Goal: Task Accomplishment & Management: Manage account settings

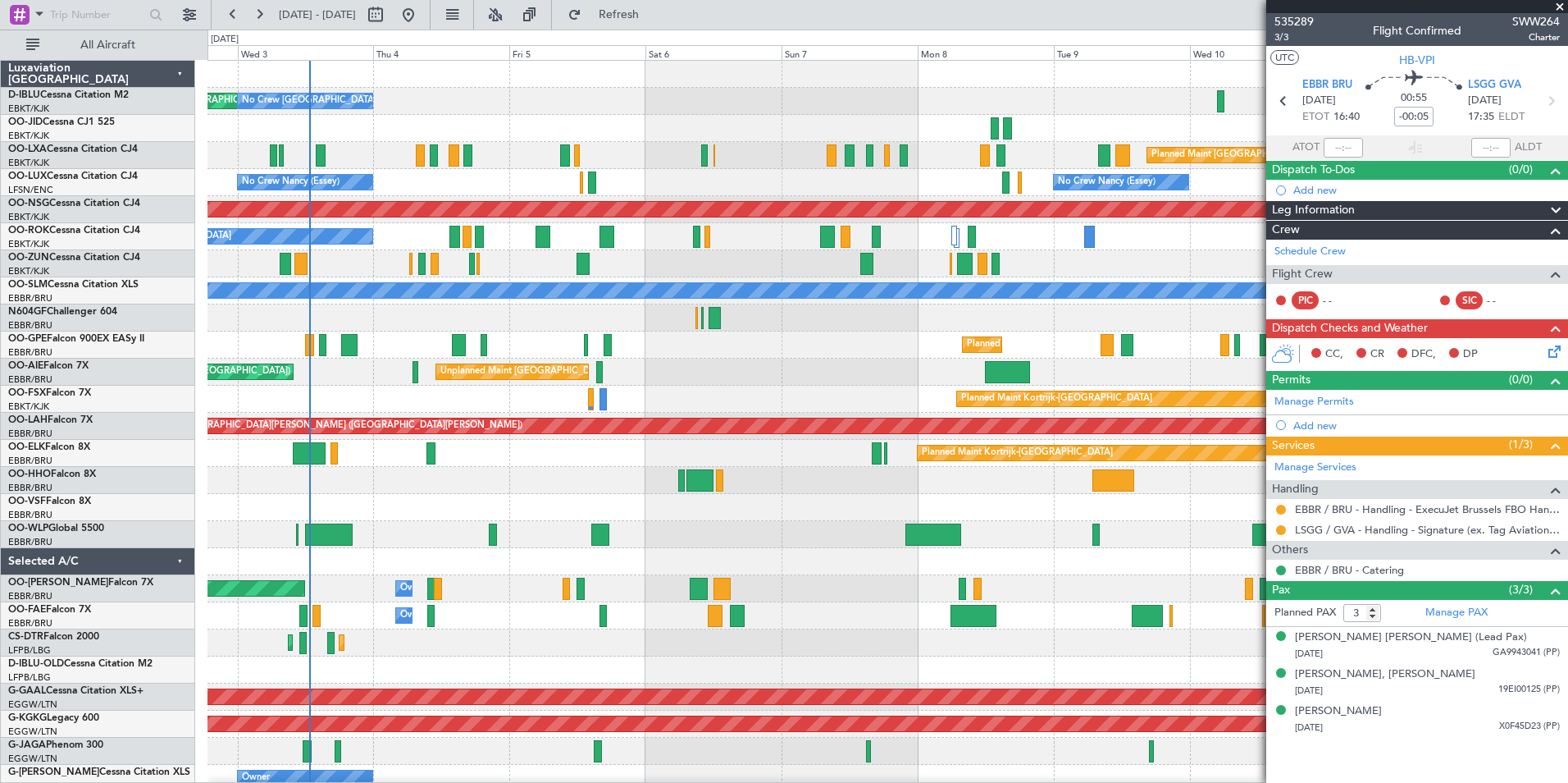
click at [338, 588] on div "AOG Maint [GEOGRAPHIC_DATA] ([GEOGRAPHIC_DATA] National) No Crew [GEOGRAPHIC_DA…" at bounding box center [887, 615] width 1359 height 1110
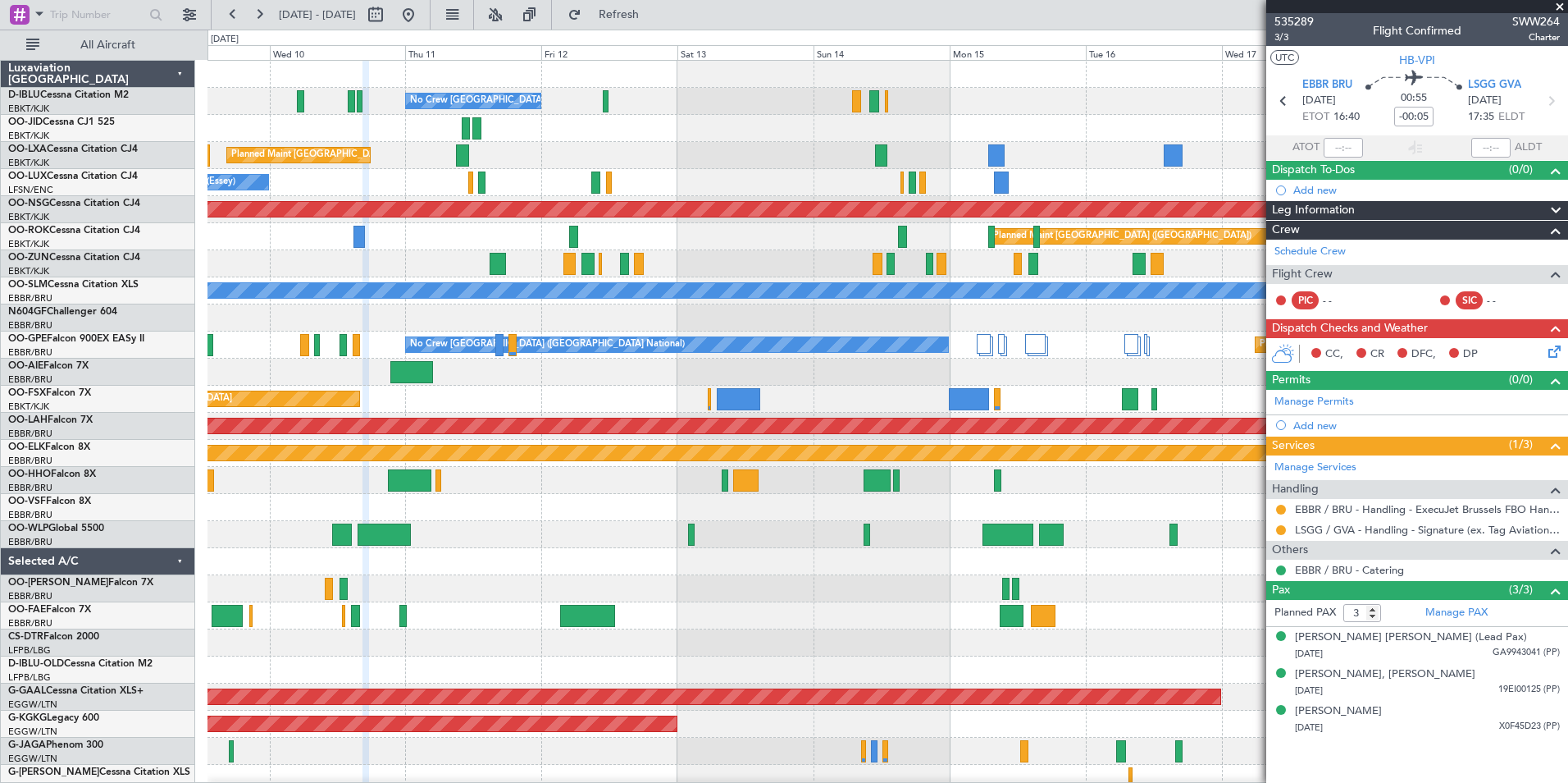
click at [194, 615] on div "No Crew [GEOGRAPHIC_DATA] ([GEOGRAPHIC_DATA] National) Planned Maint [GEOGRAPHI…" at bounding box center [784, 406] width 1568 height 753
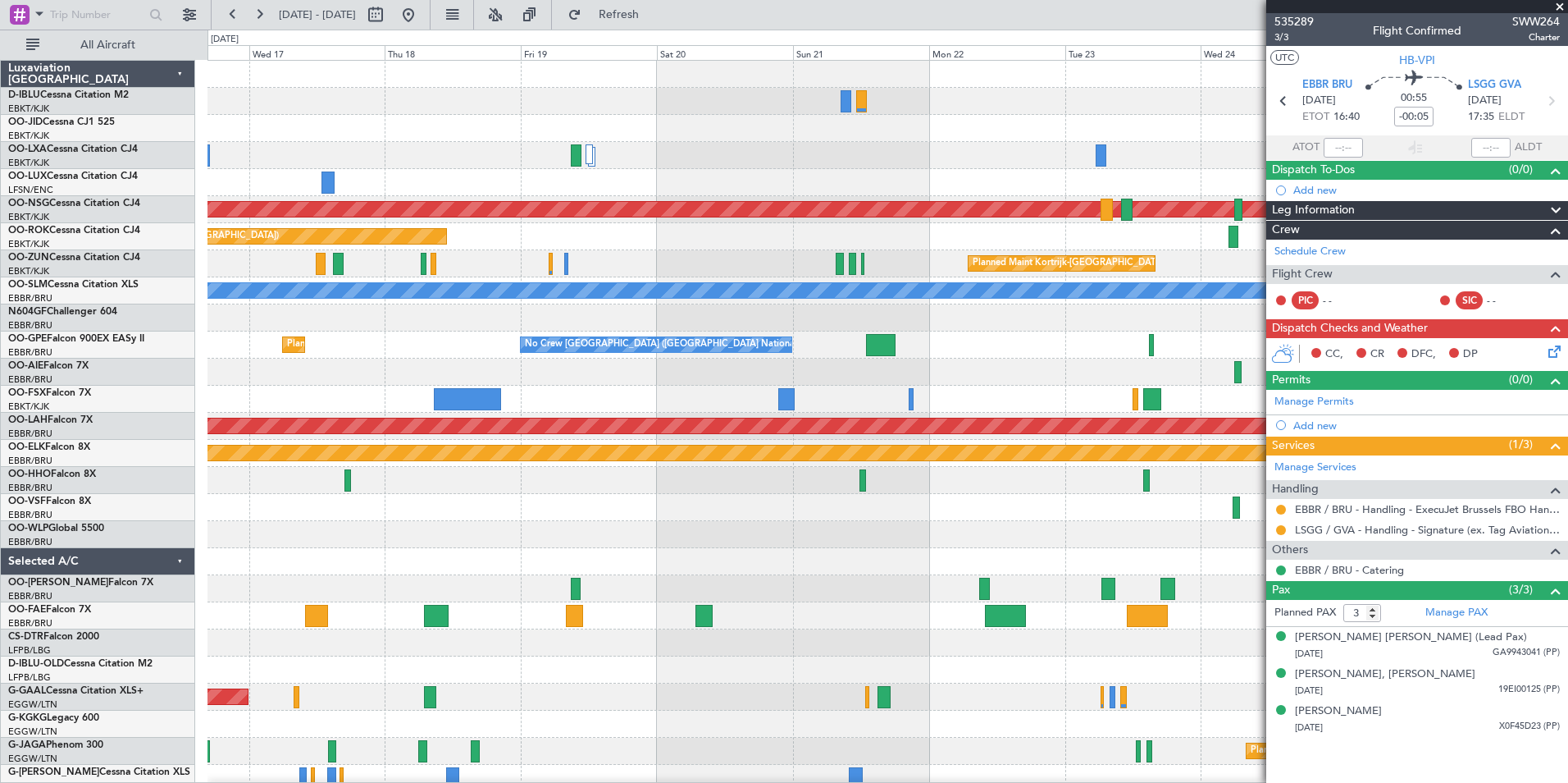
click at [212, 603] on div "Planned Maint Paris (Le Bourget) Planned Maint Paris (Le Bourget) Owner Kortrij…" at bounding box center [887, 615] width 1359 height 1110
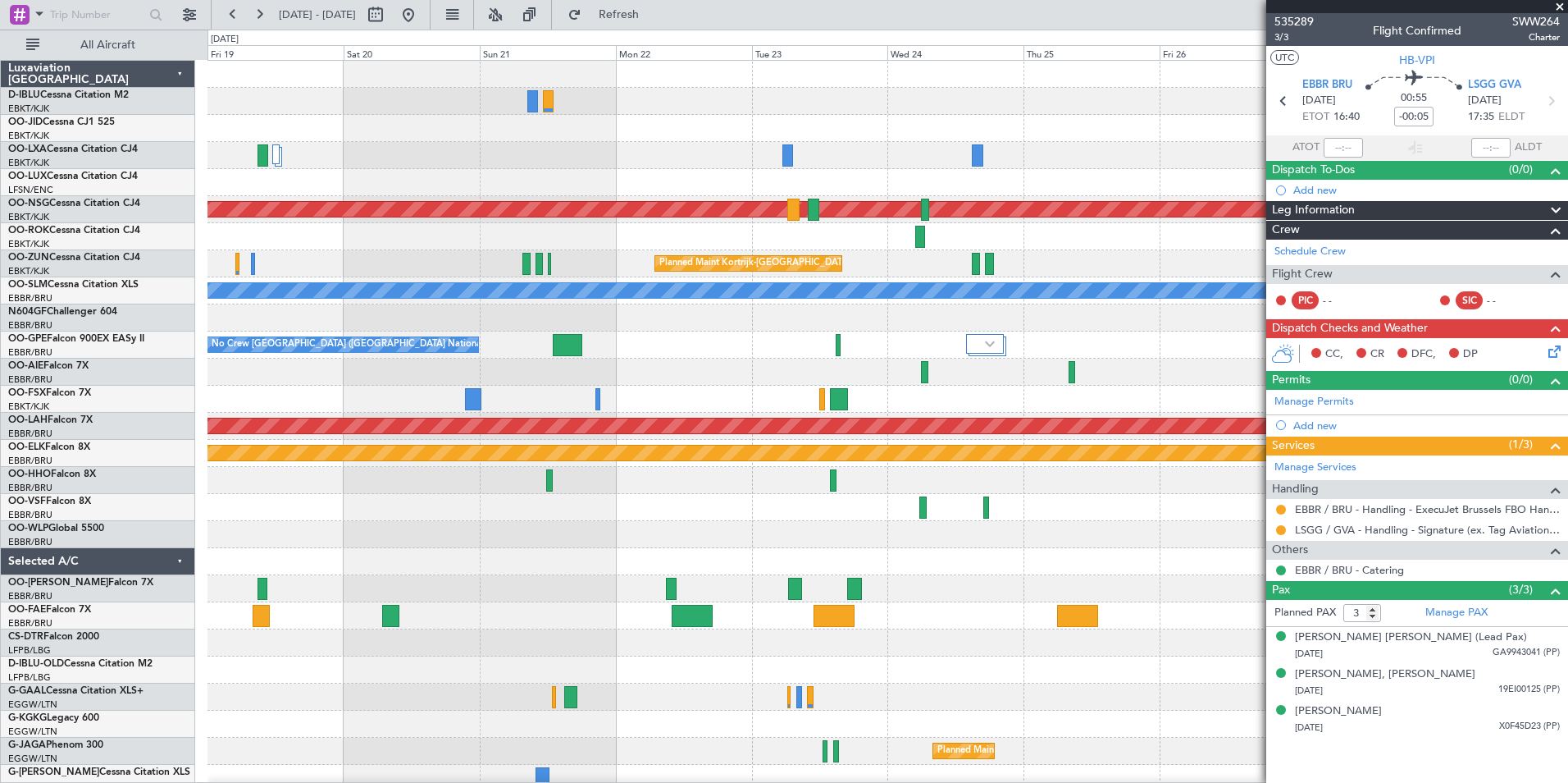
click at [306, 583] on div "Planned Maint Kortrijk-Wevelgem Planned Maint Paris (Le Bourget) Owner Kortrijk…" at bounding box center [887, 615] width 1359 height 1110
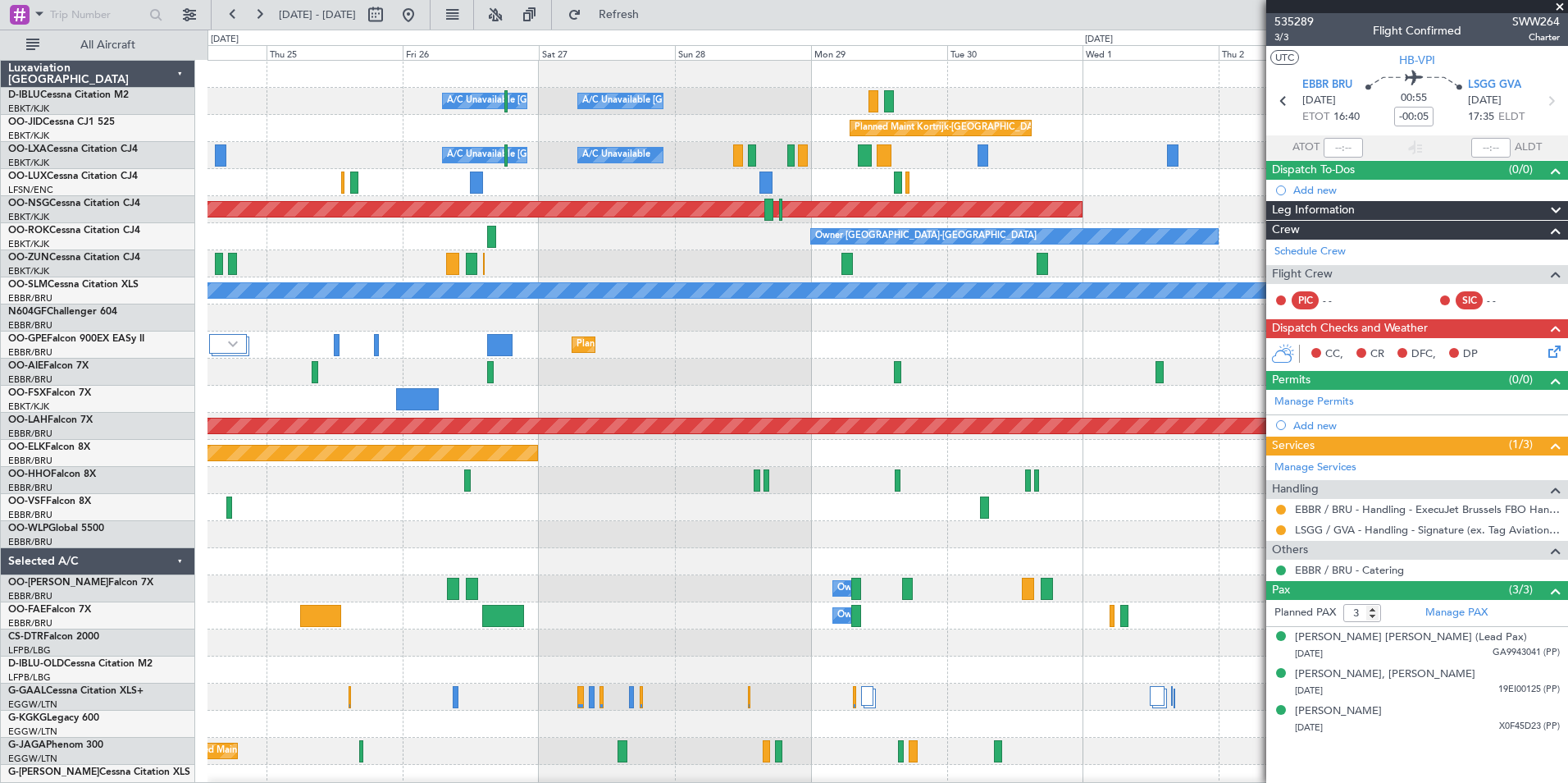
click at [630, 576] on div "Owner Melsbroek Air Base" at bounding box center [887, 589] width 1359 height 27
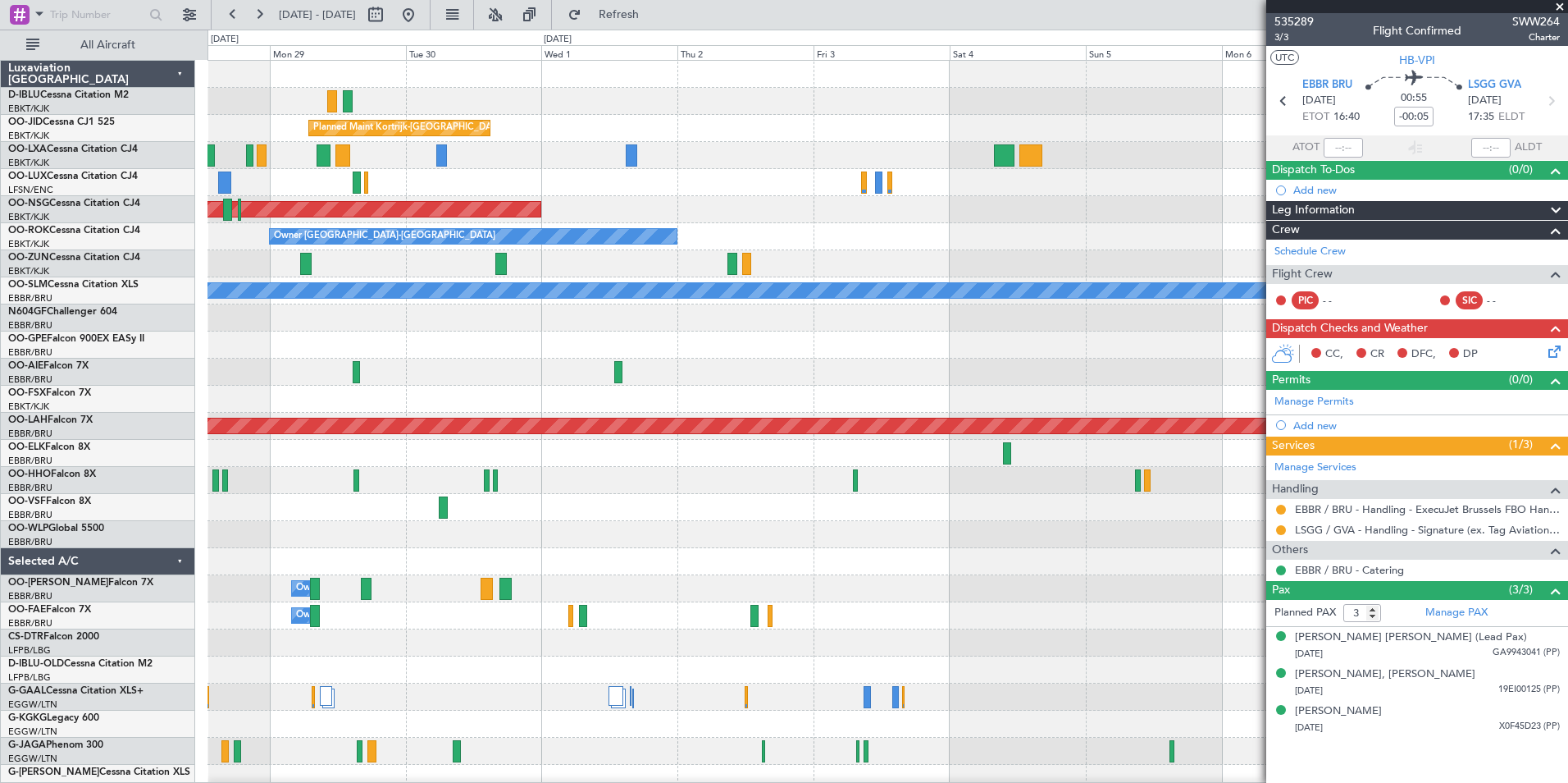
click at [452, 592] on div "A/C Unavailable Brussels (Brussels National) A/C Unavailable Kortrijk-Wevelgem …" at bounding box center [887, 574] width 1359 height 1029
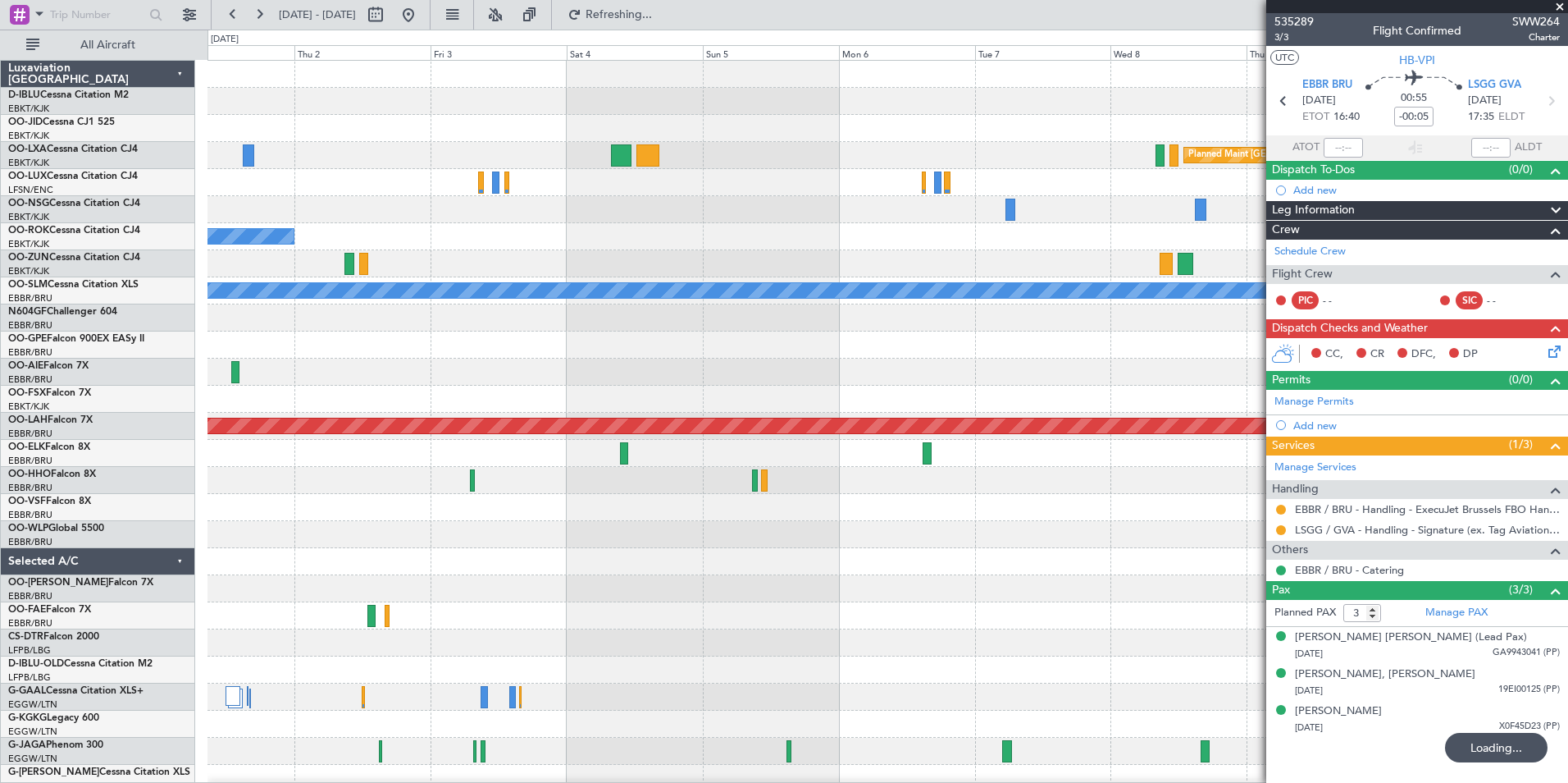
click at [293, 566] on div at bounding box center [887, 562] width 1359 height 27
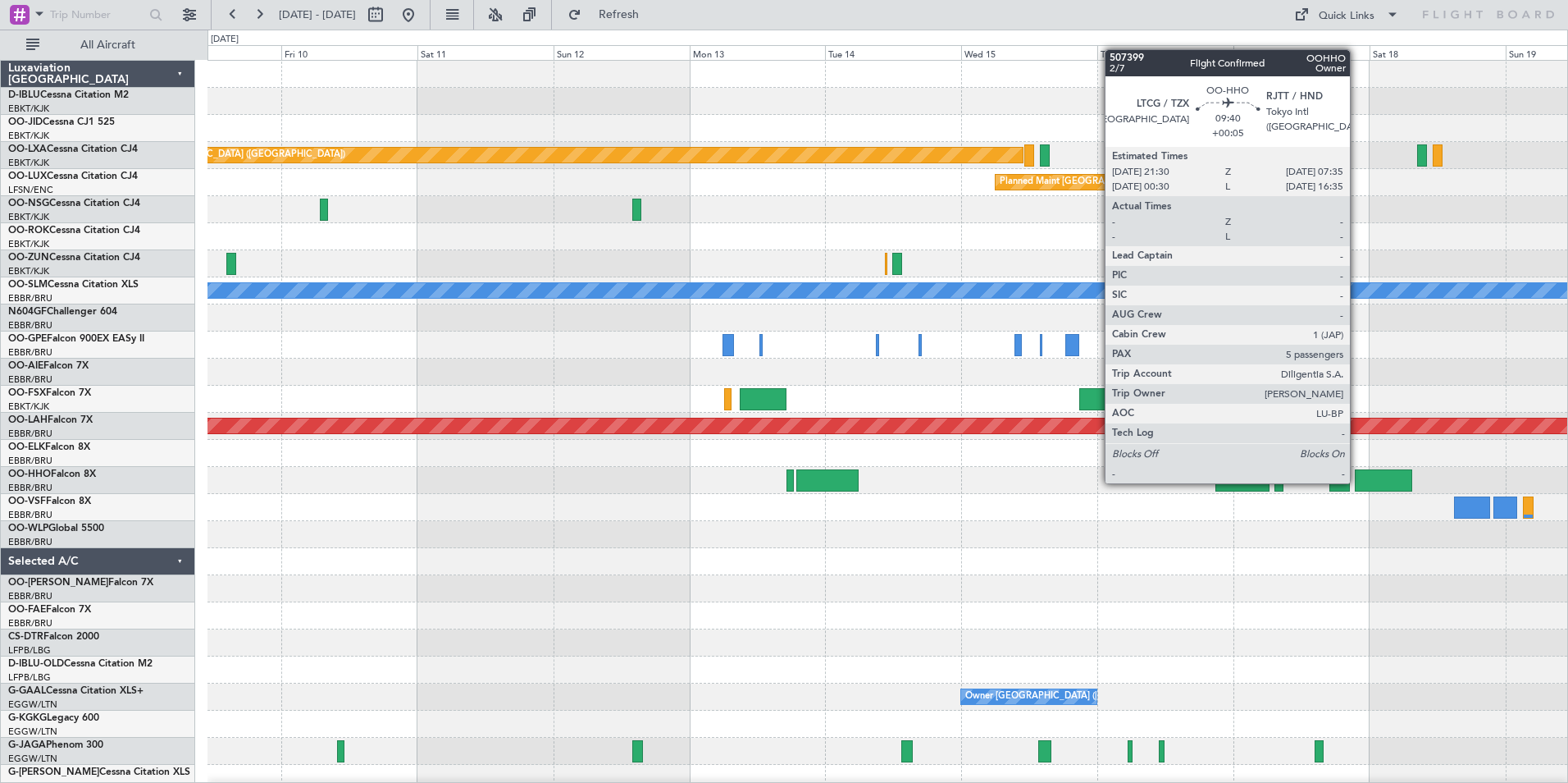
click at [1357, 482] on div at bounding box center [1384, 480] width 58 height 22
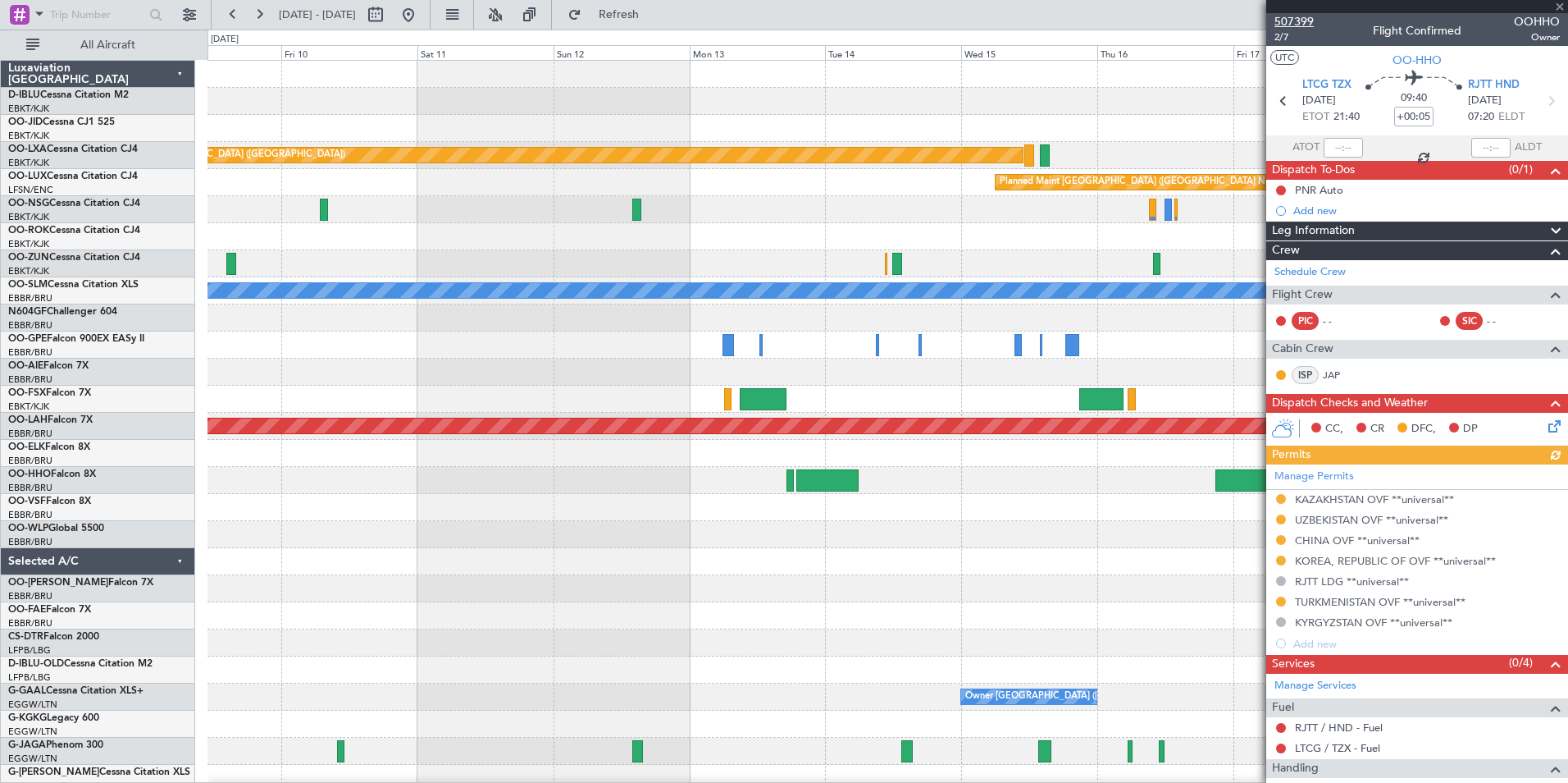
click at [1310, 23] on span "507399" at bounding box center [1294, 22] width 40 height 17
click at [968, 502] on div at bounding box center [887, 508] width 1359 height 27
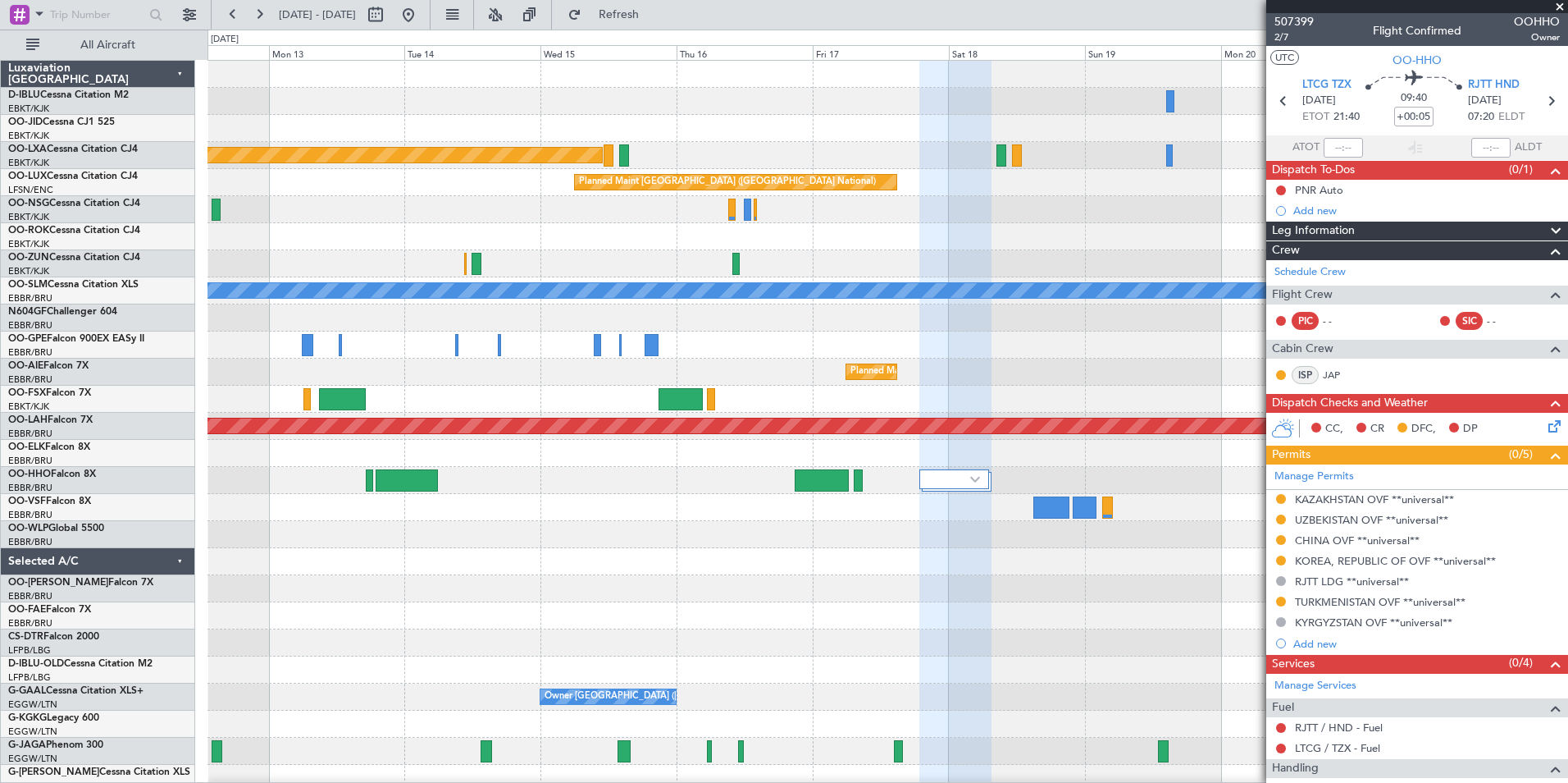
click at [546, 503] on div at bounding box center [887, 508] width 1359 height 27
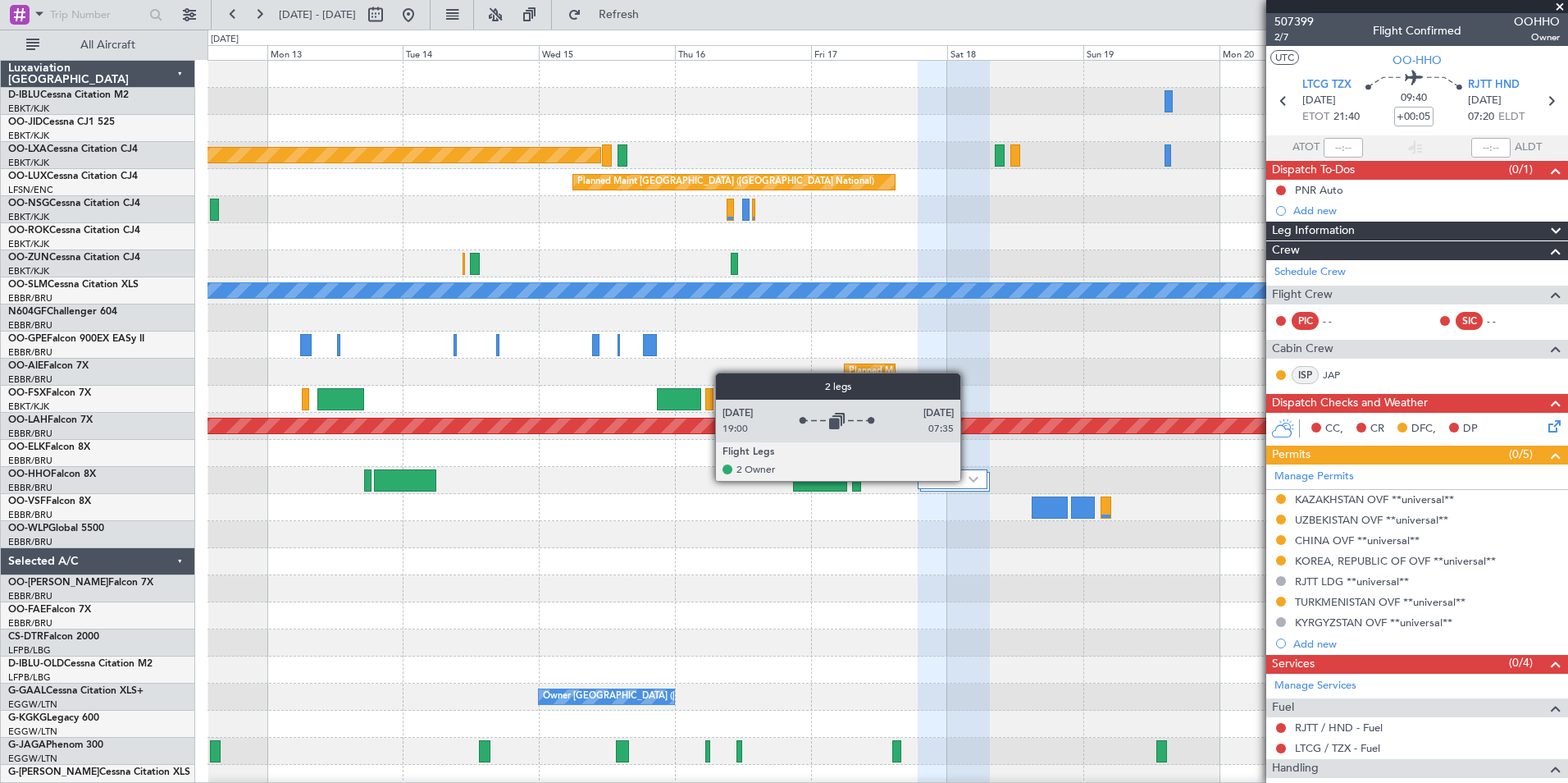
click at [968, 480] on img at bounding box center [972, 479] width 10 height 6
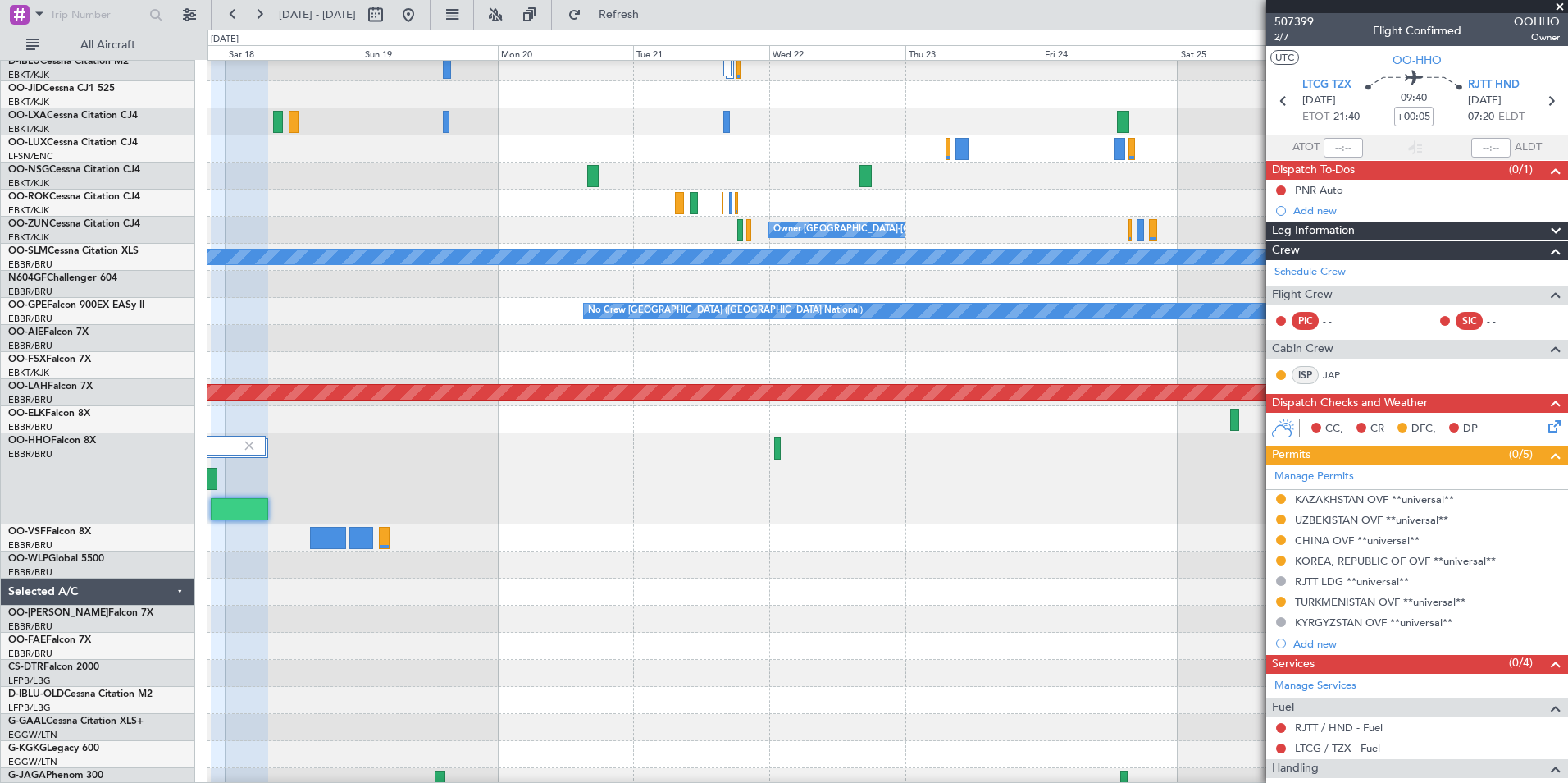
click at [342, 488] on div at bounding box center [887, 478] width 1359 height 91
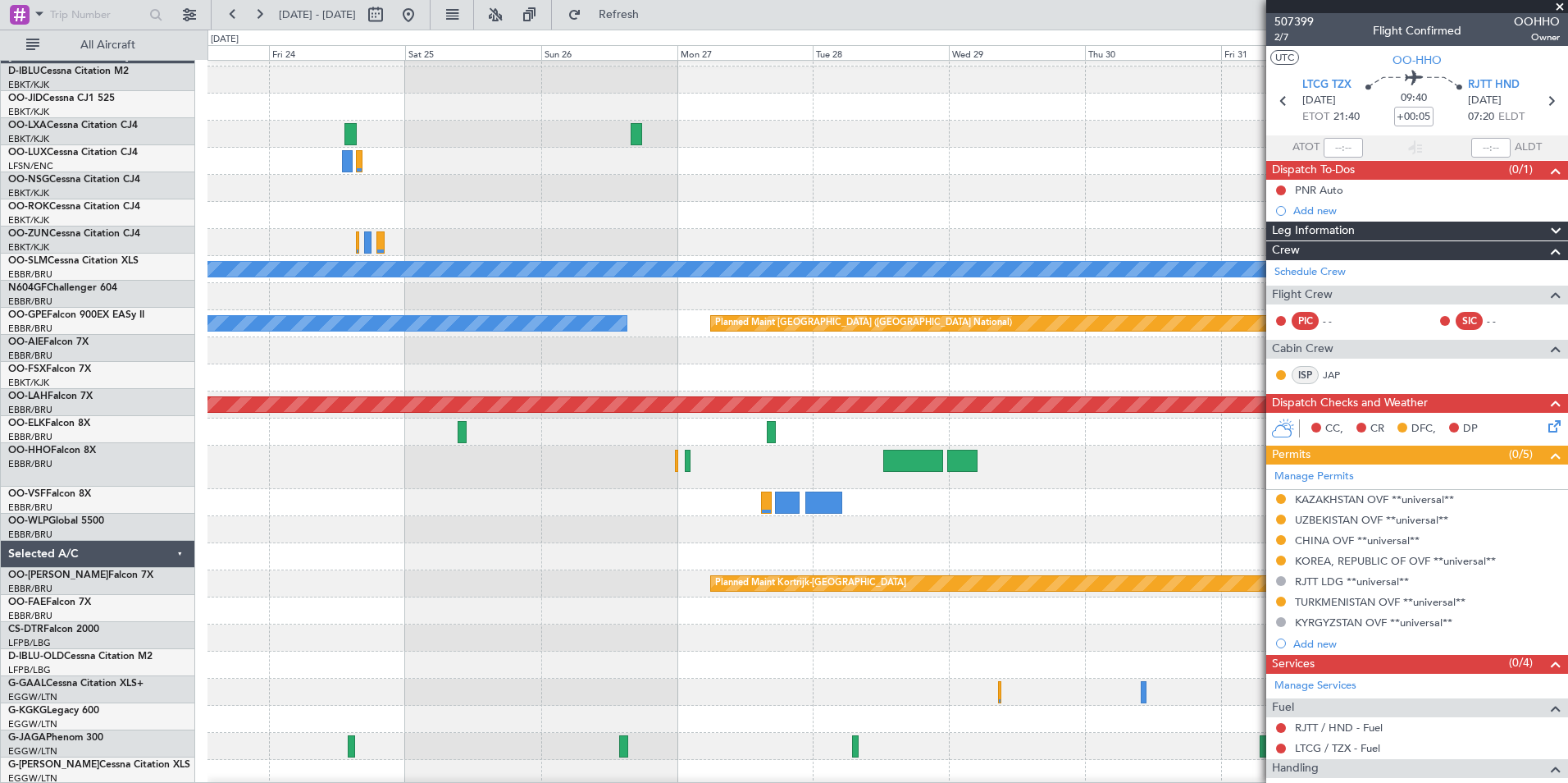
scroll to position [22, 0]
click at [722, 464] on div at bounding box center [887, 467] width 1359 height 43
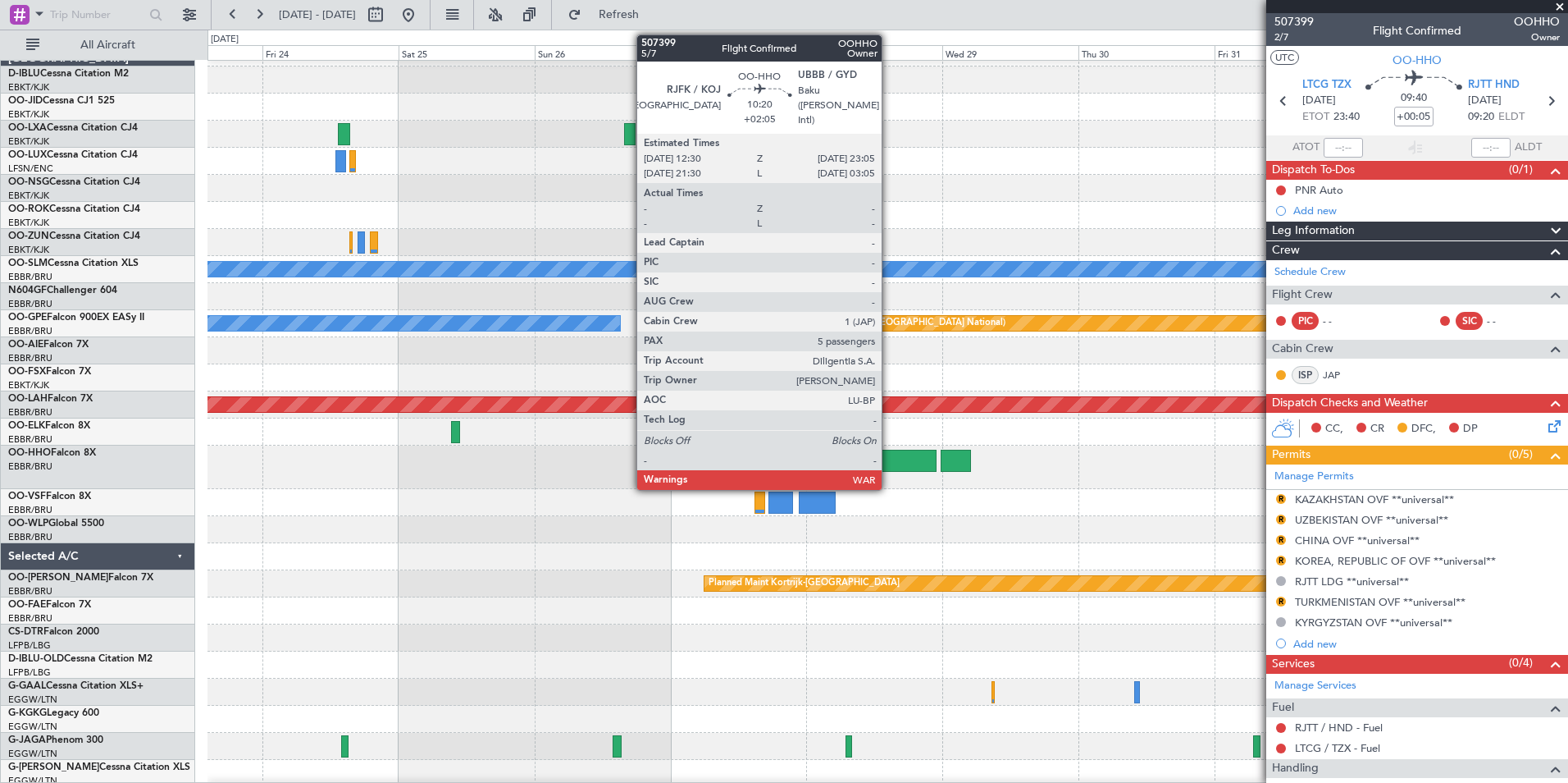
click at [889, 460] on div at bounding box center [906, 460] width 60 height 22
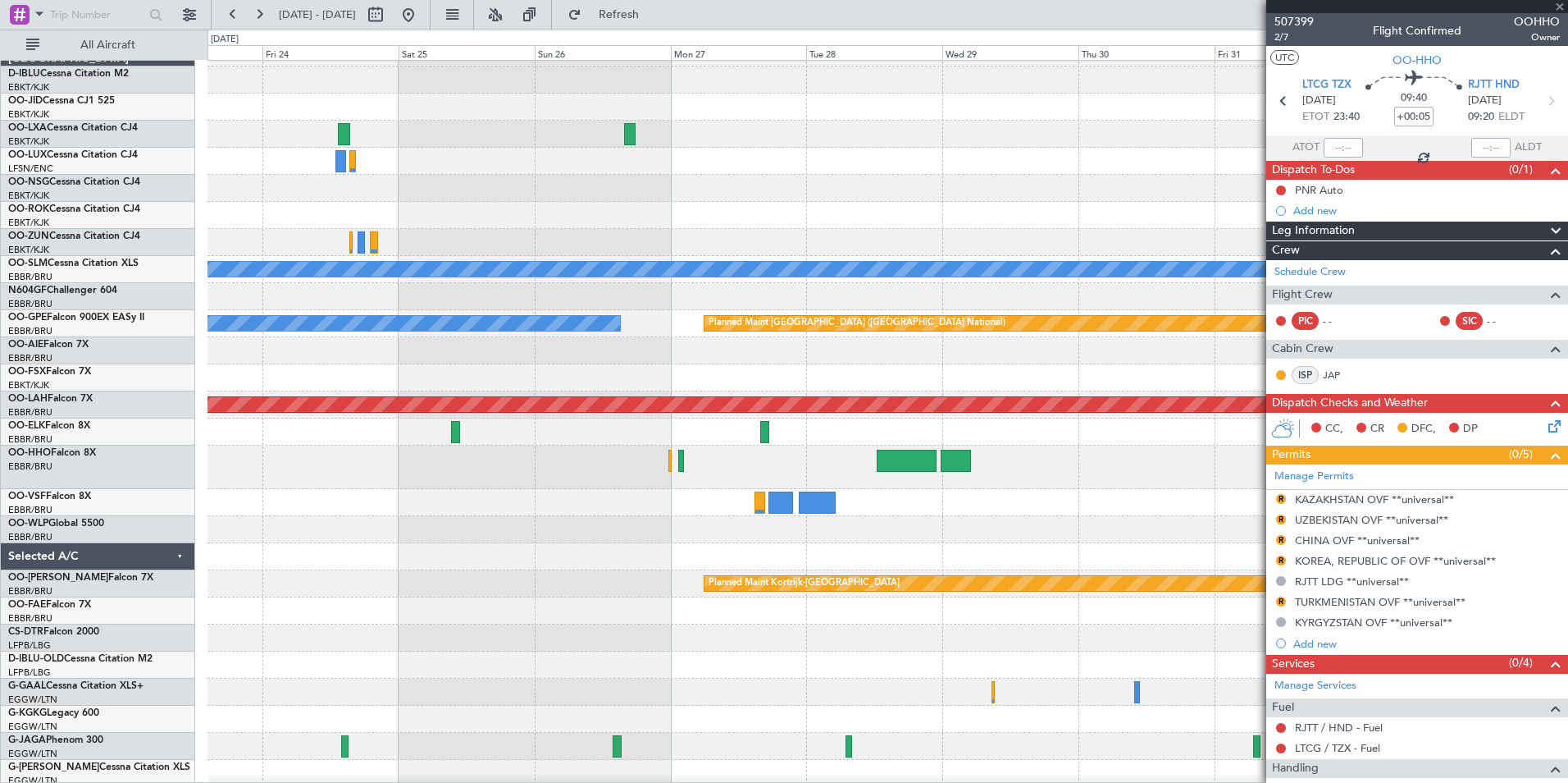
type input "+02:05"
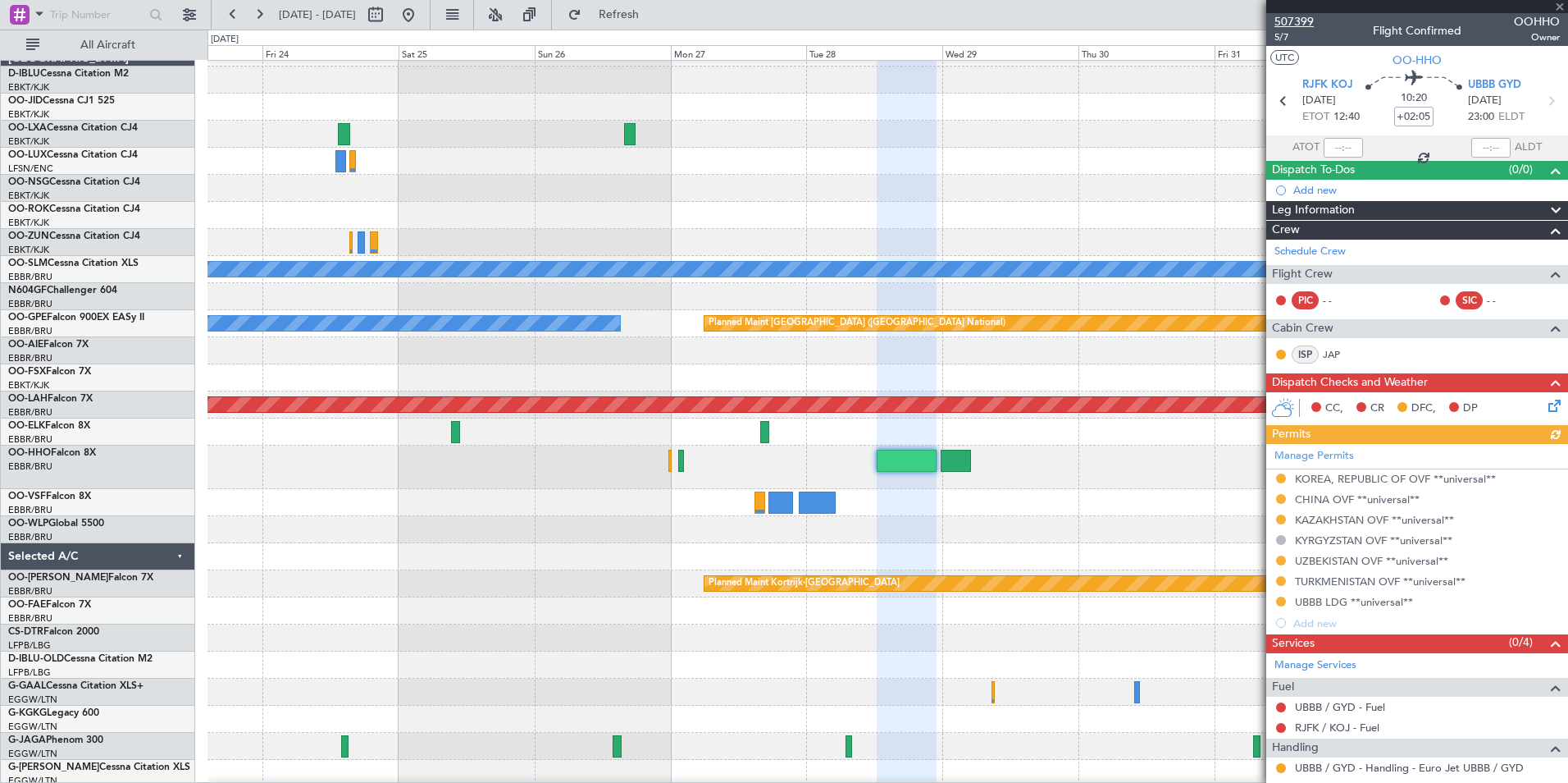
click at [1288, 23] on span "507399" at bounding box center [1294, 22] width 40 height 17
click at [421, 19] on button at bounding box center [408, 14] width 26 height 26
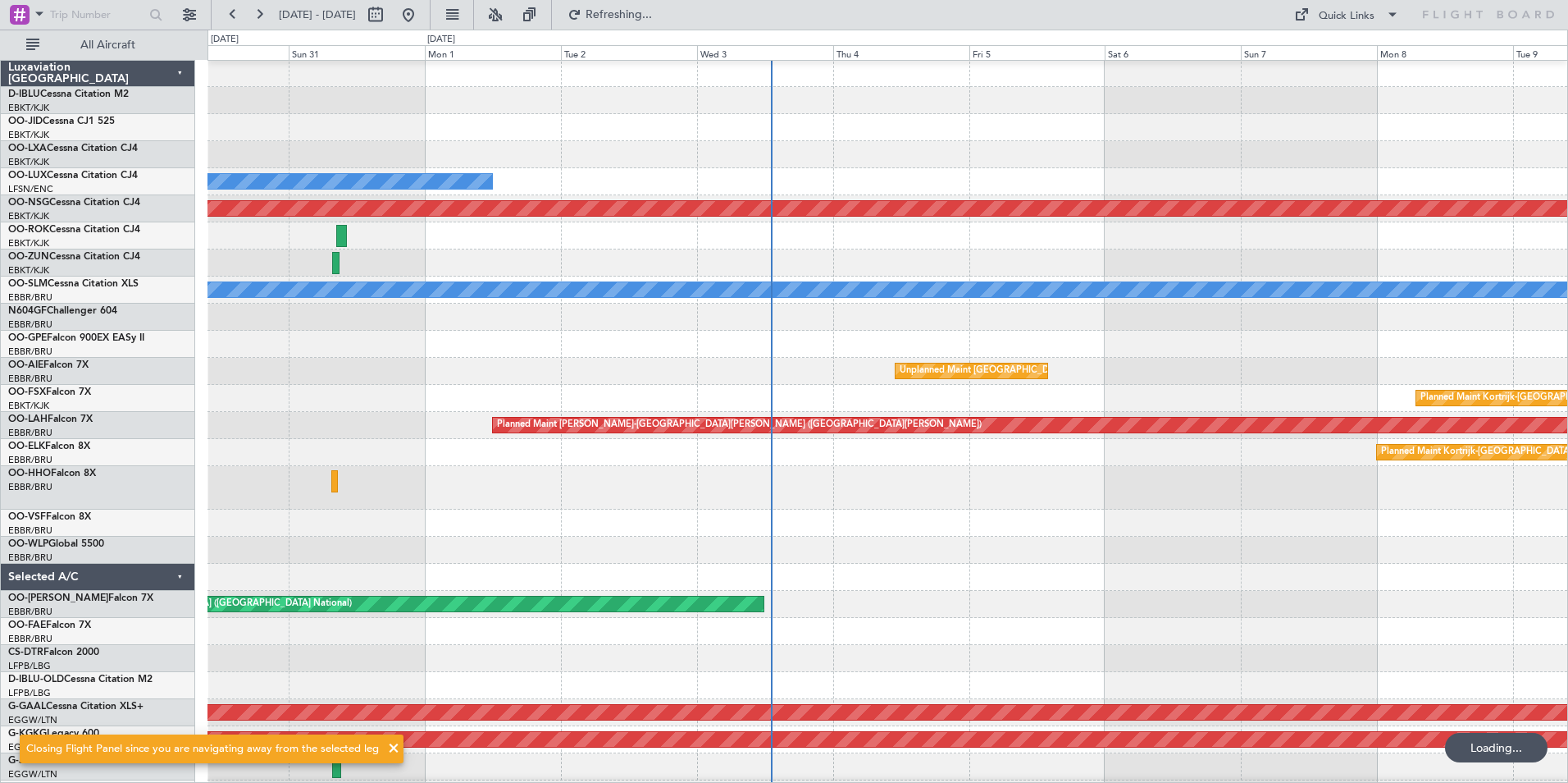
scroll to position [0, 0]
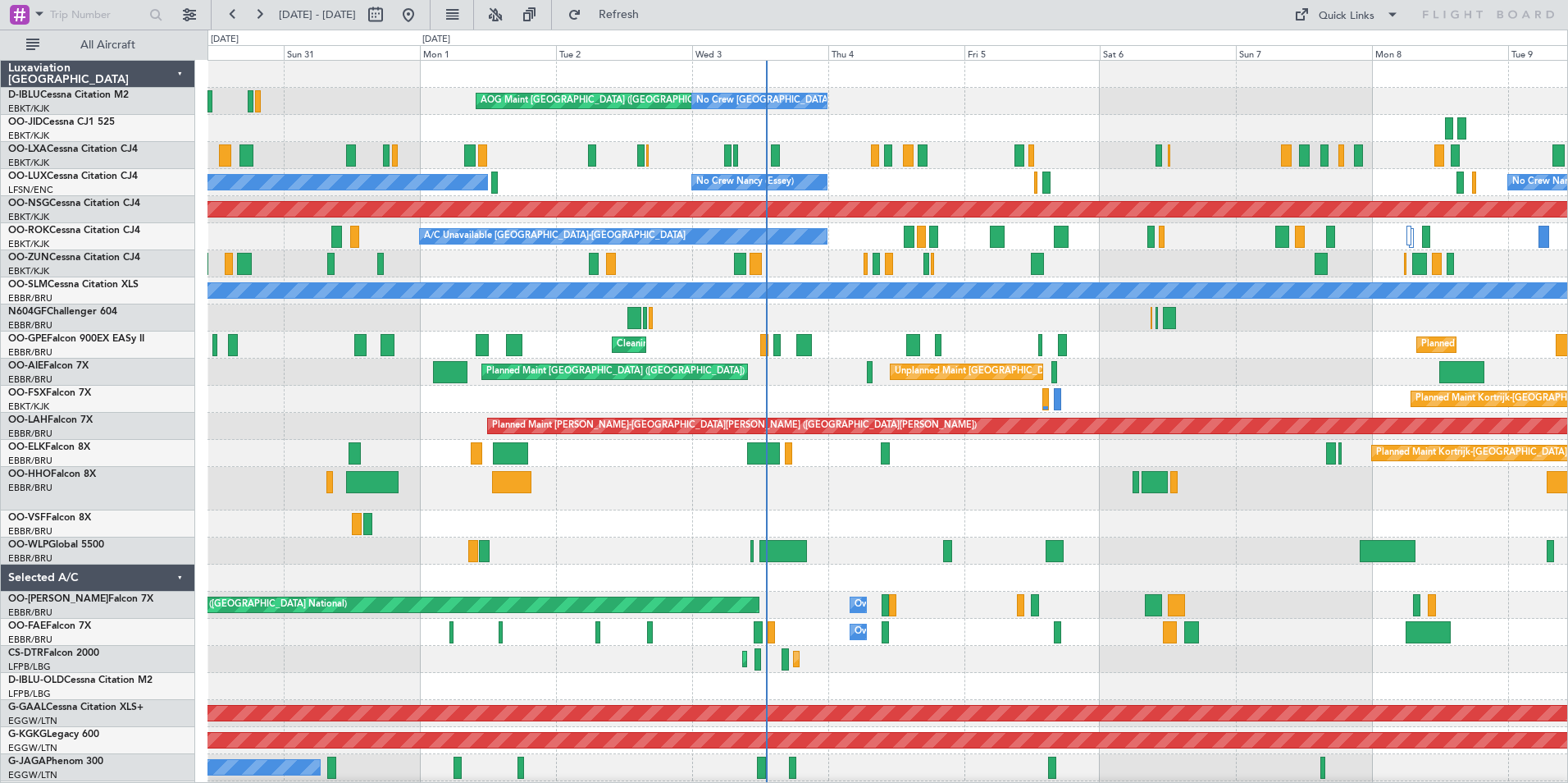
click at [1210, 523] on div at bounding box center [887, 524] width 1359 height 27
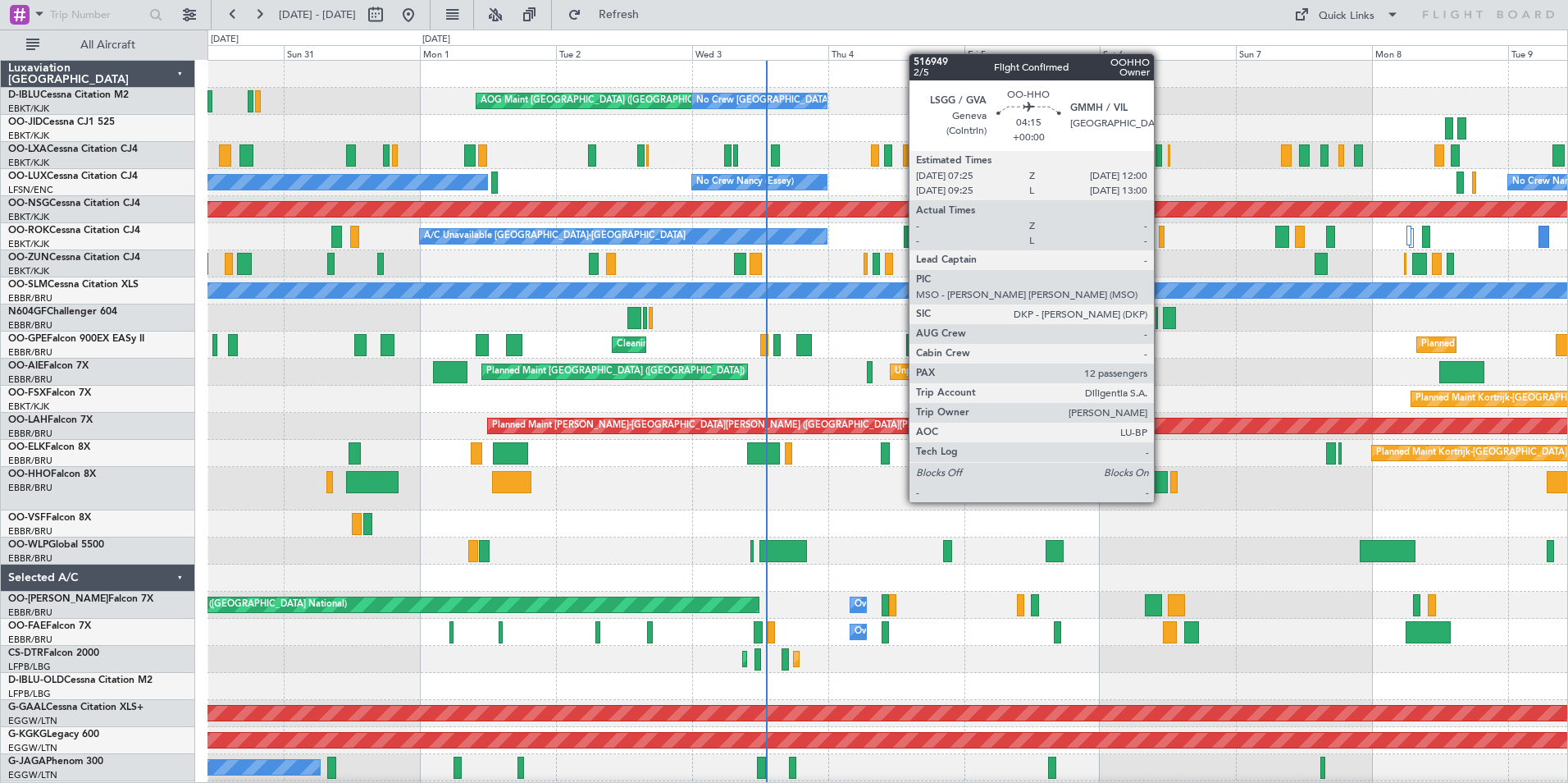
click at [1161, 486] on div at bounding box center [1154, 482] width 26 height 22
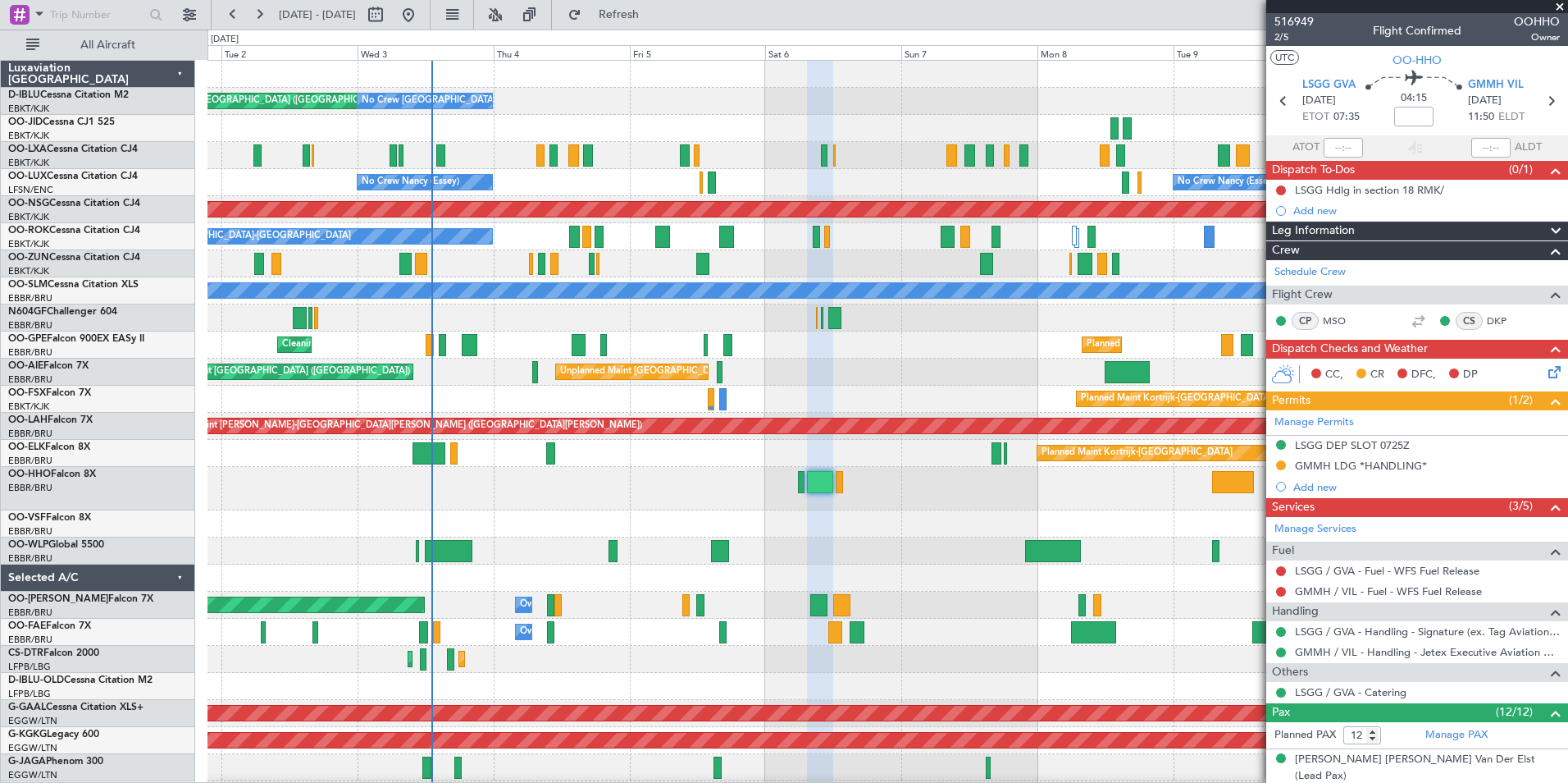
click at [681, 524] on div at bounding box center [887, 524] width 1359 height 27
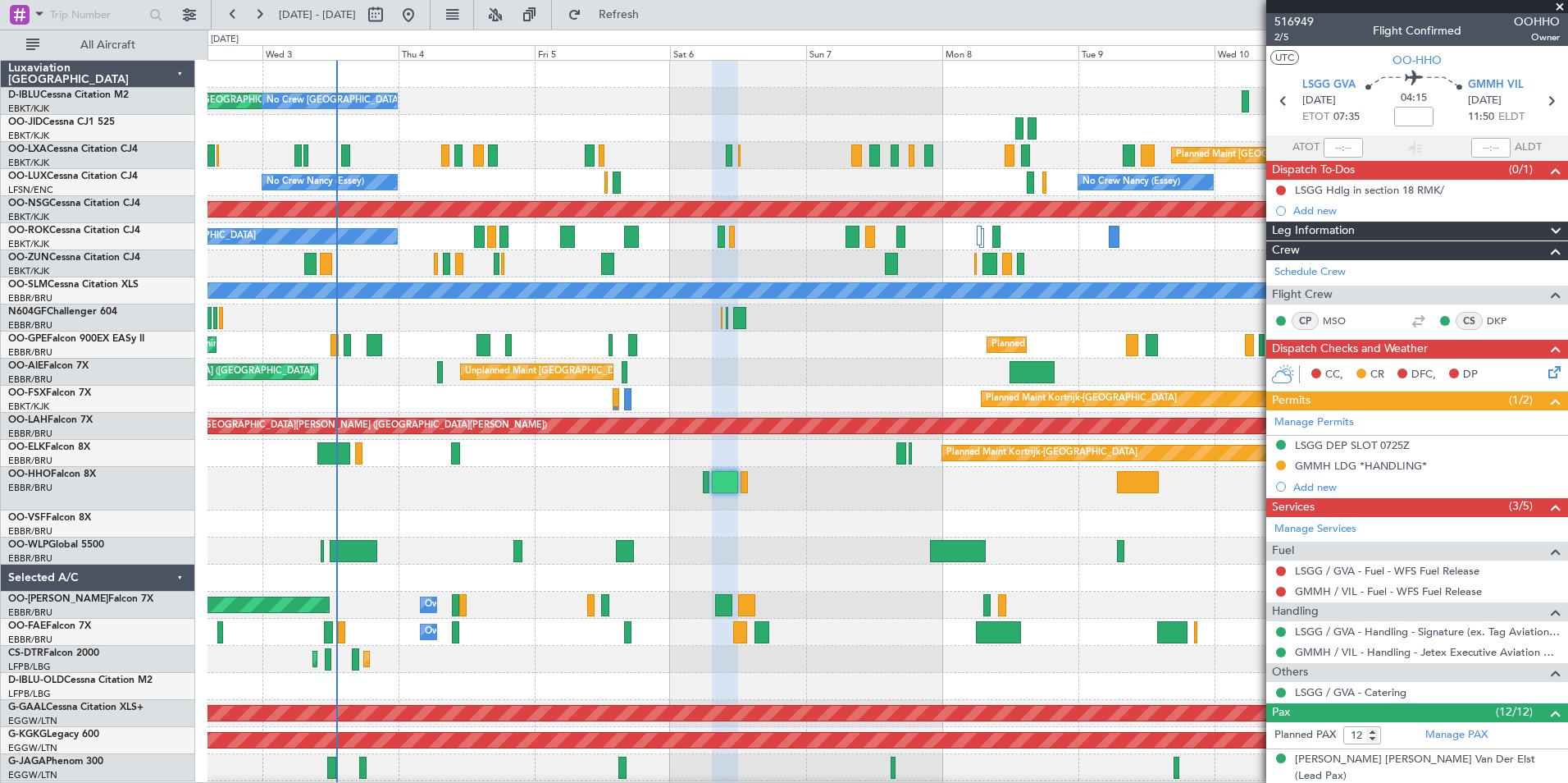
click at [584, 609] on div "Planned Maint Brussels (Brussels National) Owner Melsbroek Air Base" at bounding box center [887, 605] width 1359 height 27
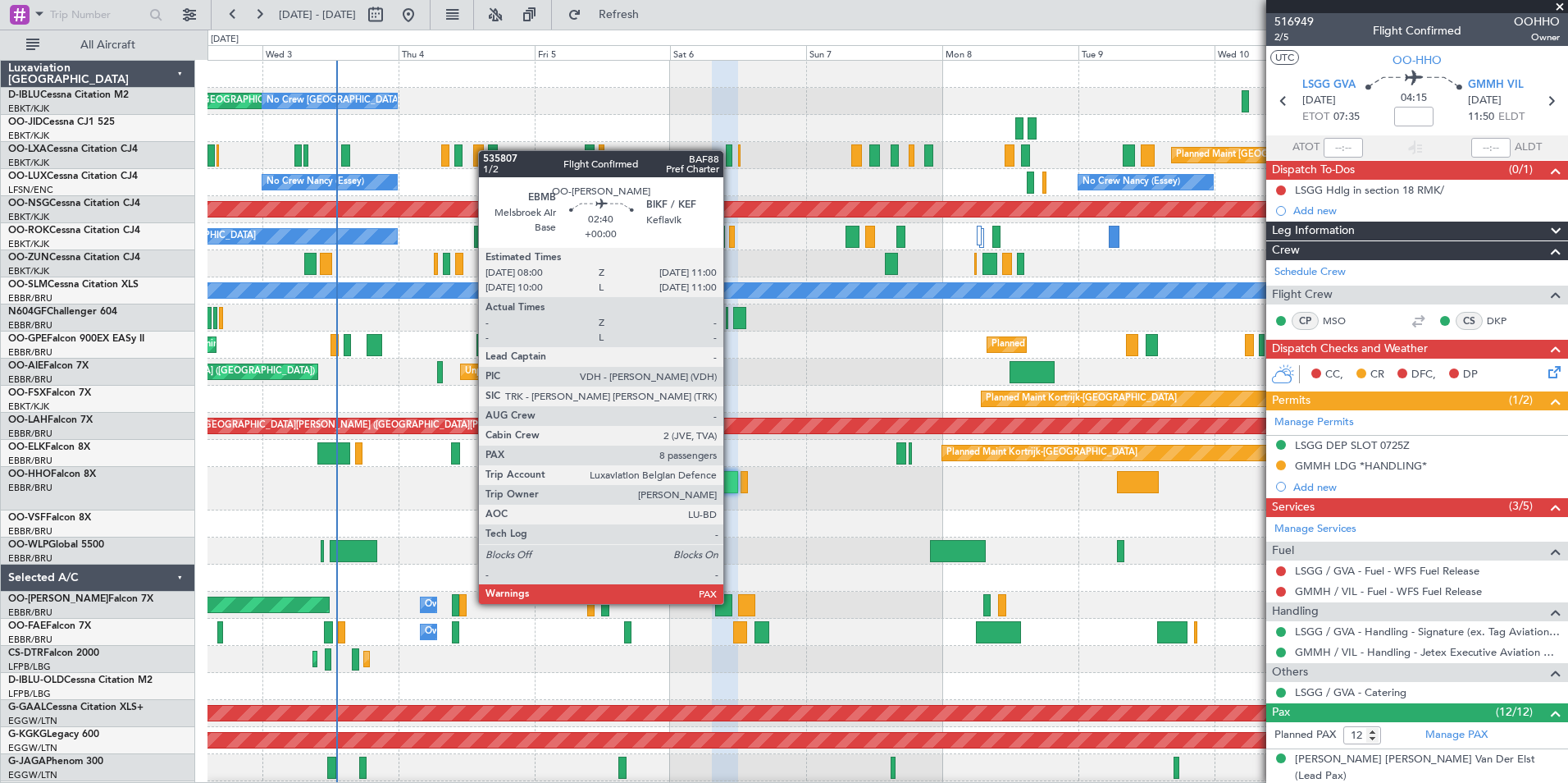
click at [730, 602] on div at bounding box center [723, 605] width 17 height 22
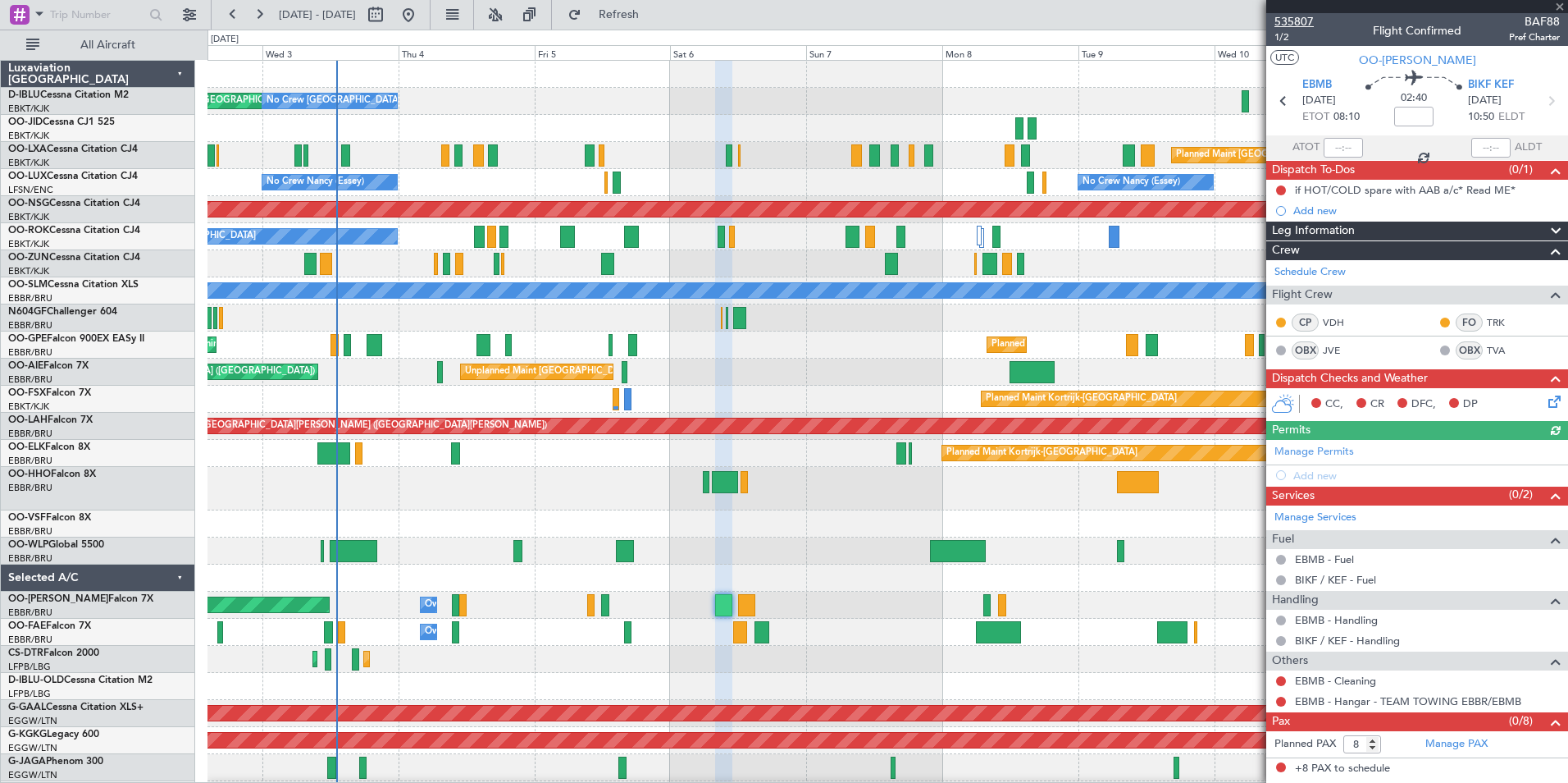
click at [1282, 17] on span "535807" at bounding box center [1294, 22] width 40 height 17
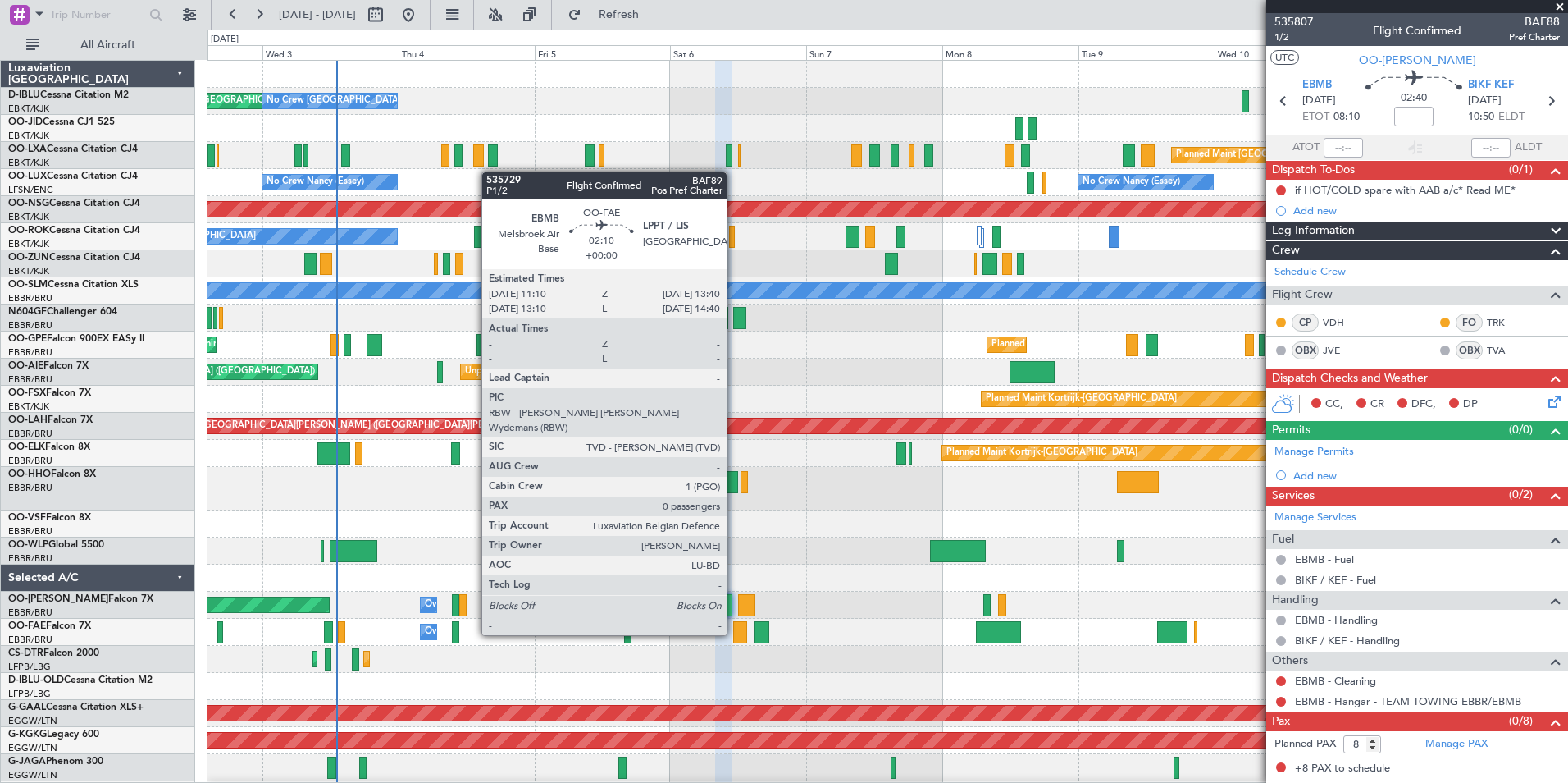
click at [734, 634] on div at bounding box center [740, 632] width 14 height 22
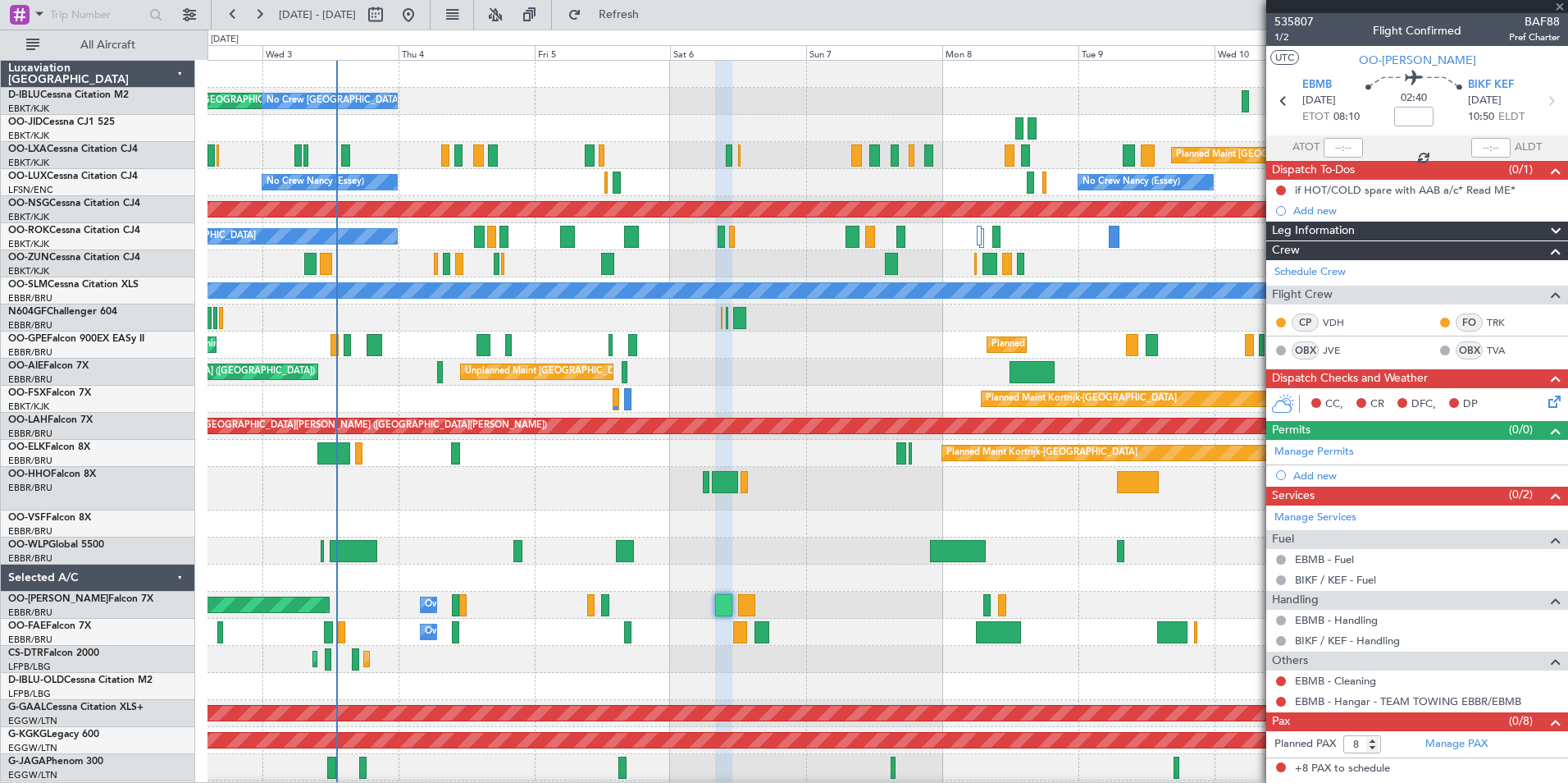
type input "0"
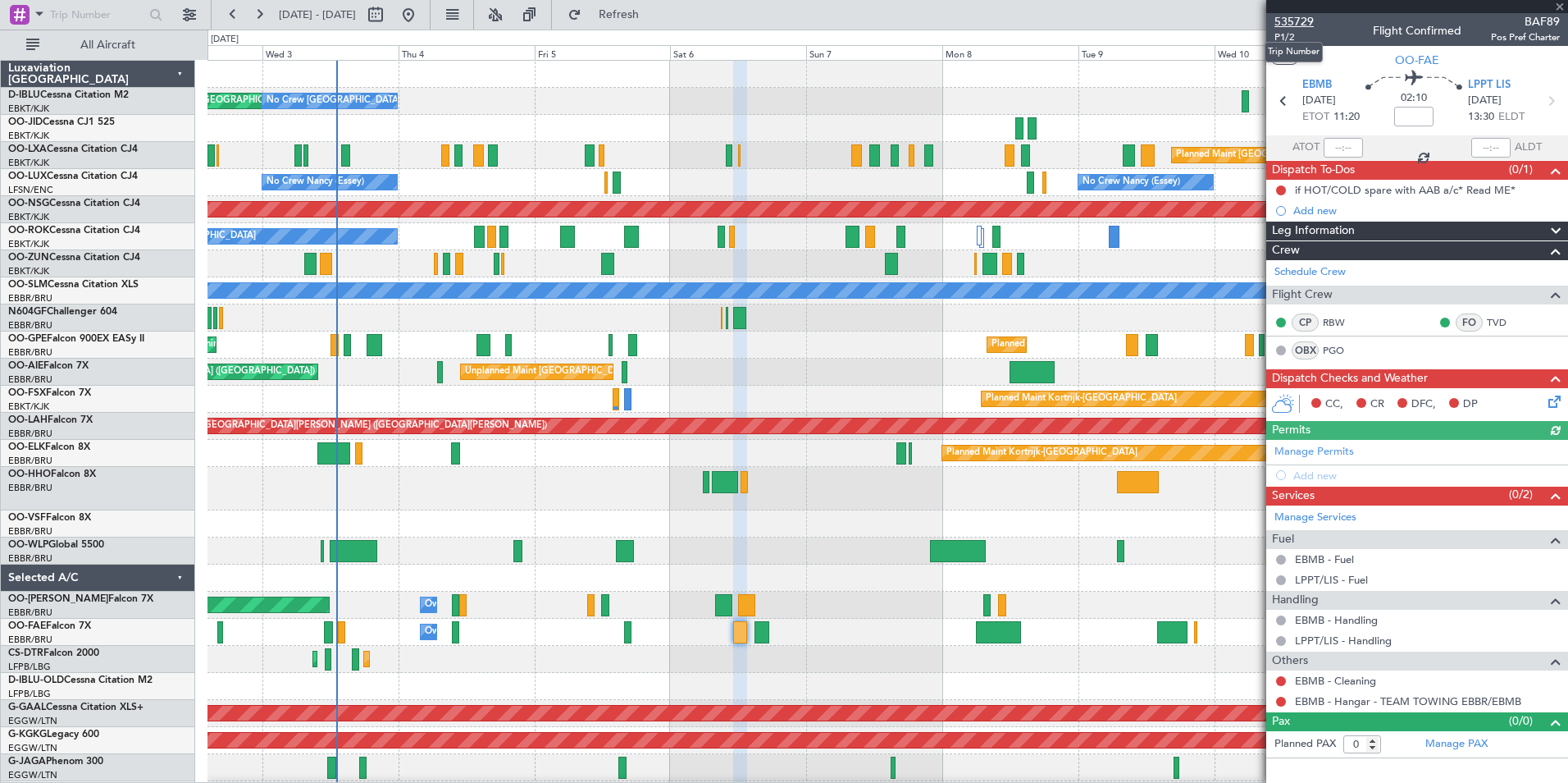
click at [1299, 25] on span "535729" at bounding box center [1294, 22] width 40 height 17
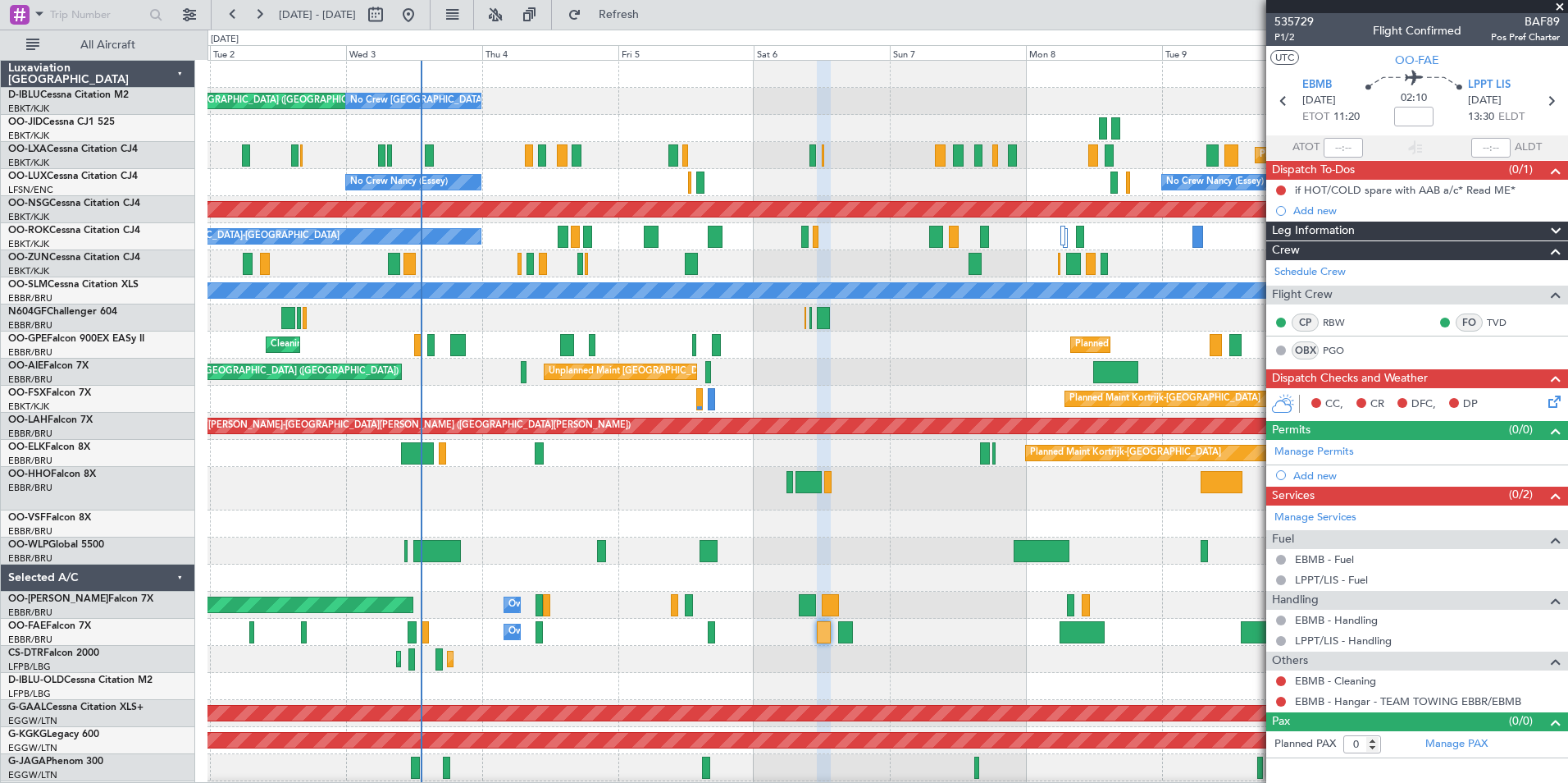
click at [750, 513] on div "AOG Maint Brussels (Brussels National) No Crew Brussels (Brussels National) No …" at bounding box center [887, 623] width 1359 height 1126
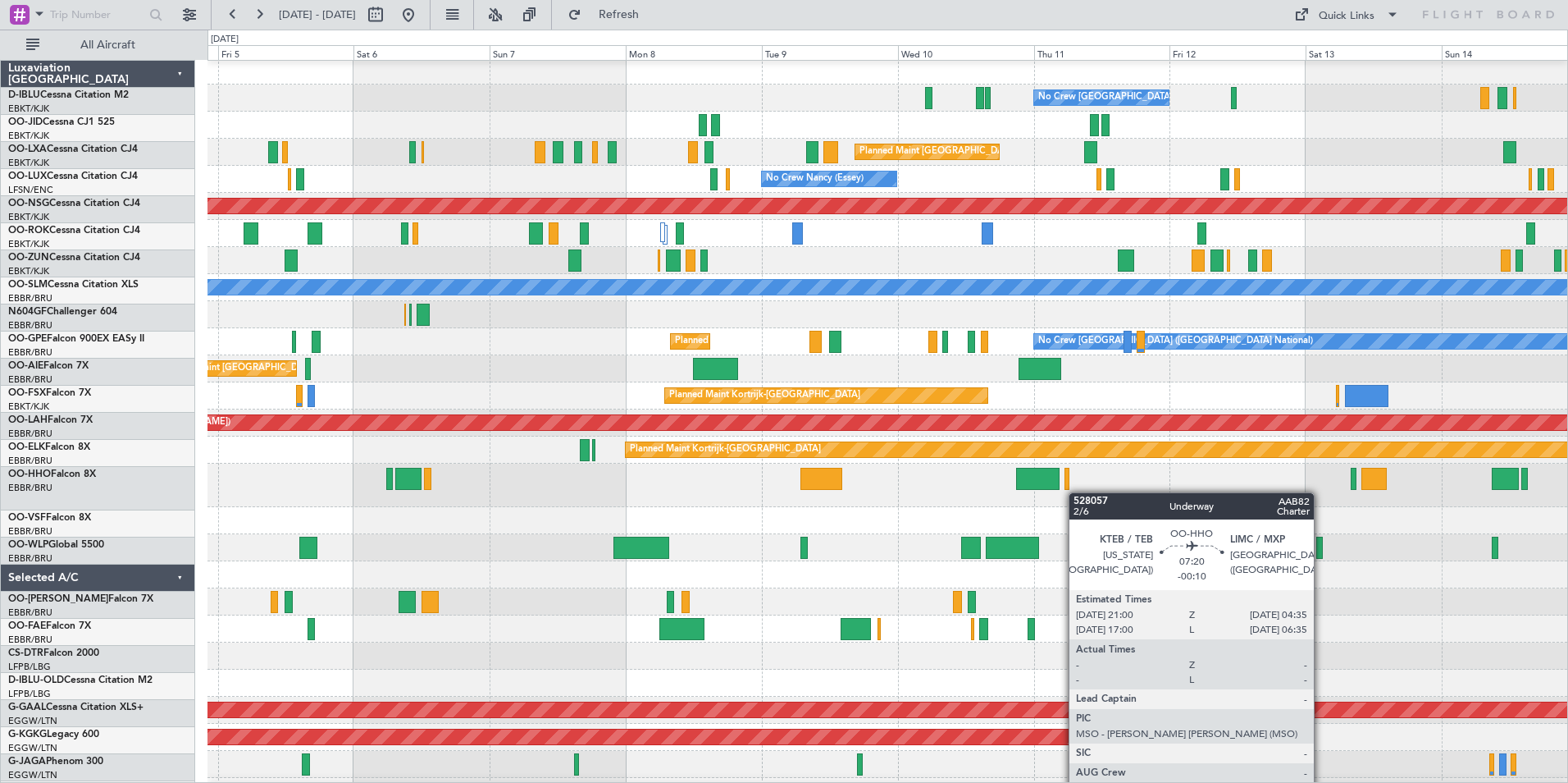
scroll to position [4, 0]
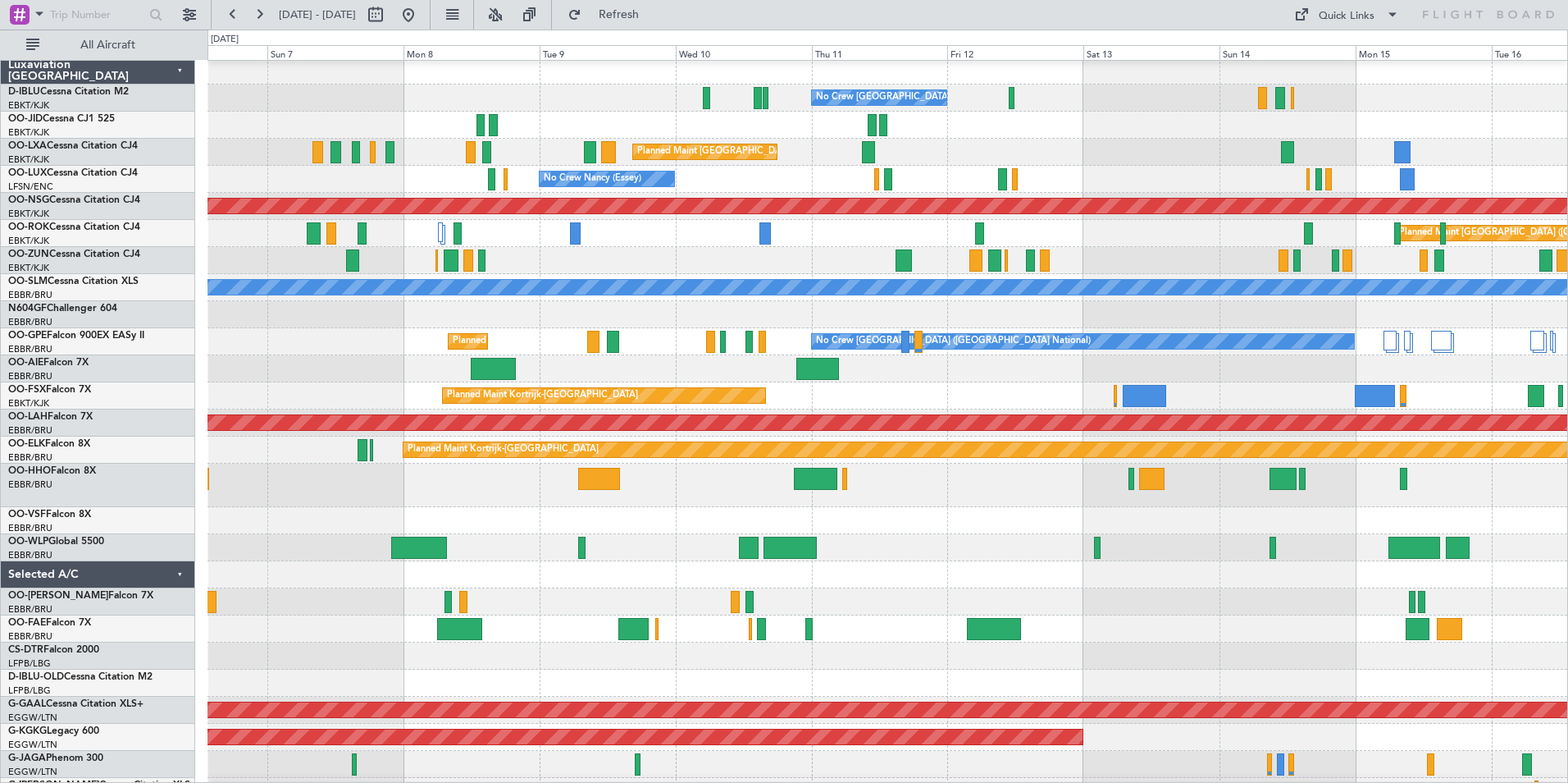
click at [837, 492] on div at bounding box center [887, 485] width 1359 height 43
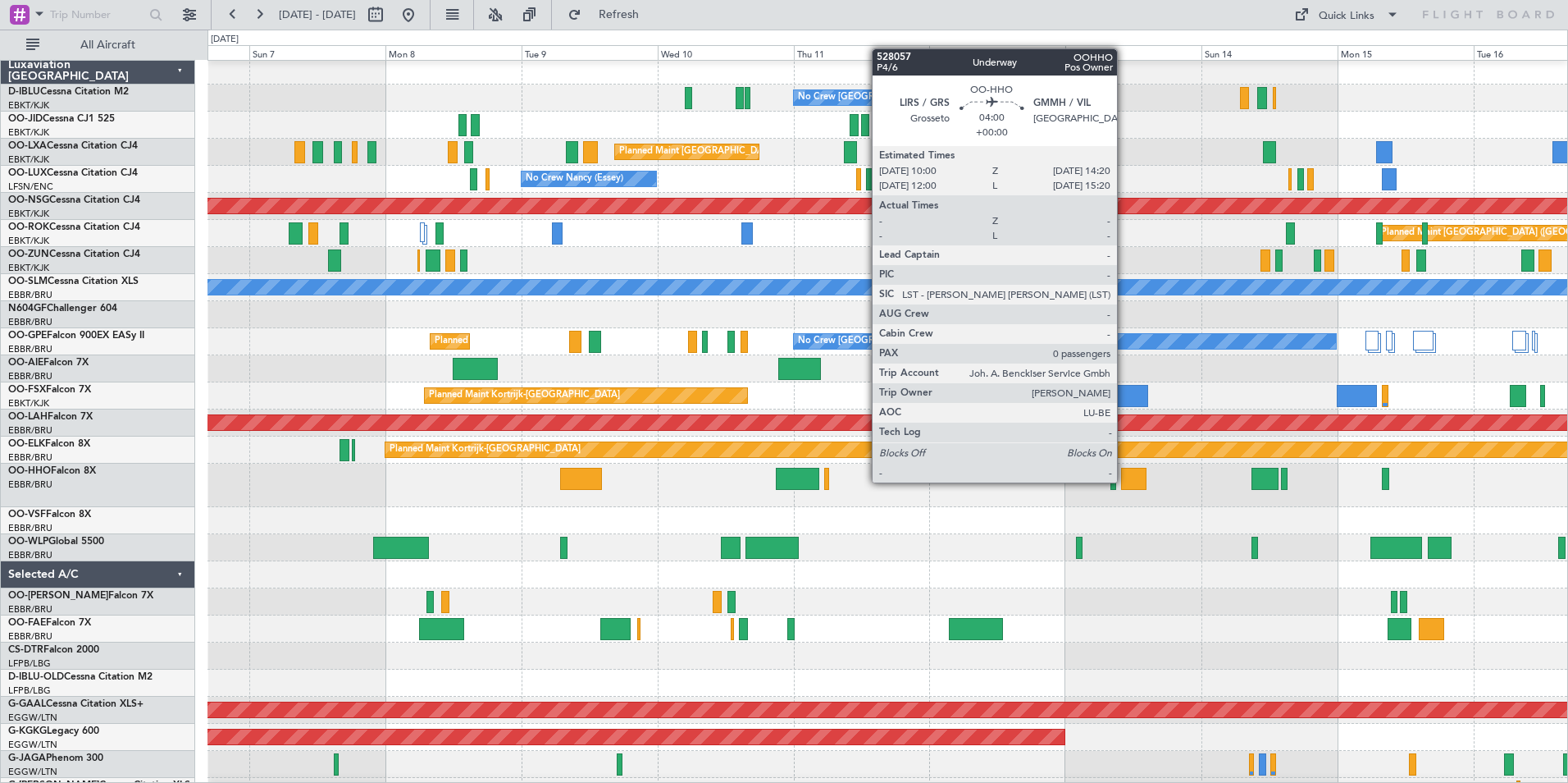
click at [1124, 481] on div at bounding box center [1133, 479] width 24 height 22
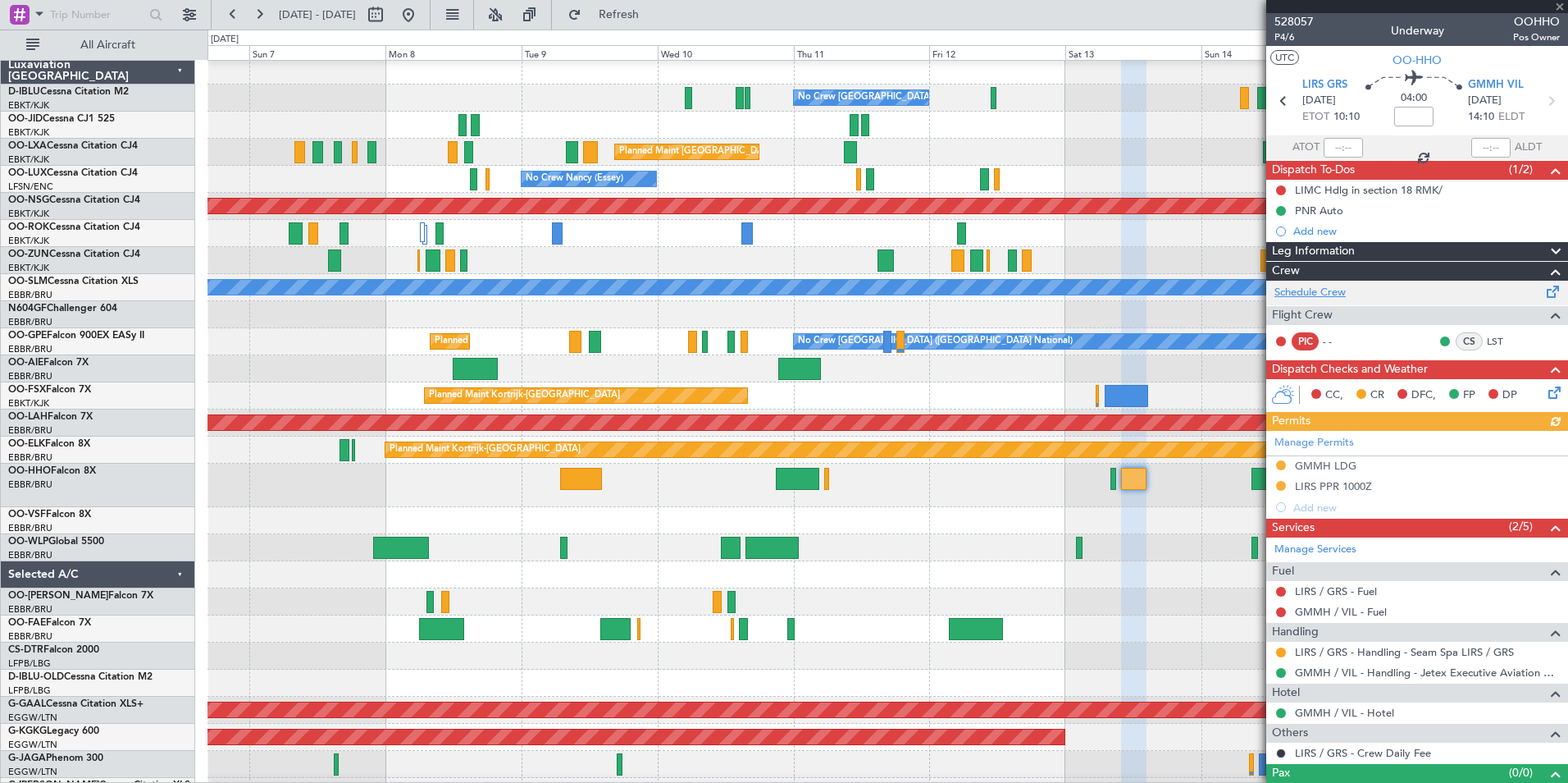
click at [1330, 292] on link "Schedule Crew" at bounding box center [1309, 292] width 71 height 16
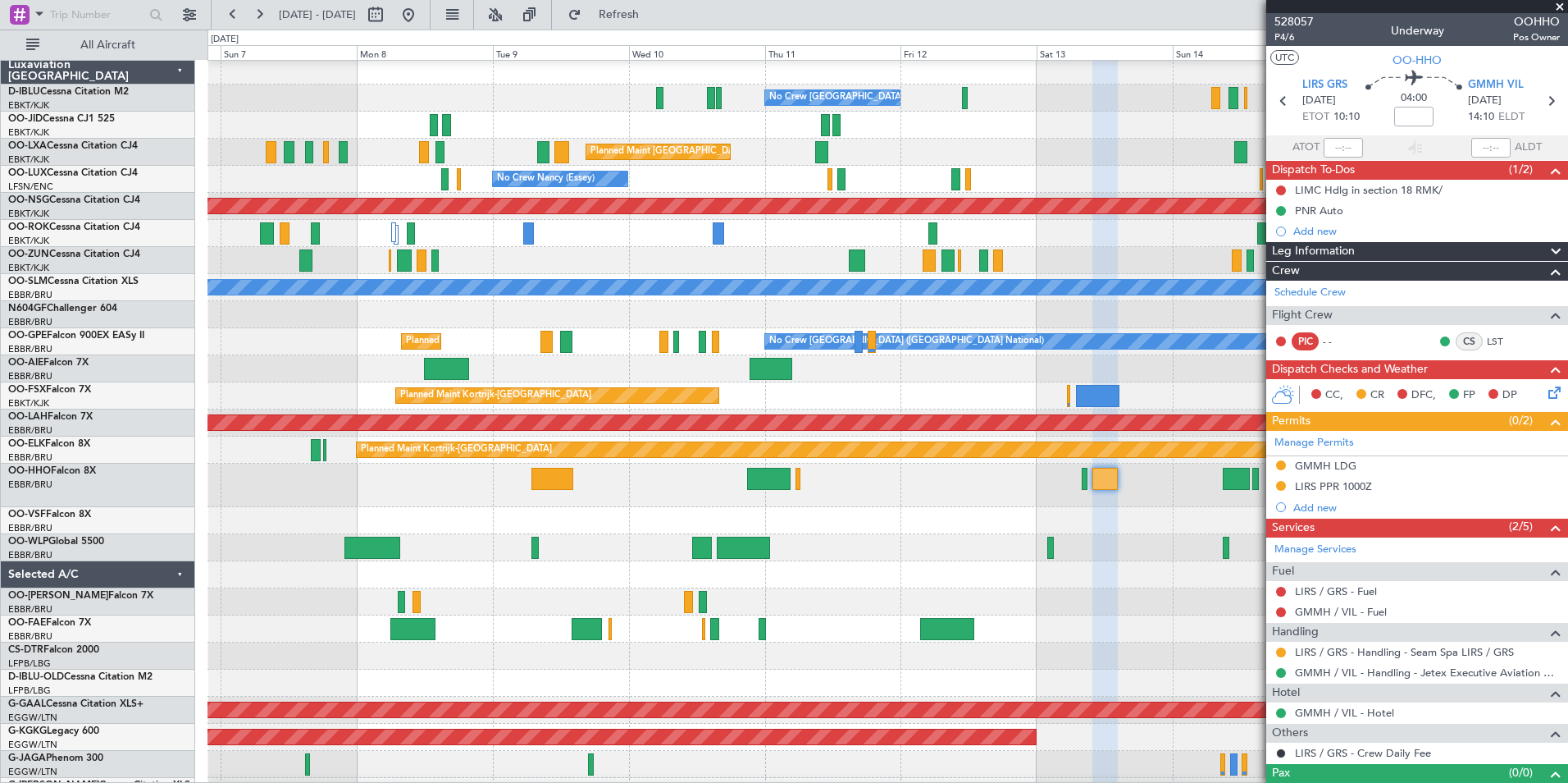
click at [1090, 599] on div at bounding box center [887, 602] width 1359 height 27
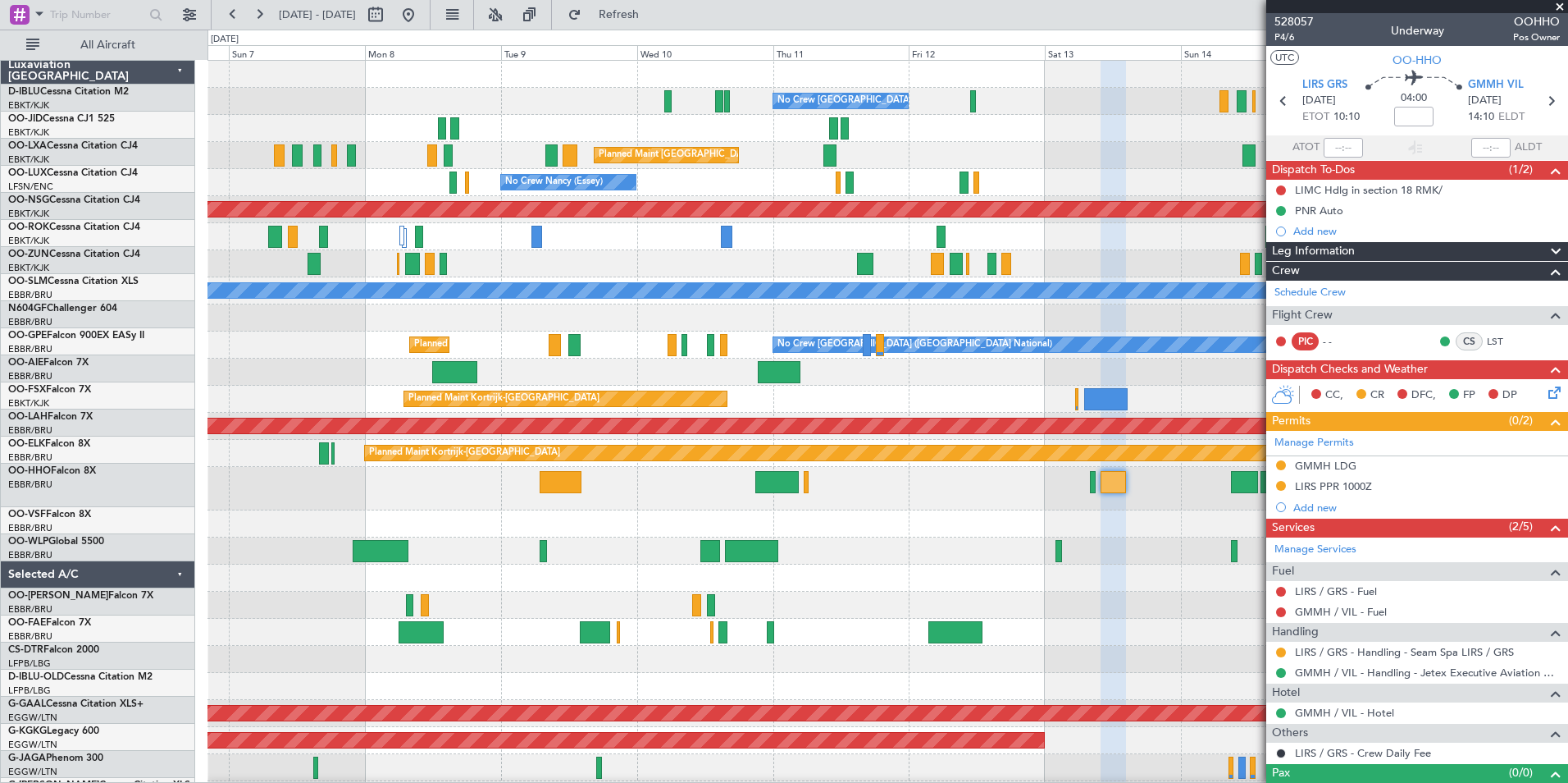
scroll to position [0, 0]
click at [1087, 598] on div at bounding box center [887, 605] width 1359 height 27
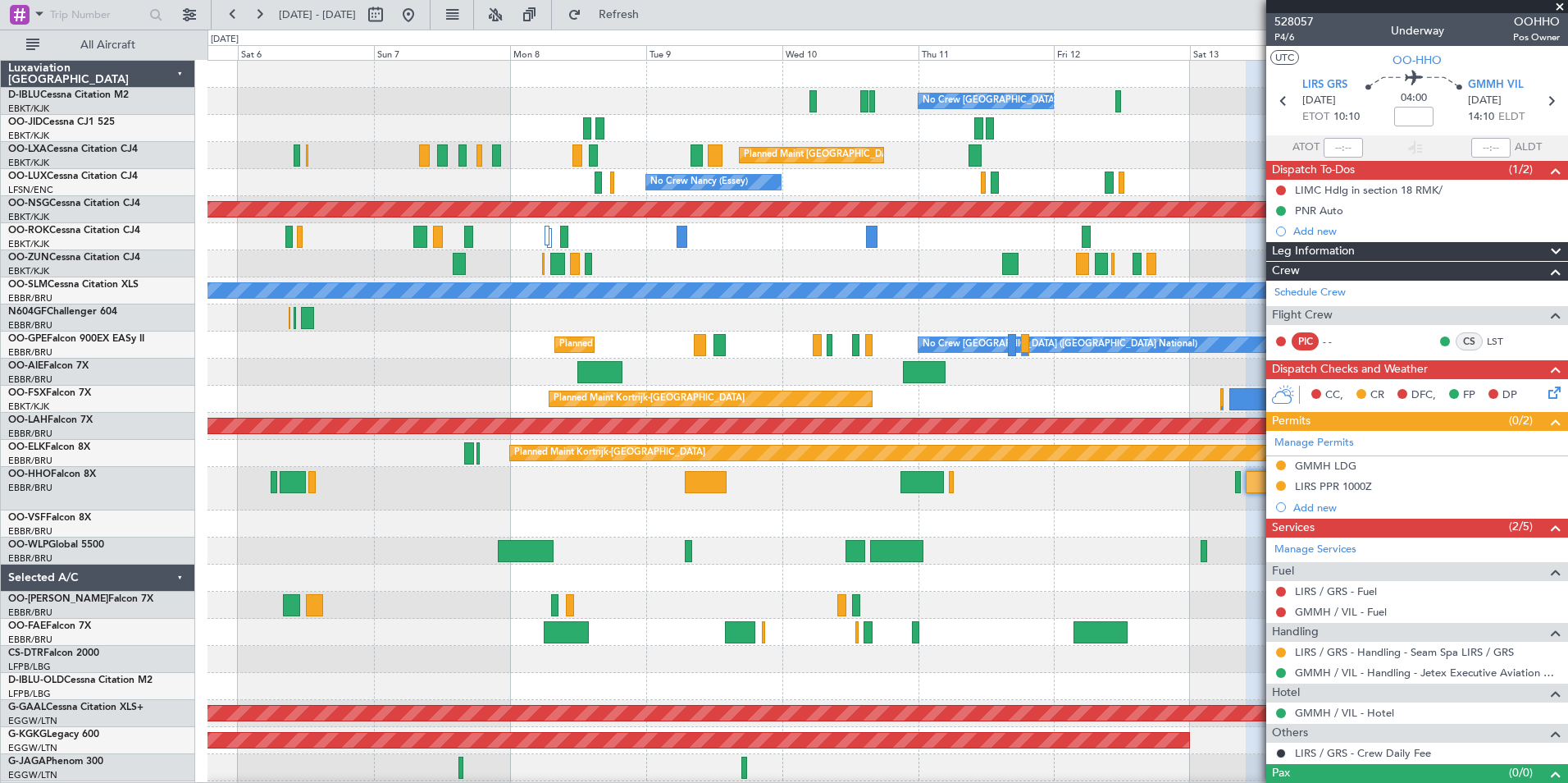
click at [1028, 517] on div at bounding box center [887, 524] width 1359 height 27
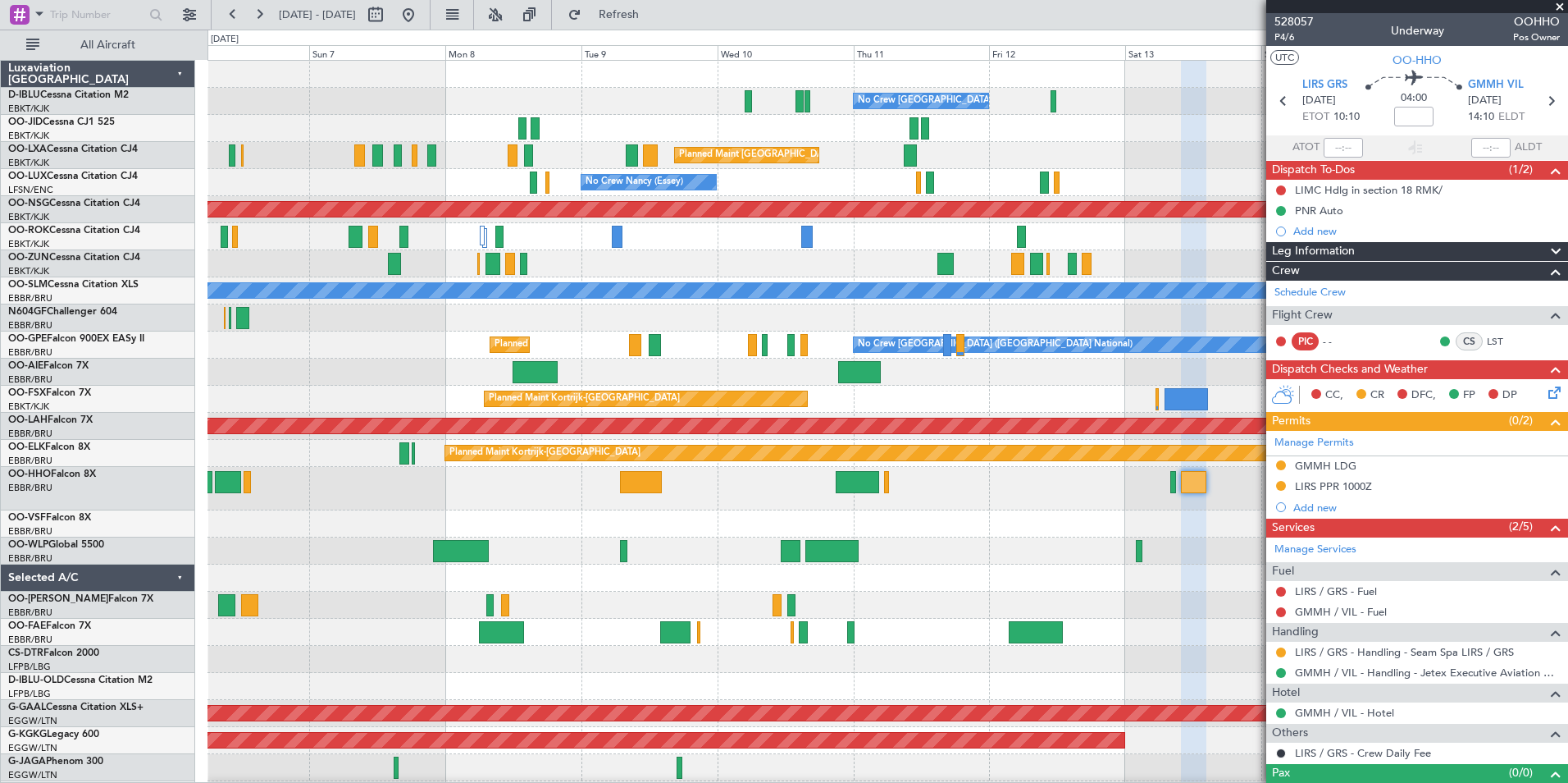
click at [1057, 499] on div at bounding box center [887, 489] width 1359 height 43
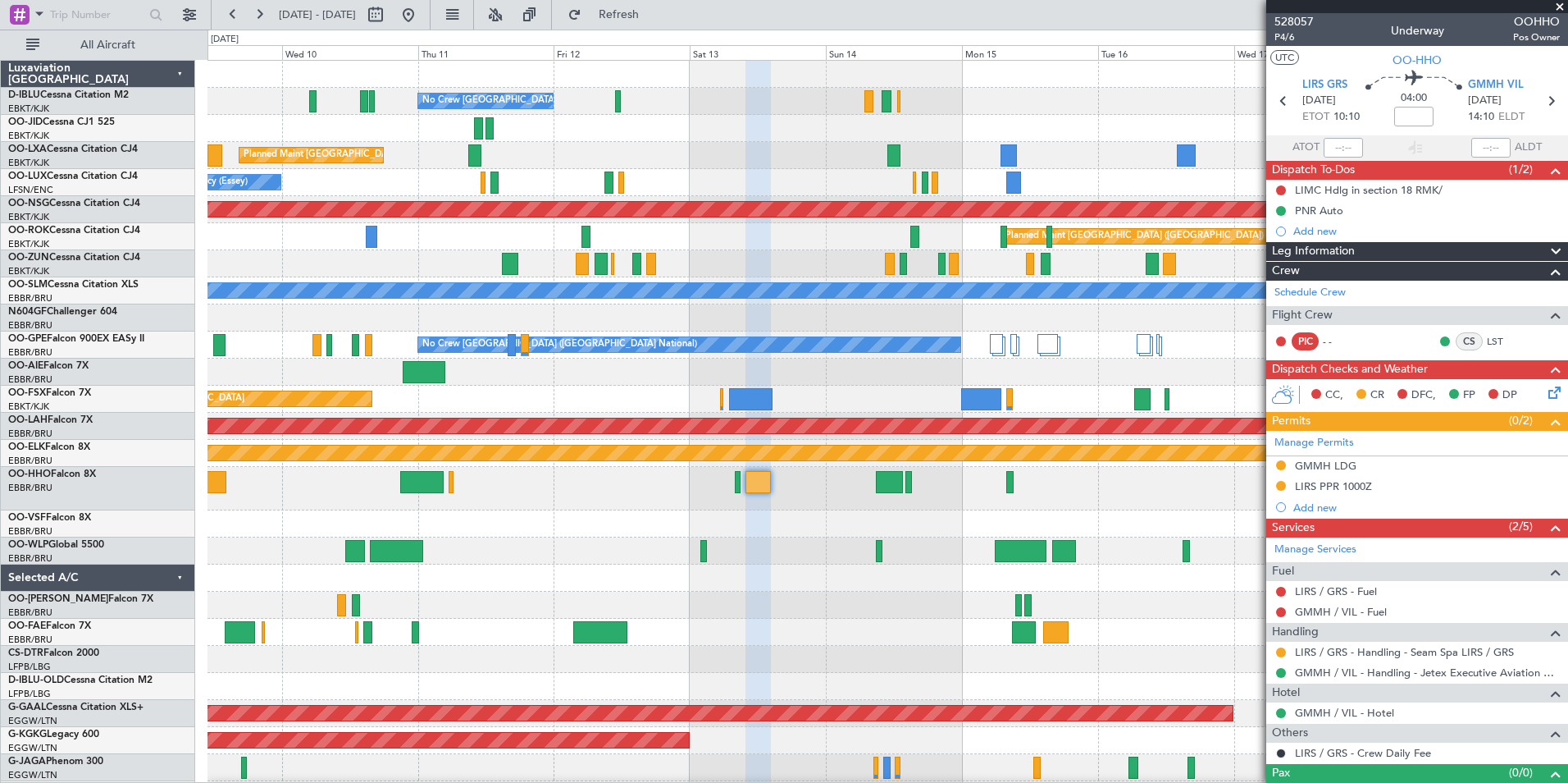
click at [661, 533] on div at bounding box center [887, 524] width 1359 height 27
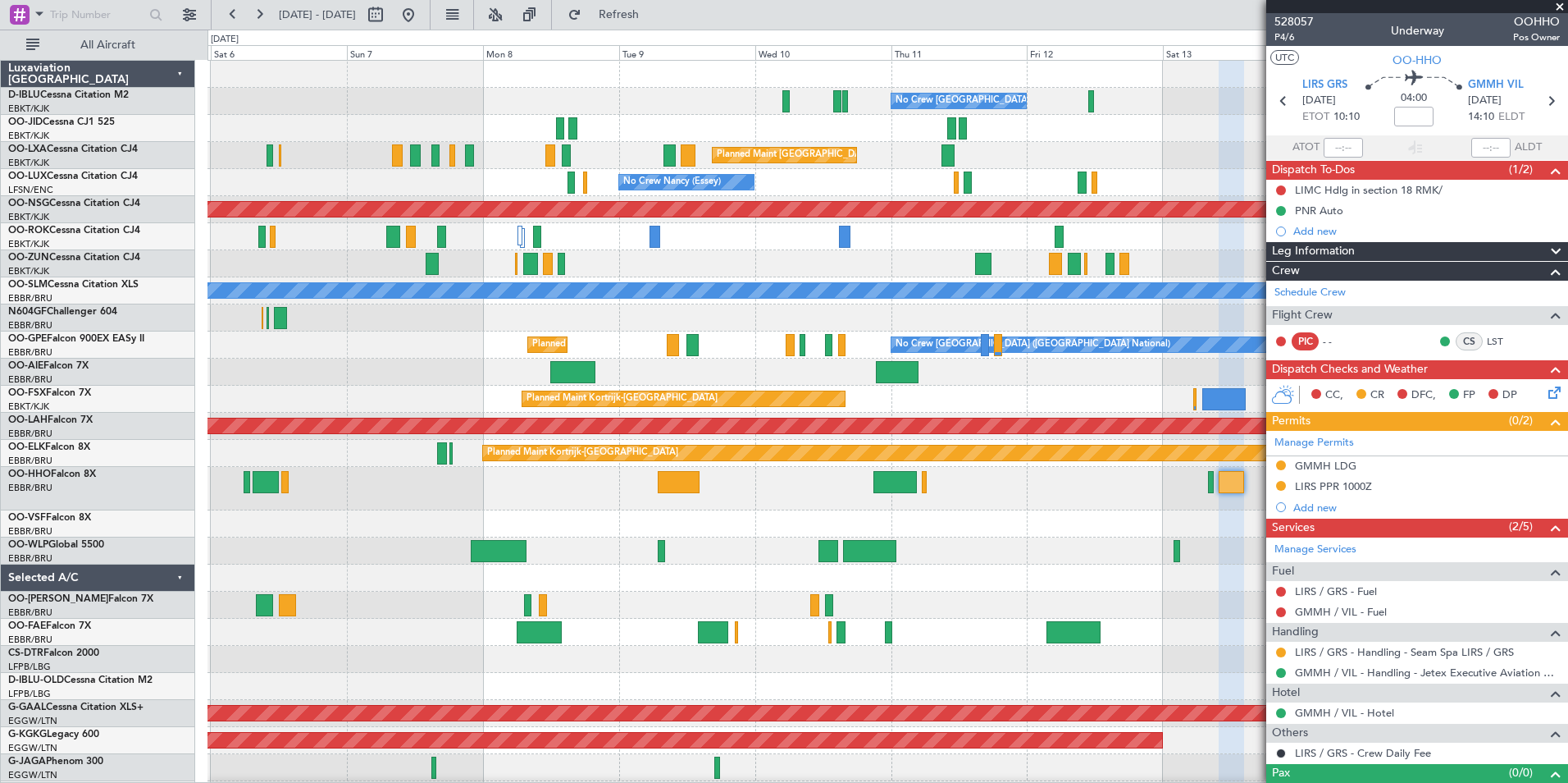
click at [1362, 440] on fb-app "09 Sep 2025 - 19 Sep 2025 Refresh Quick Links All Aircraft No Crew Brussels (Br…" at bounding box center [784, 398] width 1568 height 770
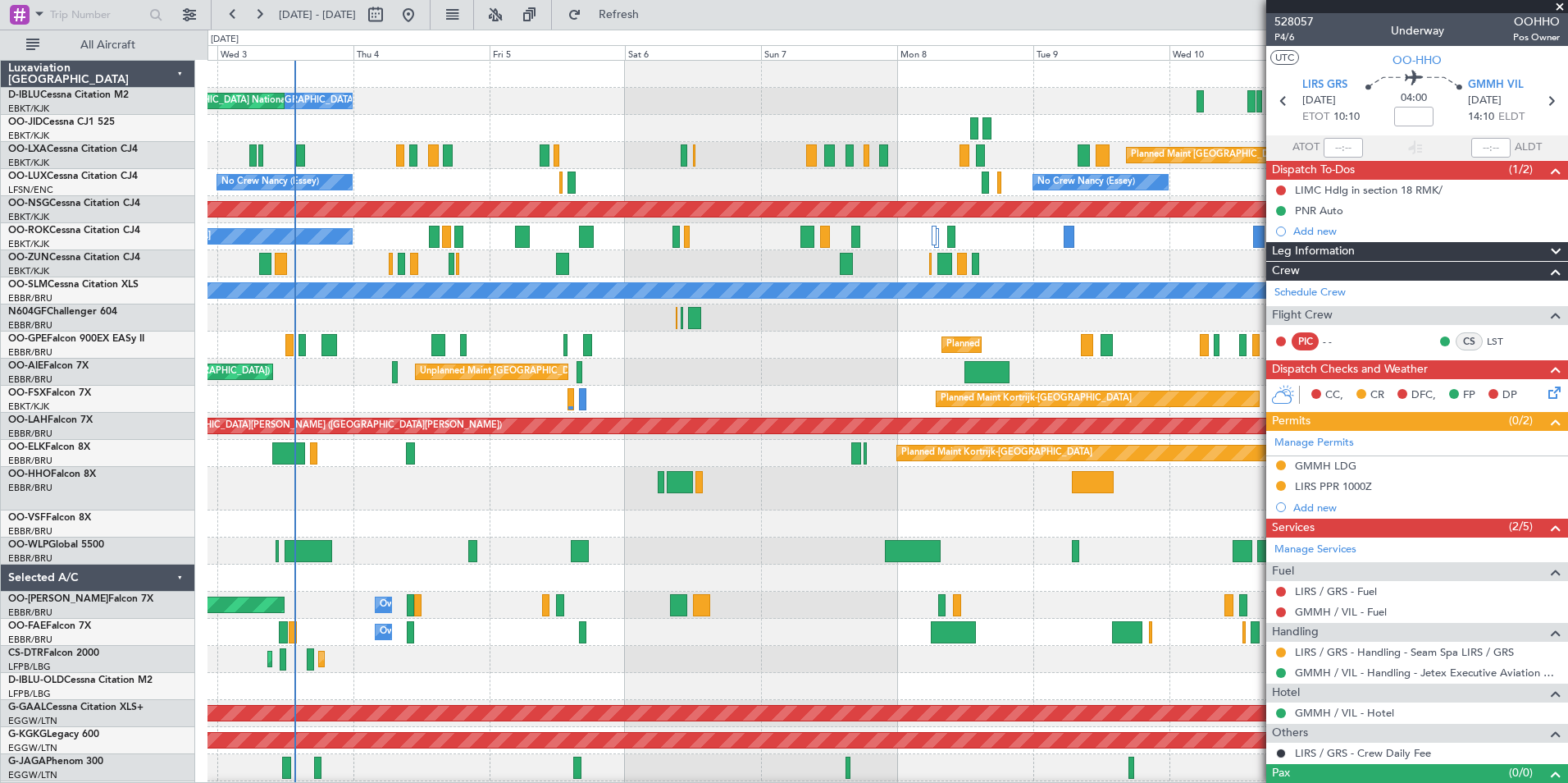
click at [687, 518] on div "No Crew Brussels (Brussels National) No Crew Brussels (Brussels National) AOG M…" at bounding box center [887, 623] width 1359 height 1126
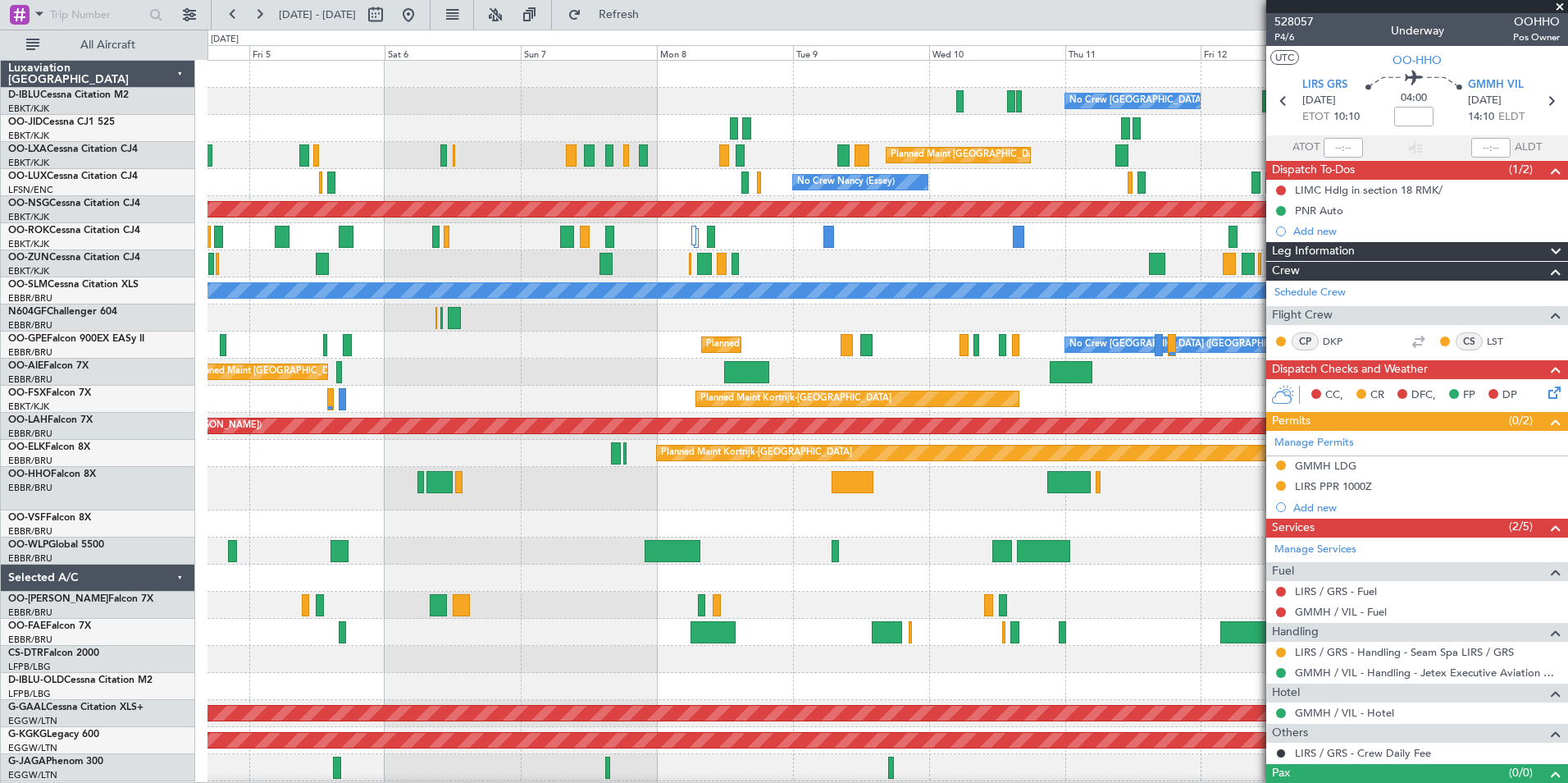
click at [696, 544] on div "No Crew [GEOGRAPHIC_DATA] ([GEOGRAPHIC_DATA] National) No Crew [GEOGRAPHIC_DATA…" at bounding box center [887, 623] width 1359 height 1126
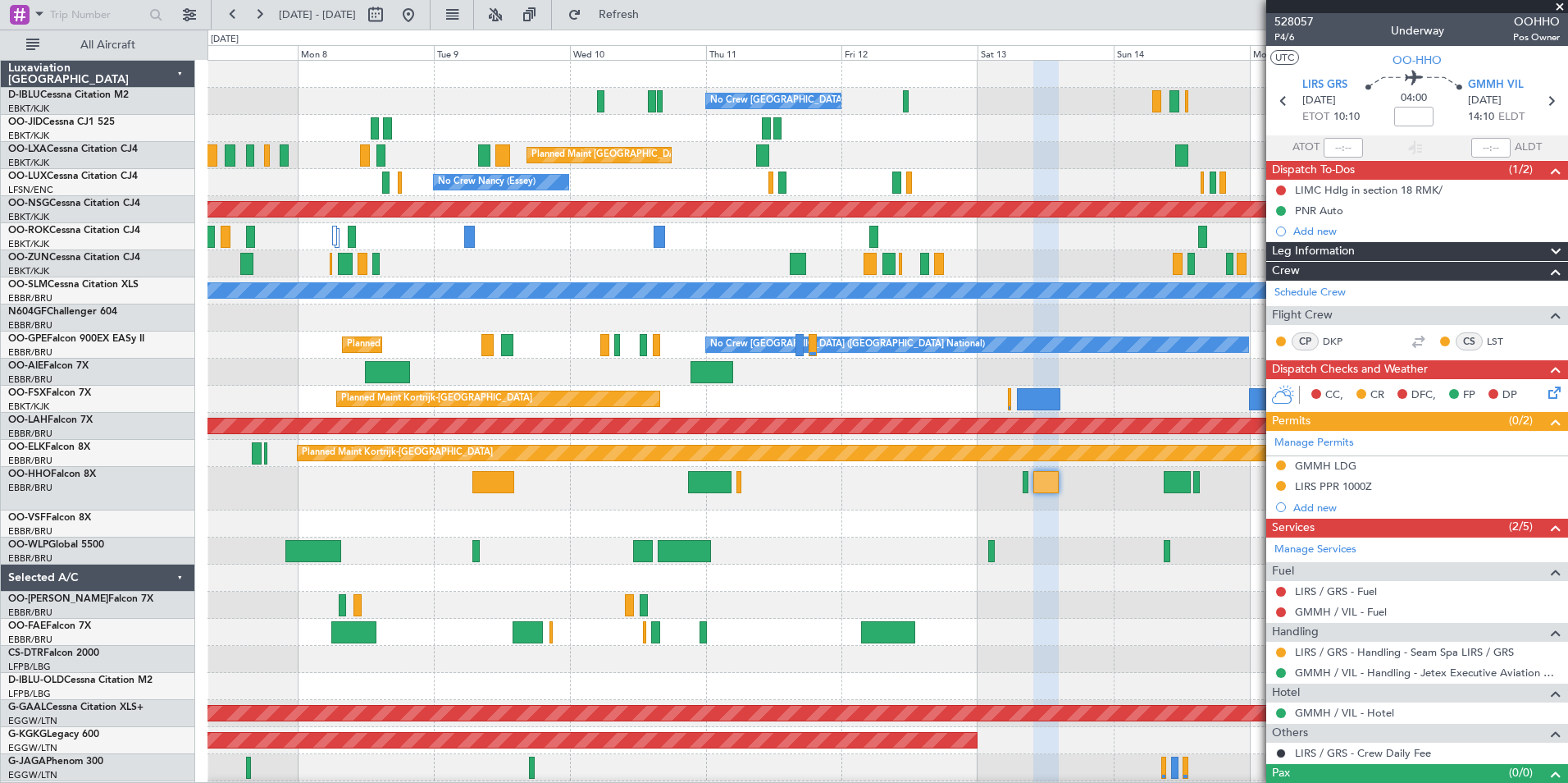
click at [1196, 533] on div at bounding box center [887, 524] width 1359 height 27
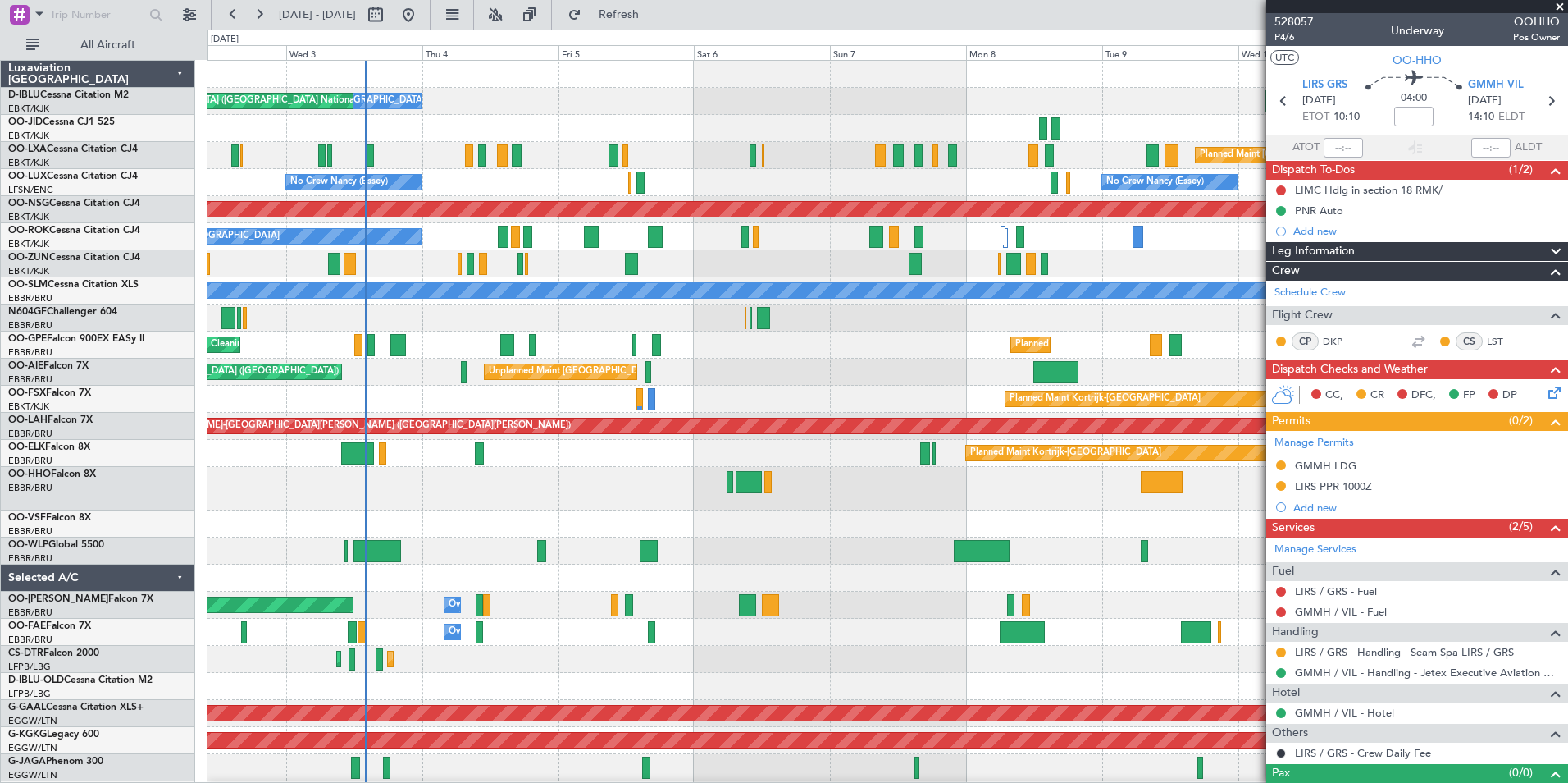
click at [984, 576] on div "No Crew Brussels (Brussels National) No Crew Brussels (Brussels National) AOG M…" at bounding box center [887, 609] width 1359 height 1099
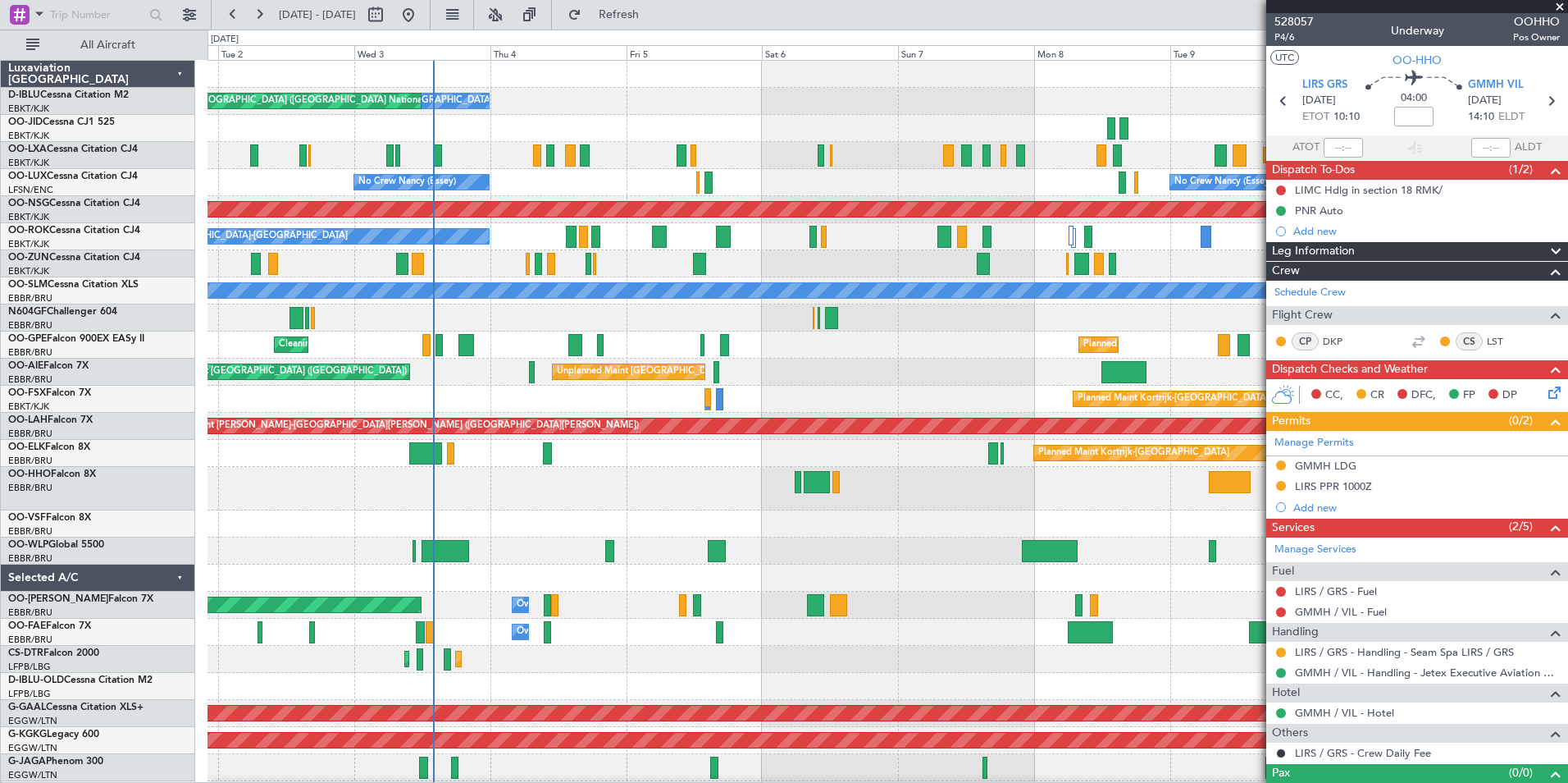
click at [571, 533] on div "No Crew Brussels (Brussels National) No Crew Brussels (Brussels National) AOG M…" at bounding box center [887, 623] width 1359 height 1126
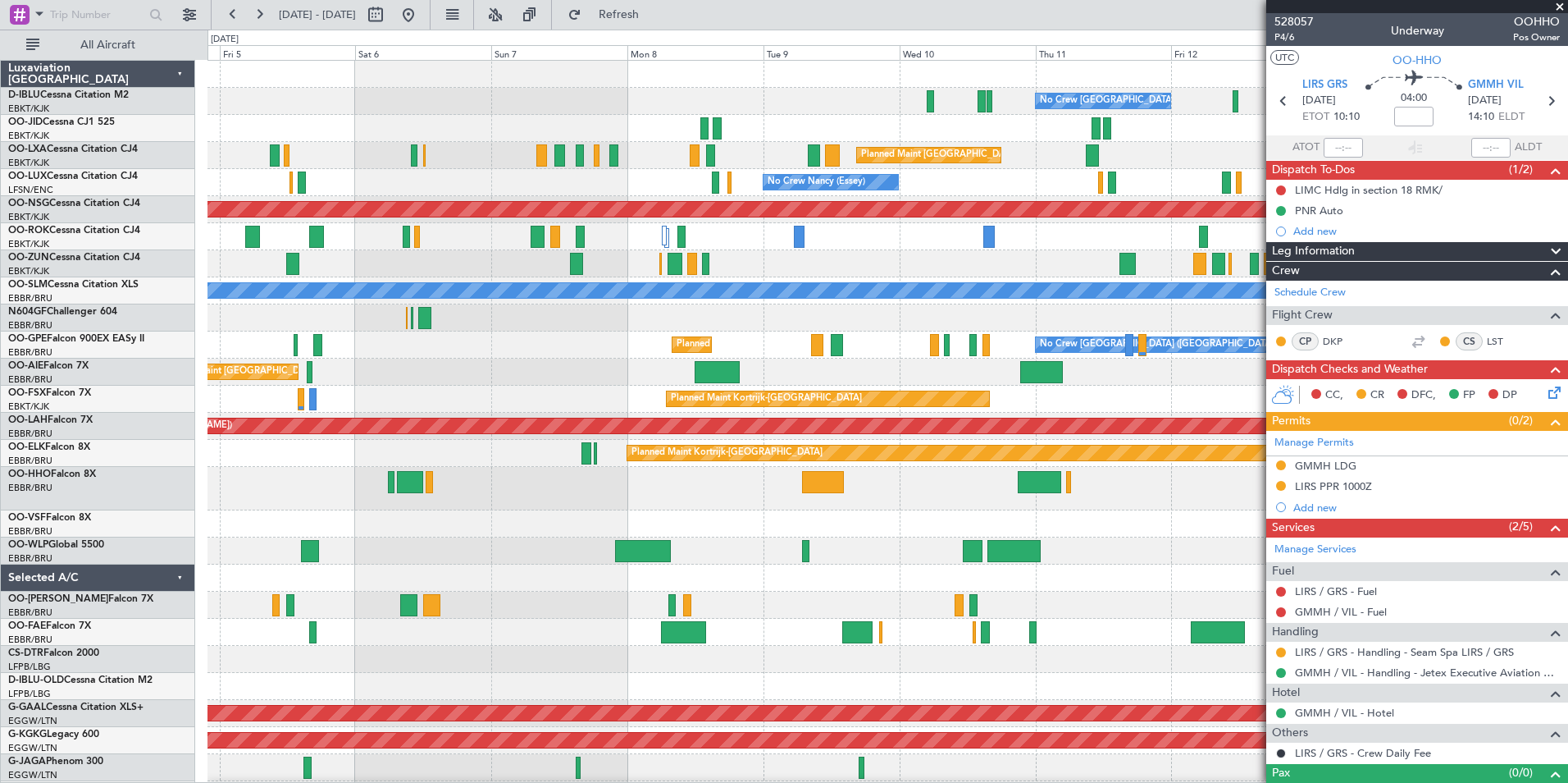
click at [578, 523] on div at bounding box center [887, 524] width 1359 height 27
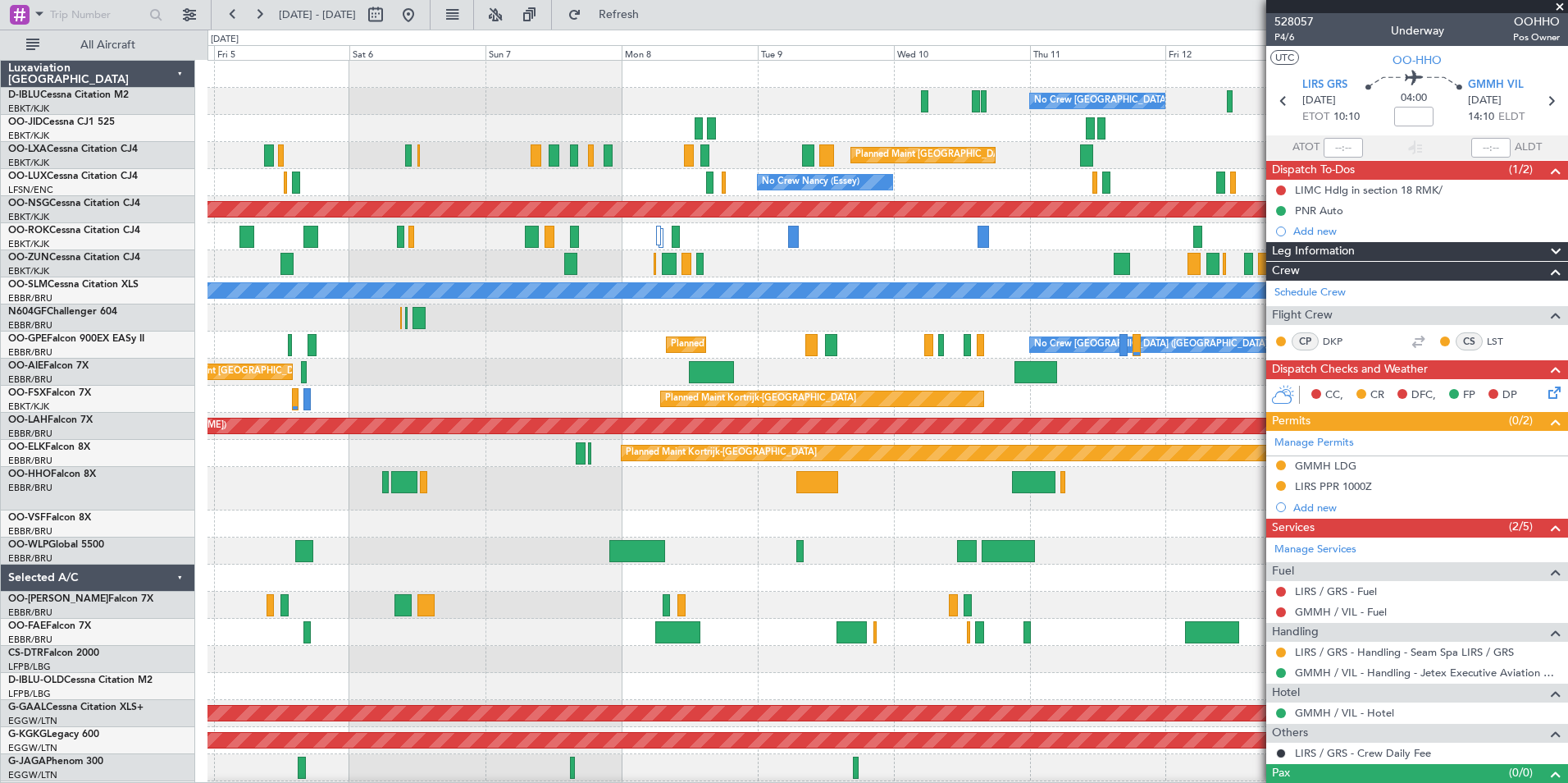
click at [189, 518] on div "No Crew Brussels (Brussels National) No Crew Brussels (Brussels National) AOG M…" at bounding box center [784, 406] width 1568 height 753
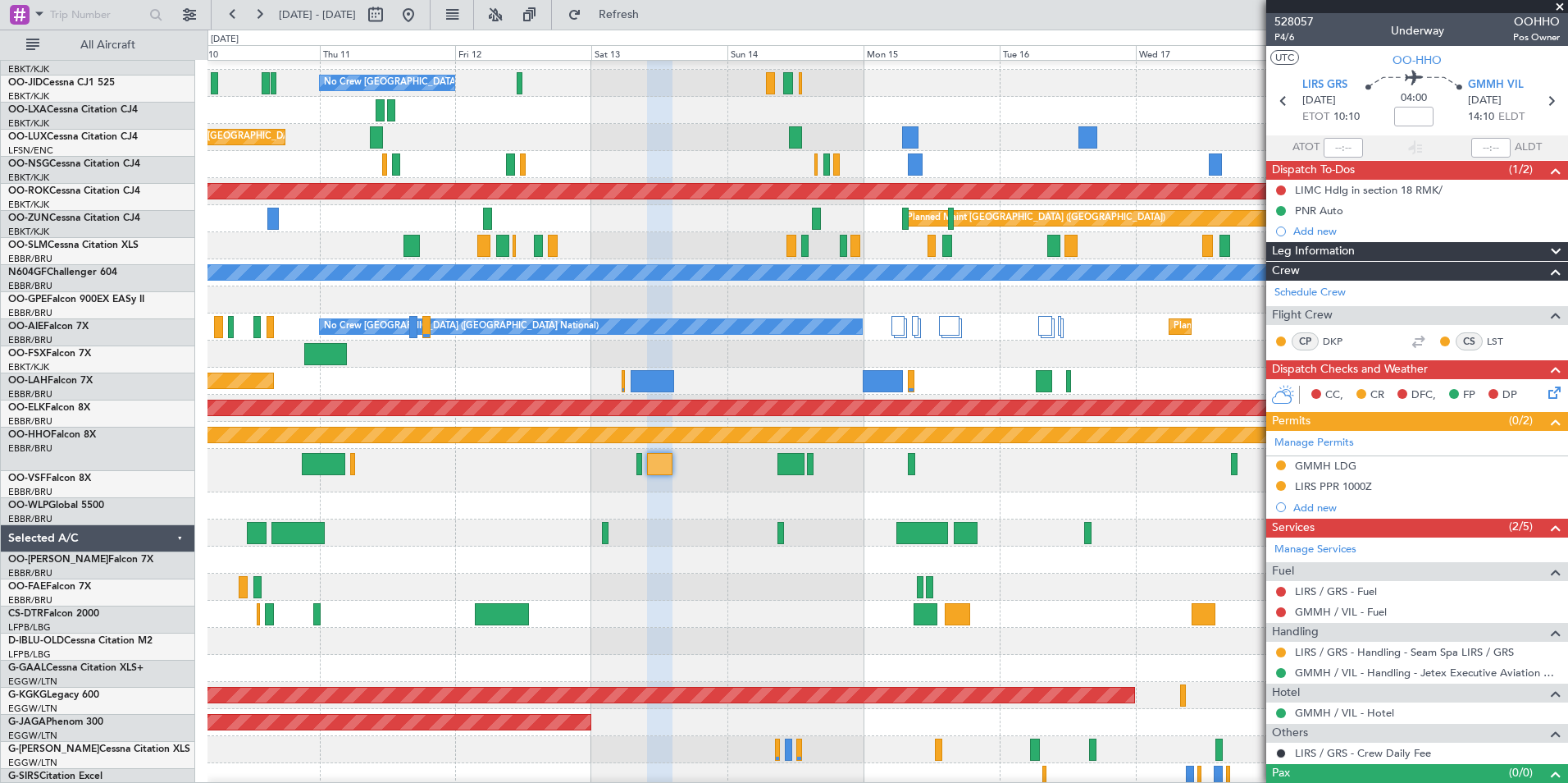
scroll to position [18, 0]
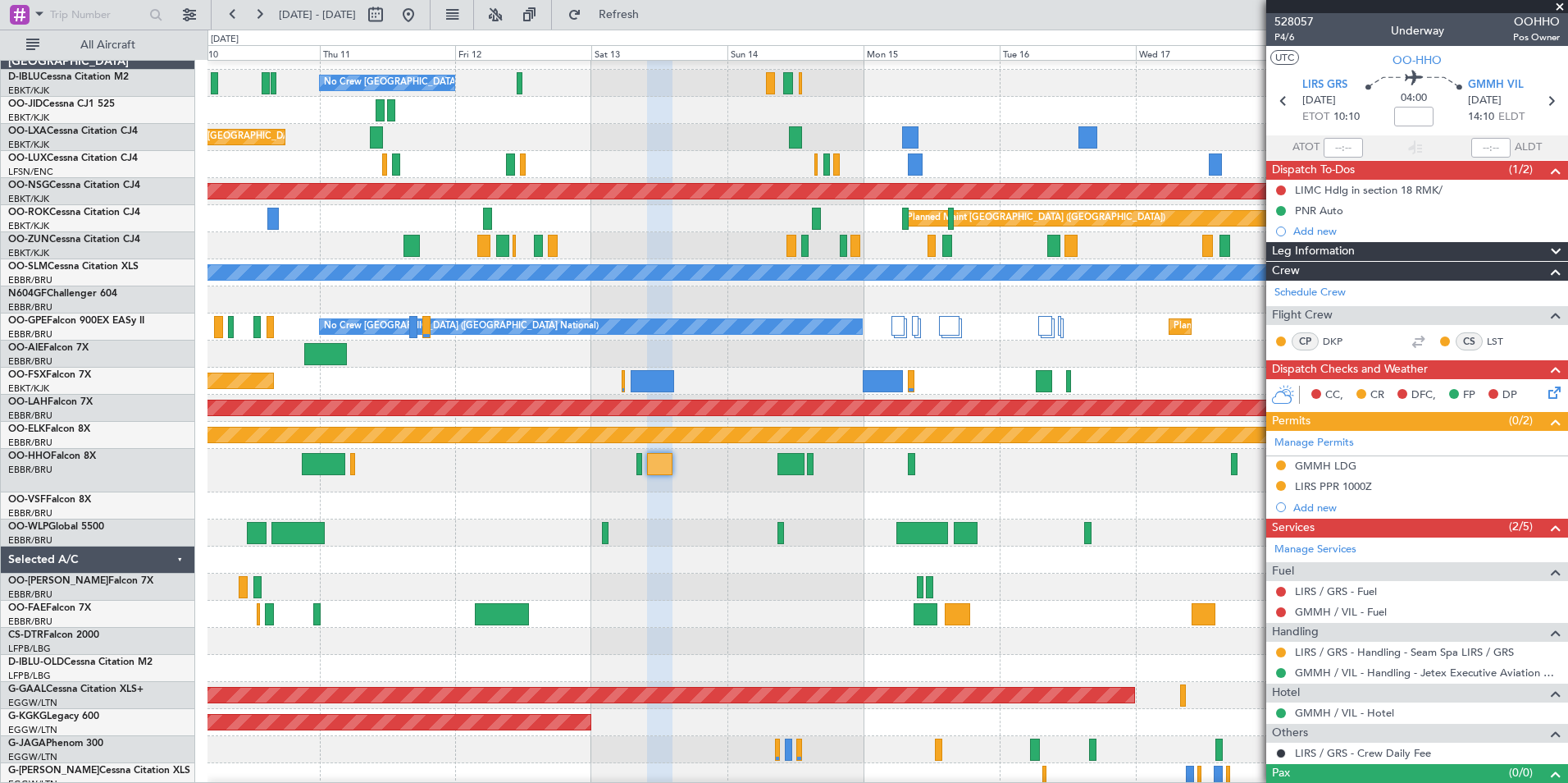
click at [546, 353] on div at bounding box center [887, 354] width 1359 height 27
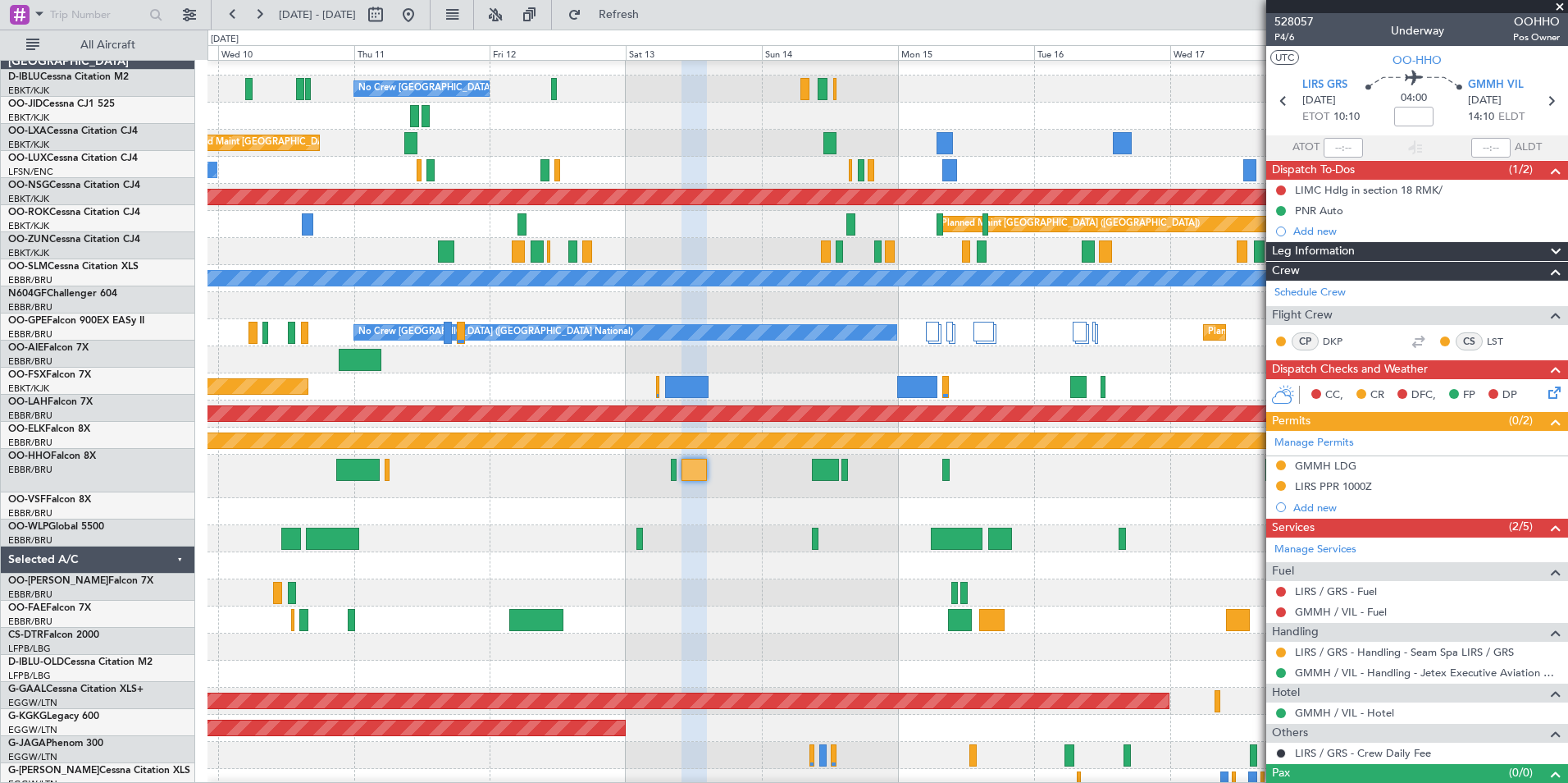
scroll to position [13, 0]
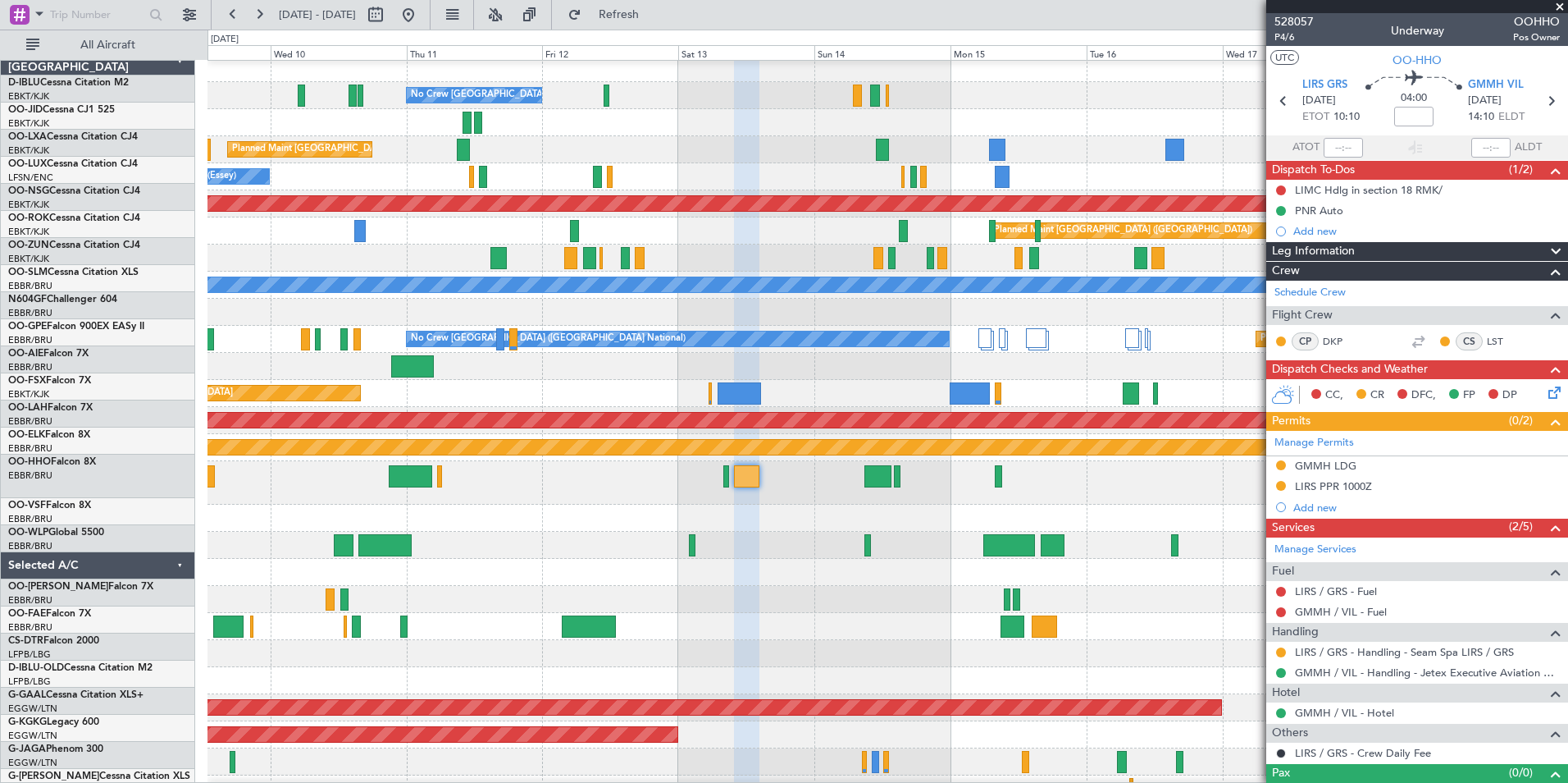
click at [542, 396] on div "Planned Maint Kortrijk-[GEOGRAPHIC_DATA]" at bounding box center [887, 393] width 1359 height 27
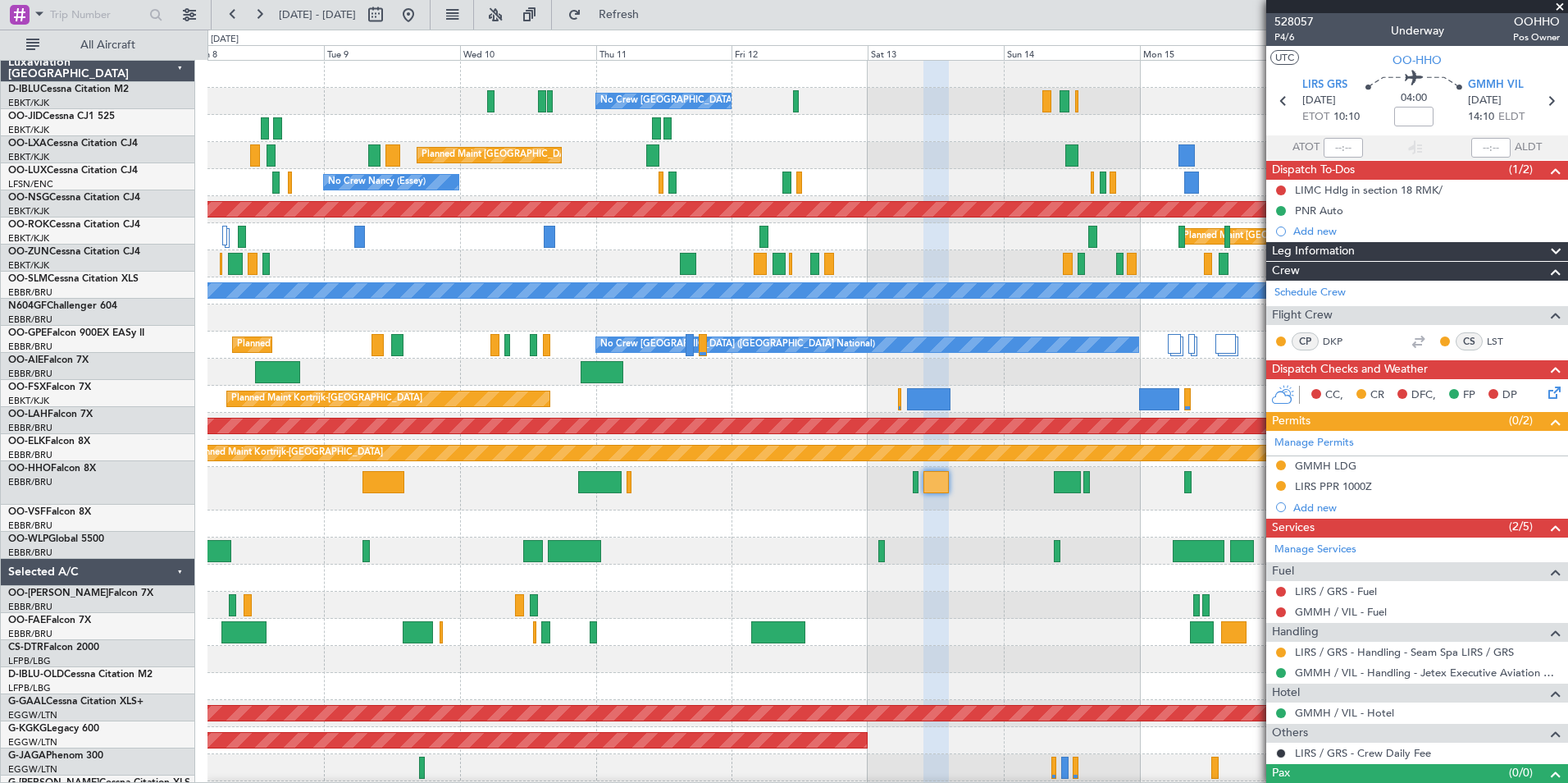
scroll to position [0, 0]
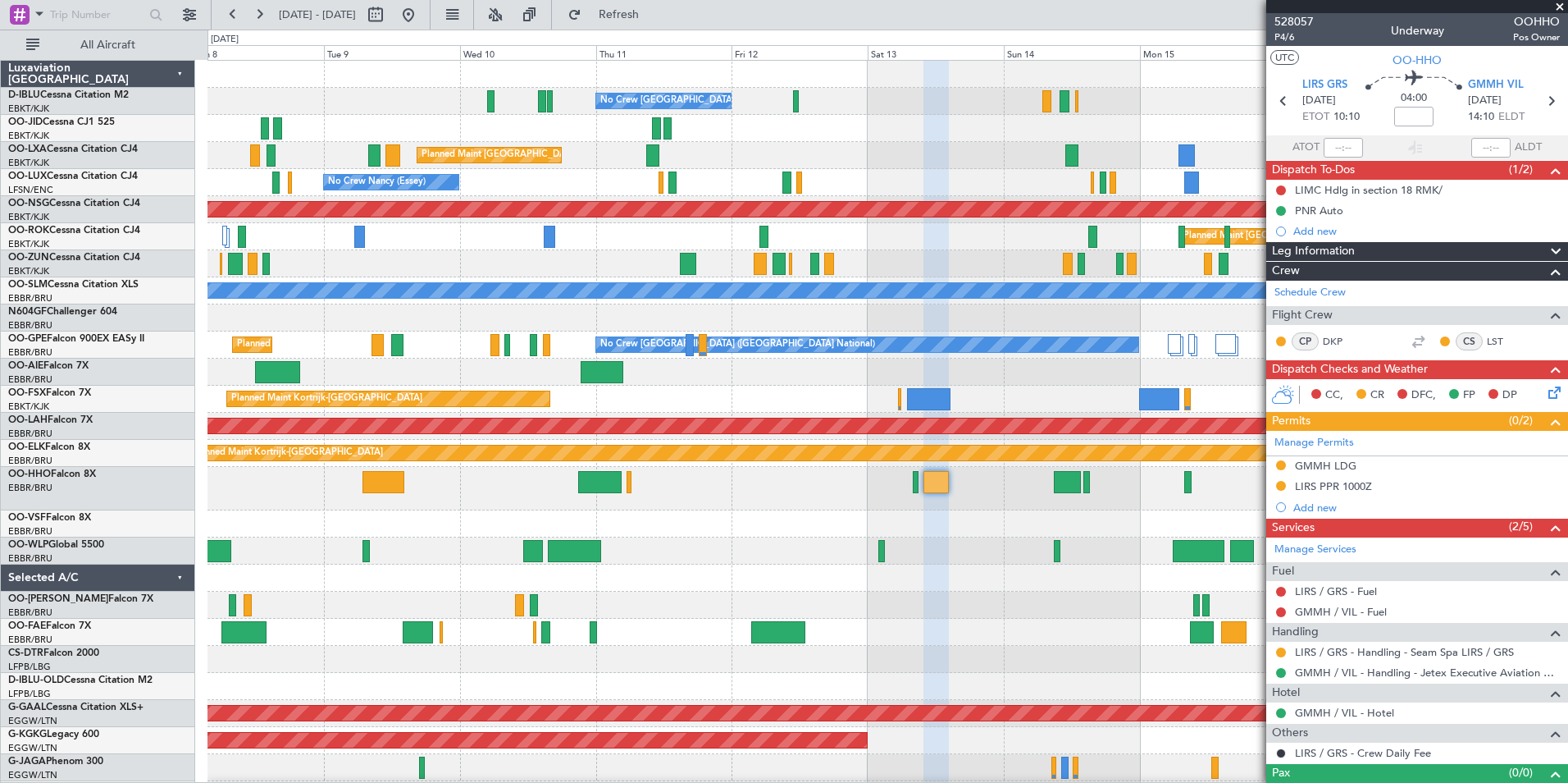
click at [711, 418] on div "No Crew Brussels (Brussels National) Planned Maint Brussels (Brussels National)…" at bounding box center [887, 623] width 1359 height 1126
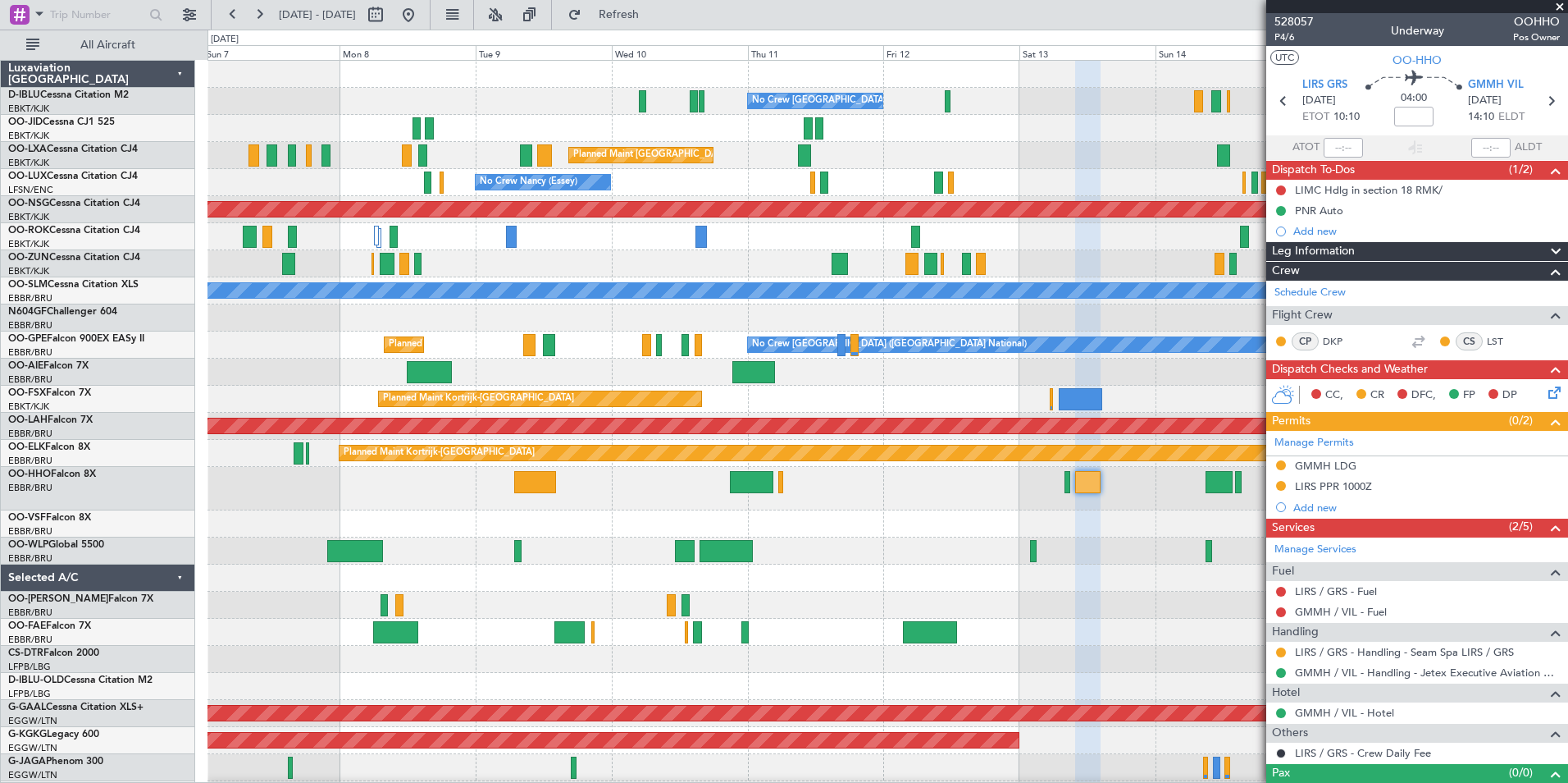
click at [947, 506] on div at bounding box center [887, 489] width 1359 height 43
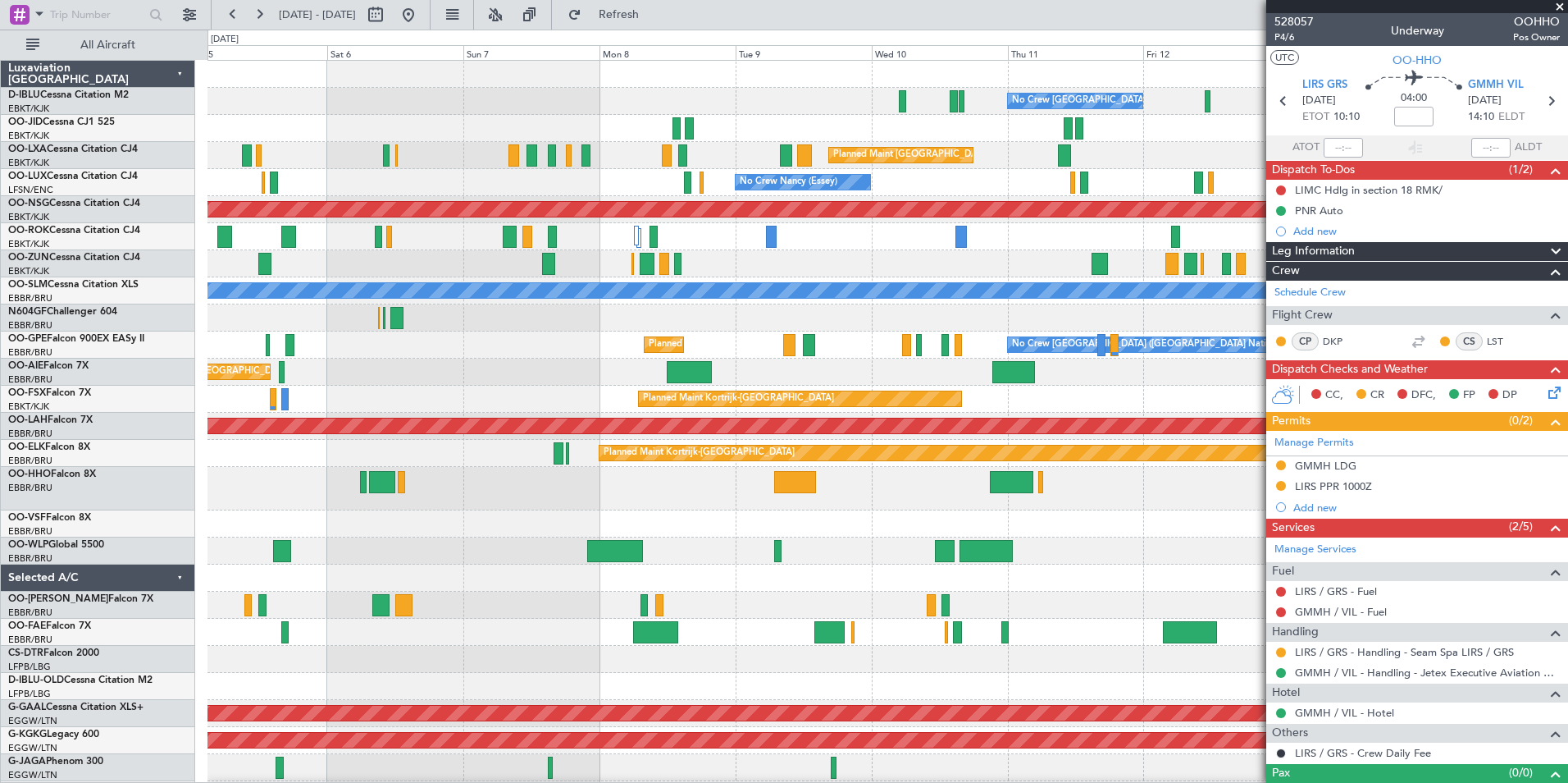
click at [1184, 526] on div "No Crew Brussels (Brussels National) No Crew Brussels (Brussels National) AOG M…" at bounding box center [887, 609] width 1359 height 1099
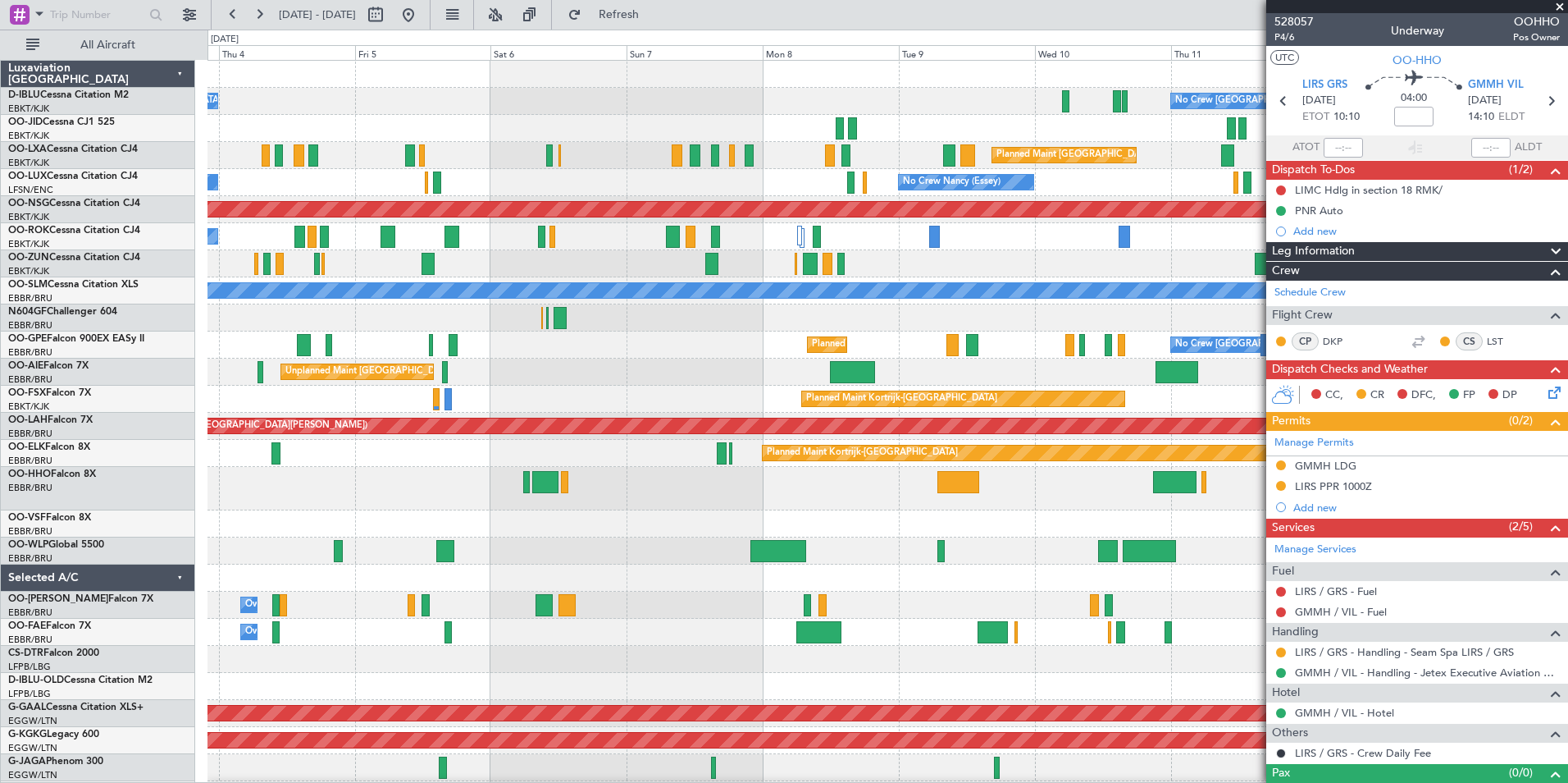
click at [1033, 496] on div at bounding box center [887, 489] width 1359 height 43
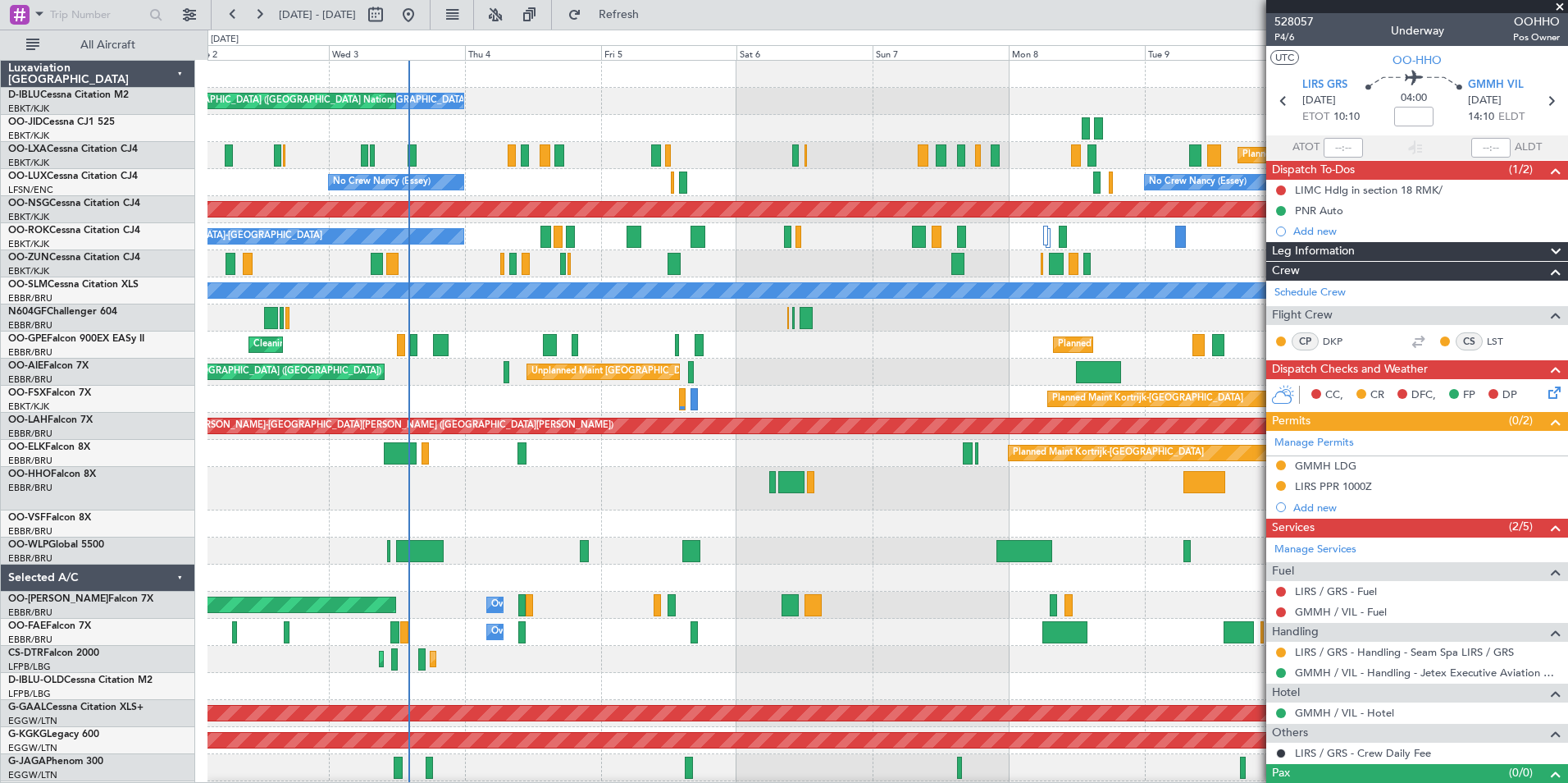
click at [1053, 498] on div at bounding box center [887, 489] width 1359 height 43
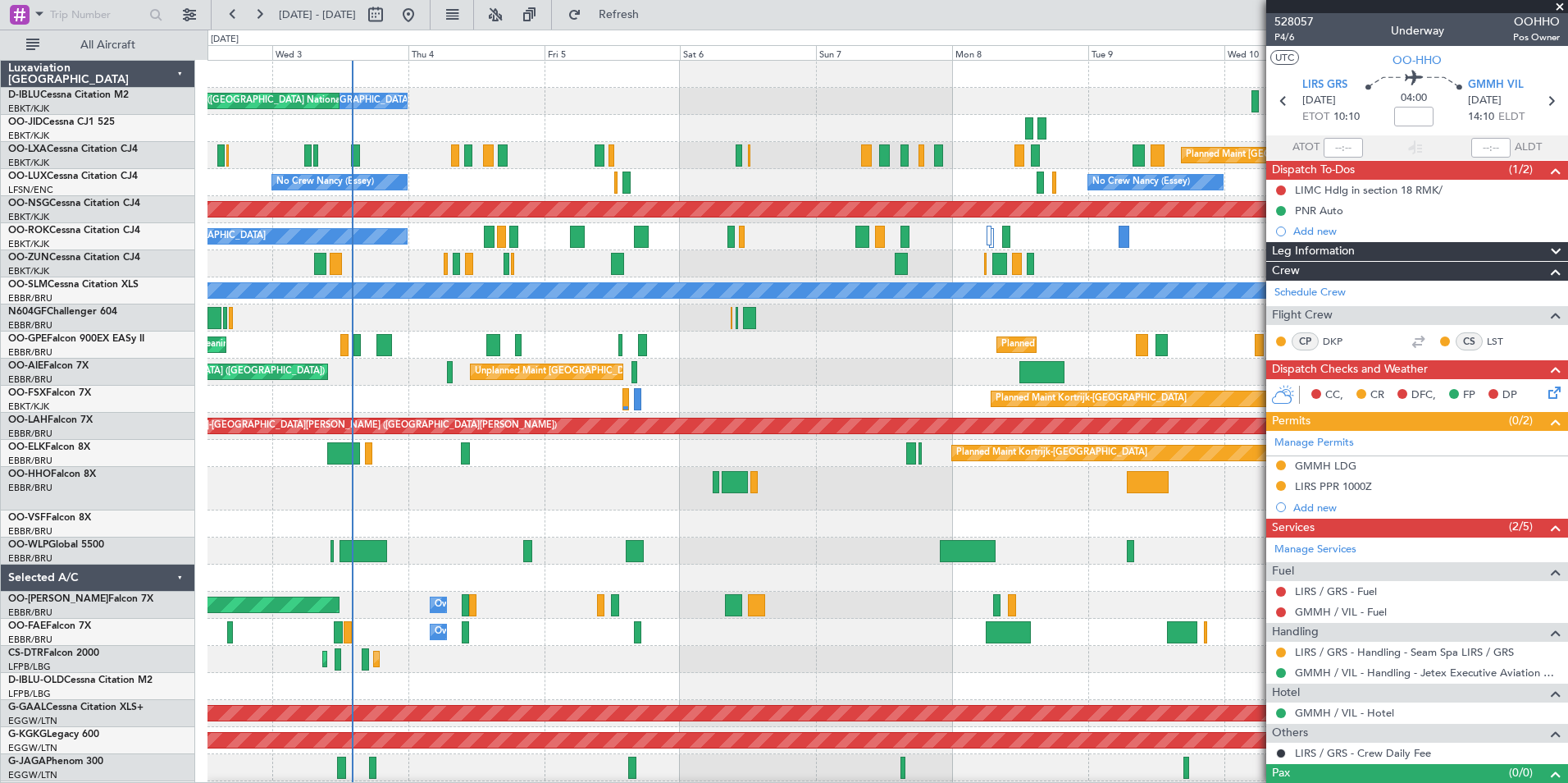
click at [663, 530] on div at bounding box center [887, 524] width 1359 height 27
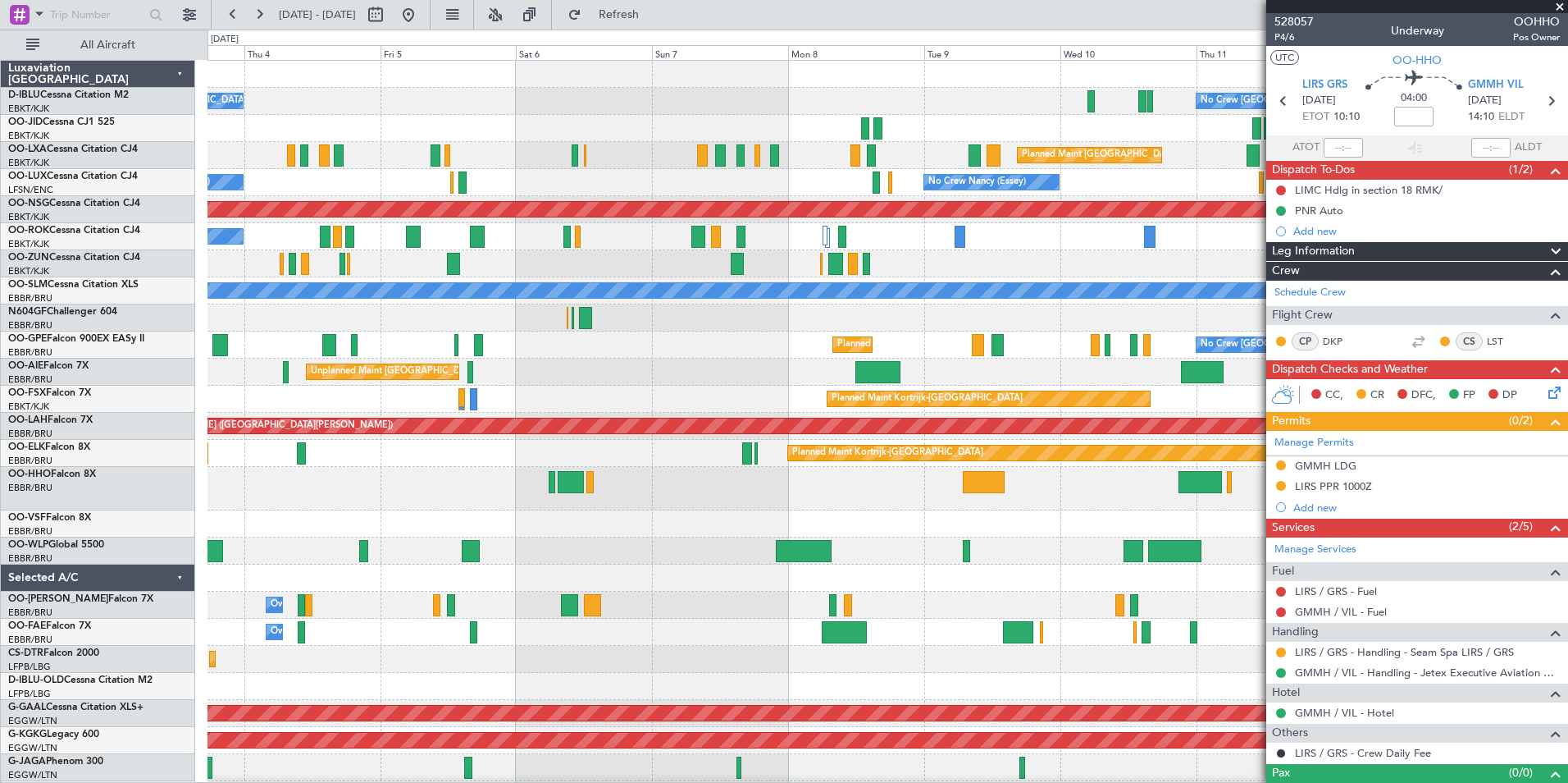
click at [673, 552] on div "No Crew Brussels (Brussels National) No Crew Brussels (Brussels National) AOG M…" at bounding box center [887, 623] width 1359 height 1126
click at [659, 551] on div "No Crew Brussels (Brussels National) No Crew Brussels (Brussels National) AOG M…" at bounding box center [887, 623] width 1359 height 1126
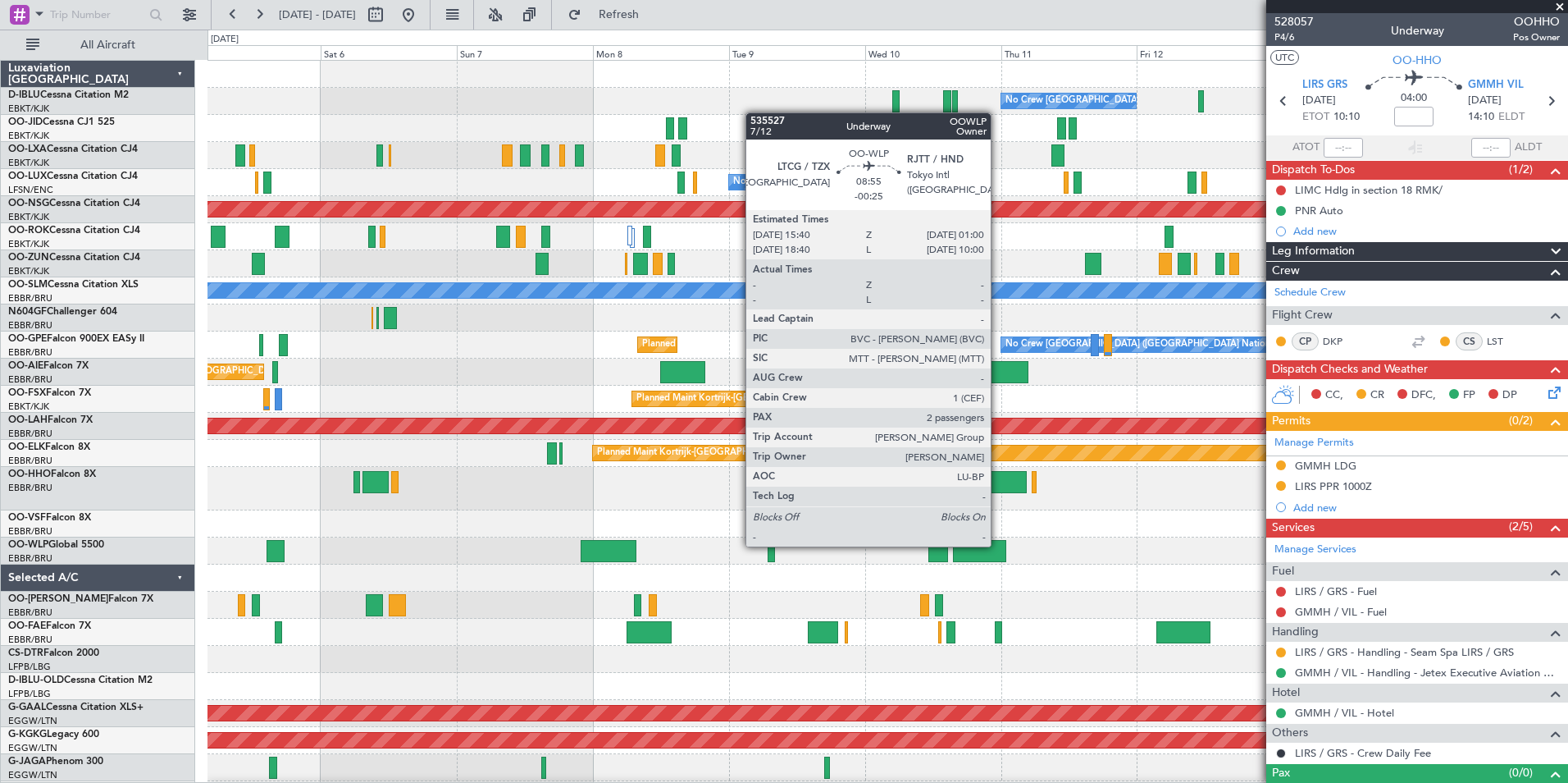
click at [650, 562] on div at bounding box center [887, 551] width 1359 height 27
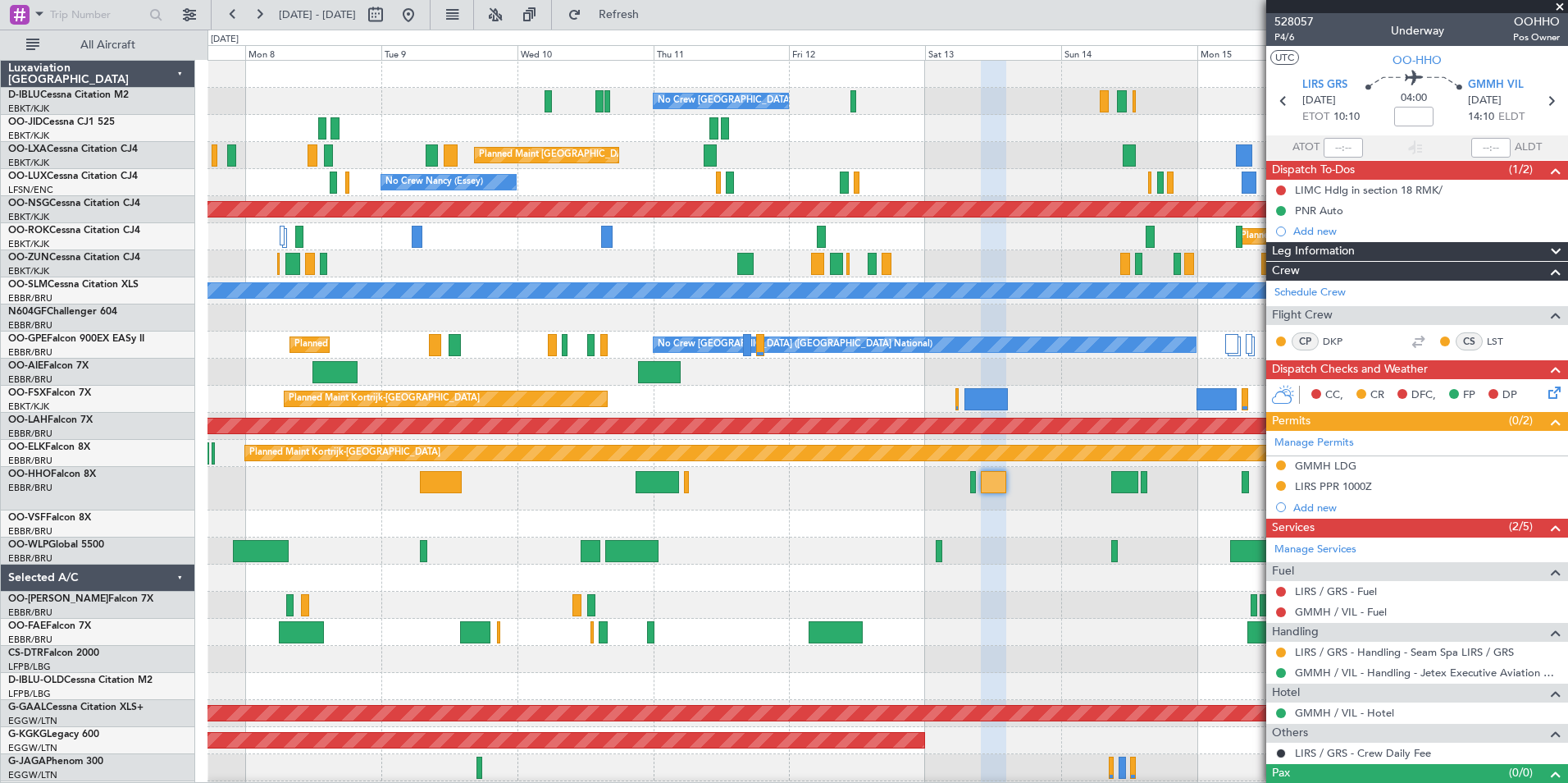
click at [724, 554] on div at bounding box center [887, 551] width 1359 height 27
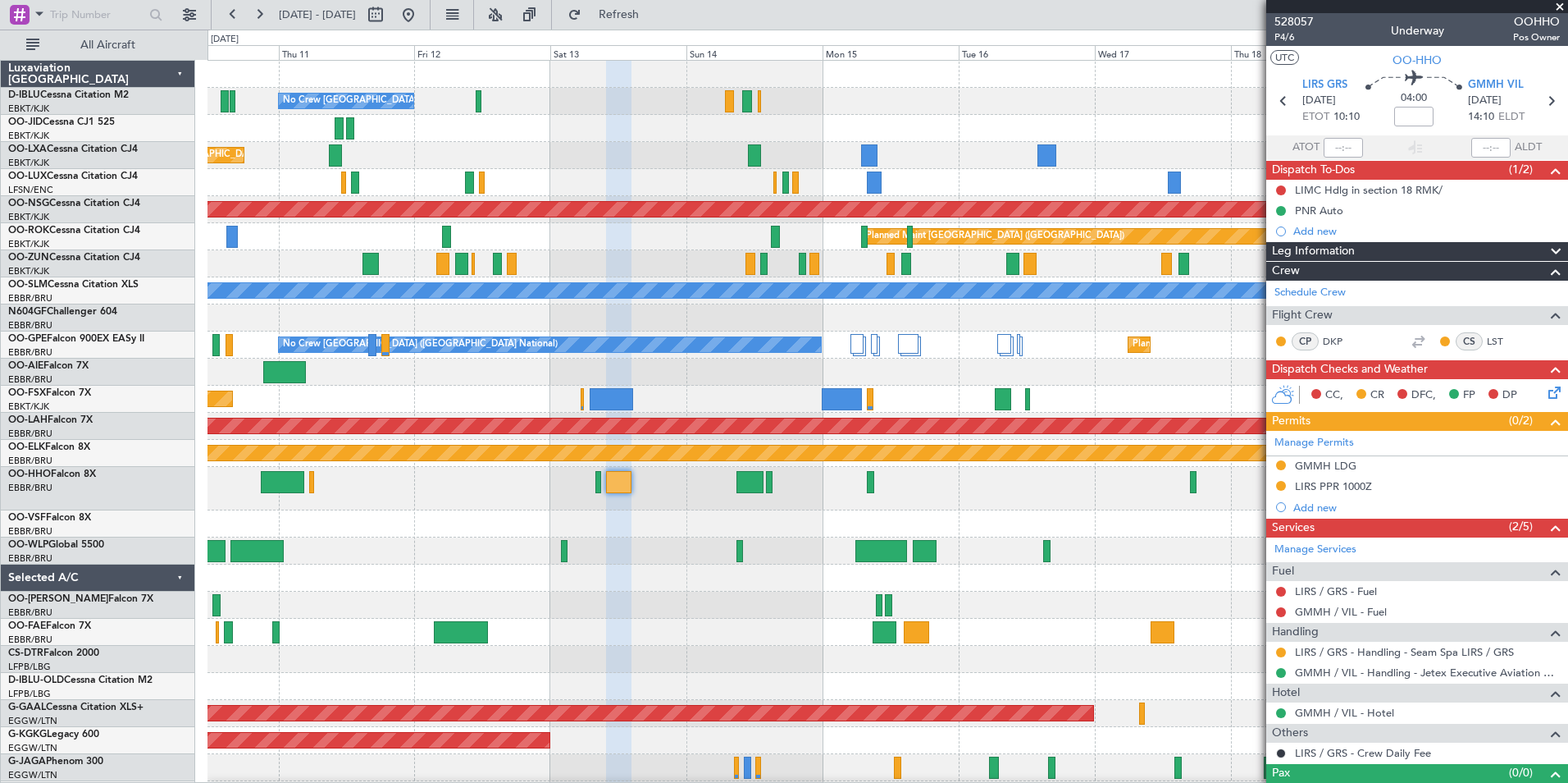
click at [618, 570] on div "No Crew Brussels (Brussels National) Planned Maint Brussels (Brussels National)…" at bounding box center [887, 623] width 1359 height 1126
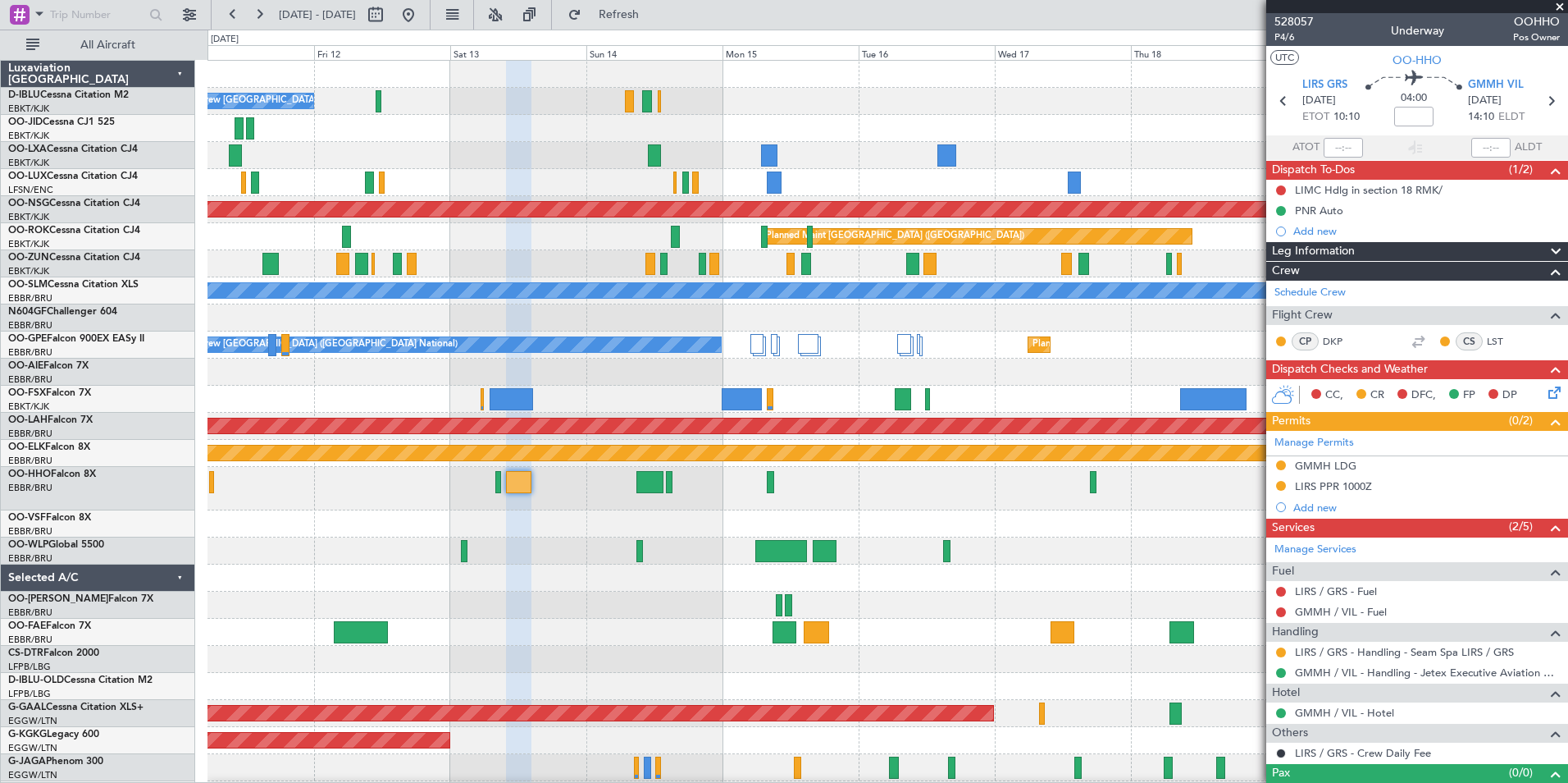
click at [865, 552] on div "No Crew Brussels (Brussels National) Planned Maint Brussels (Brussels National)…" at bounding box center [887, 623] width 1359 height 1126
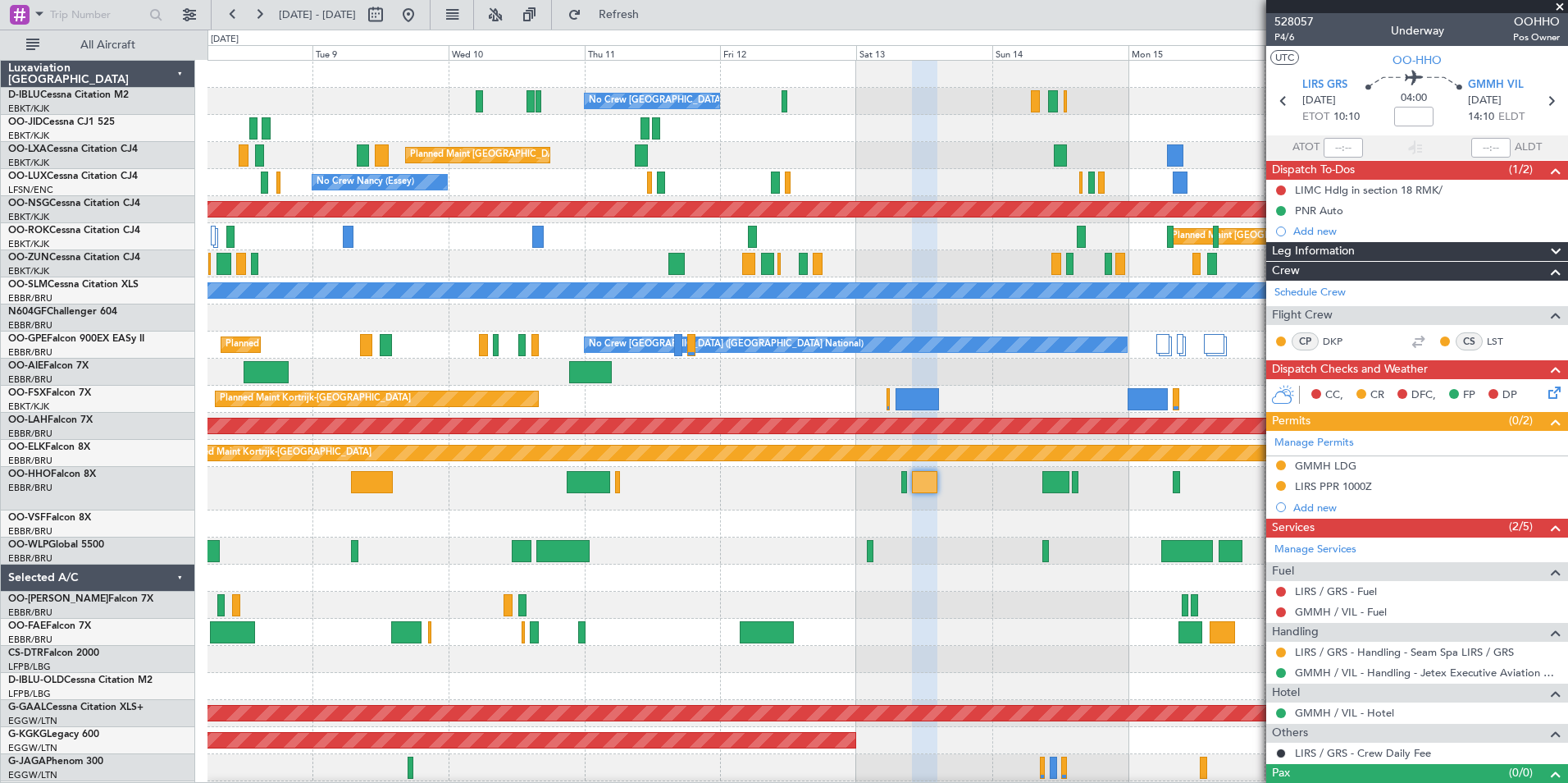
click at [912, 538] on div "No Crew Brussels (Brussels National) Planned Maint Brussels (Brussels National)…" at bounding box center [887, 623] width 1359 height 1126
click at [920, 536] on div at bounding box center [887, 524] width 1359 height 27
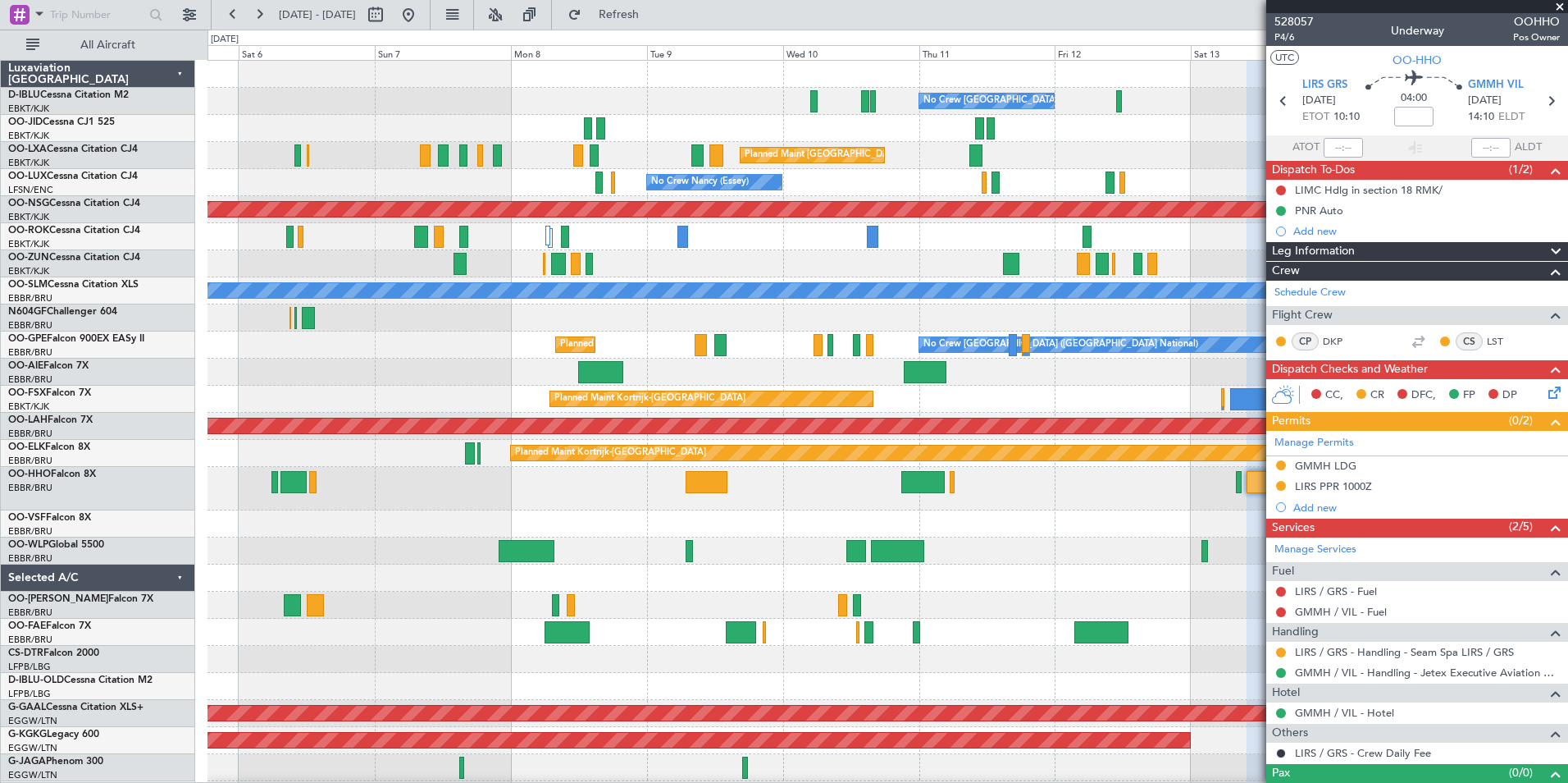
click at [864, 518] on div "No Crew Brussels (Brussels National) No Crew Brussels (Brussels National) AOG M…" at bounding box center [887, 609] width 1359 height 1099
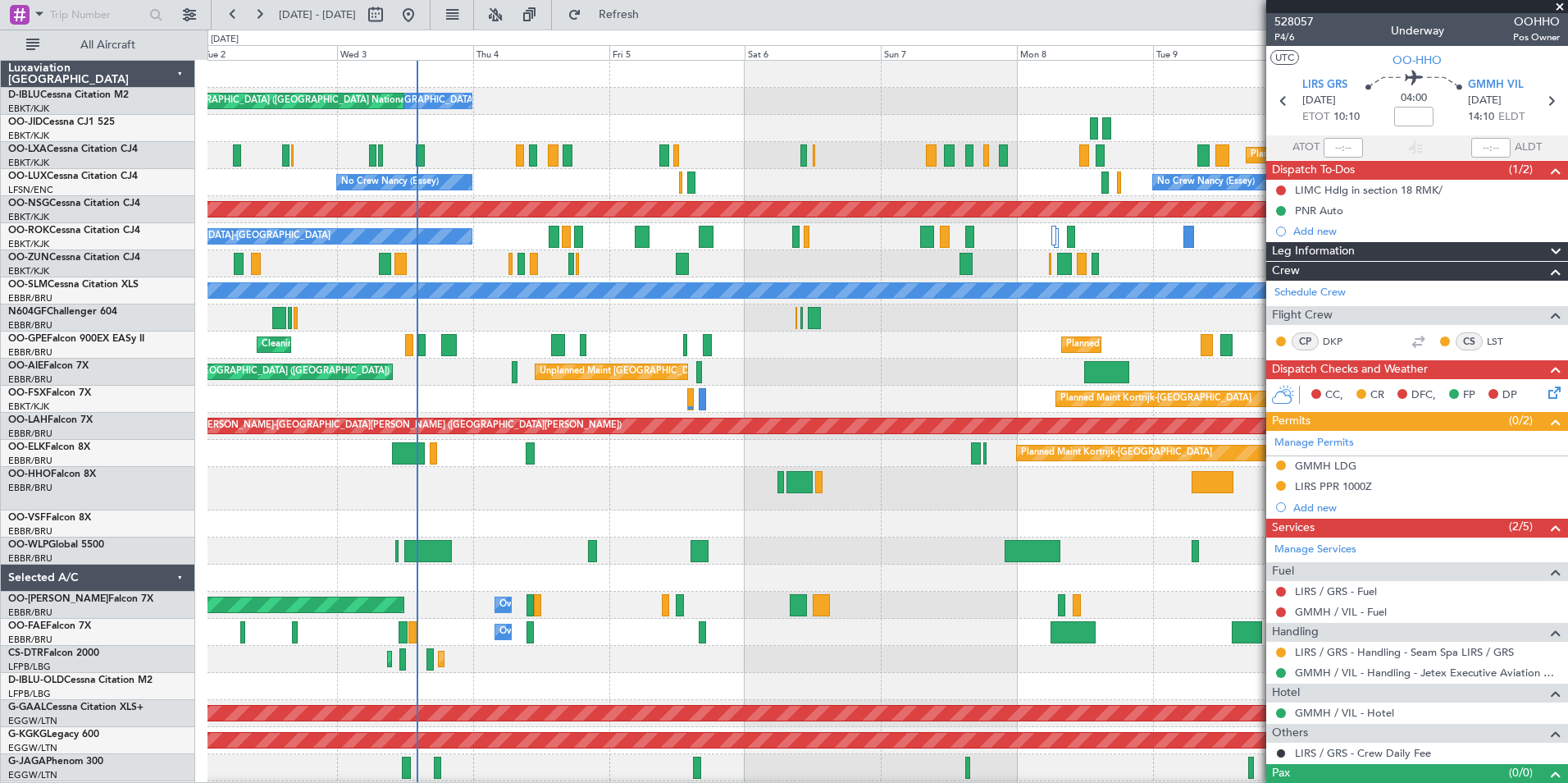
click at [1040, 535] on div at bounding box center [887, 524] width 1359 height 27
click at [949, 518] on div at bounding box center [887, 524] width 1359 height 27
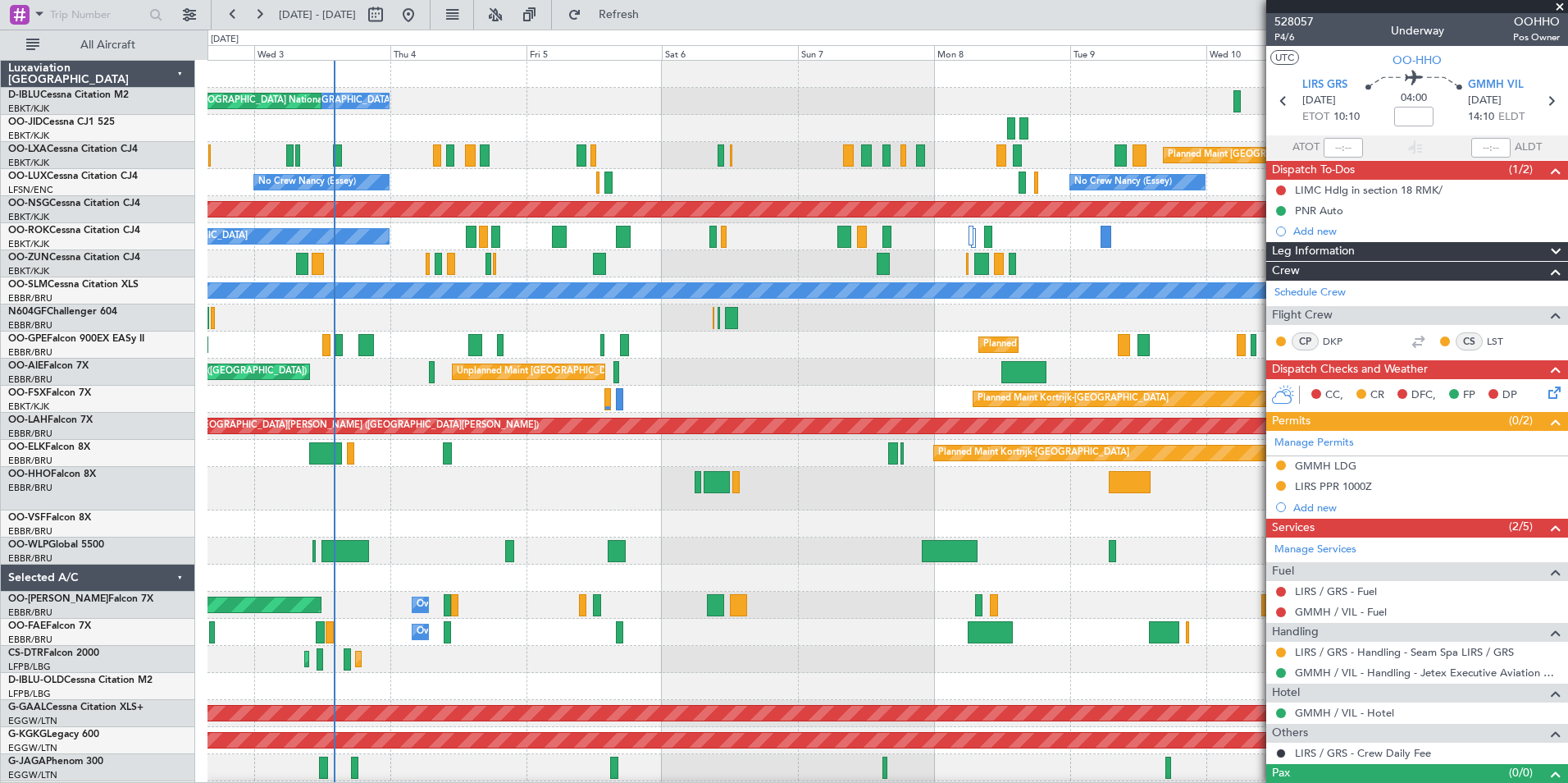
click at [824, 542] on div "No Crew Brussels (Brussels National) No Crew Brussels (Brussels National) AOG M…" at bounding box center [887, 623] width 1359 height 1126
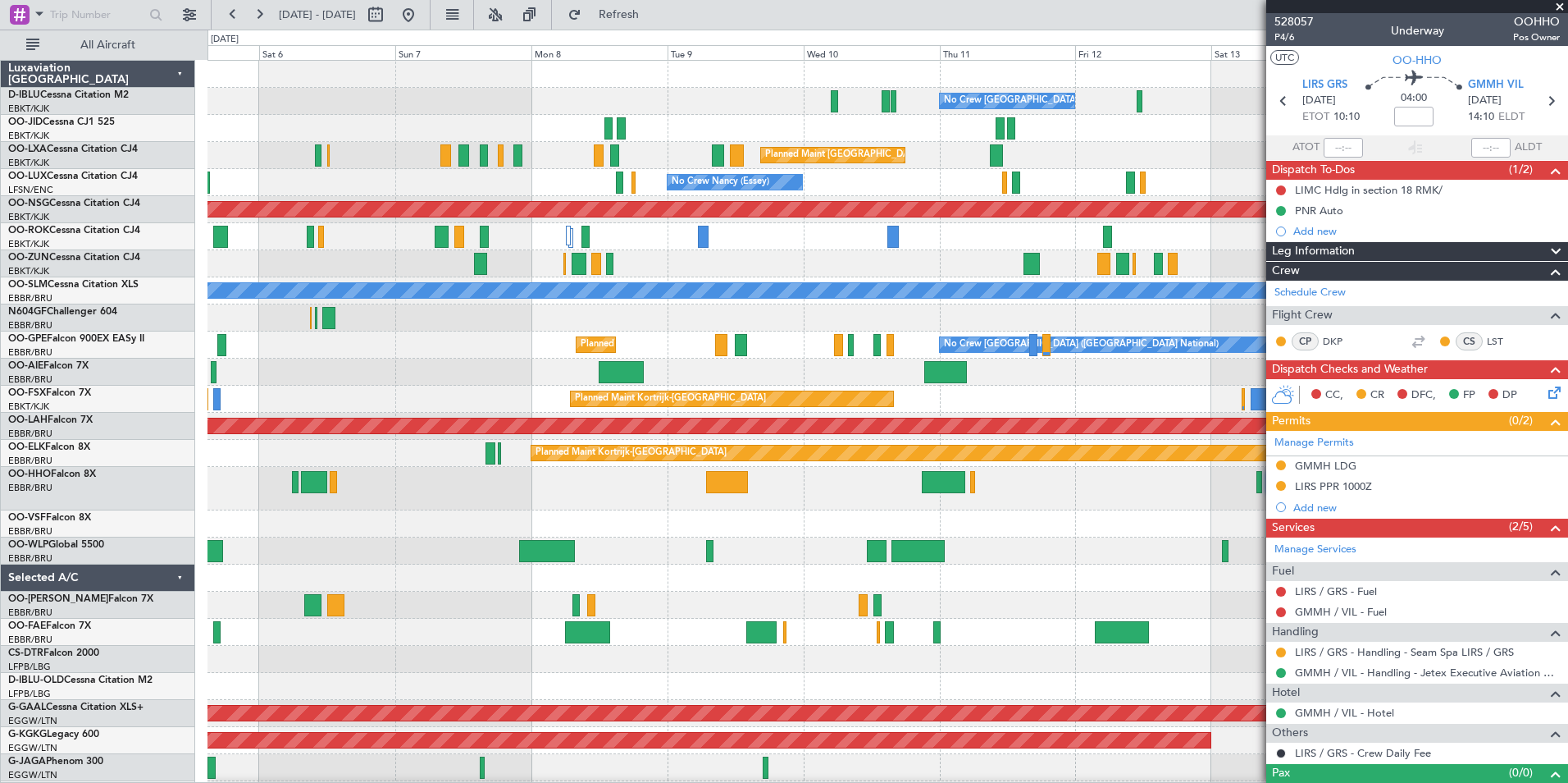
click at [358, 608] on div "No Crew Brussels (Brussels National) No Crew Brussels (Brussels National) AOG M…" at bounding box center [887, 623] width 1359 height 1126
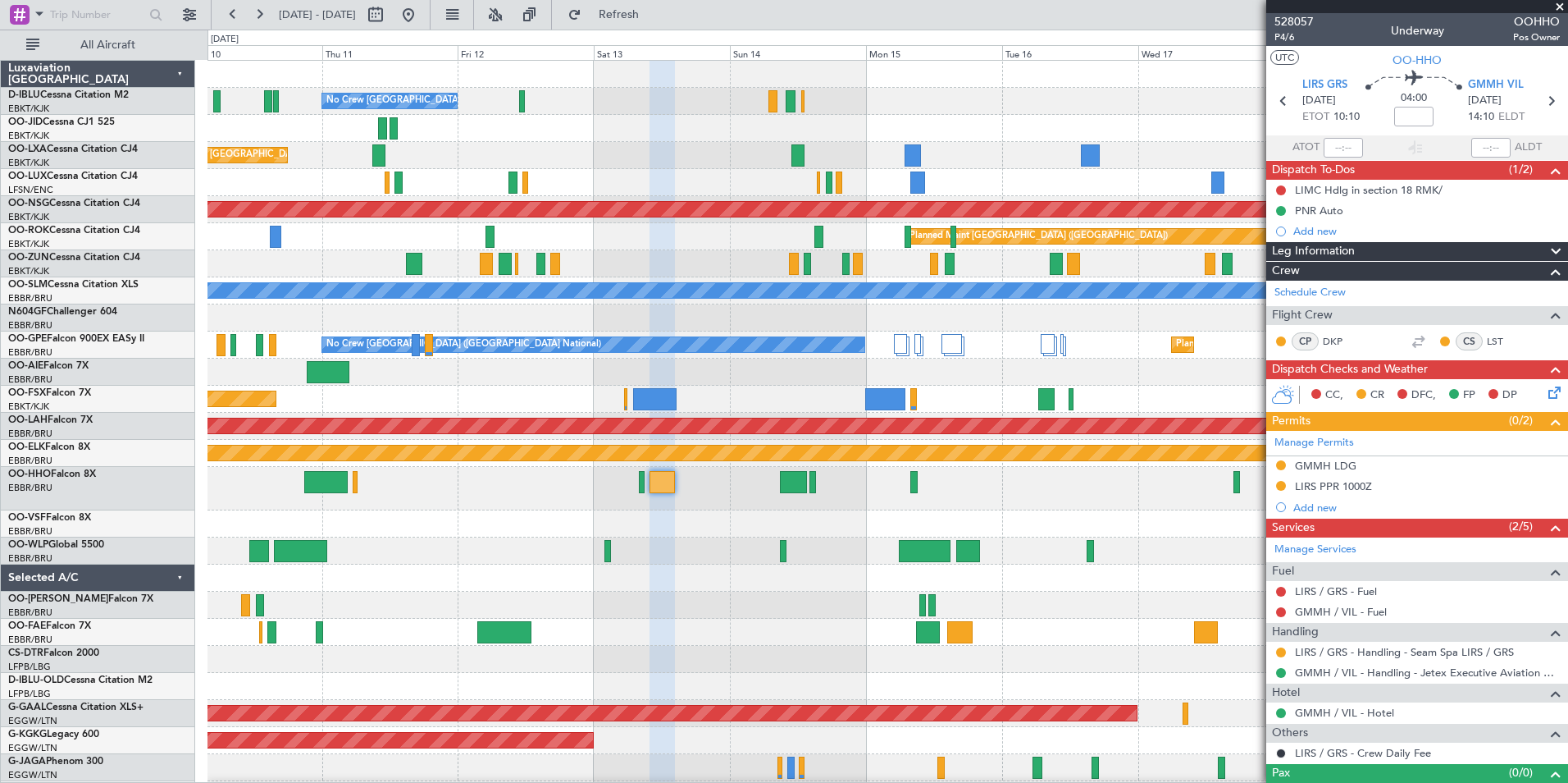
click at [447, 631] on div "No Crew Brussels (Brussels National) Planned Maint Brussels (Brussels National)…" at bounding box center [887, 623] width 1359 height 1126
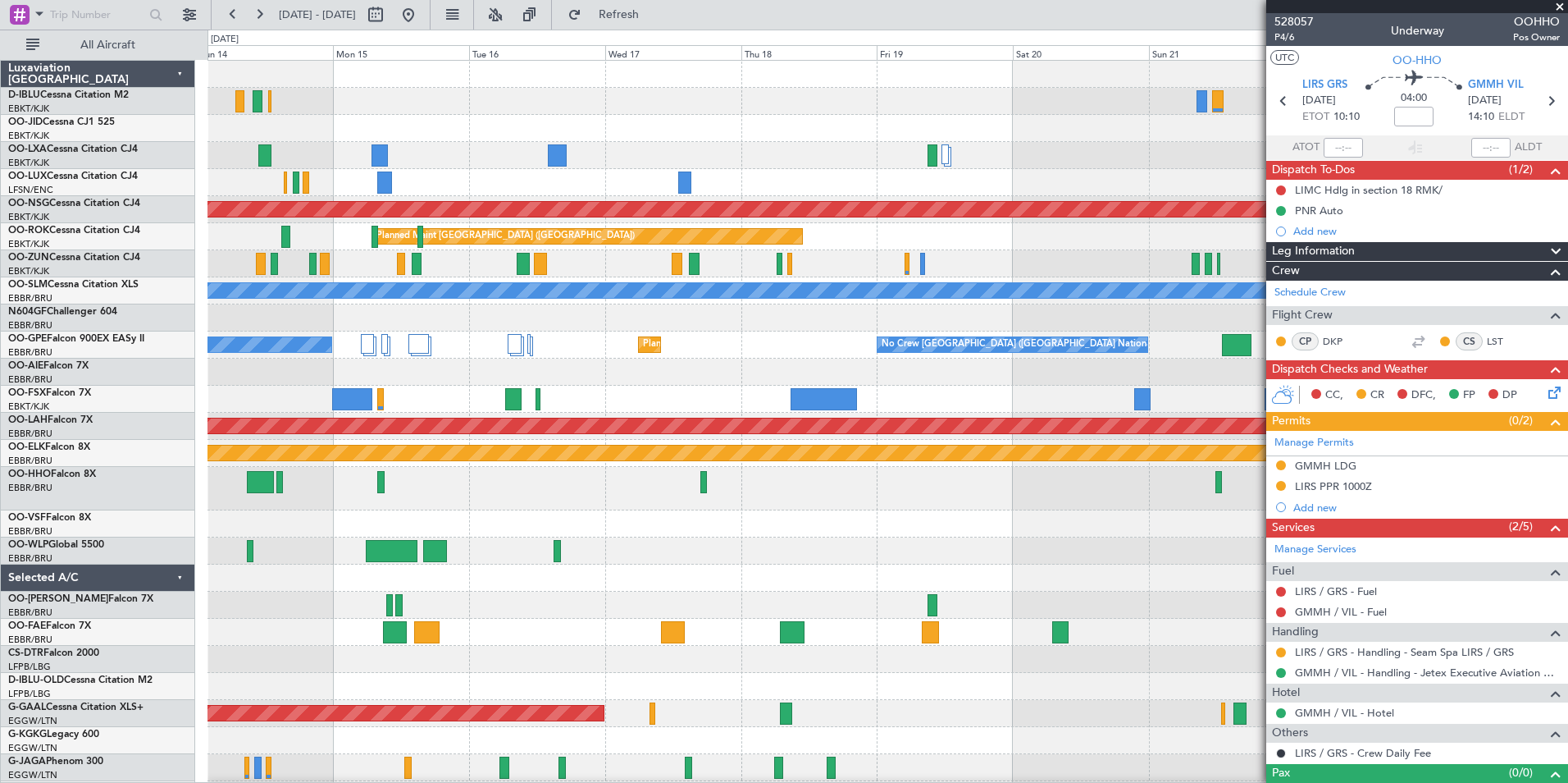
click at [602, 575] on div "A/C Unavailable Brussels (Brussels National) No Crew Brussels (Brussels Nationa…" at bounding box center [887, 623] width 1359 height 1126
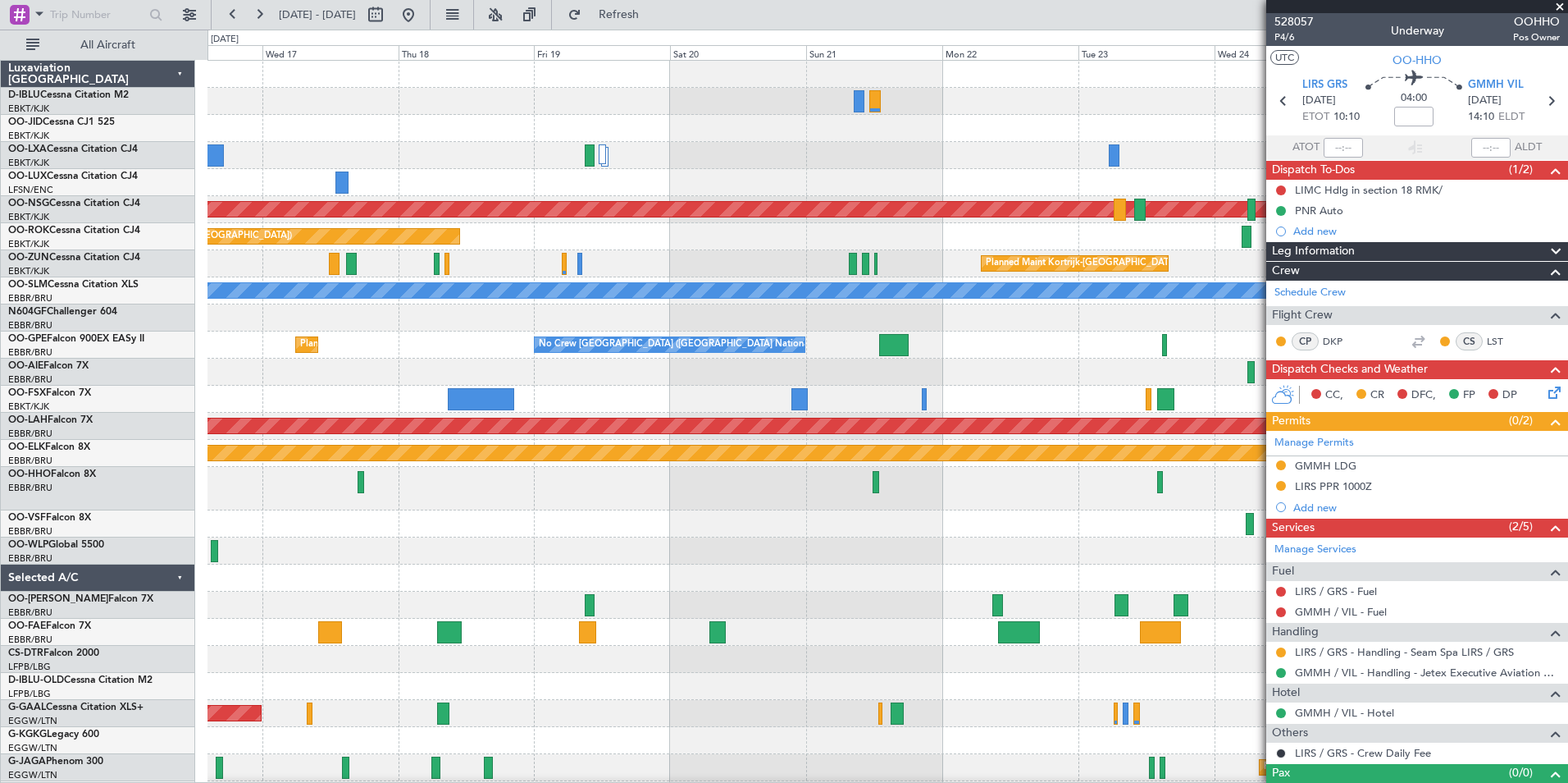
click at [548, 549] on div "A/C Unavailable Brussels (Brussels National) A/C Unavailable Kortrijk-Wevelgem …" at bounding box center [887, 623] width 1359 height 1126
click at [529, 552] on div at bounding box center [887, 551] width 1359 height 27
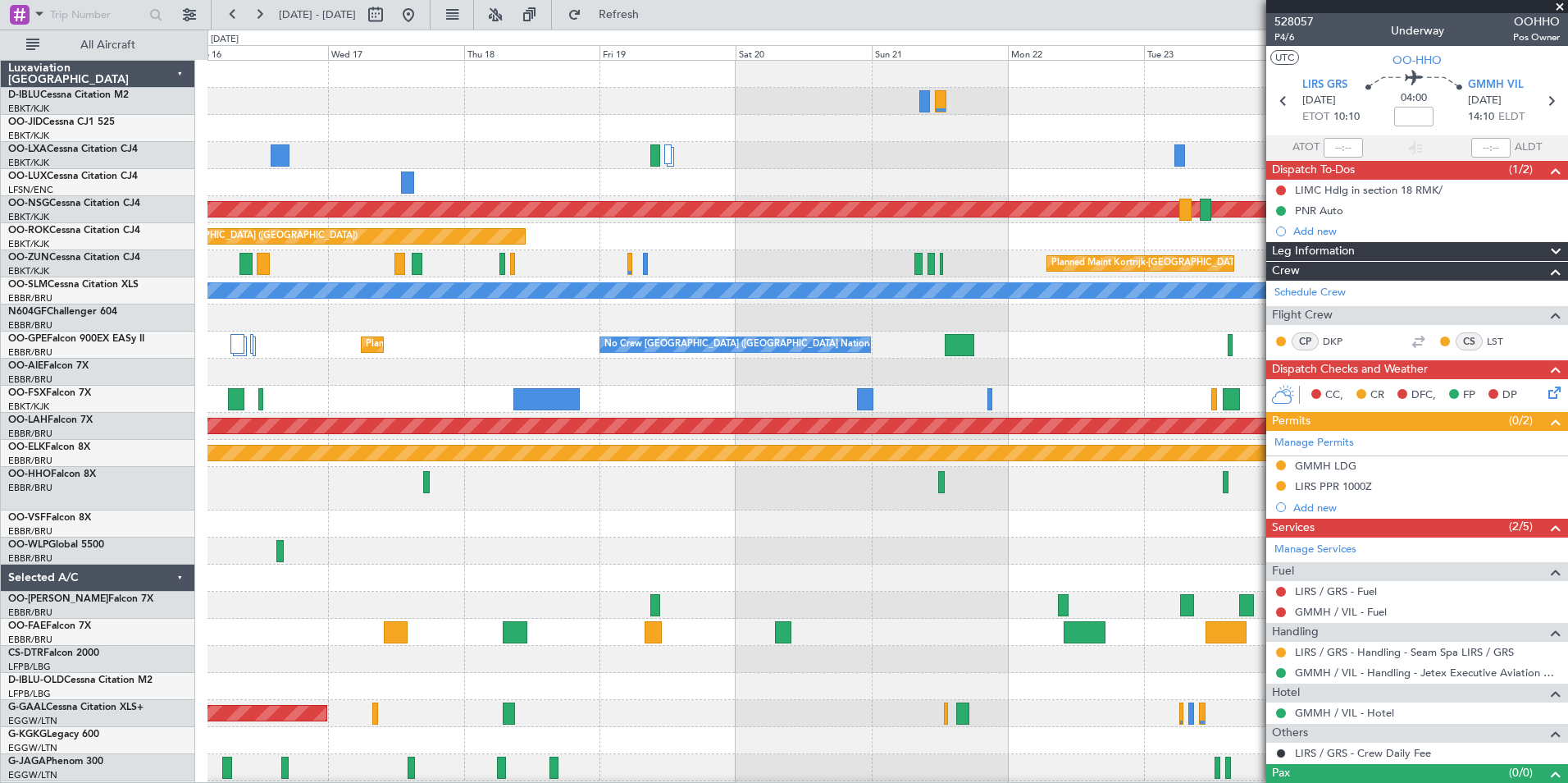
click at [1036, 544] on div "A/C Unavailable Brussels (Brussels National) A/C Unavailable Kortrijk-Wevelgem …" at bounding box center [887, 582] width 1359 height 1045
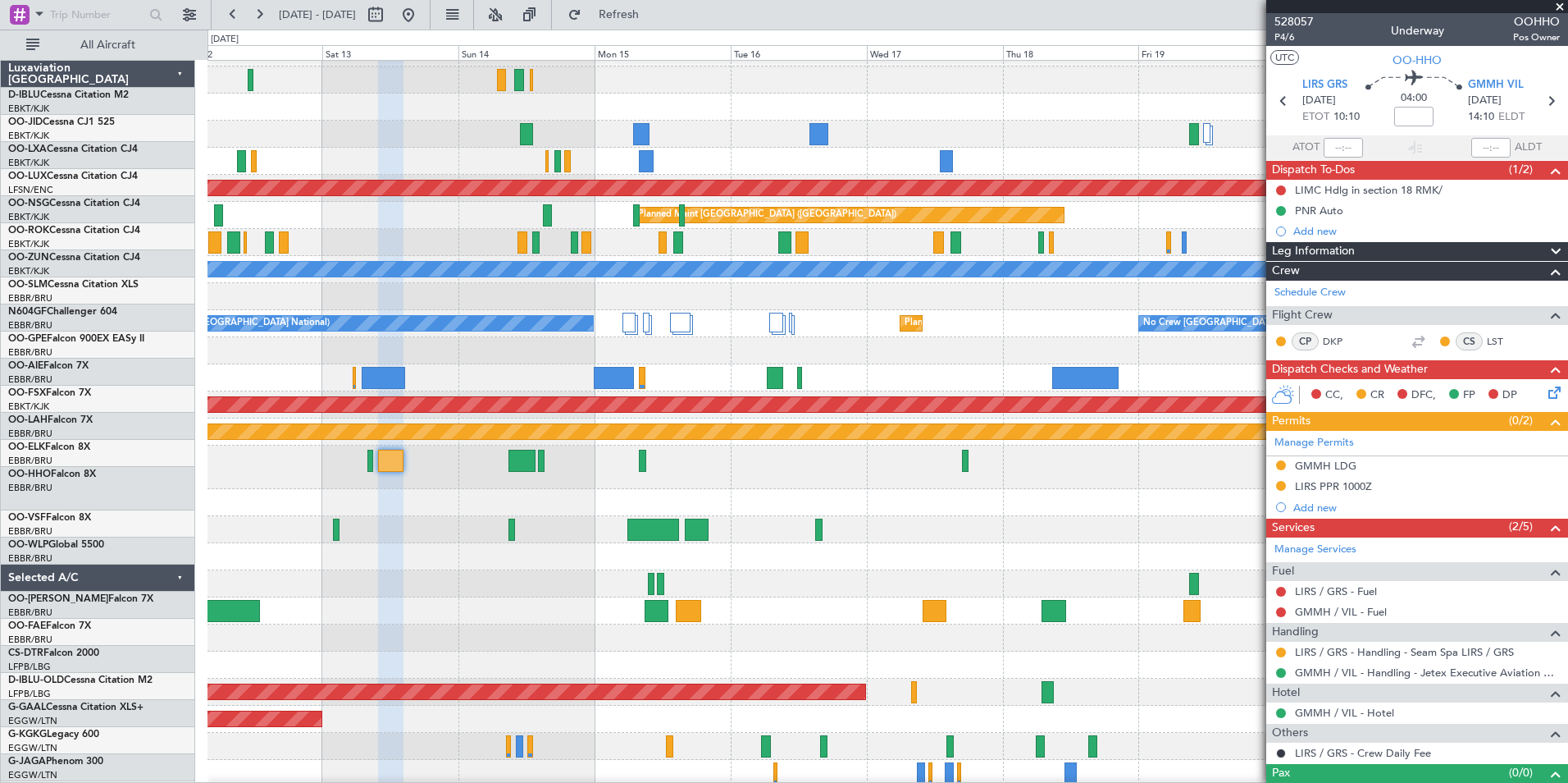
click at [1356, 515] on fb-app "19 Sep 2025 - 29 Sep 2025 Refresh Quick Links All Aircraft No Crew Brussels (Br…" at bounding box center [784, 398] width 1568 height 770
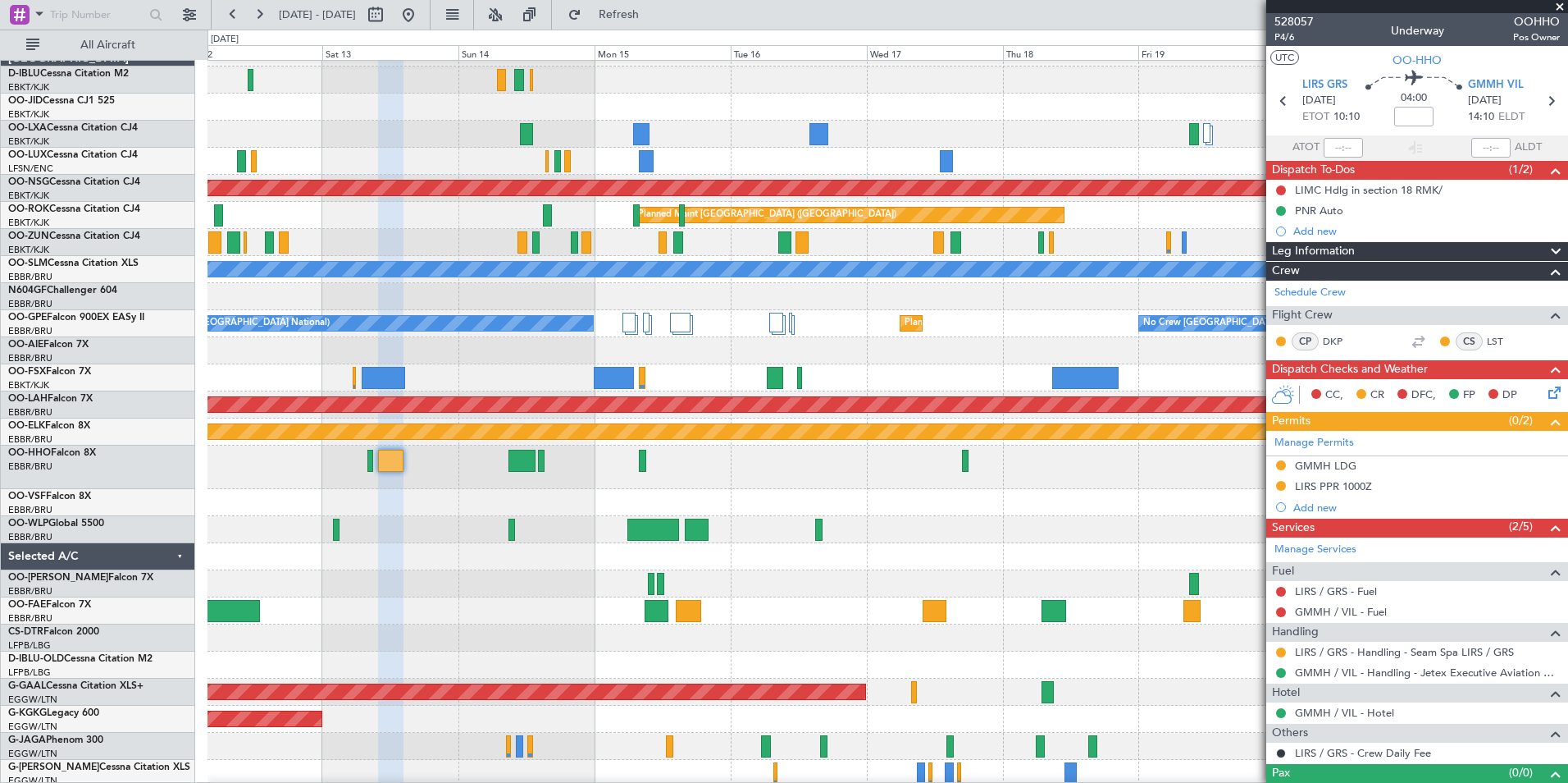
scroll to position [5, 0]
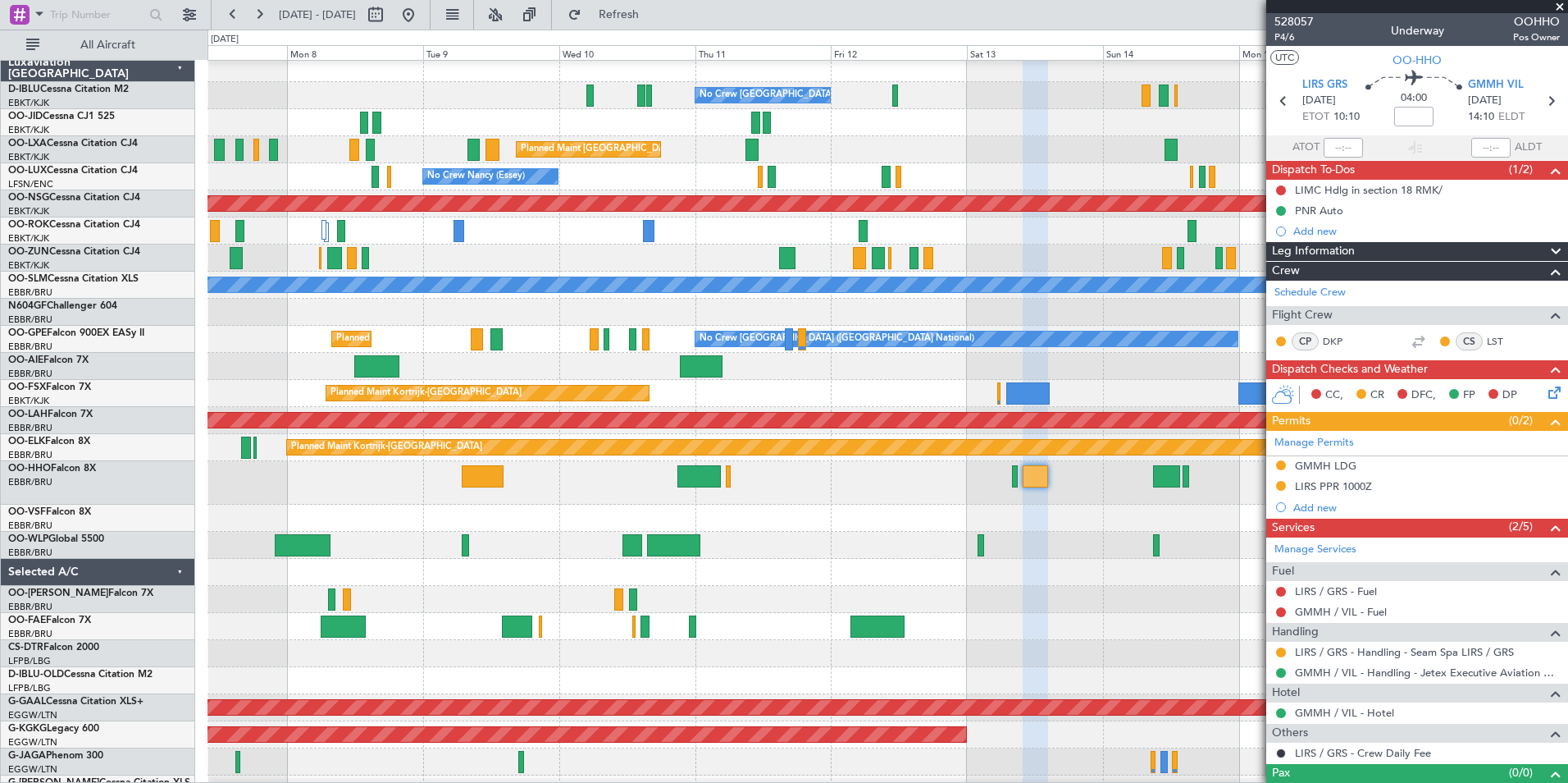
click at [1142, 537] on div at bounding box center [887, 545] width 1359 height 27
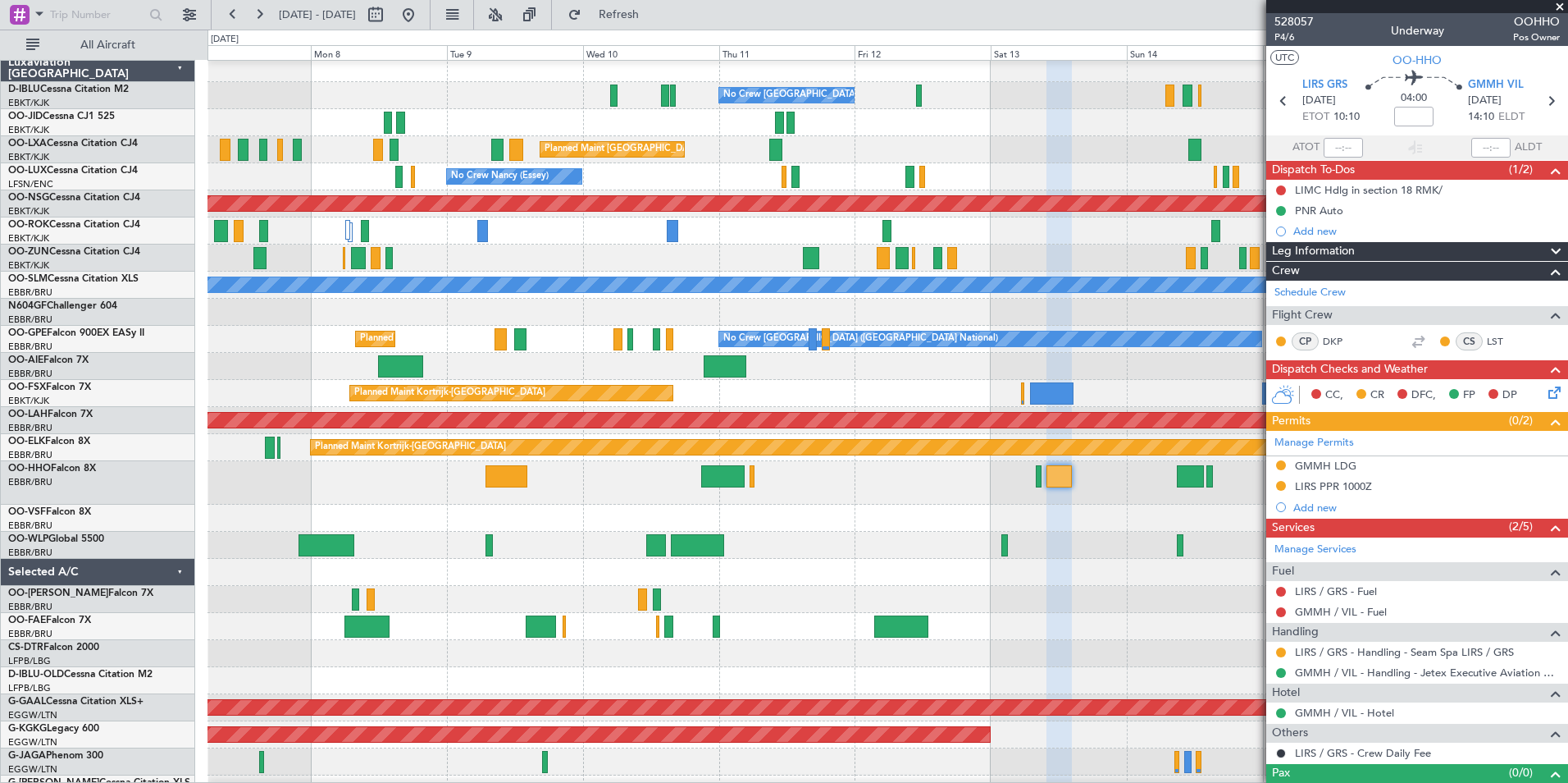
scroll to position [0, 0]
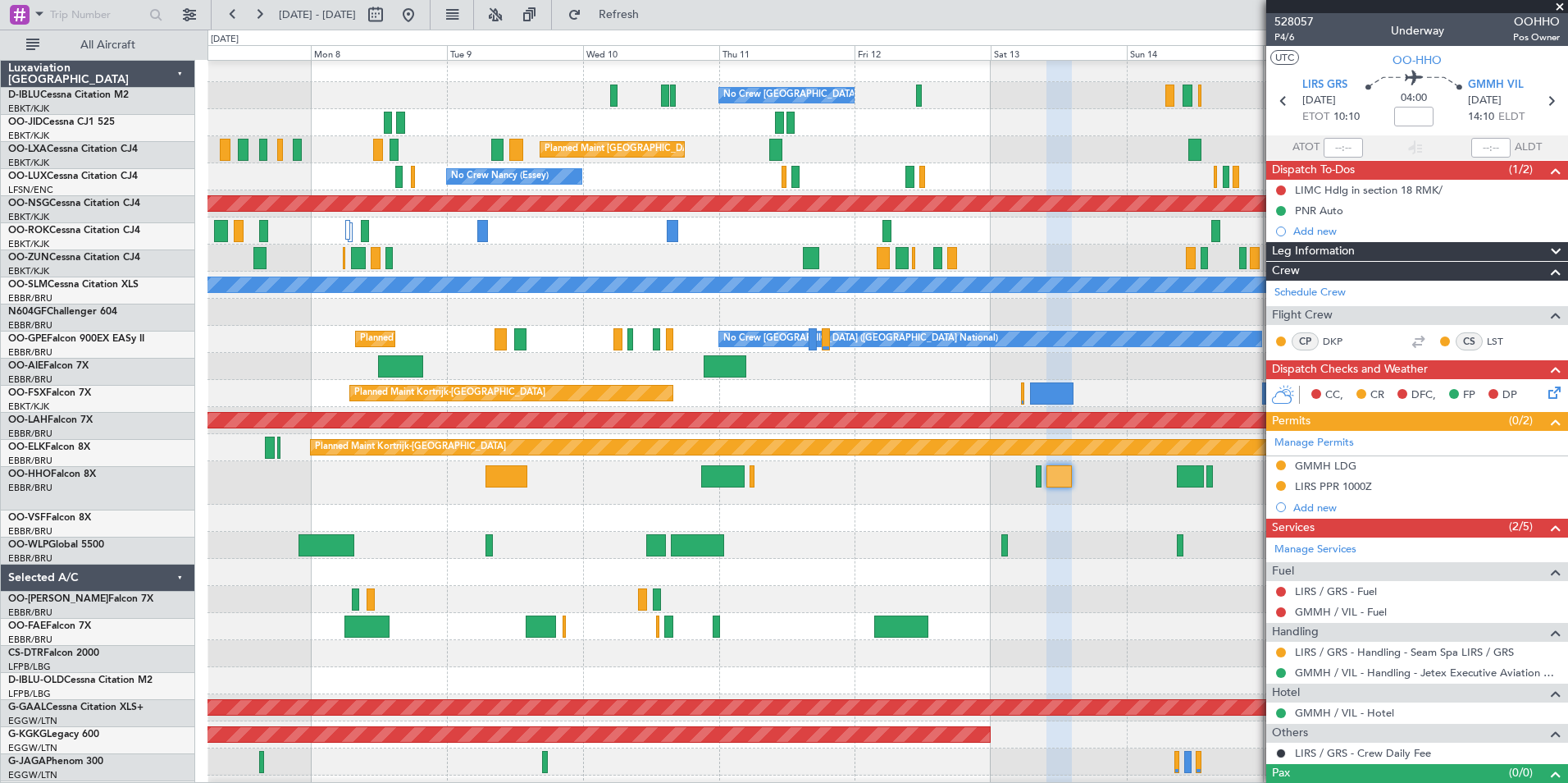
click at [1093, 532] on div at bounding box center [887, 518] width 1359 height 27
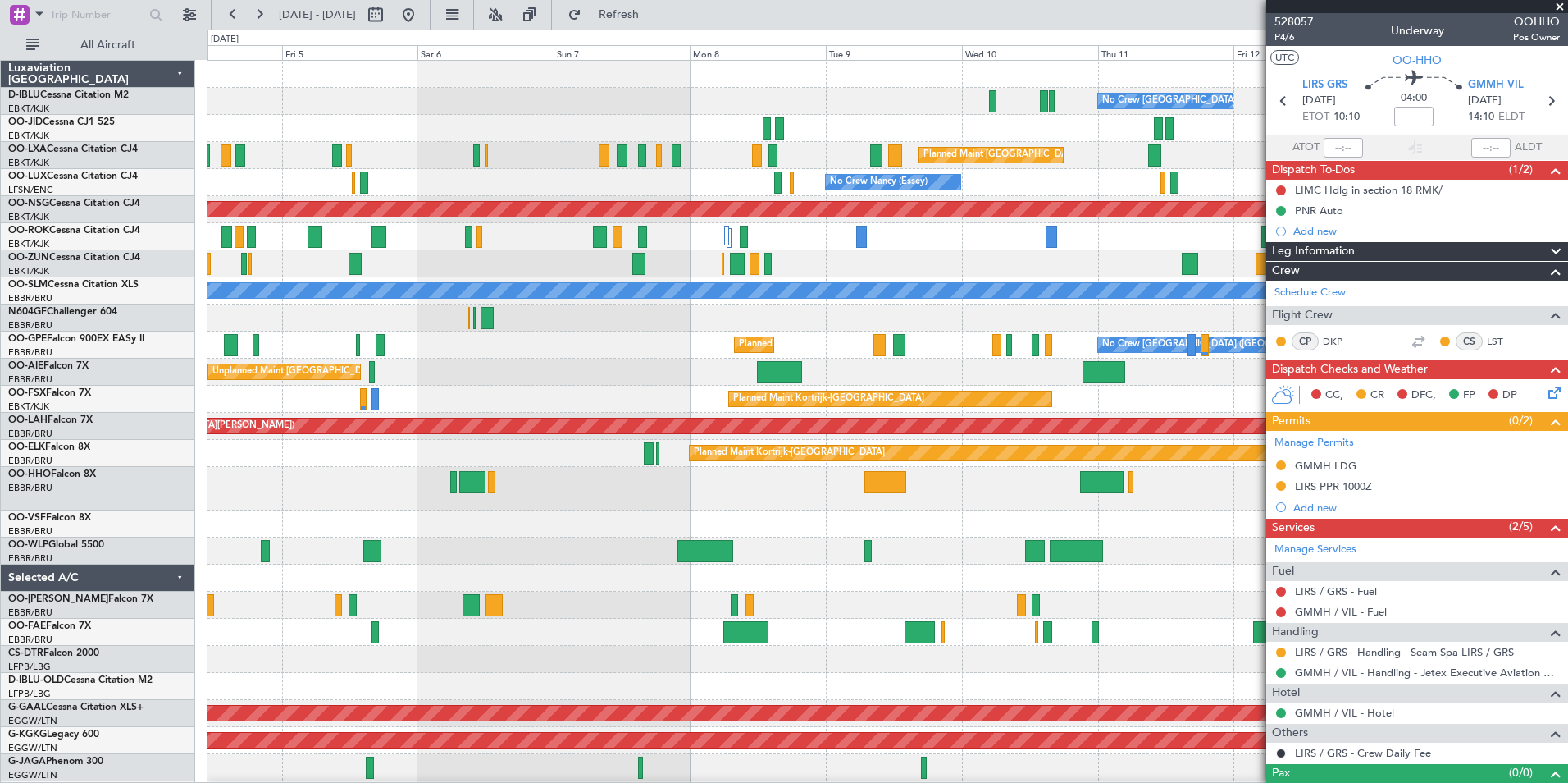
click at [867, 531] on div at bounding box center [887, 524] width 1359 height 27
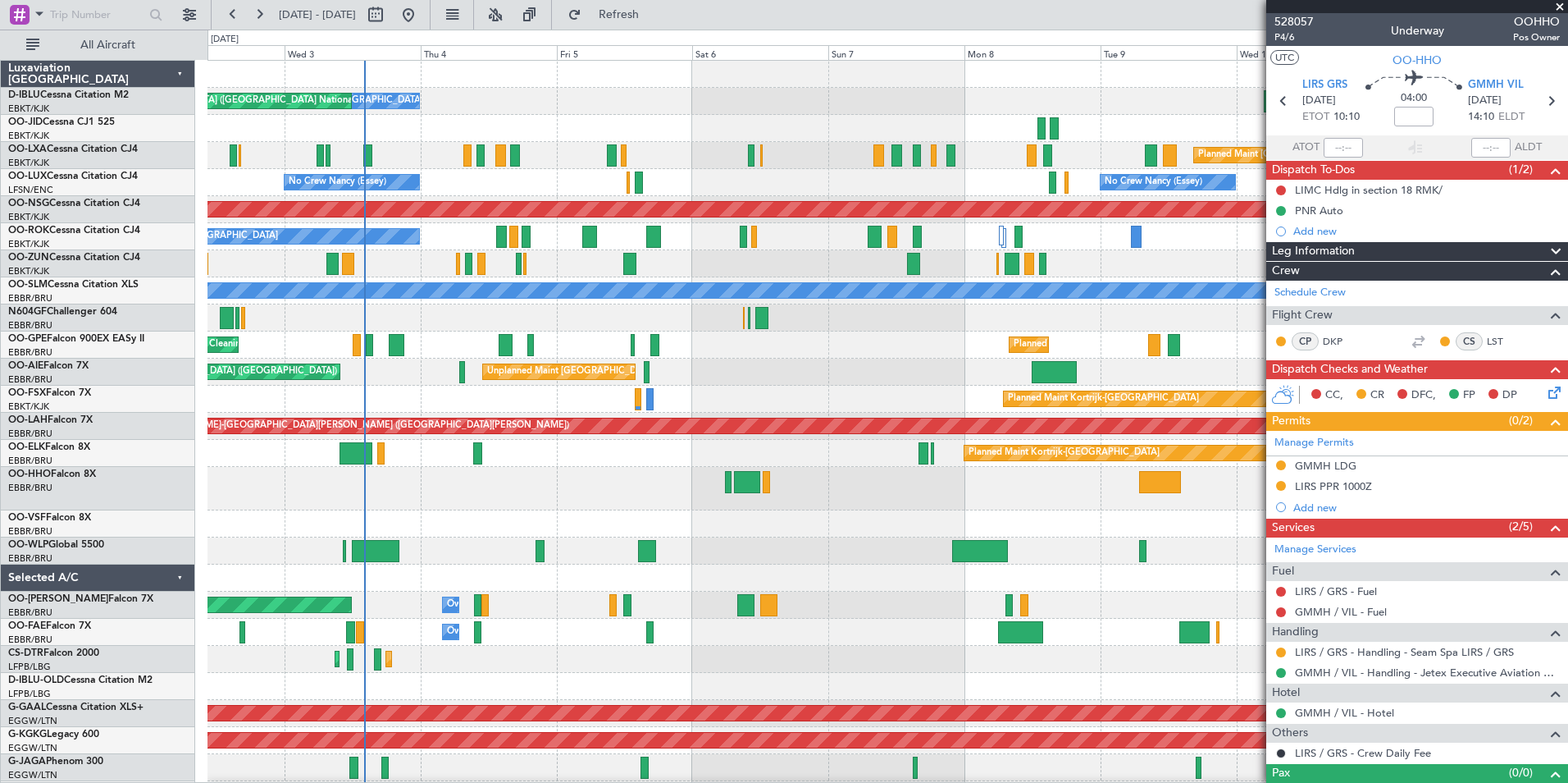
click at [925, 495] on div at bounding box center [887, 489] width 1359 height 43
click at [898, 512] on div "No Crew Brussels (Brussels National) No Crew Brussels (Brussels National) AOG M…" at bounding box center [887, 582] width 1359 height 1045
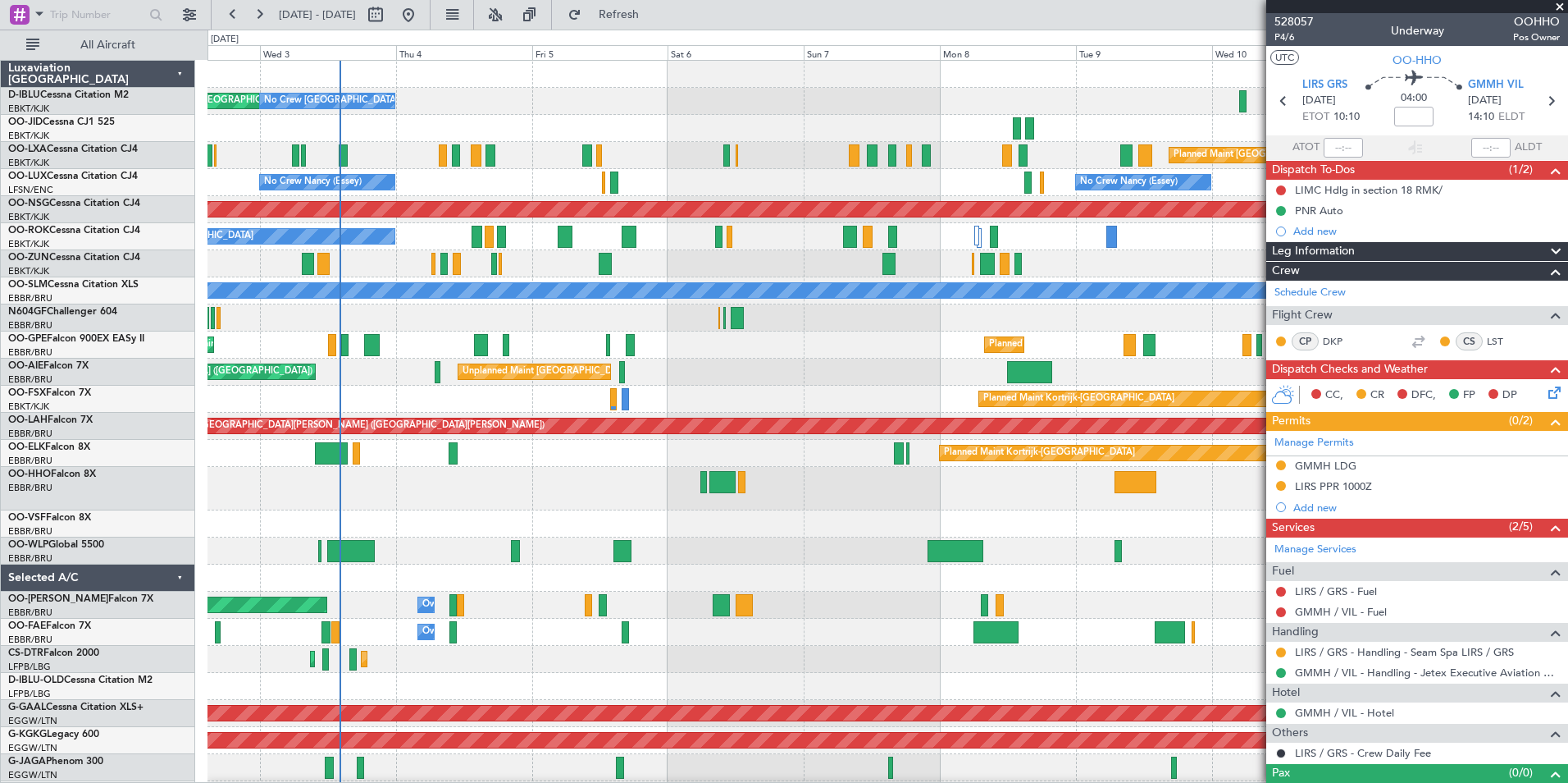
click at [624, 634] on div "AOG Maint Brussels (Brussels National) No Crew Brussels (Brussels National) No …" at bounding box center [887, 623] width 1359 height 1126
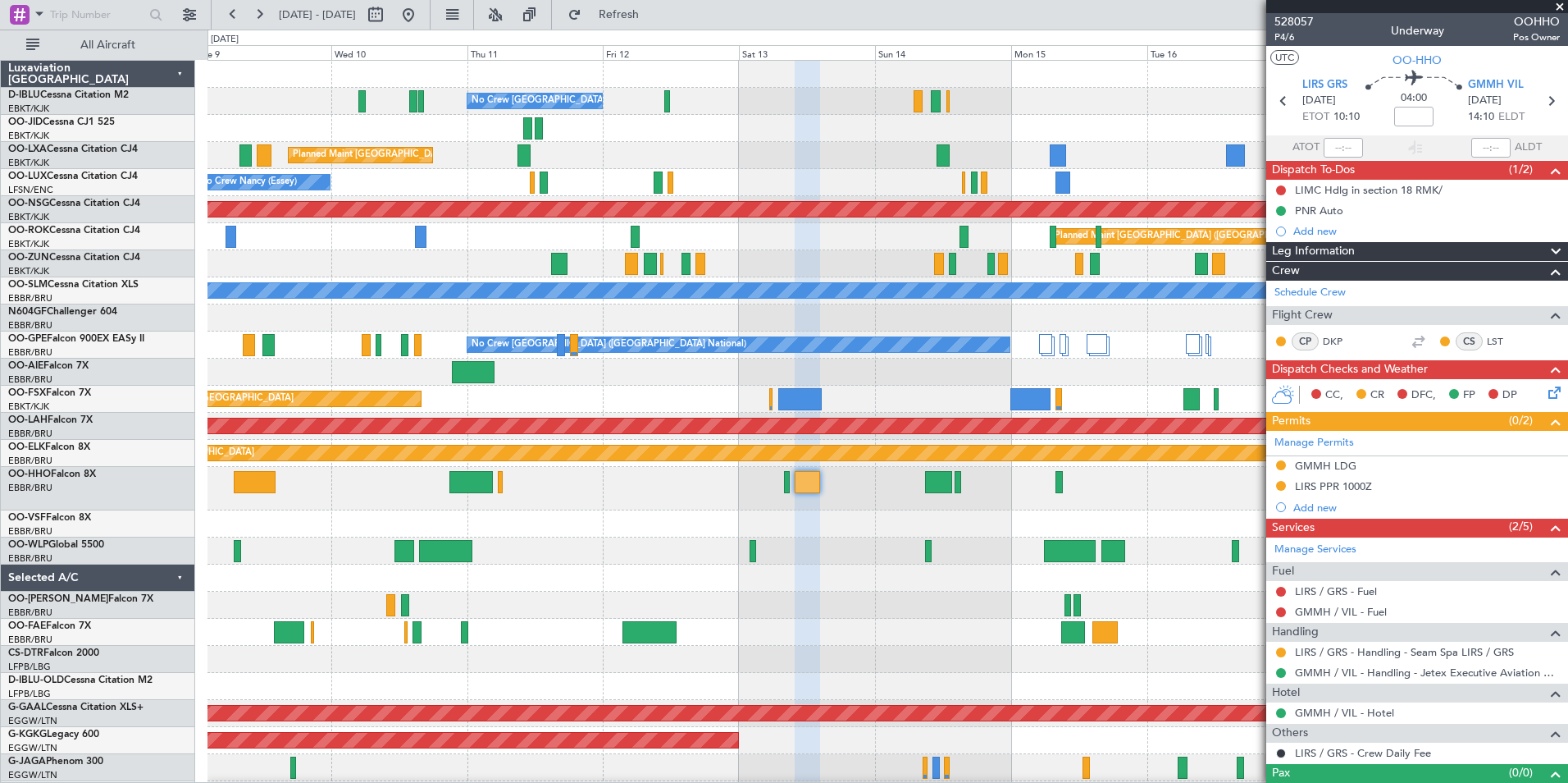
click at [696, 638] on div at bounding box center [887, 632] width 1359 height 27
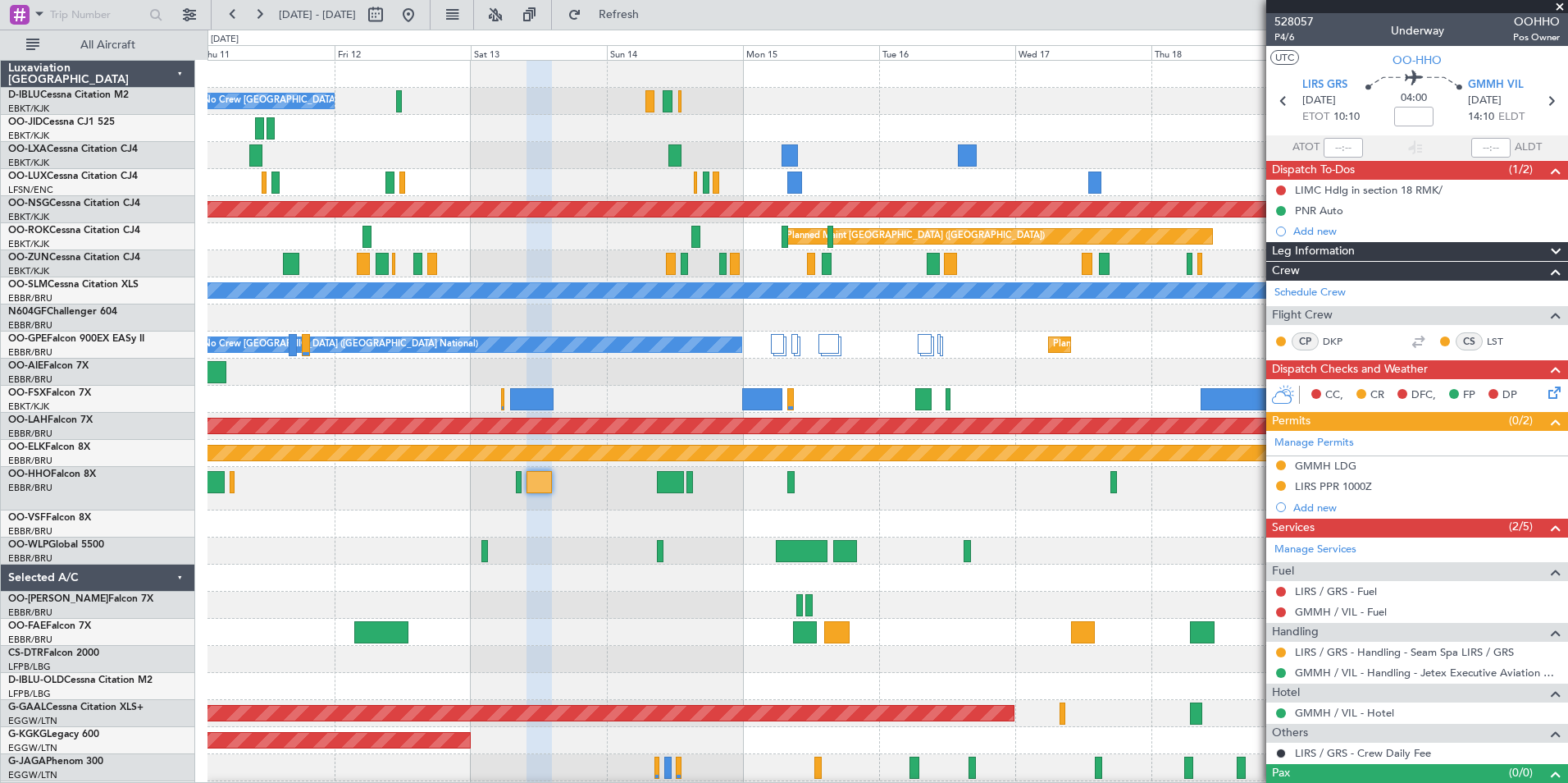
click at [852, 611] on div at bounding box center [887, 605] width 1359 height 27
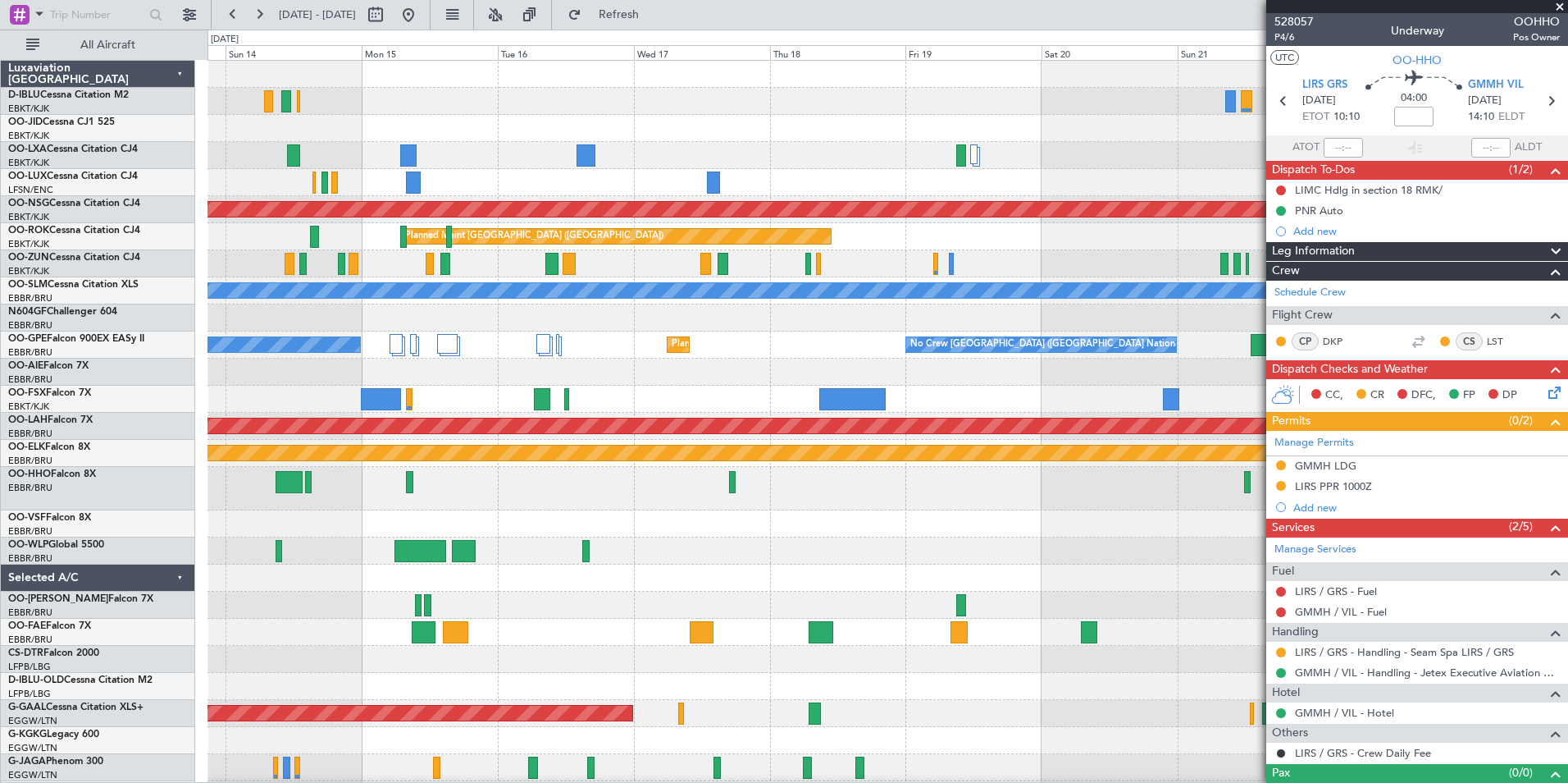
click at [685, 595] on div "A/C Unavailable Brussels (Brussels National) No Crew Brussels (Brussels Nationa…" at bounding box center [887, 609] width 1359 height 1099
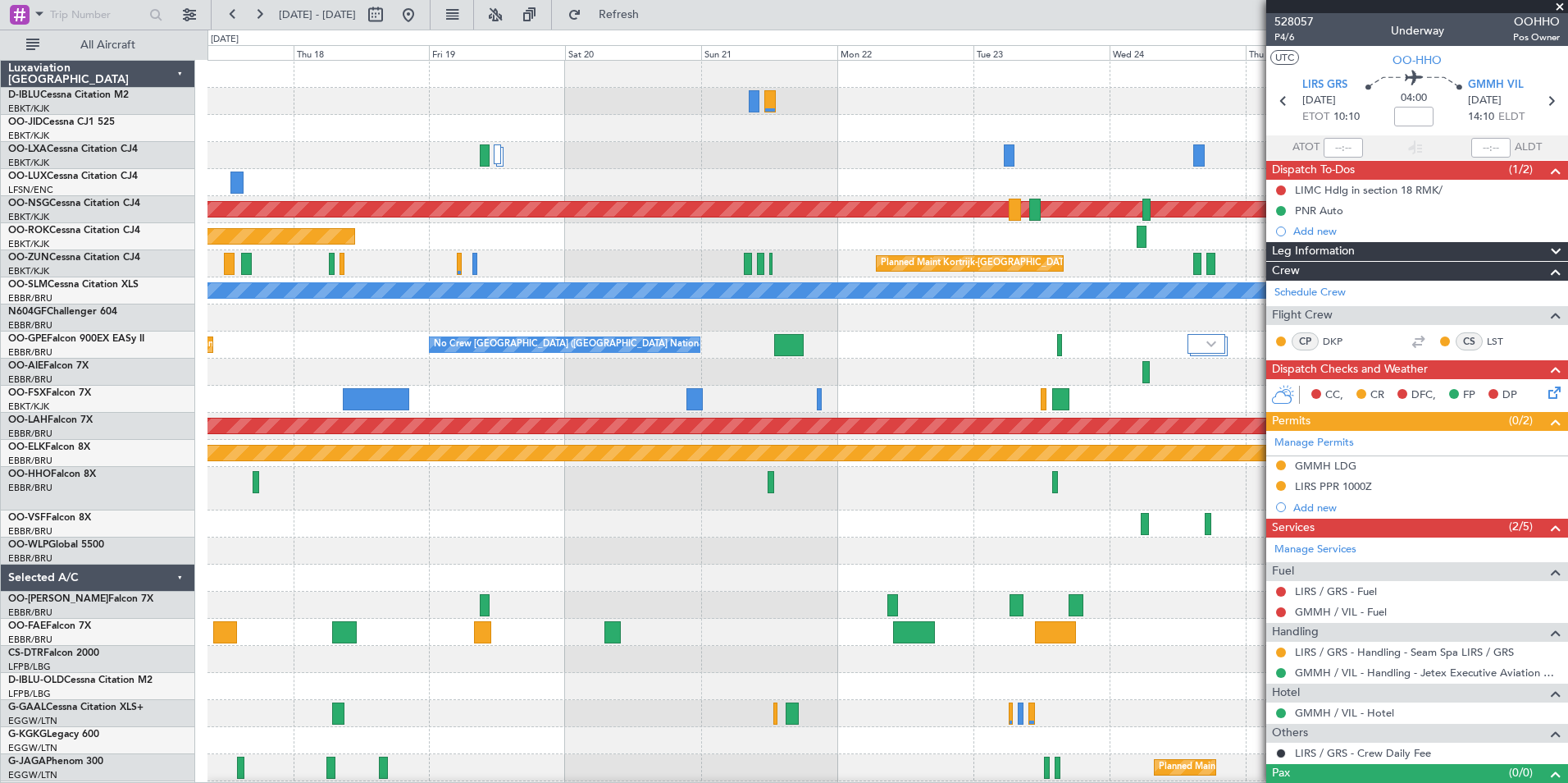
click at [792, 598] on div "A/C Unavailable Brussels (Brussels National) A/C Unavailable Kortrijk-Wevelgem …" at bounding box center [887, 609] width 1359 height 1099
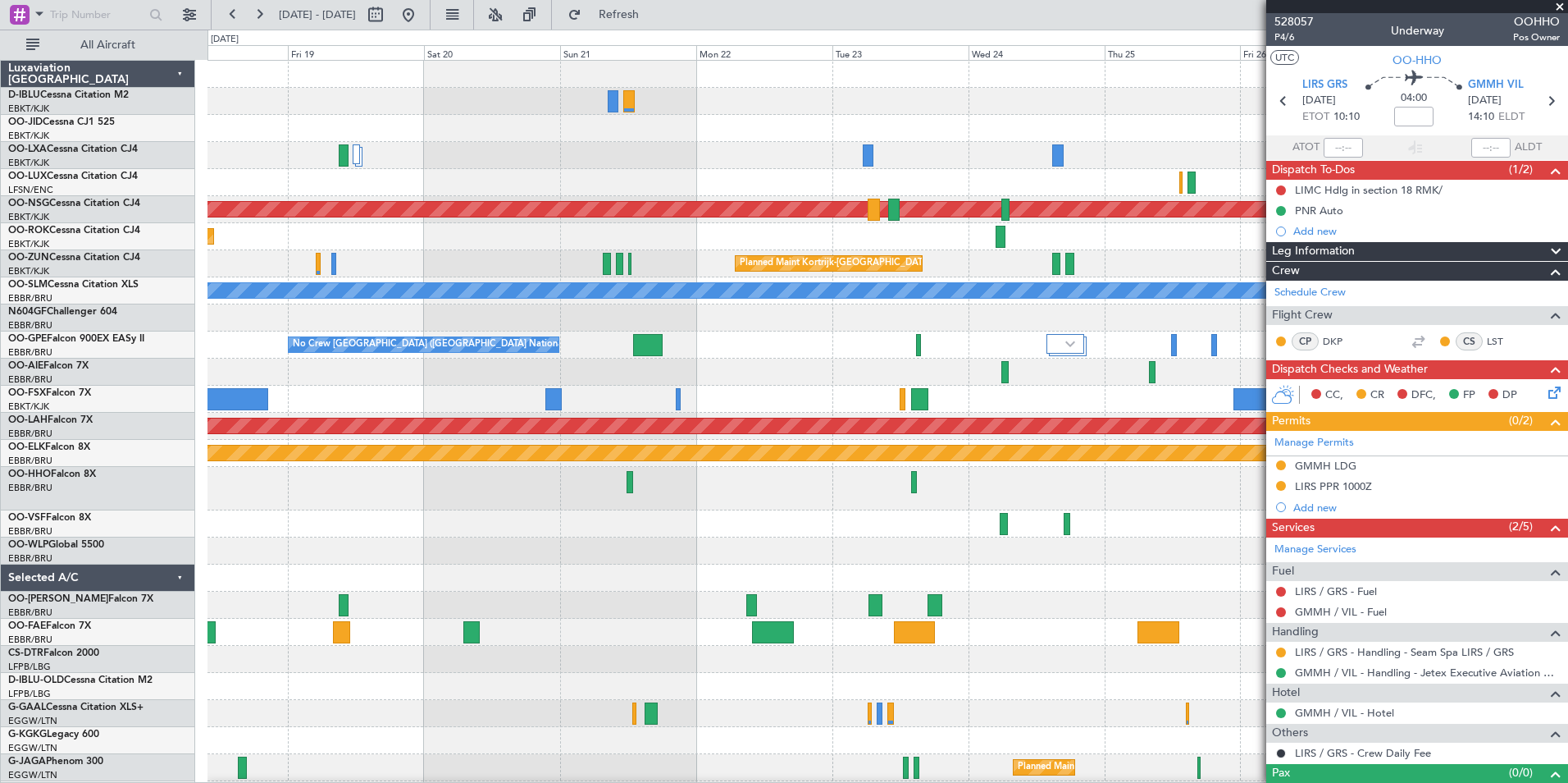
click at [898, 550] on div "A/C Unavailable Brussels (Brussels National) A/C Unavailable Kortrijk-Wevelgem …" at bounding box center [887, 582] width 1359 height 1045
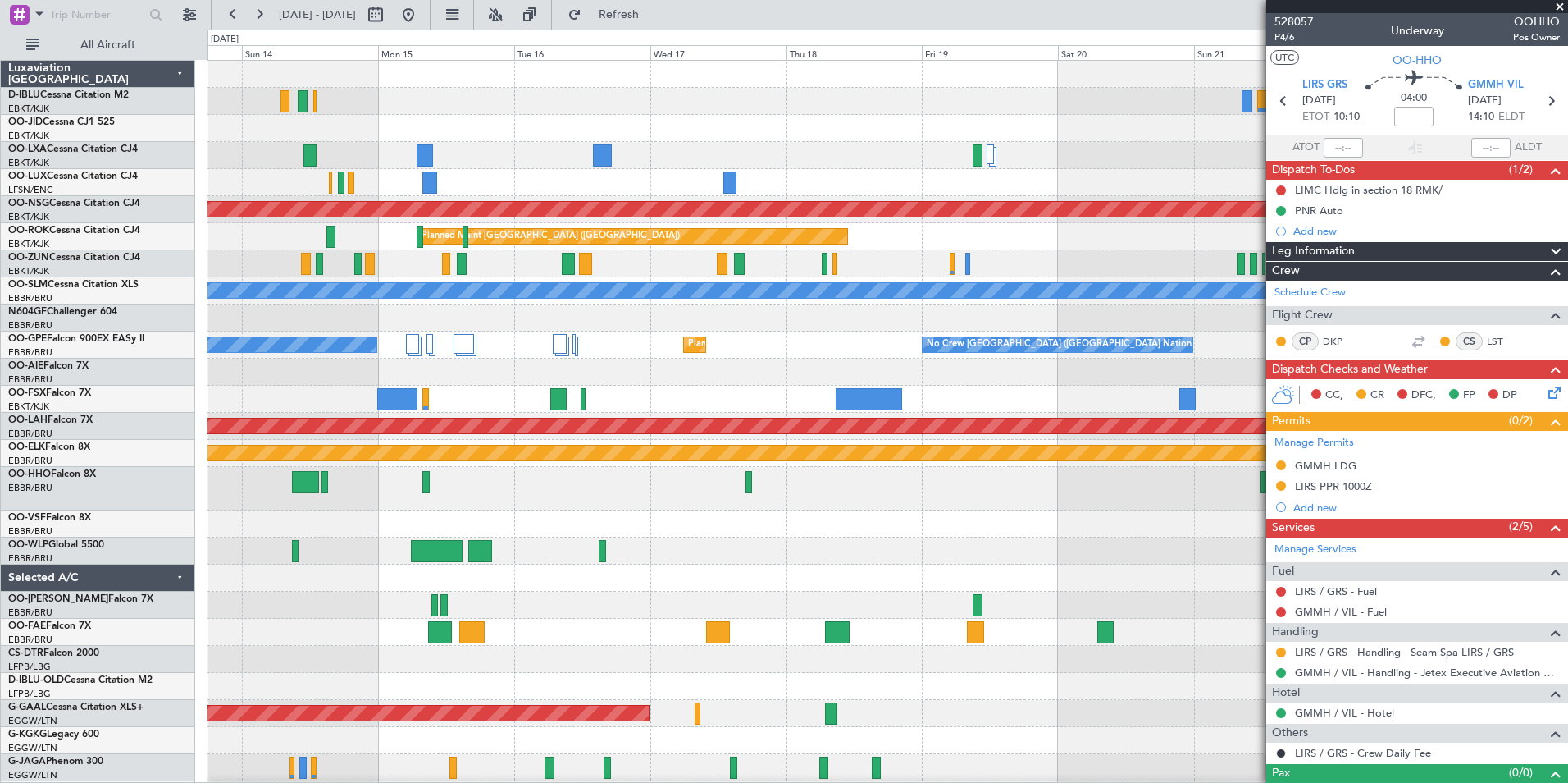
click at [1348, 551] on fb-app "22 Sep 2025 - 02 Oct 2025 Refresh Quick Links All Aircraft No Crew Brussels (Br…" at bounding box center [784, 398] width 1568 height 770
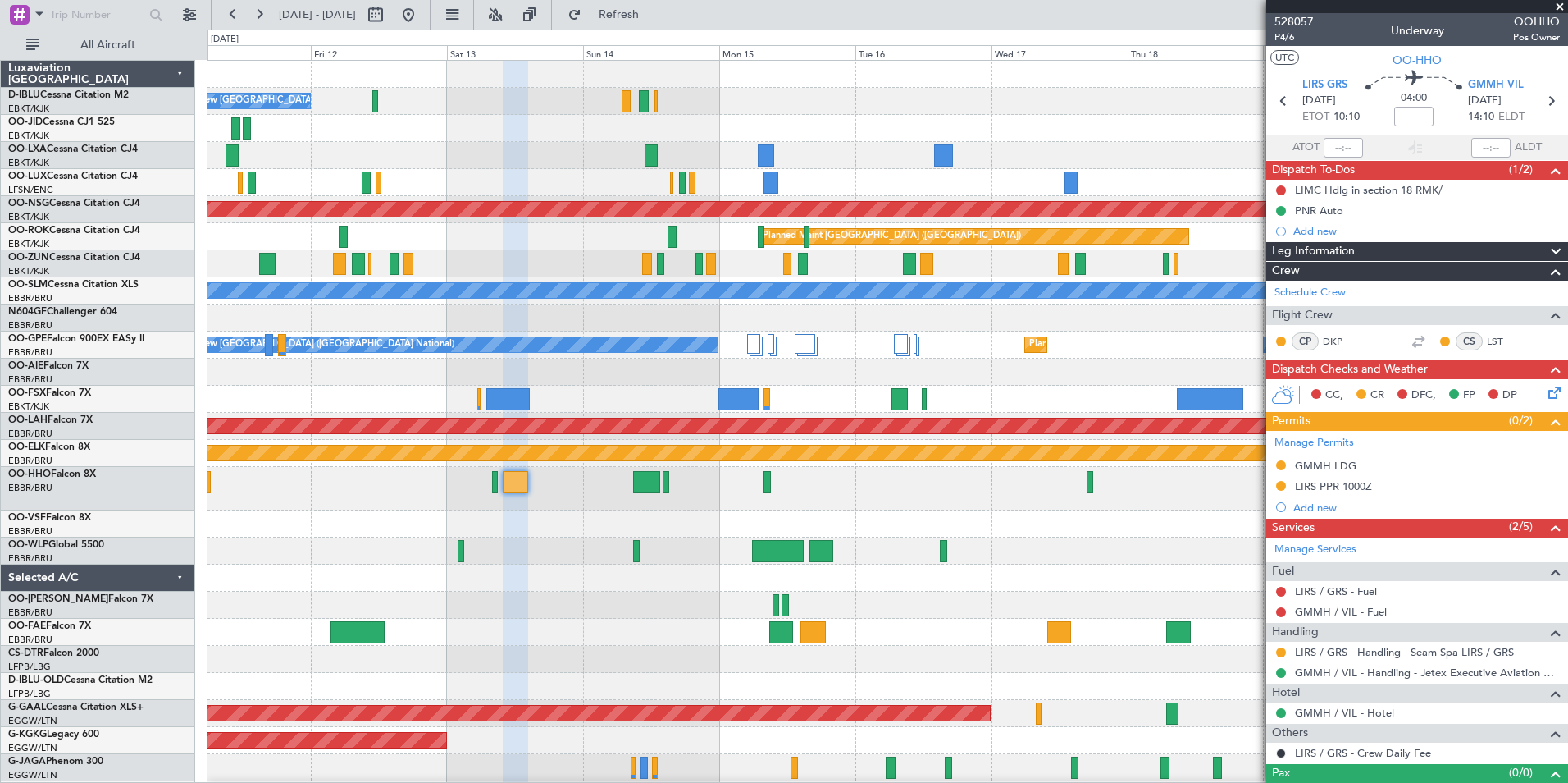
click at [1169, 614] on div "No Crew Brussels (Brussels National) Planned Maint Brussels (Brussels National)…" at bounding box center [887, 582] width 1359 height 1045
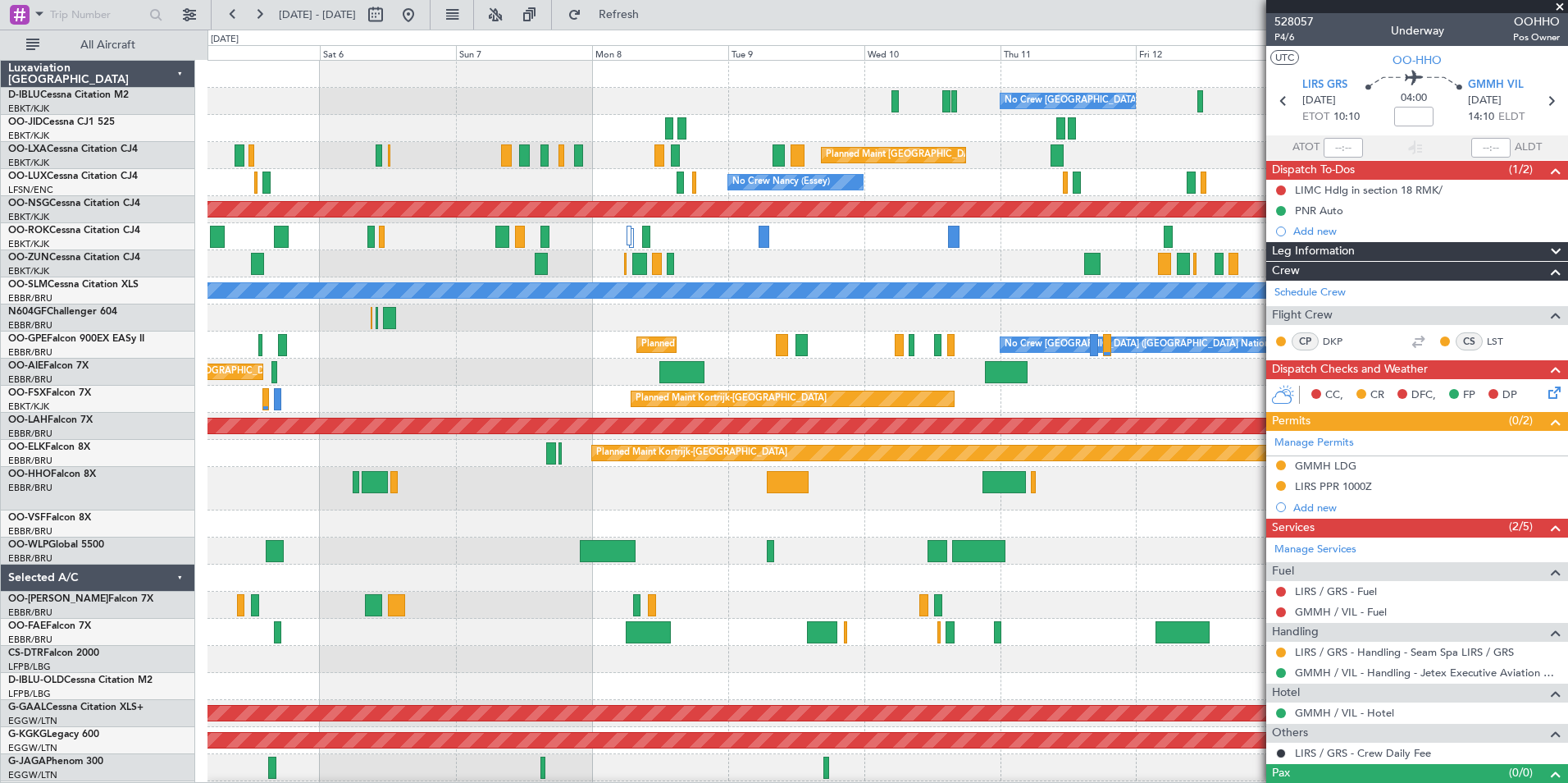
click at [1299, 637] on fb-app "08 Sep 2025 - 18 Sep 2025 Refresh Quick Links All Aircraft No Crew Brussels (Br…" at bounding box center [784, 398] width 1568 height 770
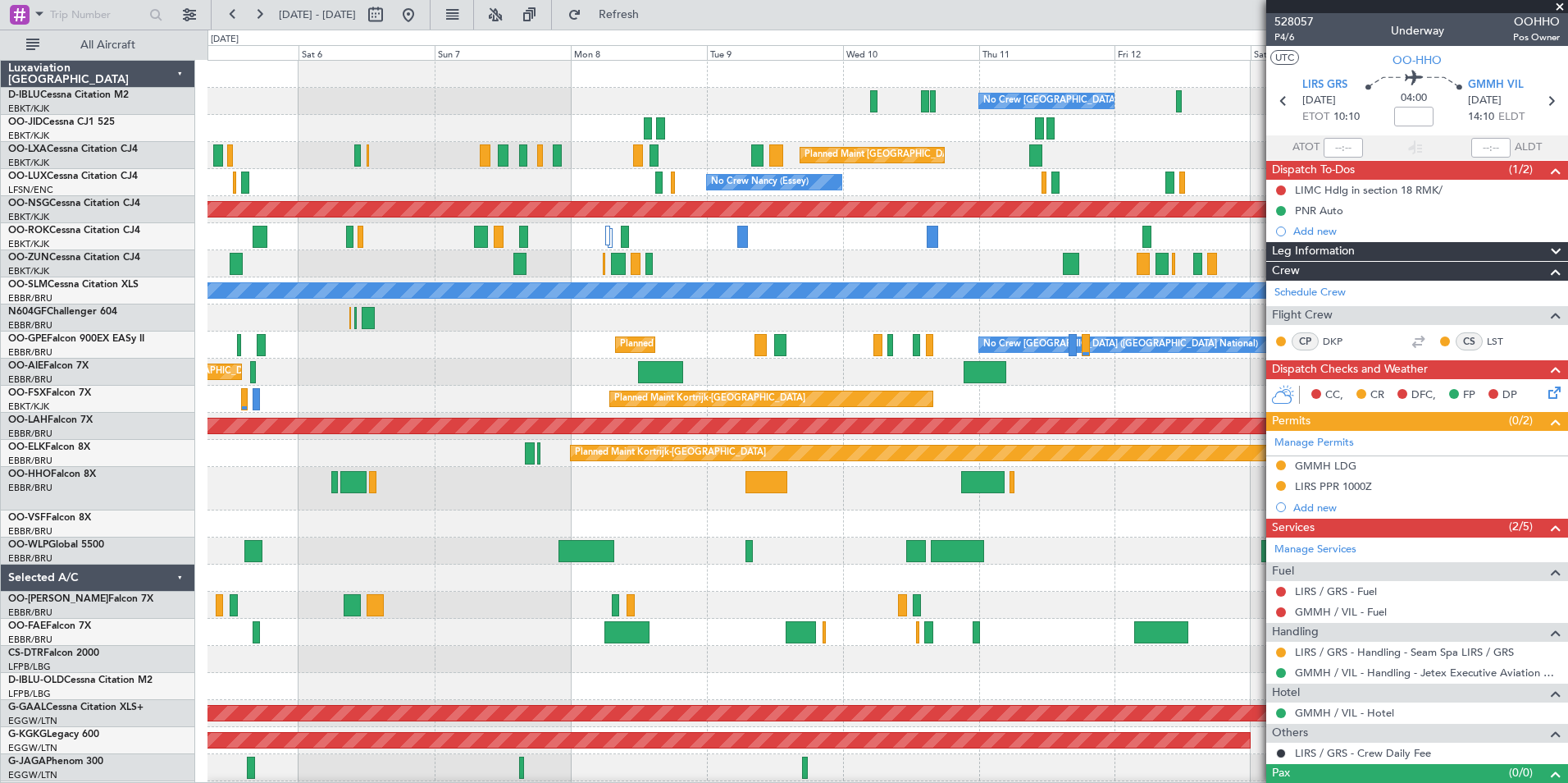
click at [1041, 600] on div "No Crew Brussels (Brussels National) No Crew Brussels (Brussels National) AOG M…" at bounding box center [887, 623] width 1359 height 1126
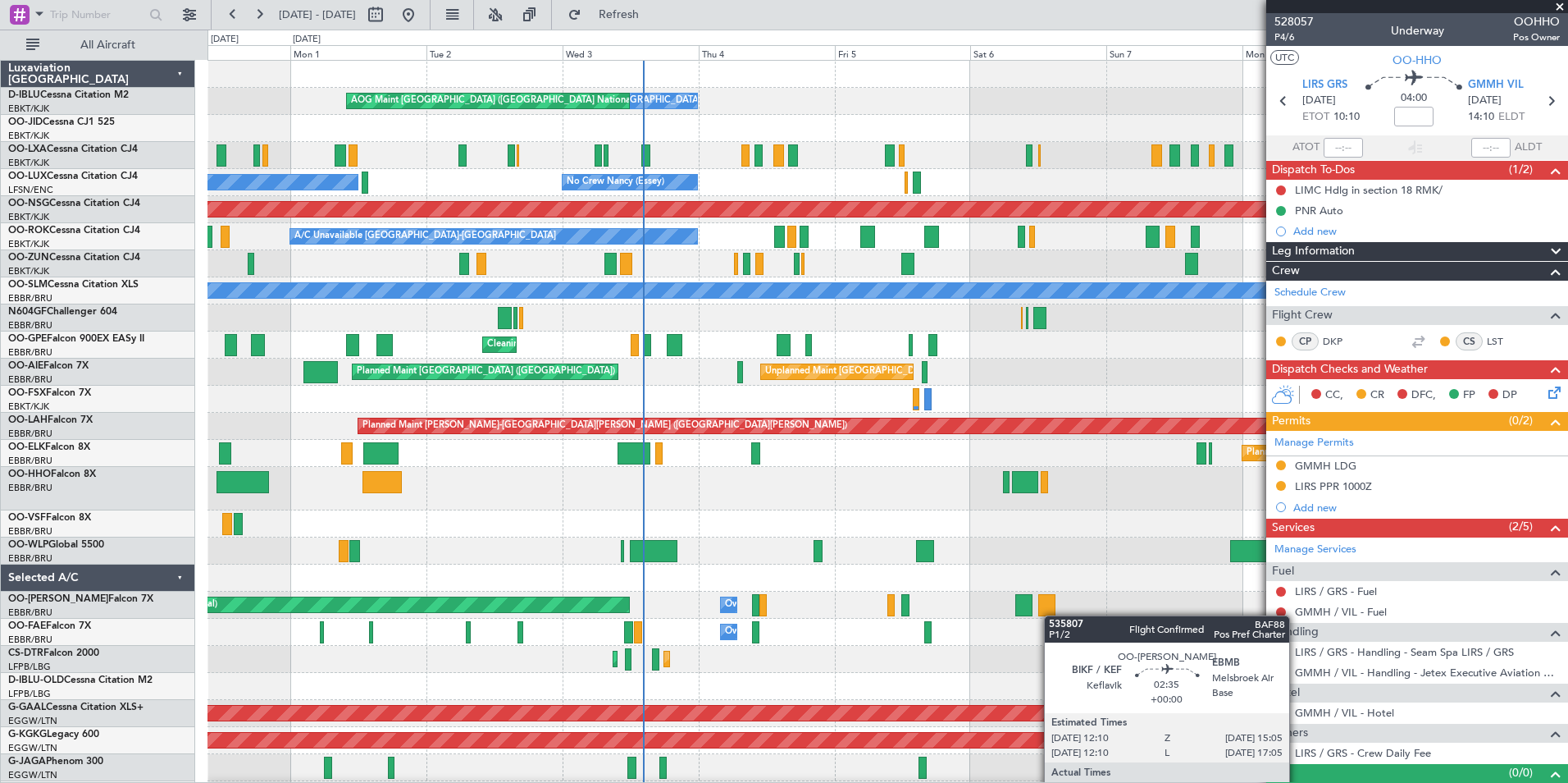
click at [1052, 616] on div at bounding box center [1046, 605] width 17 height 22
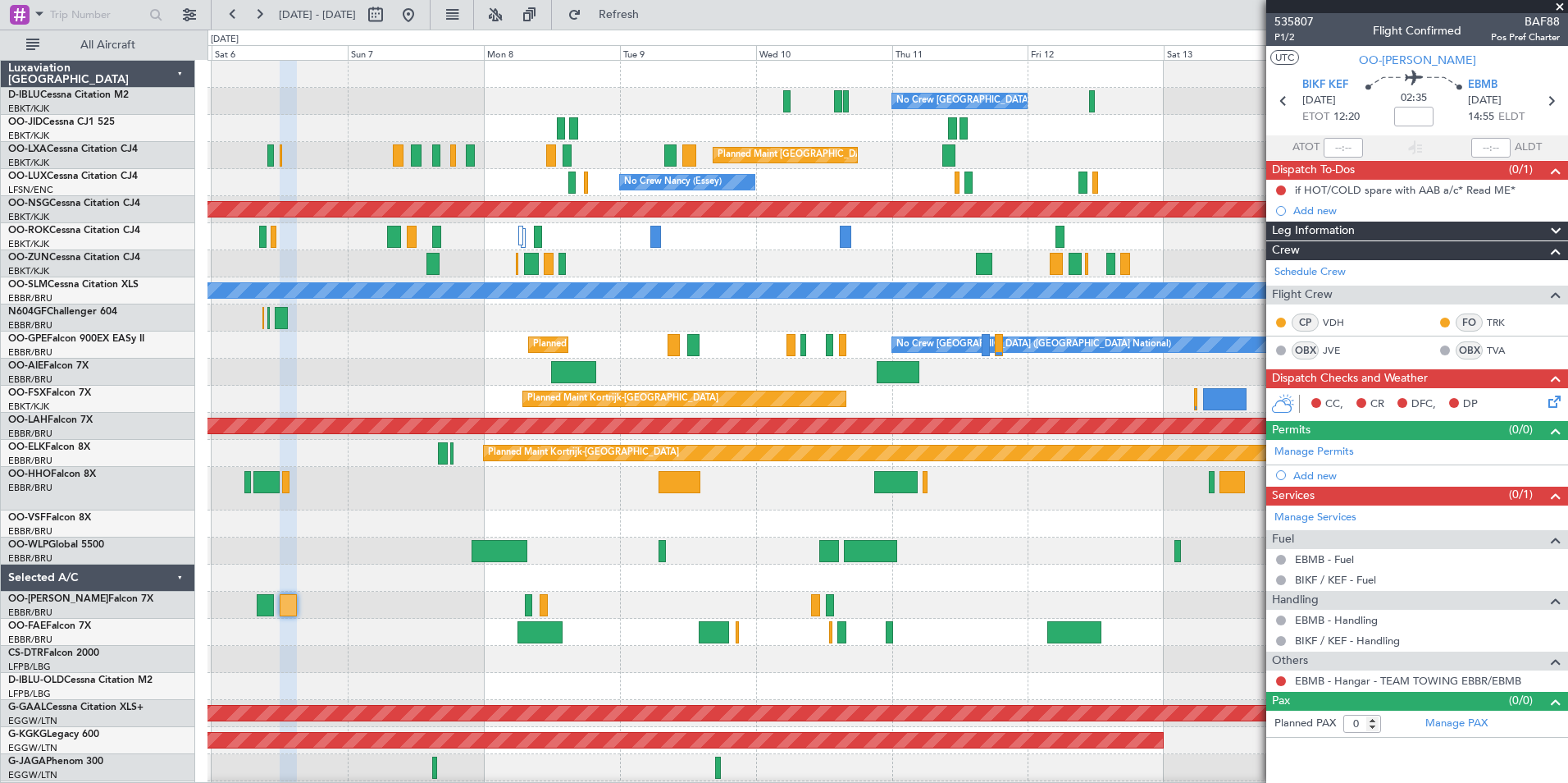
click at [496, 495] on div at bounding box center [887, 489] width 1359 height 43
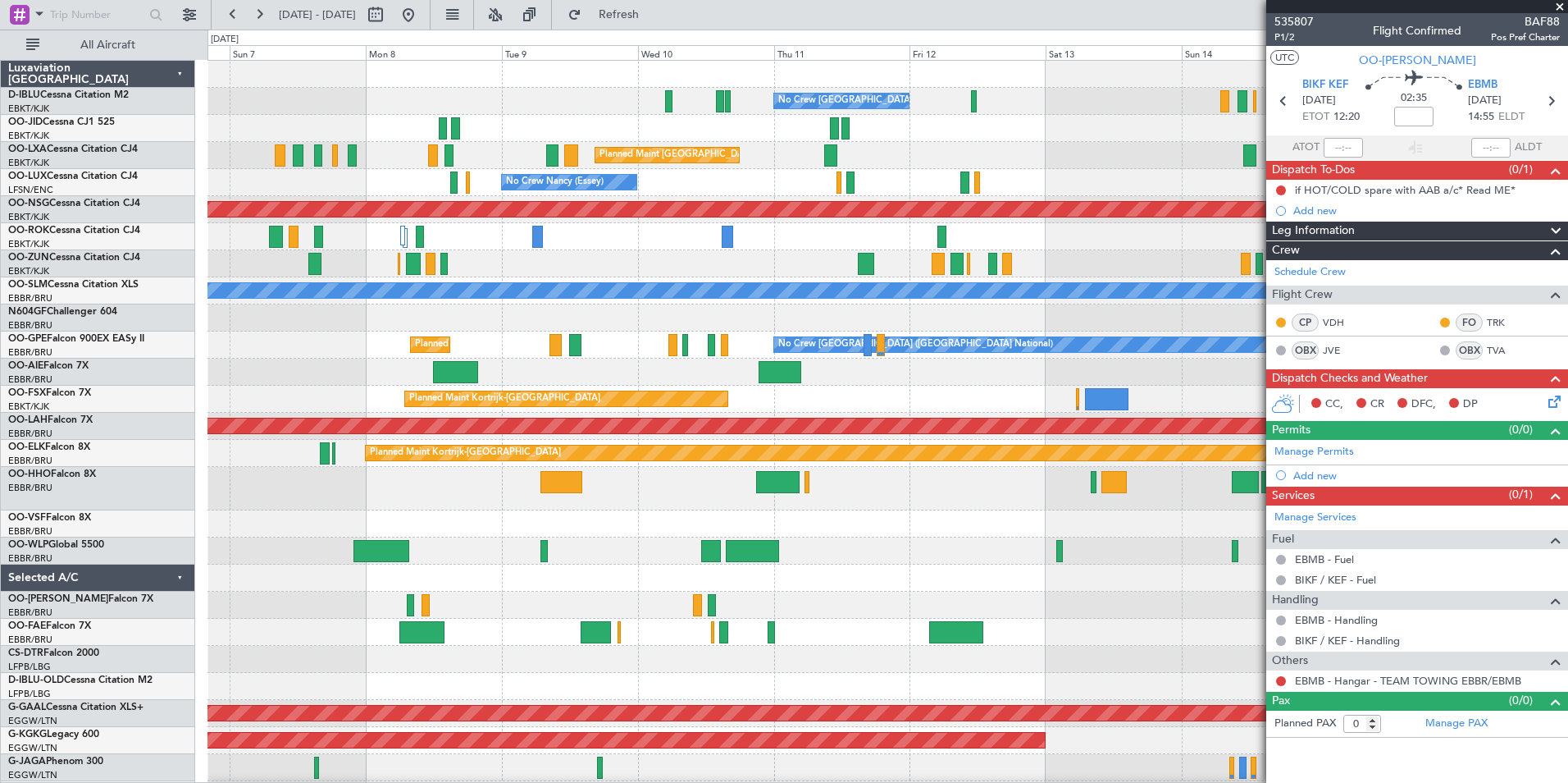
scroll to position [1, 0]
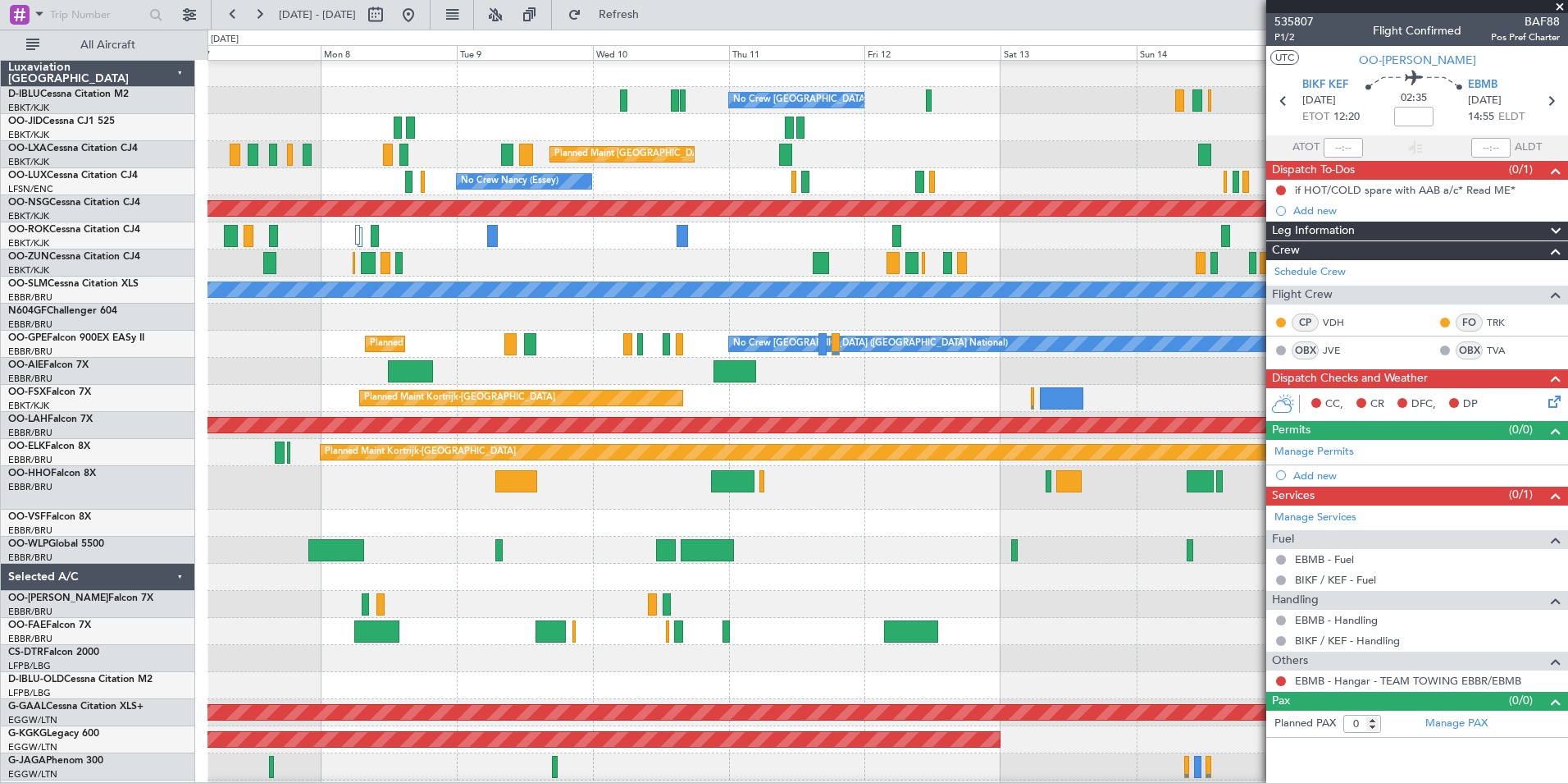
click at [920, 506] on div at bounding box center [887, 488] width 1359 height 43
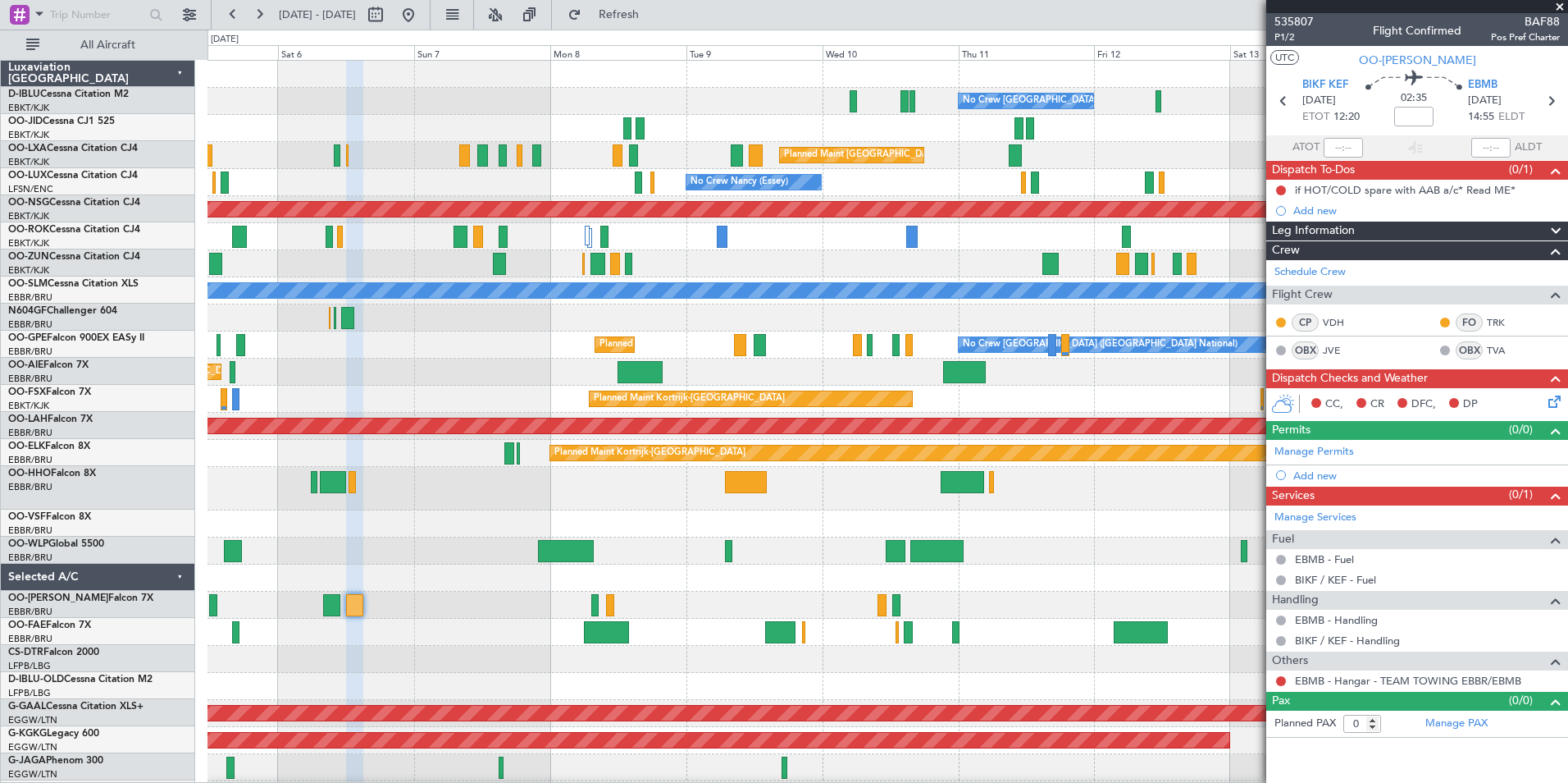
scroll to position [0, 0]
click at [1042, 522] on div "No Crew Brussels (Brussels National) No Crew Brussels (Brussels National) AOG M…" at bounding box center [887, 609] width 1359 height 1099
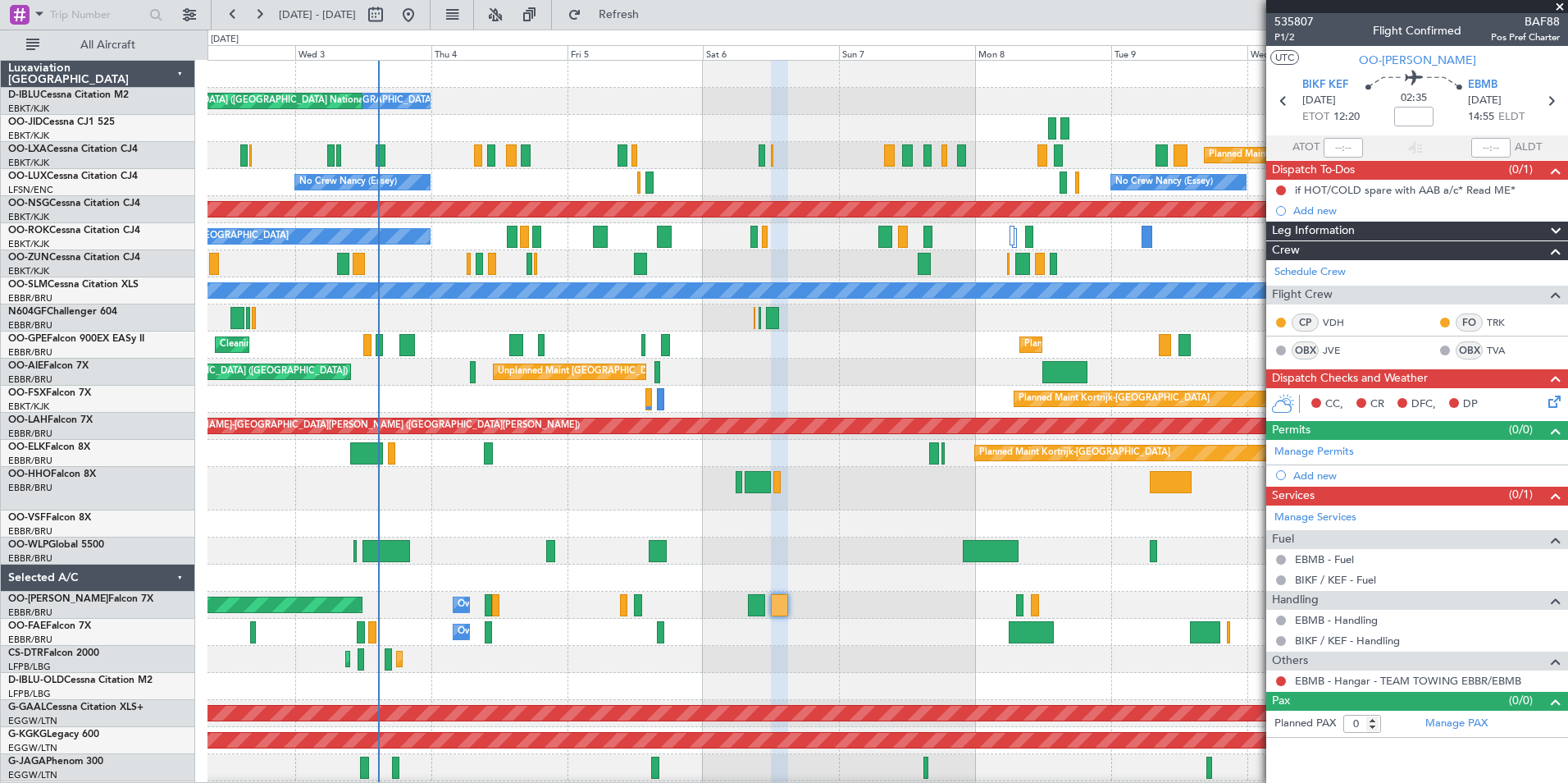
click at [727, 543] on div "No Crew Brussels (Brussels National) No Crew Brussels (Brussels National) AOG M…" at bounding box center [887, 609] width 1359 height 1099
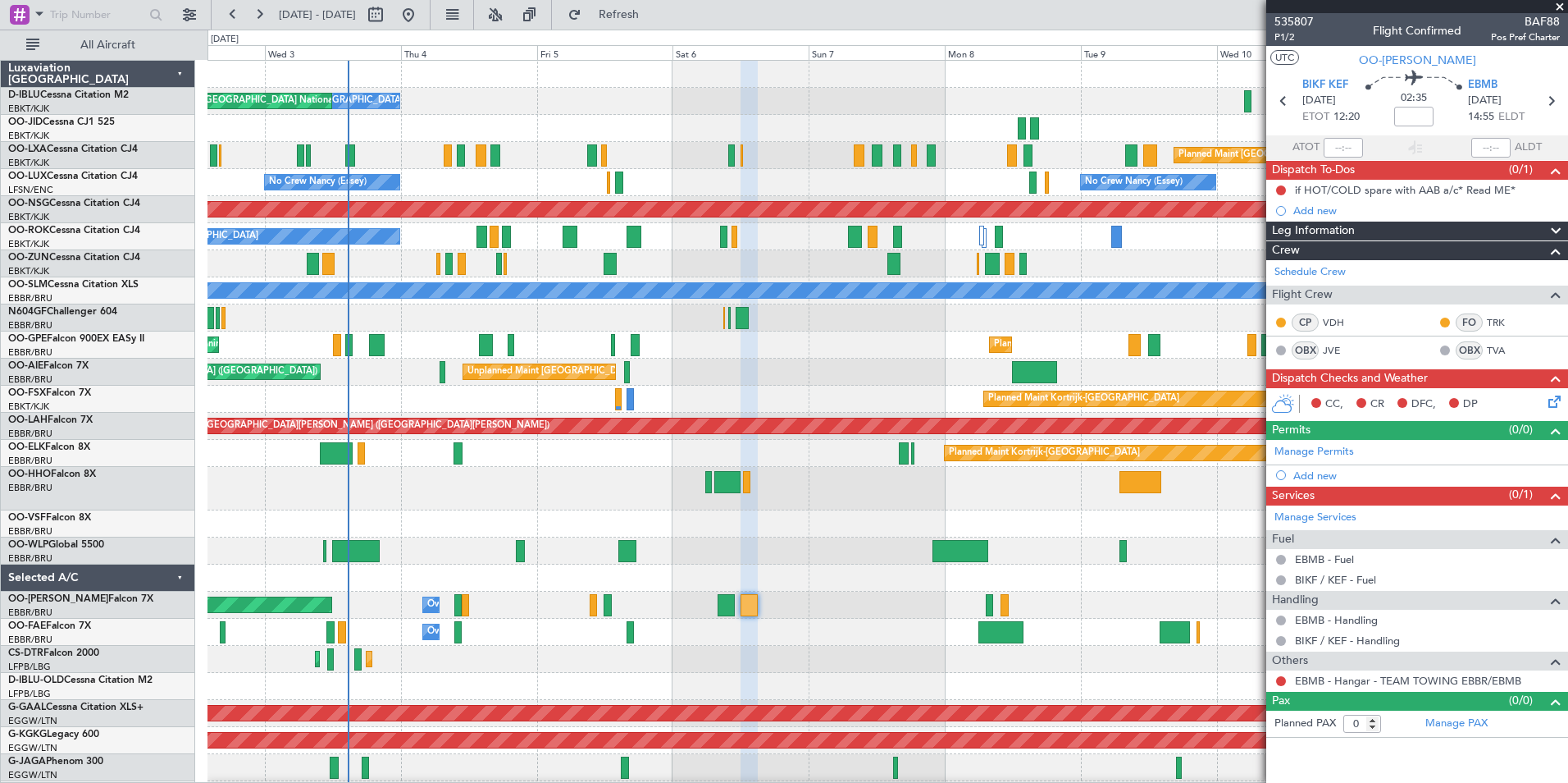
click at [764, 480] on div at bounding box center [887, 489] width 1359 height 43
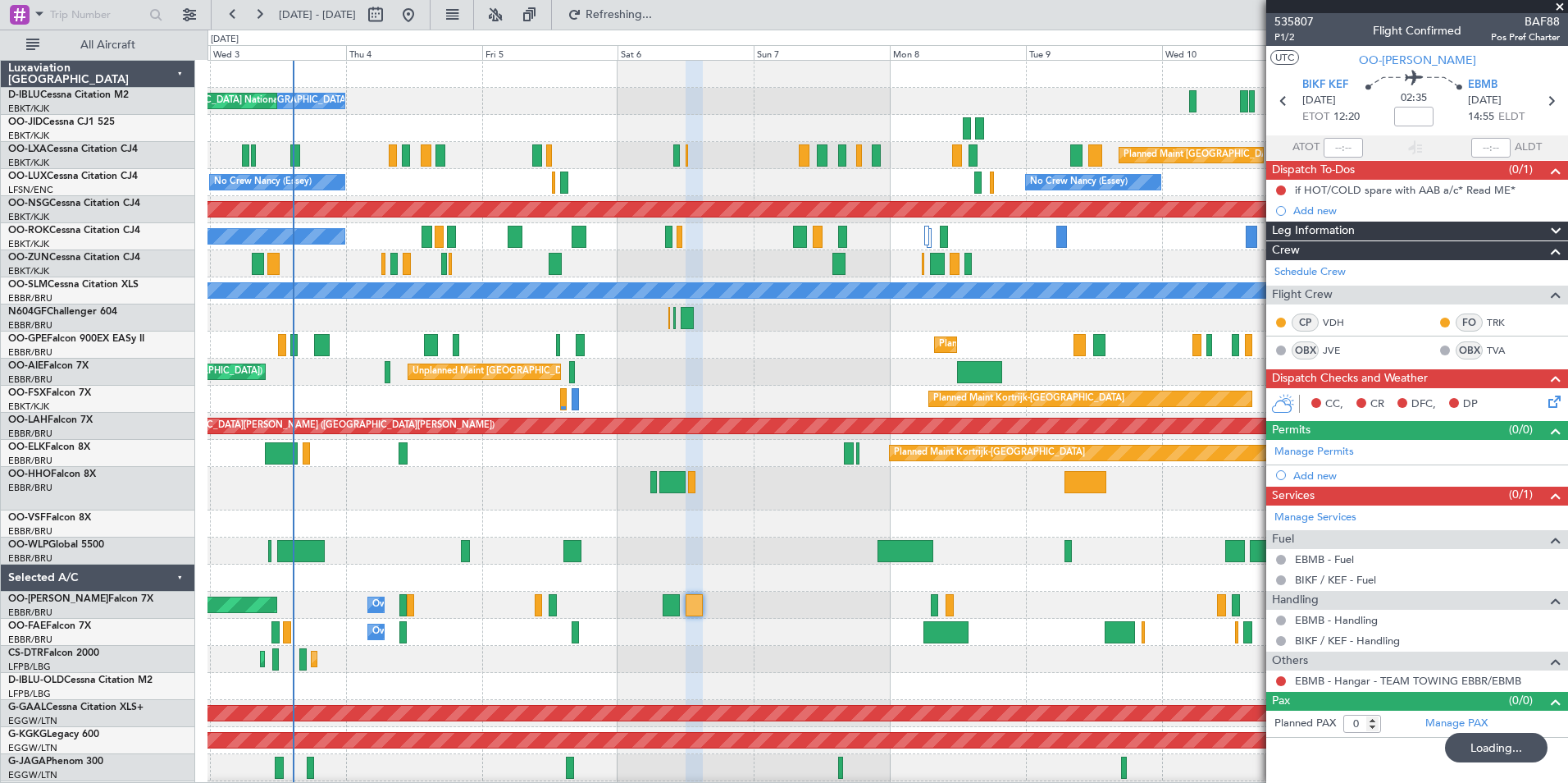
click at [737, 502] on div at bounding box center [887, 489] width 1359 height 43
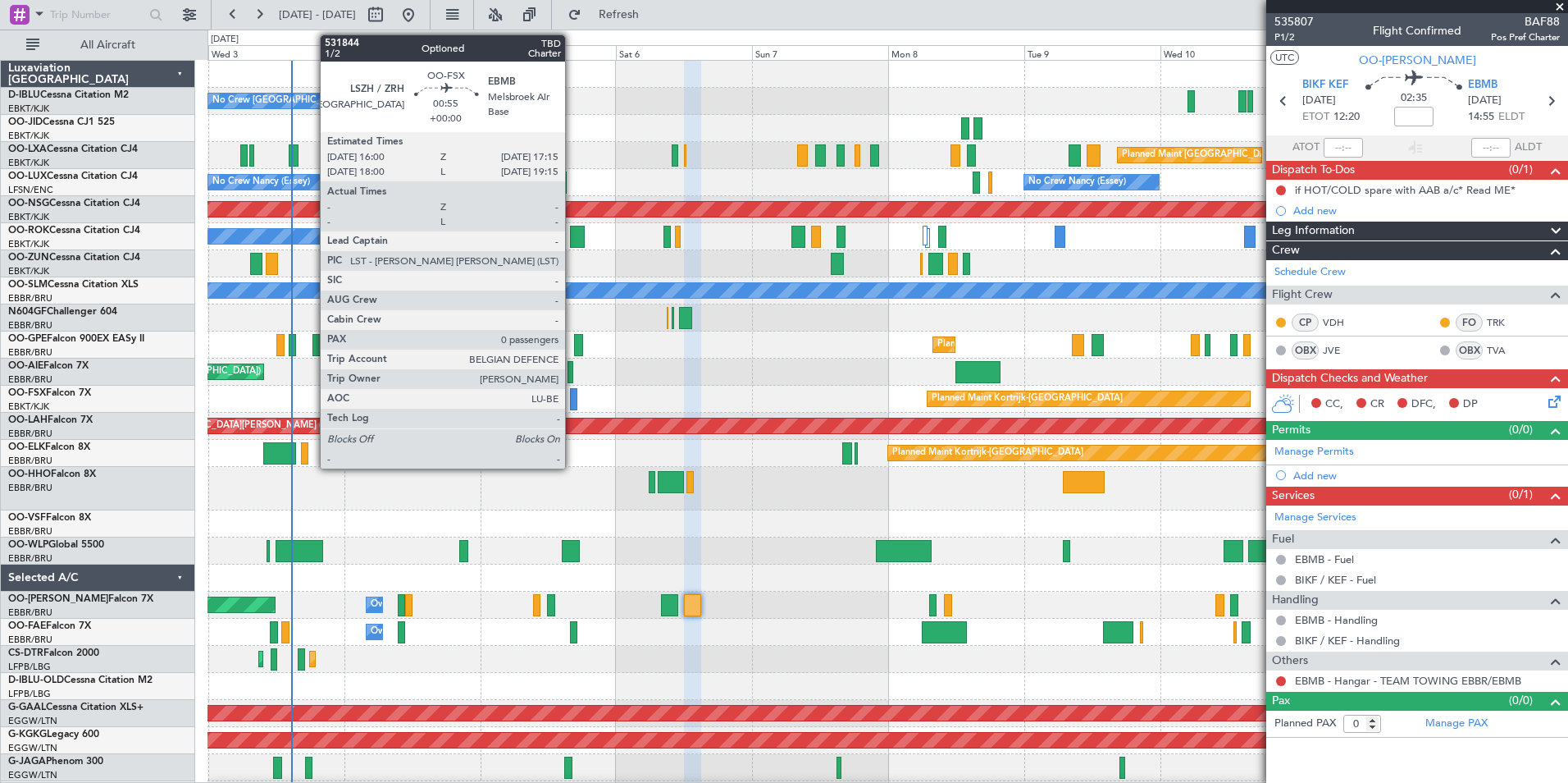
click at [571, 396] on div at bounding box center [573, 399] width 7 height 22
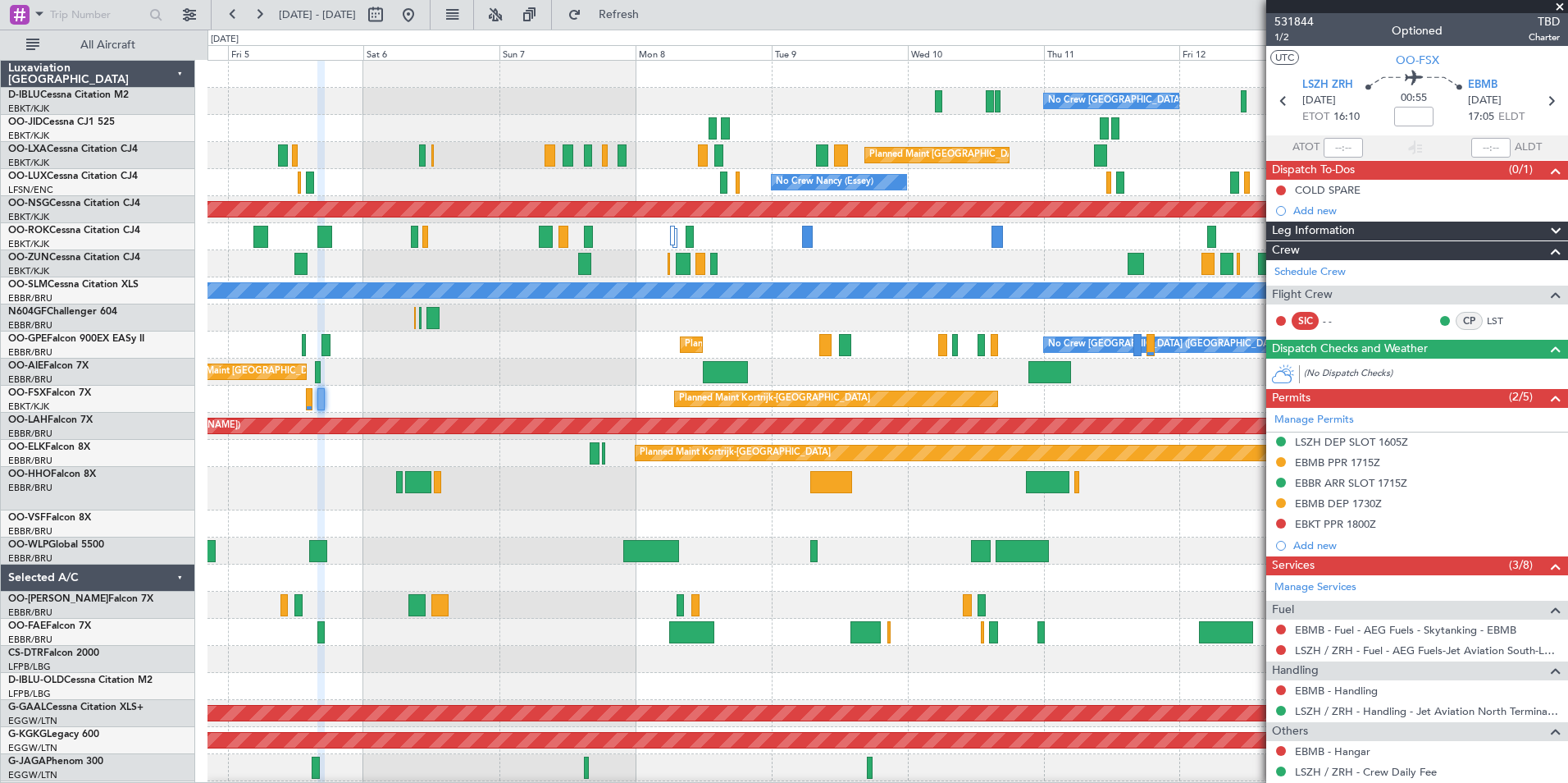
click at [794, 552] on div at bounding box center [887, 551] width 1359 height 27
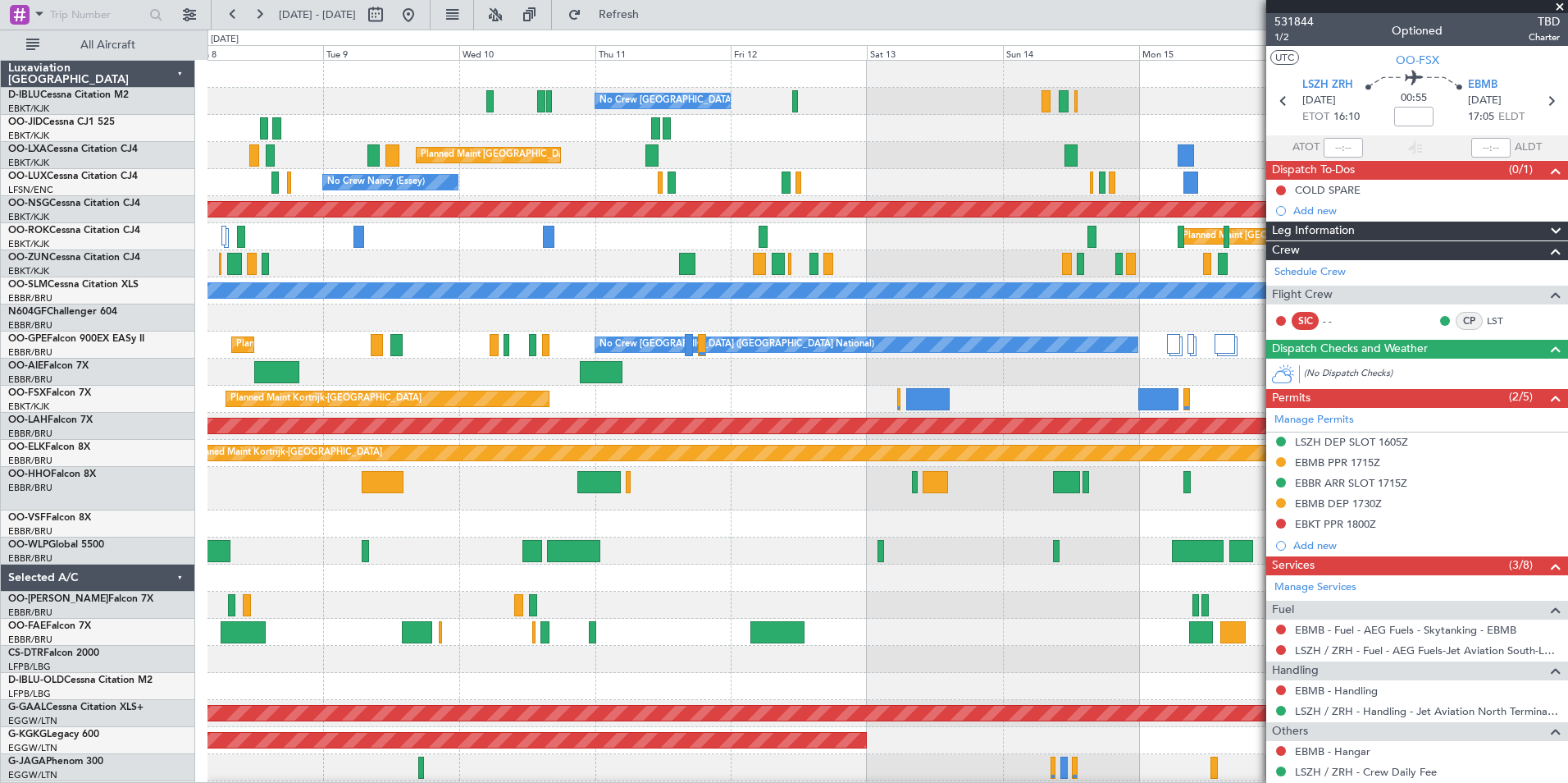
click at [819, 558] on div "No Crew Brussels (Brussels National) Planned Maint Brussels (Brussels National)…" at bounding box center [887, 623] width 1359 height 1126
click at [714, 527] on div at bounding box center [887, 524] width 1359 height 27
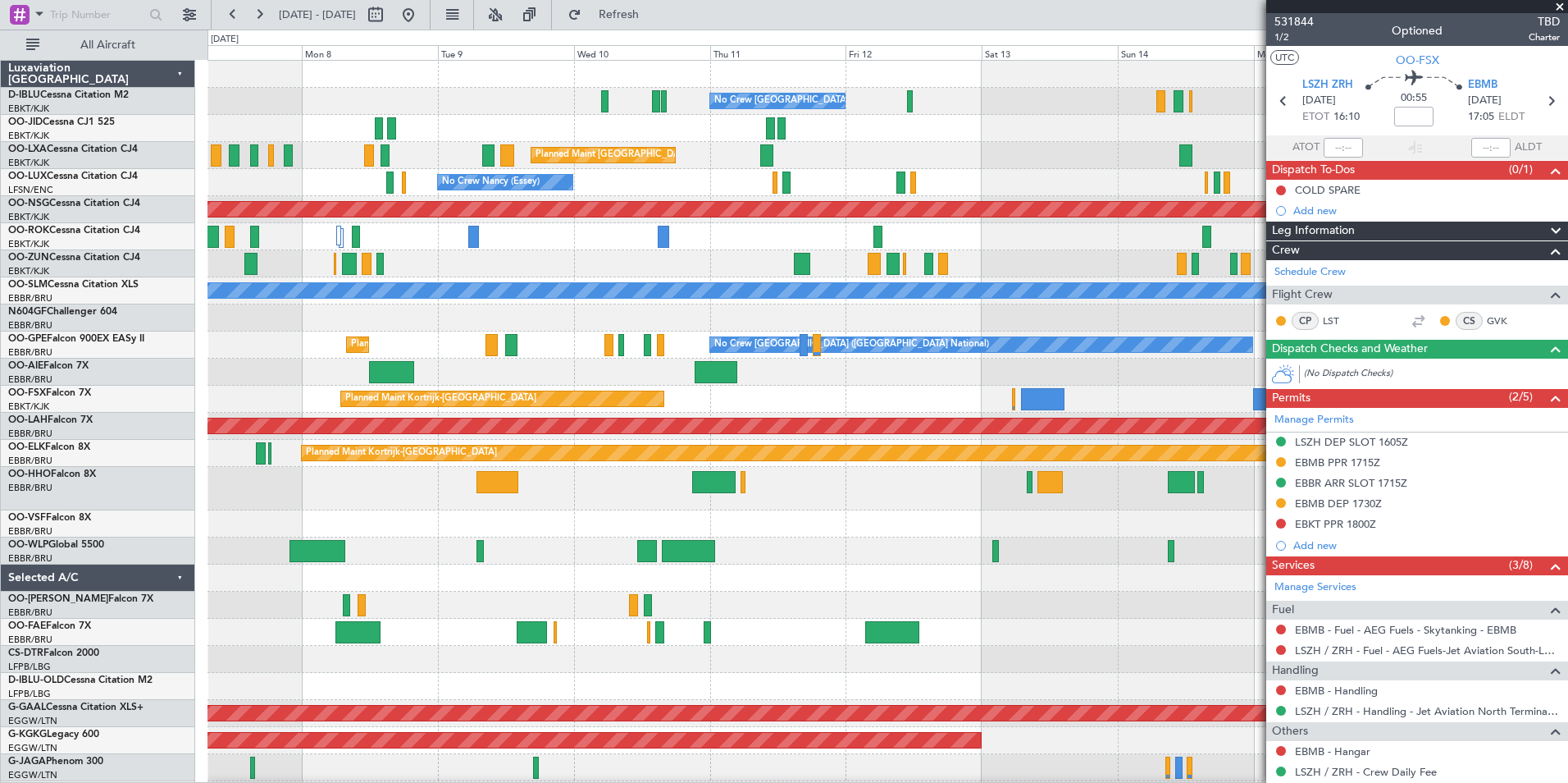
click at [851, 415] on div "No Crew Brussels (Brussels National) Planned Maint Brussels (Brussels National)…" at bounding box center [887, 609] width 1359 height 1099
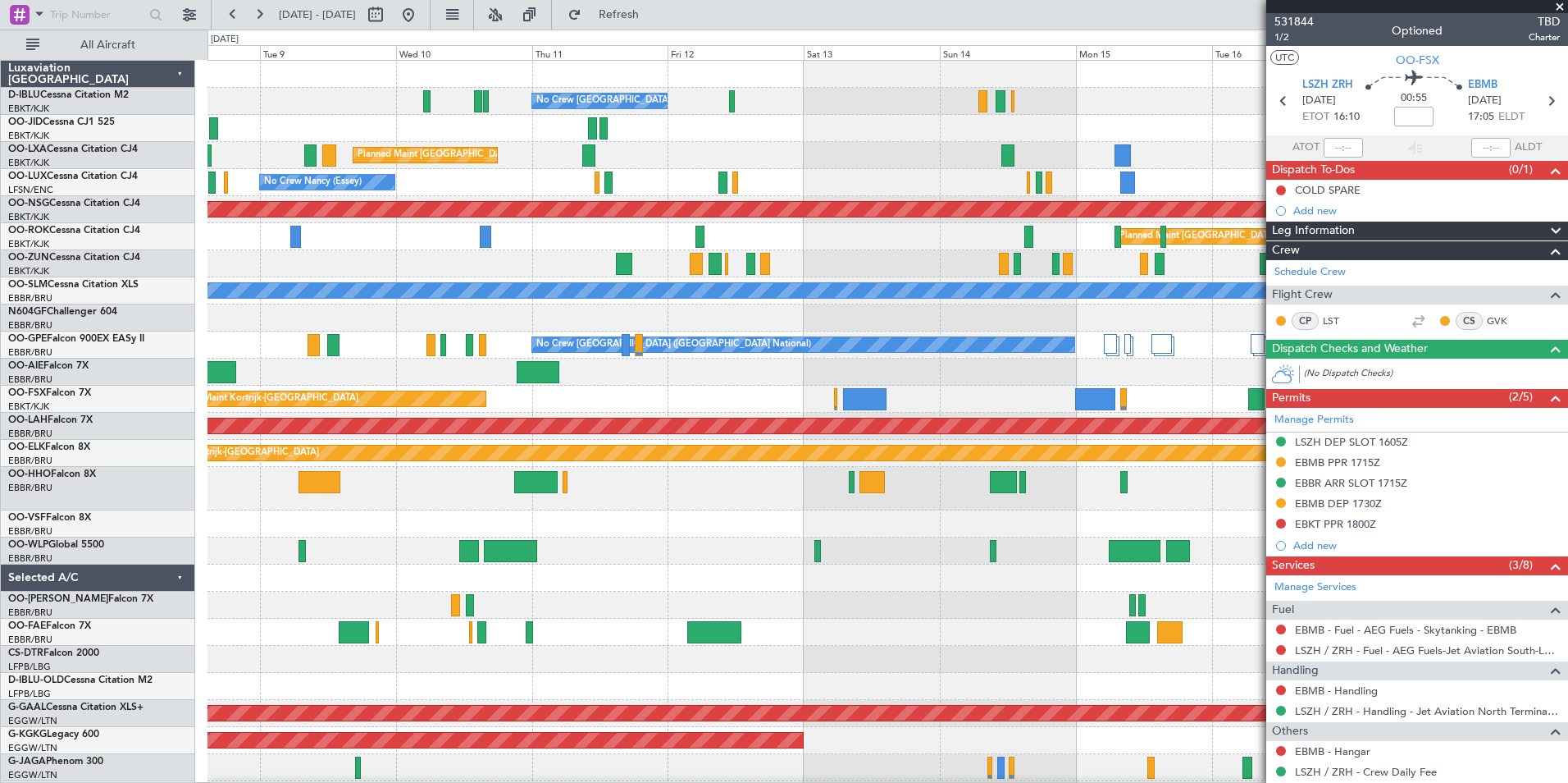
click at [593, 580] on div "No Crew Brussels (Brussels National) Planned Maint Brussels (Brussels National)…" at bounding box center [887, 609] width 1359 height 1099
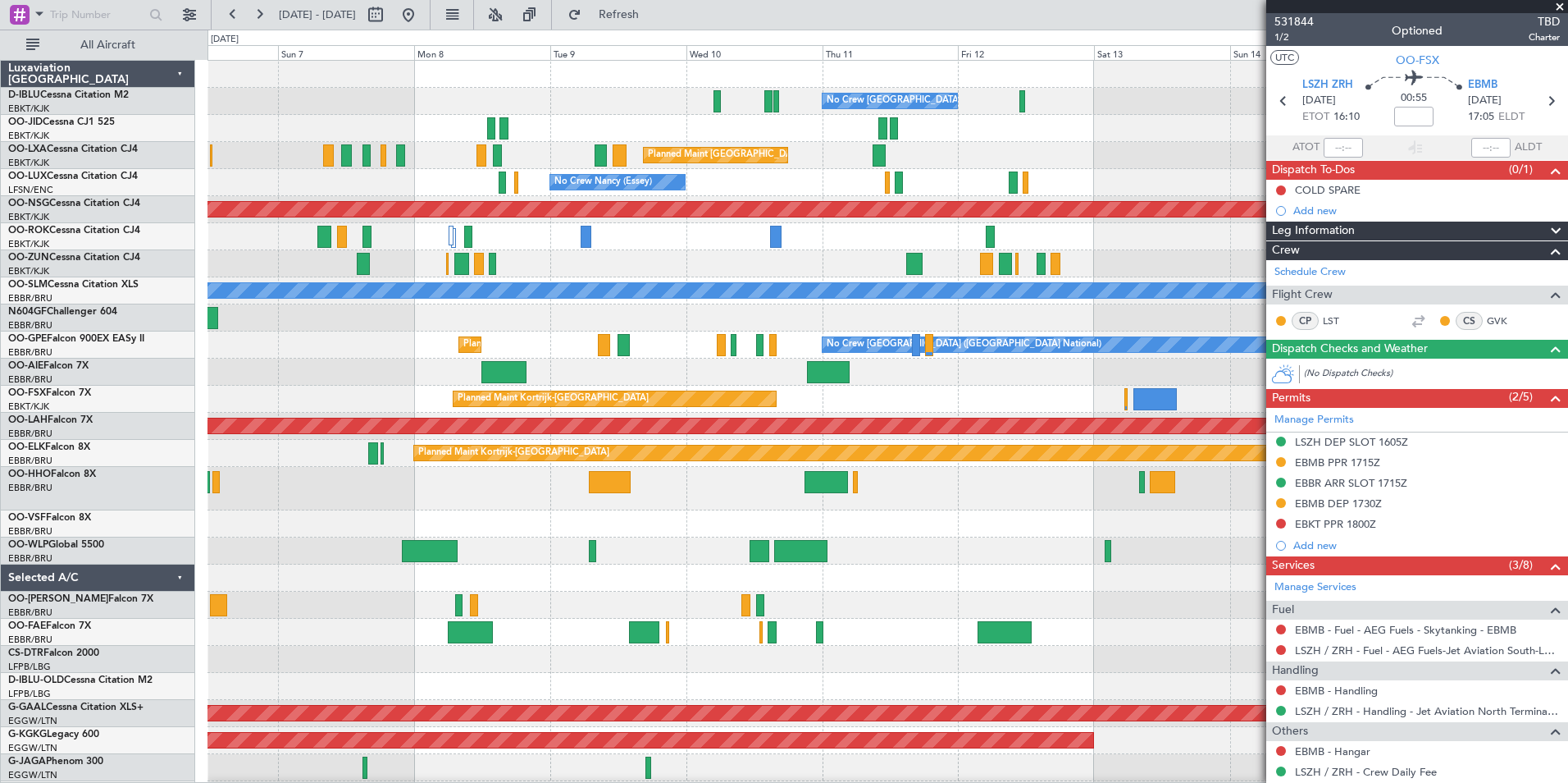
click at [999, 604] on div "No Crew Brussels (Brussels National) No Crew Brussels (Brussels National) Plann…" at bounding box center [887, 623] width 1359 height 1126
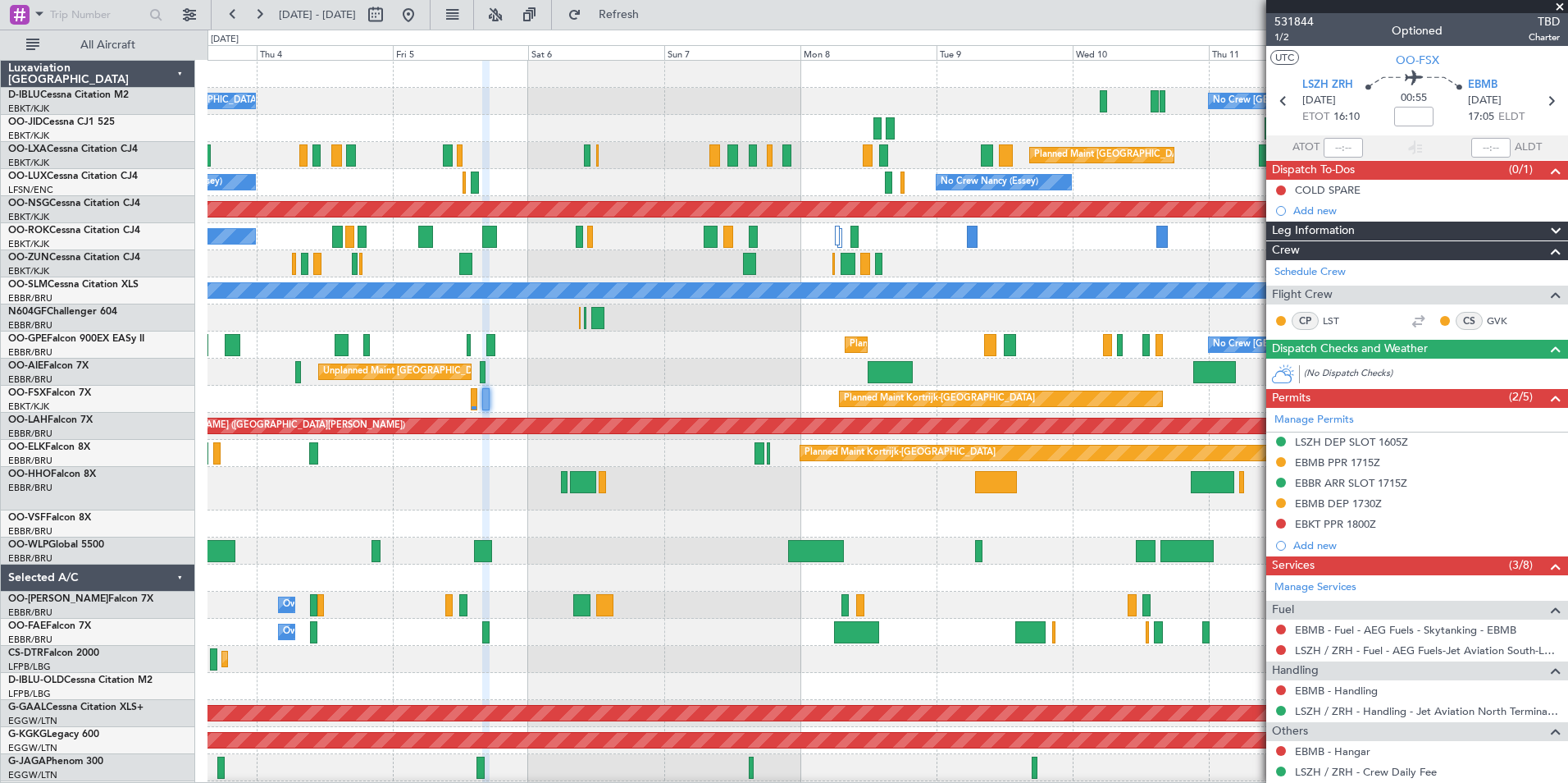
click at [856, 608] on div at bounding box center [860, 605] width 8 height 22
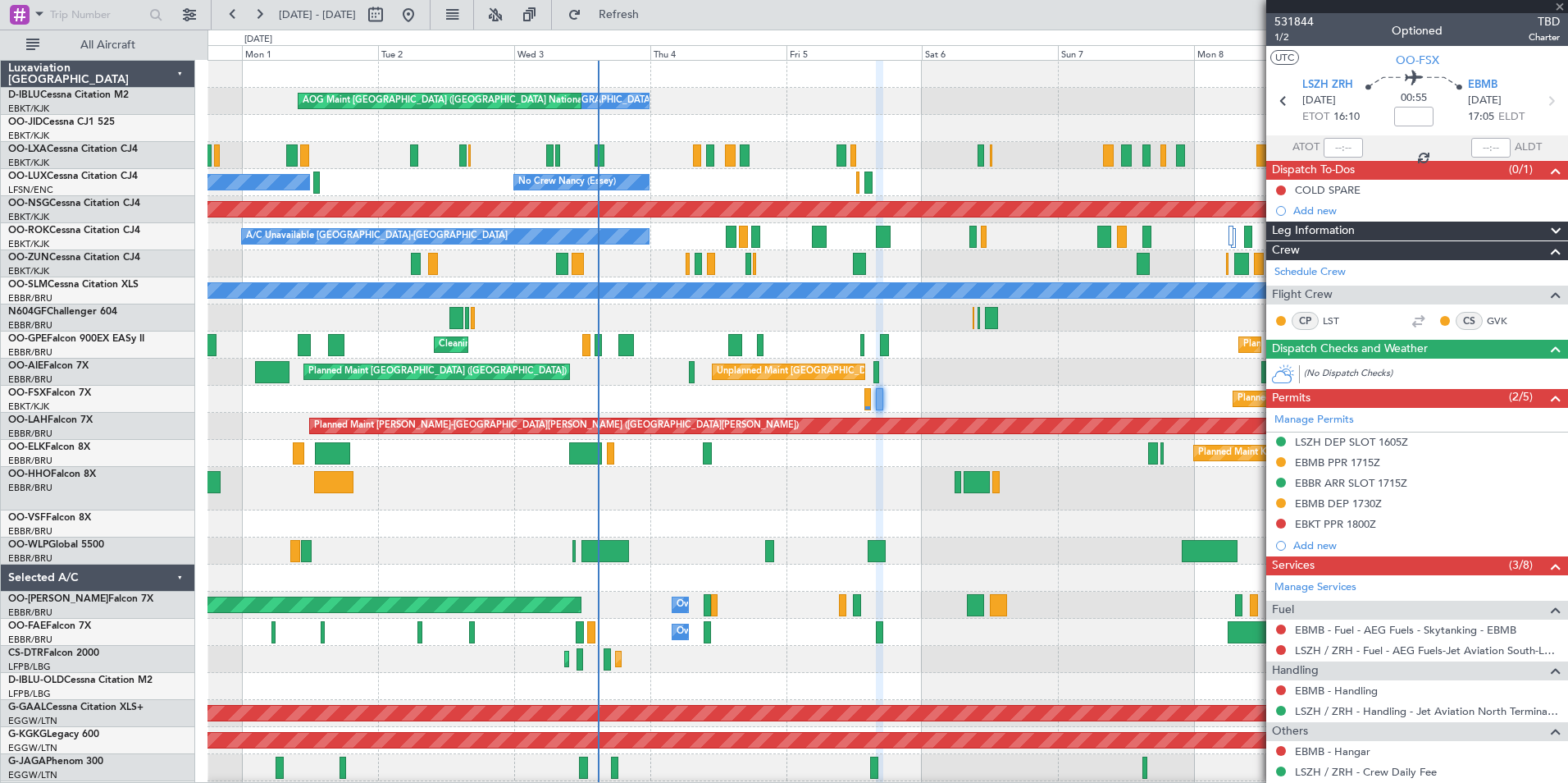
click at [897, 639] on div "Owner Melsbroek Air Base" at bounding box center [887, 632] width 1359 height 27
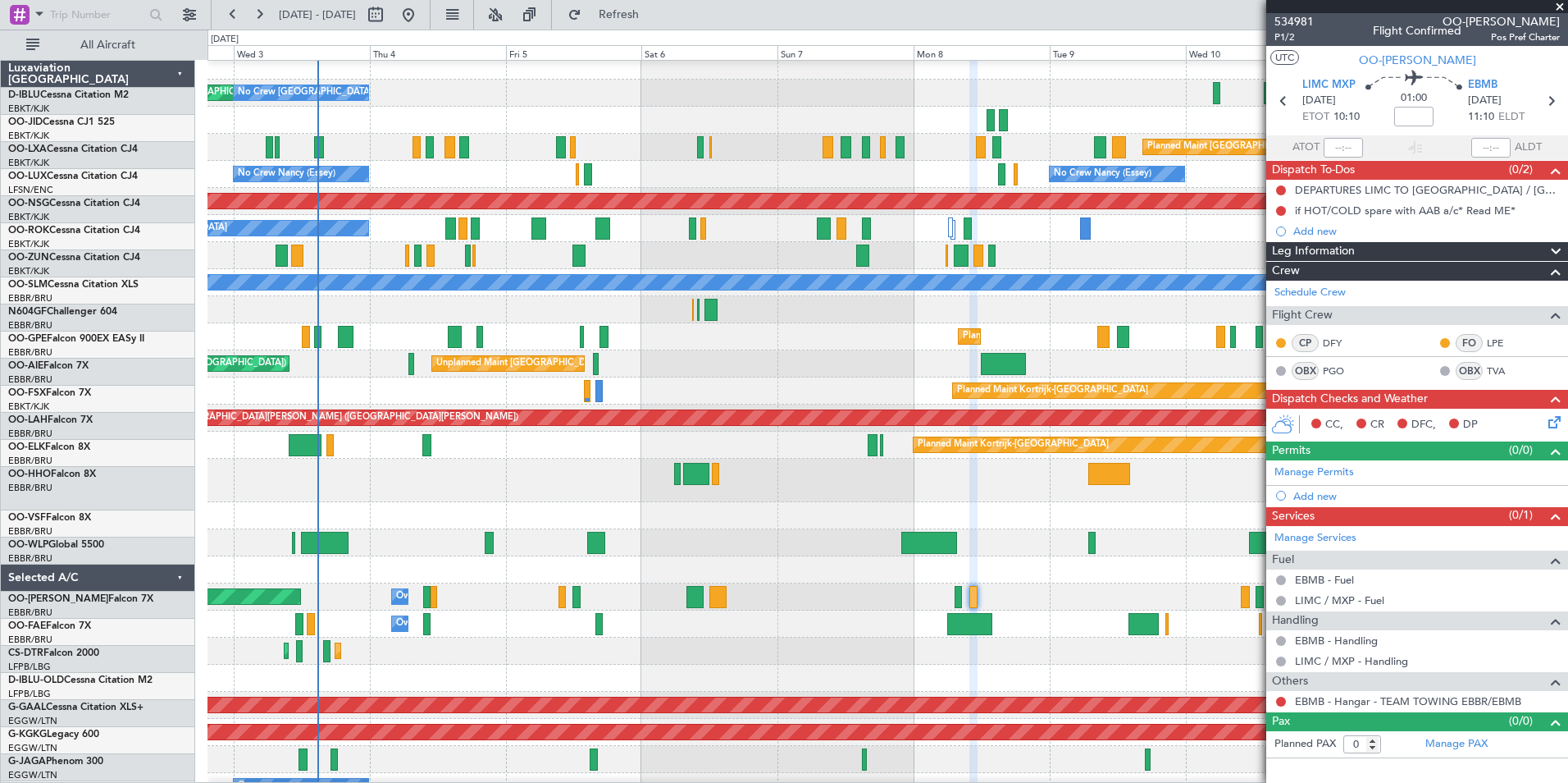
scroll to position [8, 0]
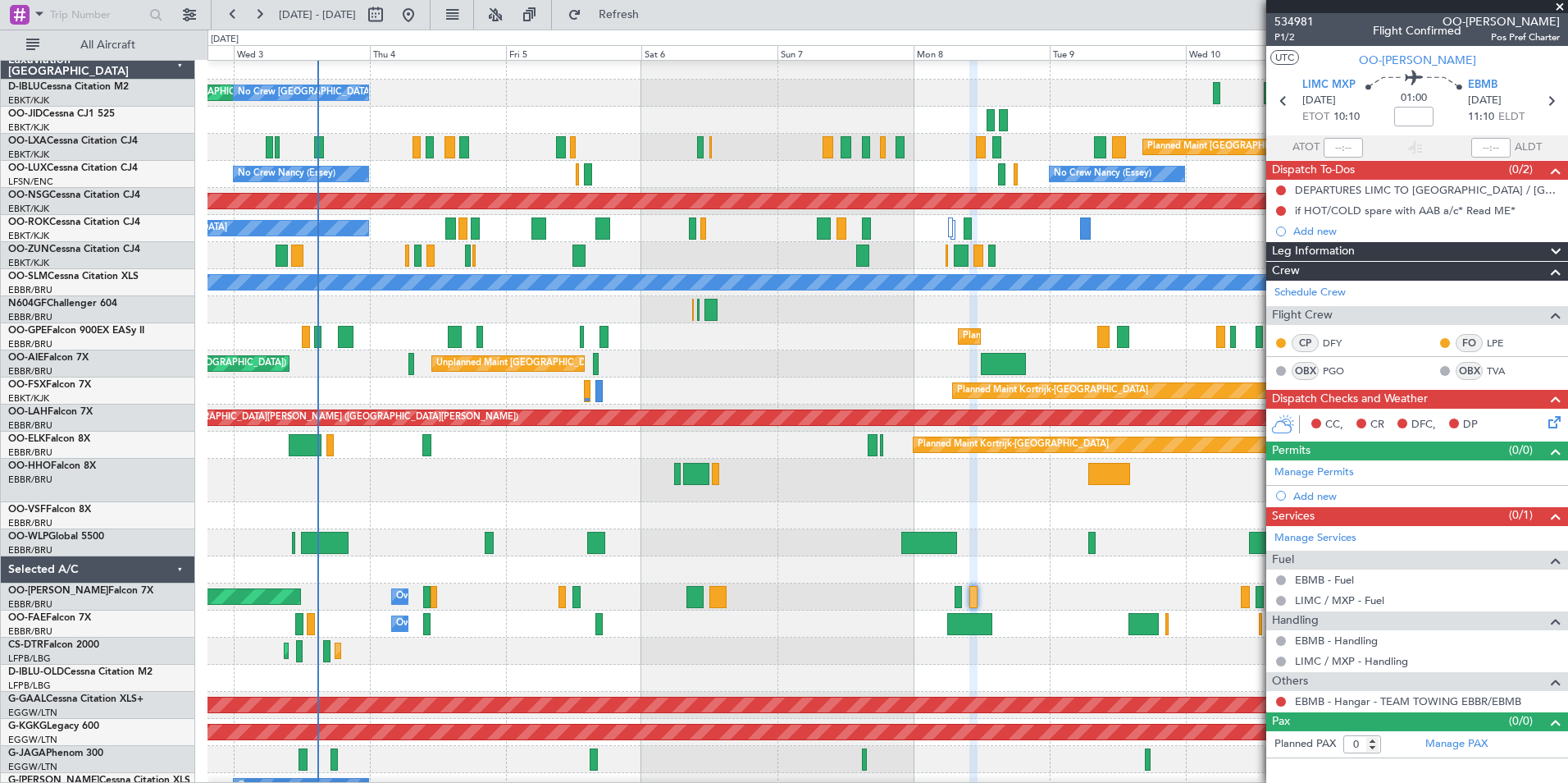
click at [791, 643] on div "Planned Maint Sofia Planned Maint Sofia" at bounding box center [887, 651] width 1359 height 27
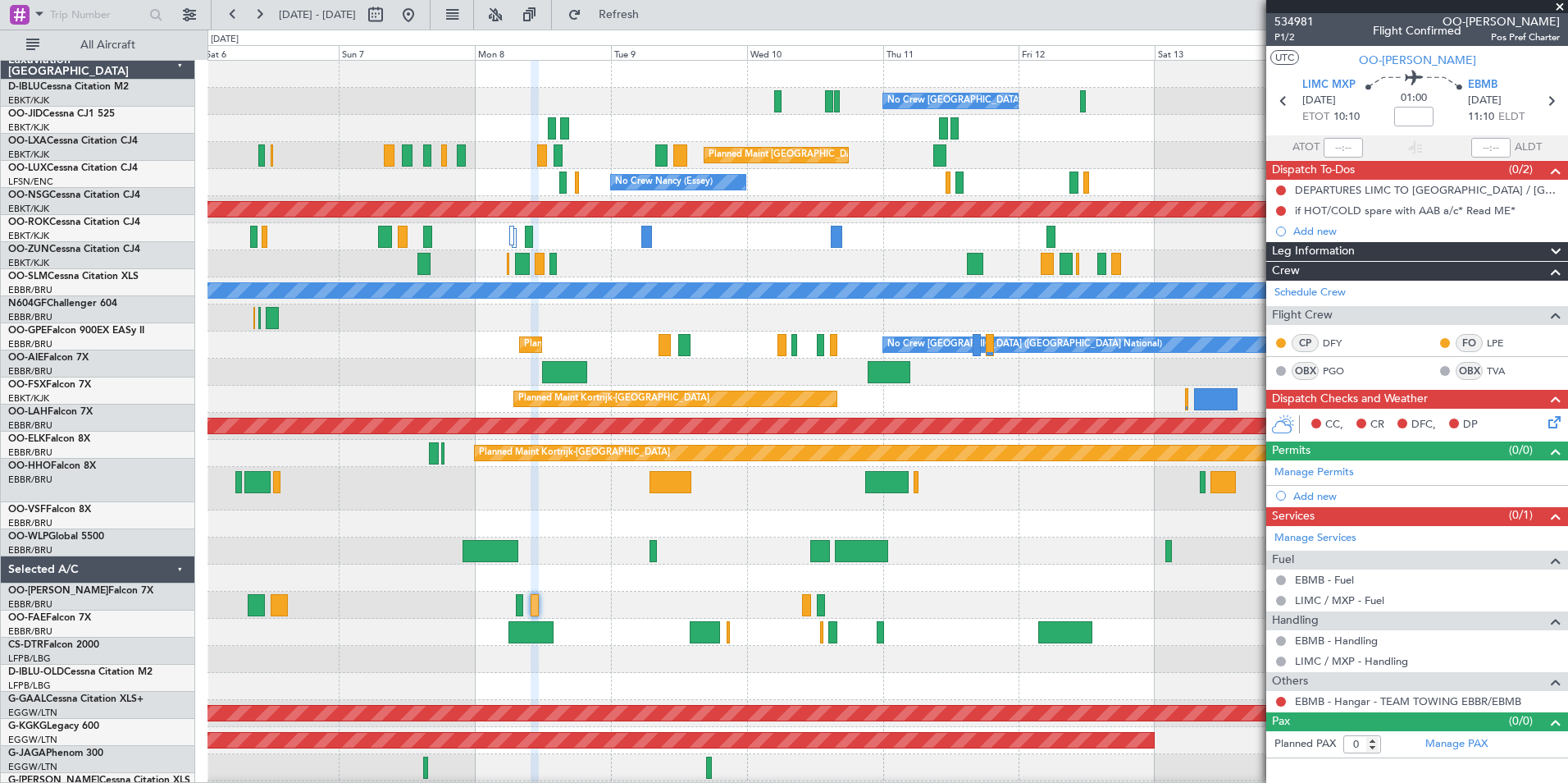
scroll to position [0, 0]
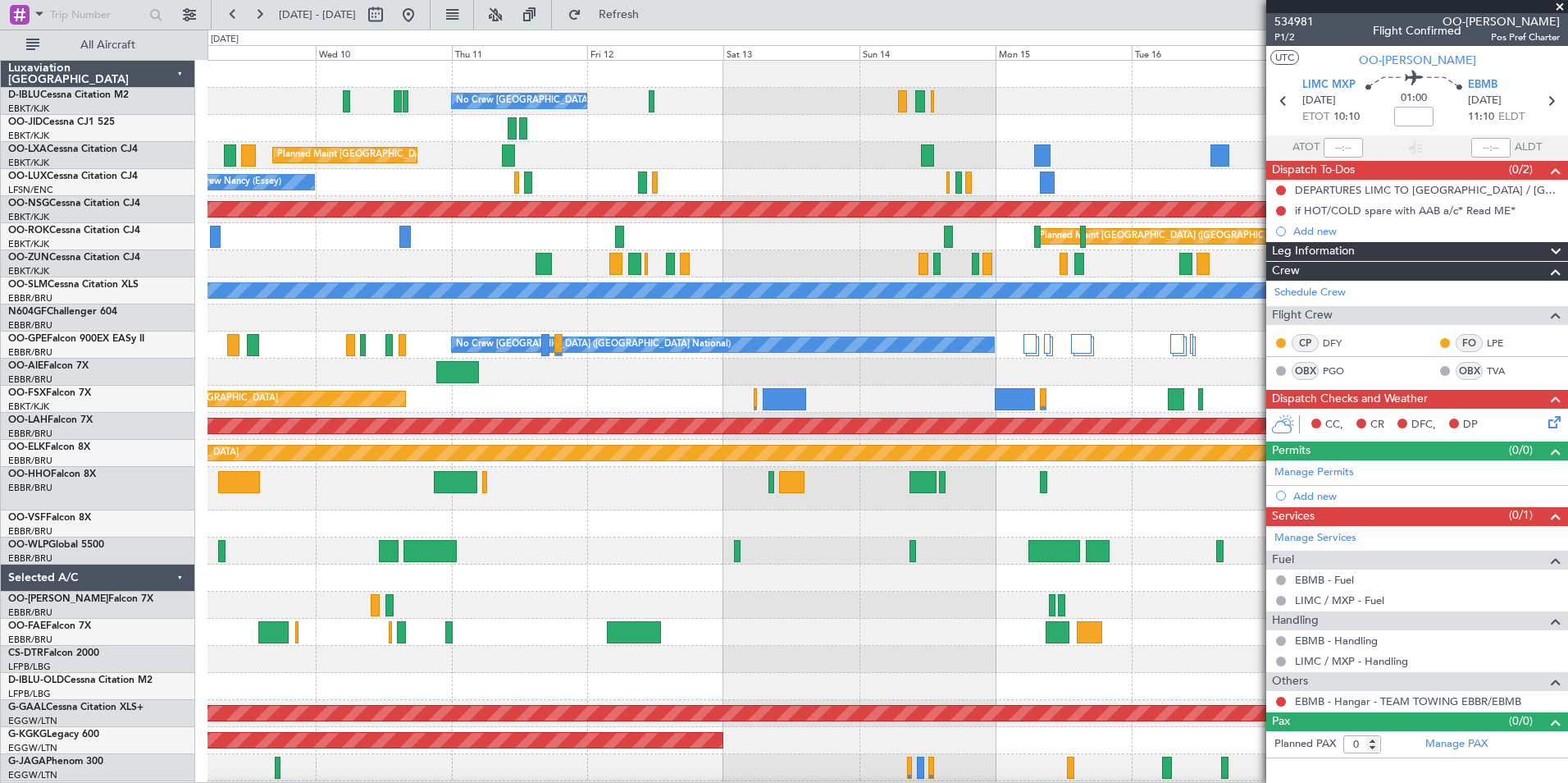
click at [411, 611] on div "No Crew Brussels (Brussels National) Planned Maint Brussels (Brussels National)…" at bounding box center [887, 623] width 1359 height 1126
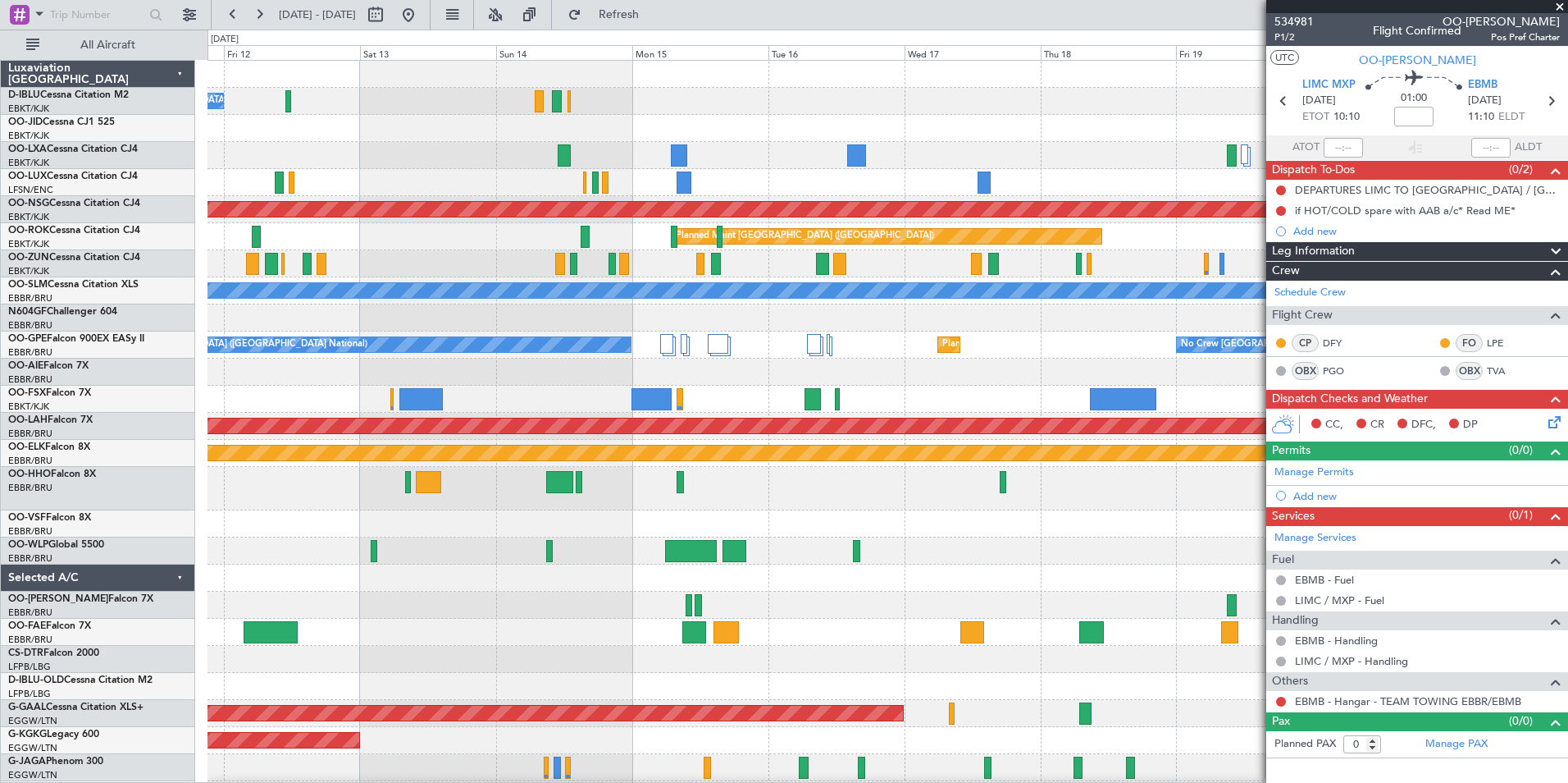
click at [579, 616] on div at bounding box center [887, 605] width 1359 height 27
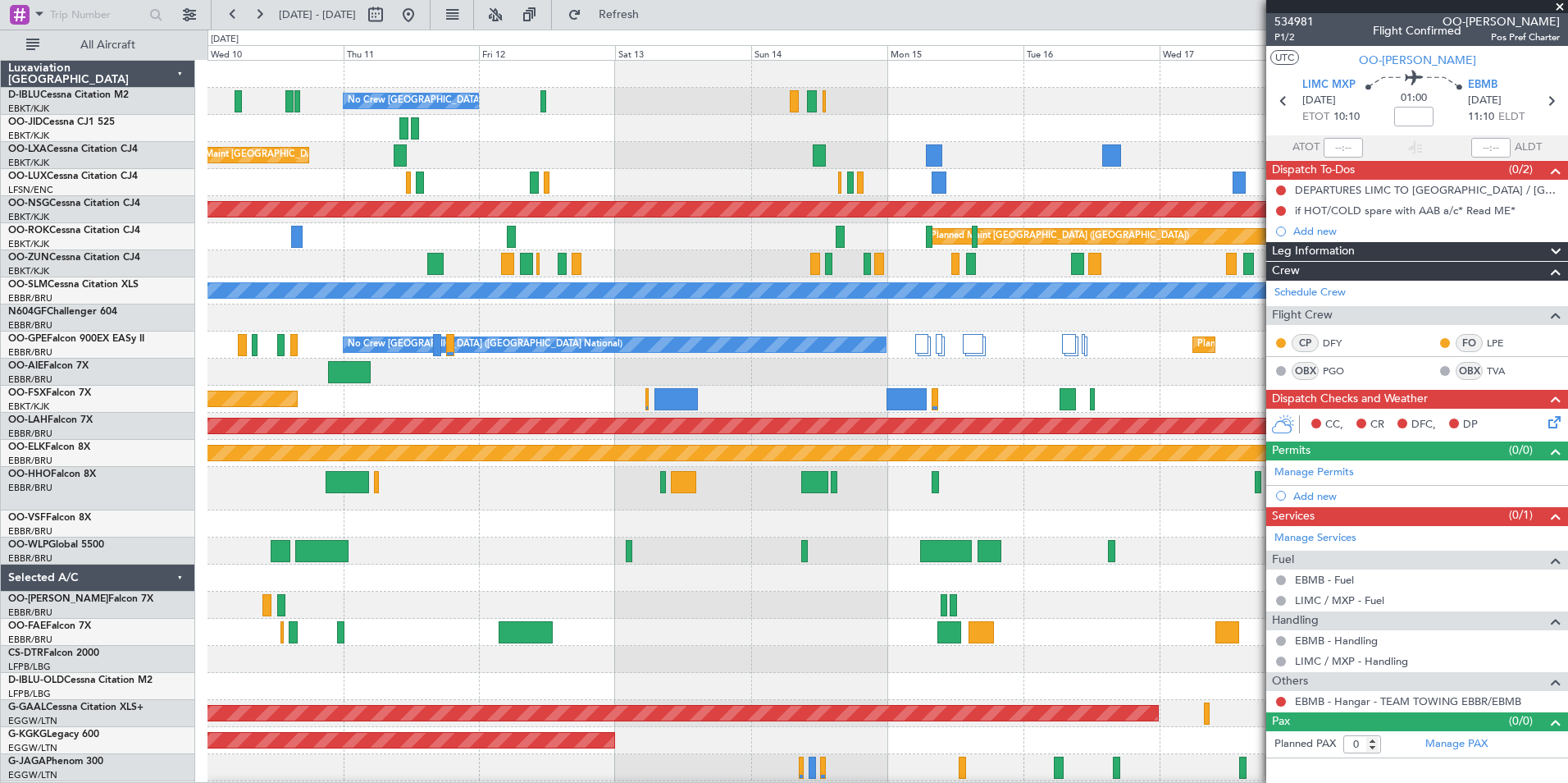
click at [1117, 608] on div at bounding box center [887, 605] width 1359 height 27
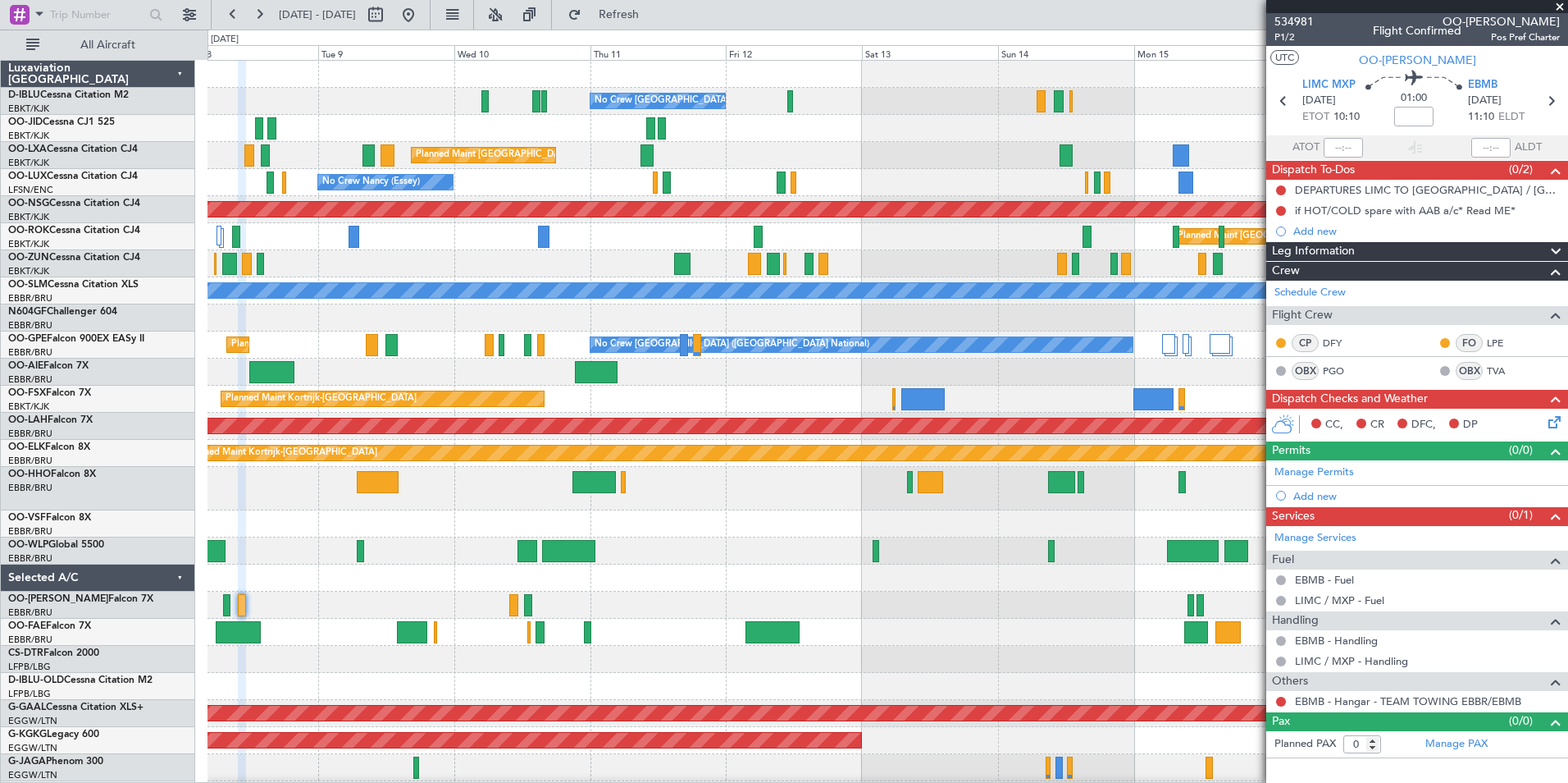
click at [999, 518] on div "No Crew Brussels (Brussels National) Planned Maint Brussels (Brussels National)…" at bounding box center [887, 623] width 1359 height 1126
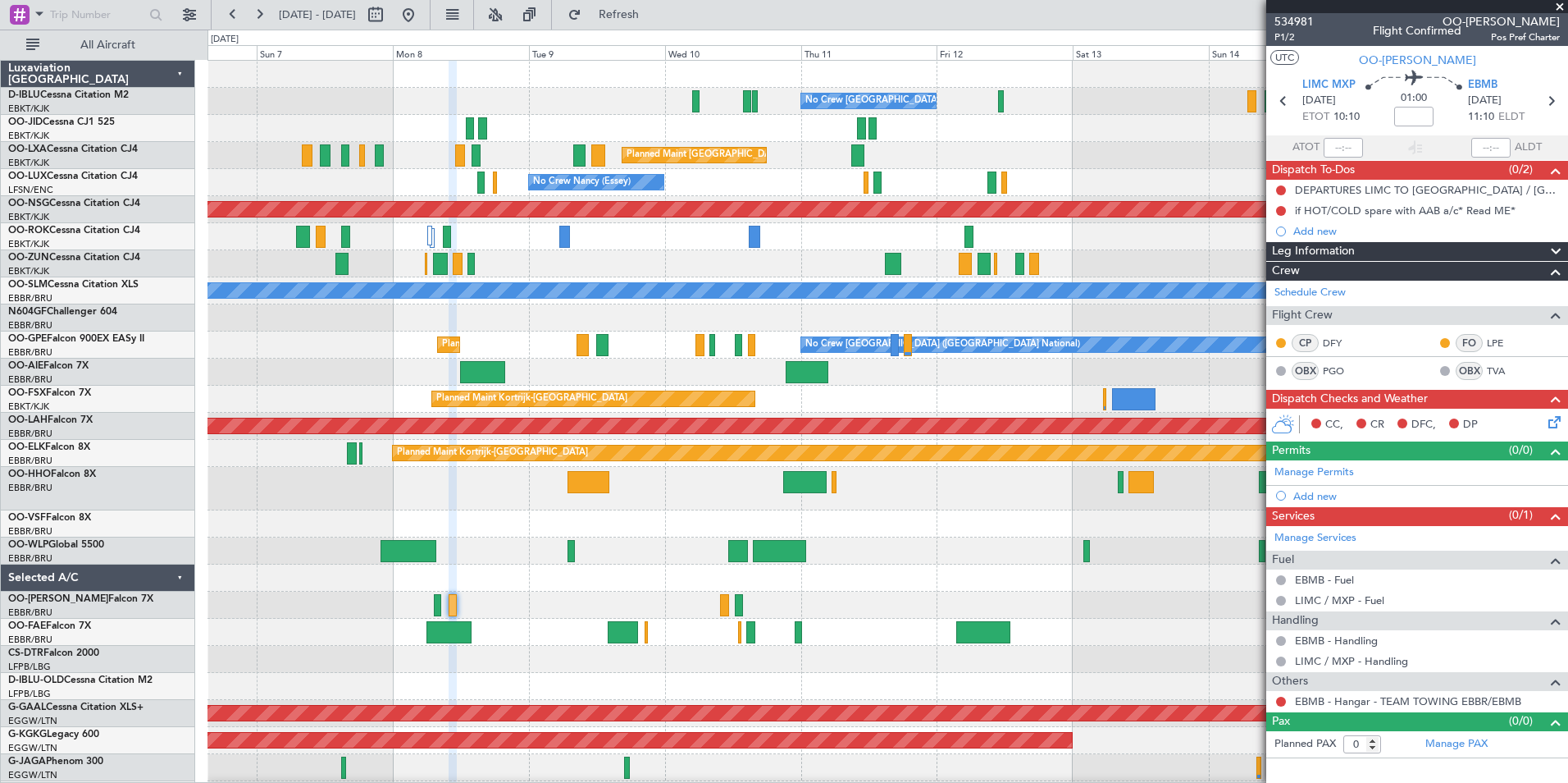
click at [983, 566] on div "No Crew Brussels (Brussels National) Planned Maint Brussels (Brussels National)…" at bounding box center [887, 623] width 1359 height 1126
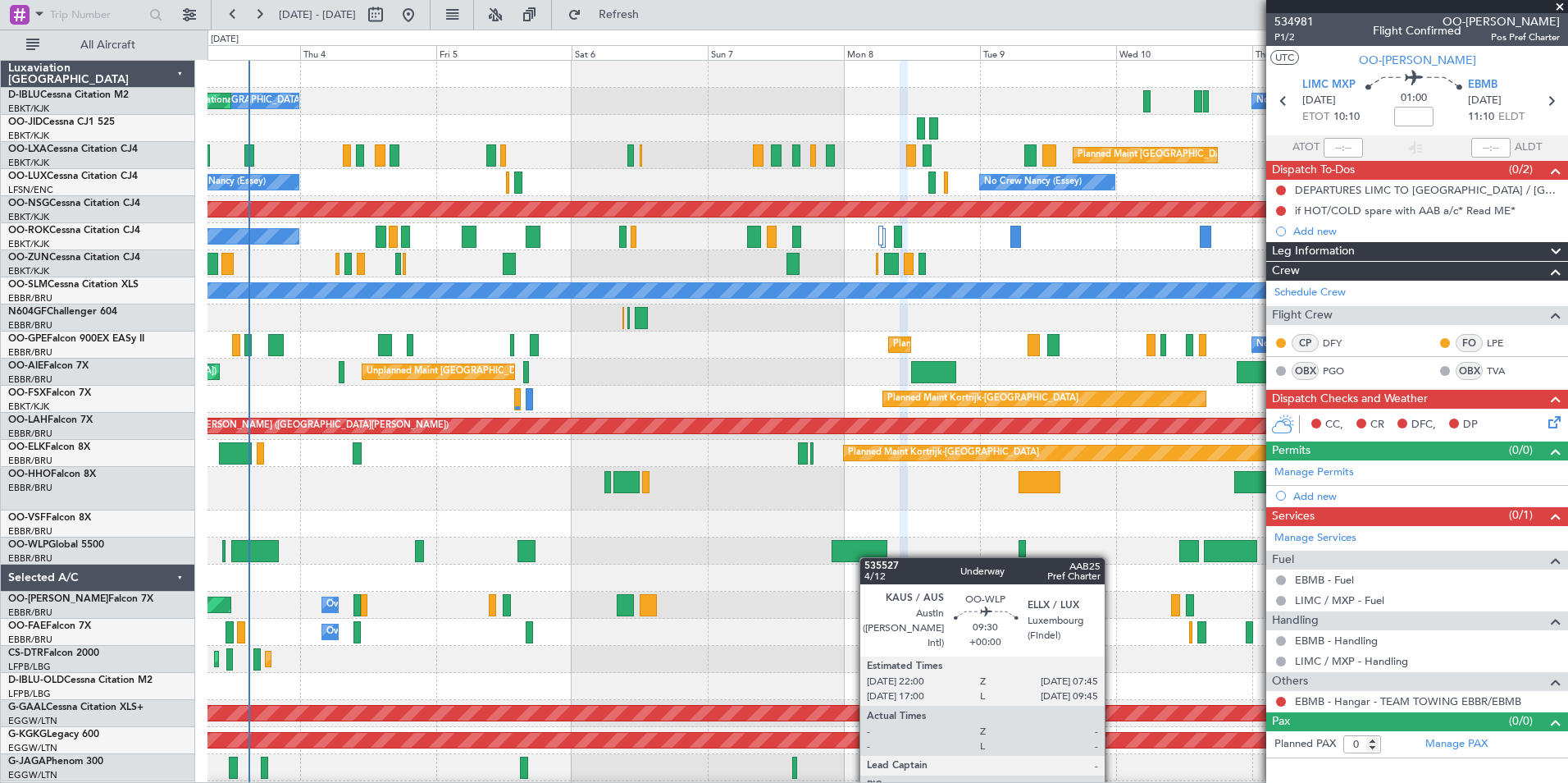
click at [870, 557] on div at bounding box center [859, 551] width 56 height 22
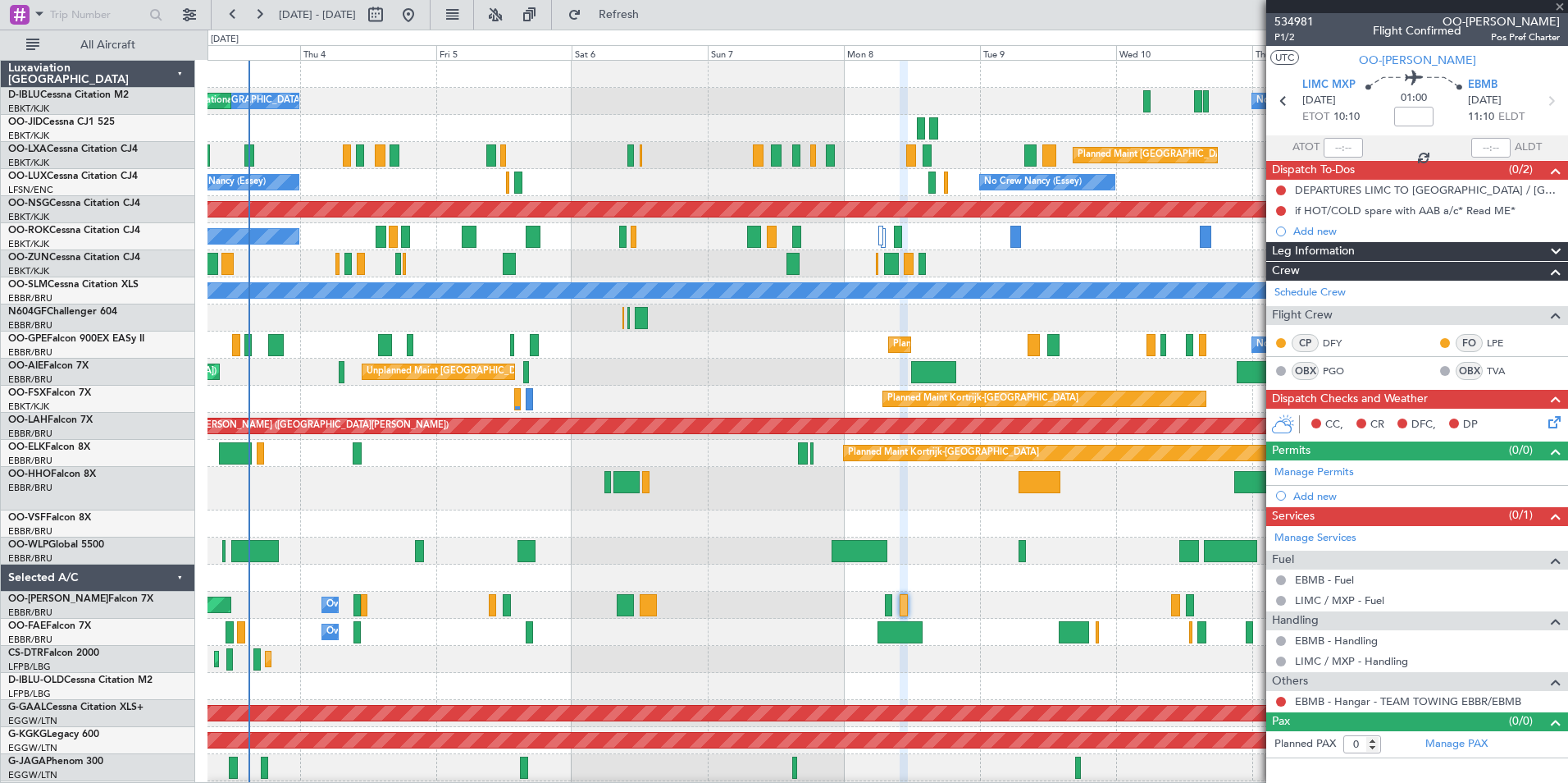
type input "5"
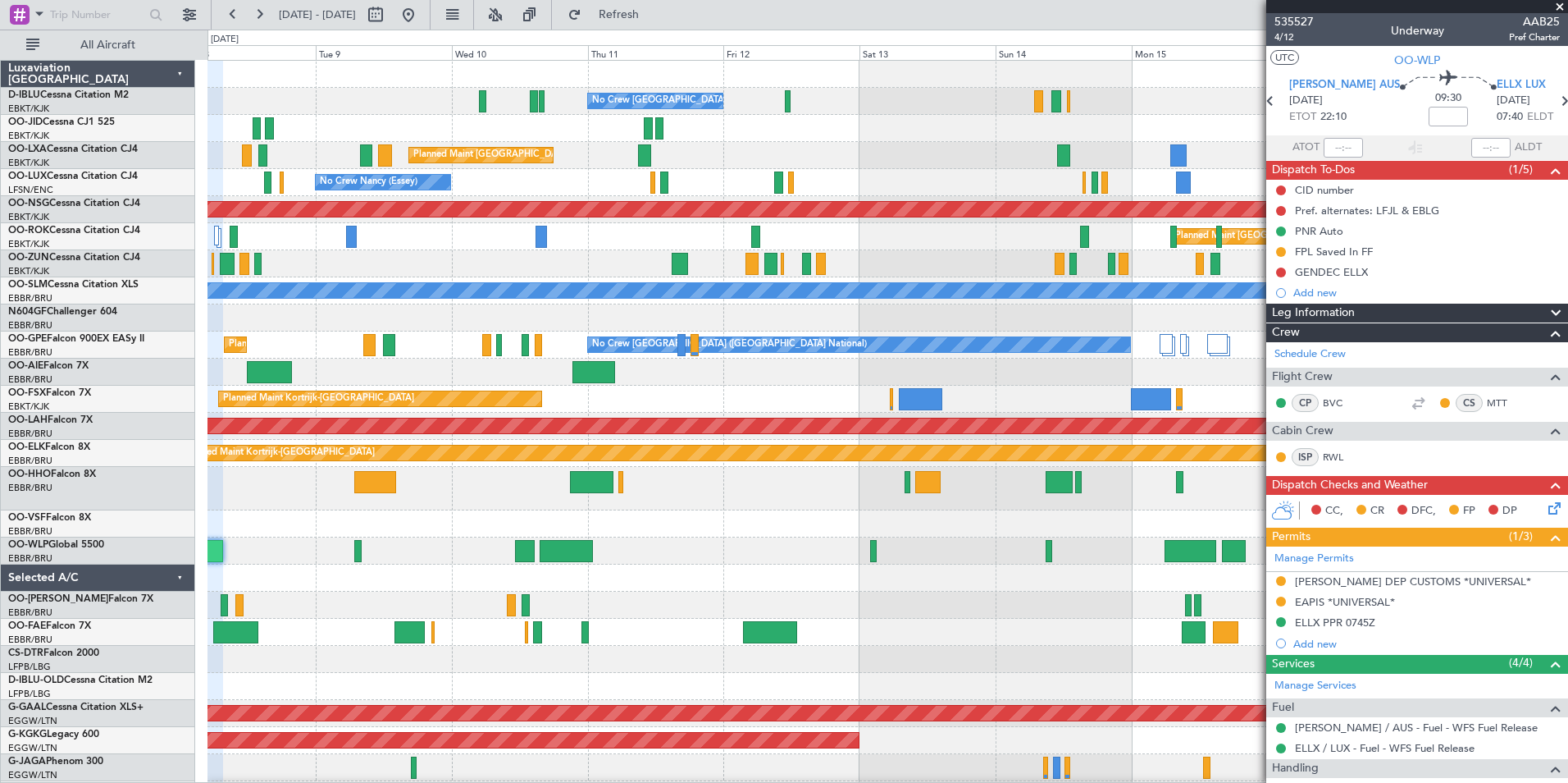
click at [211, 636] on div "No Crew Brussels (Brussels National) Planned Maint Brussels (Brussels National)…" at bounding box center [887, 623] width 1359 height 1126
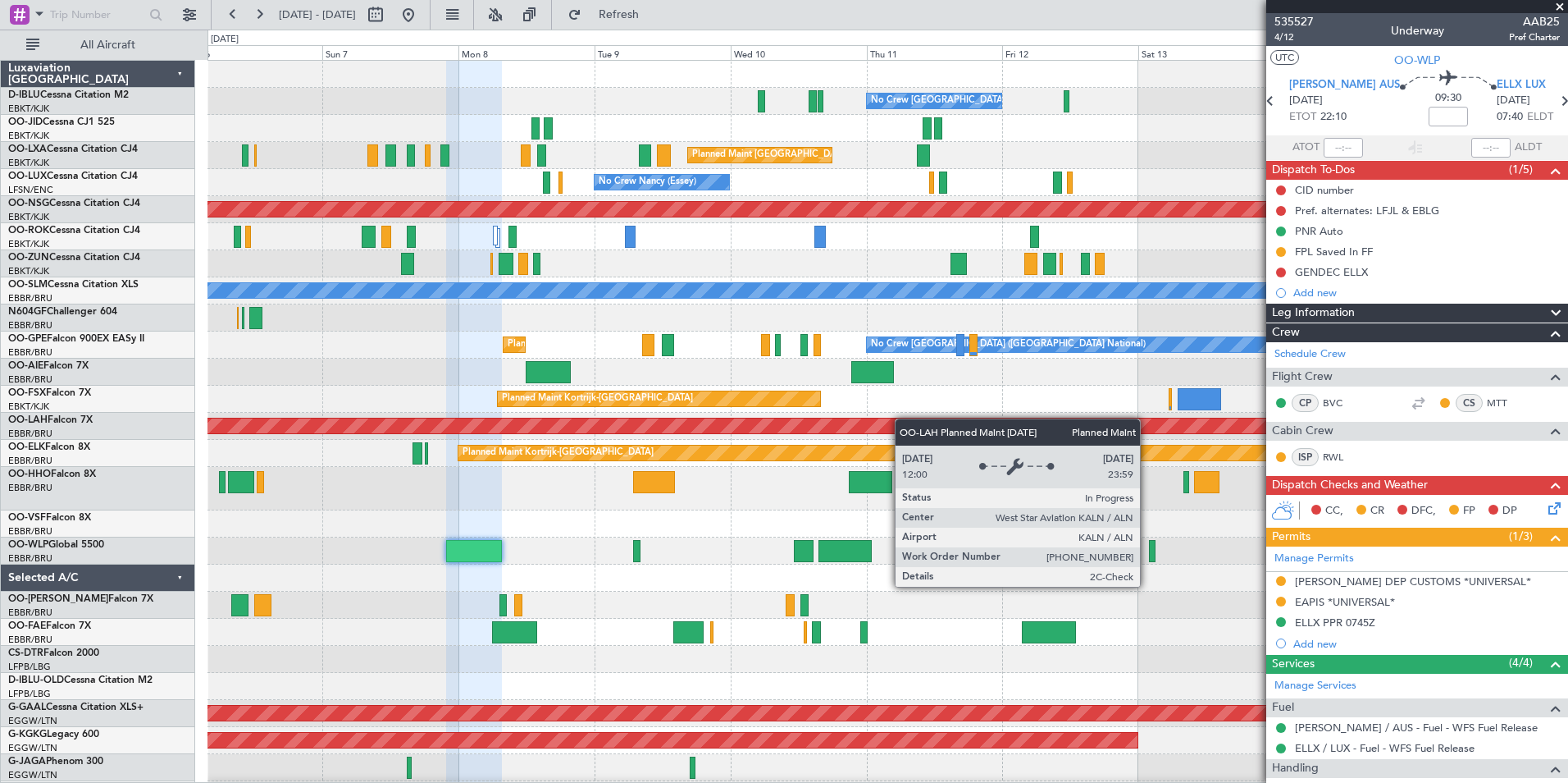
click at [957, 420] on div "No Crew Brussels (Brussels National) No Crew Brussels (Brussels National) Plann…" at bounding box center [887, 609] width 1359 height 1099
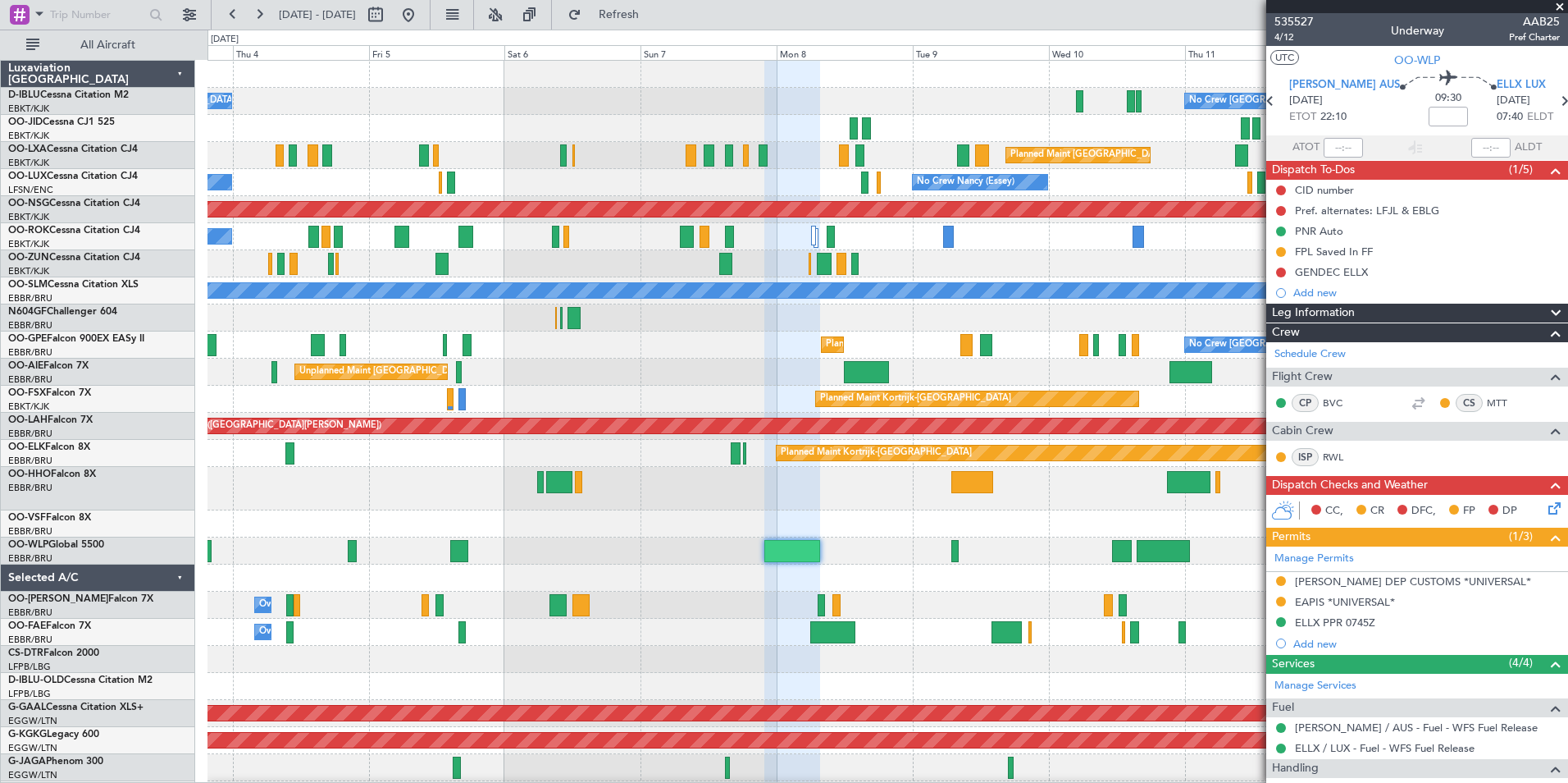
click at [1090, 509] on div at bounding box center [887, 489] width 1359 height 43
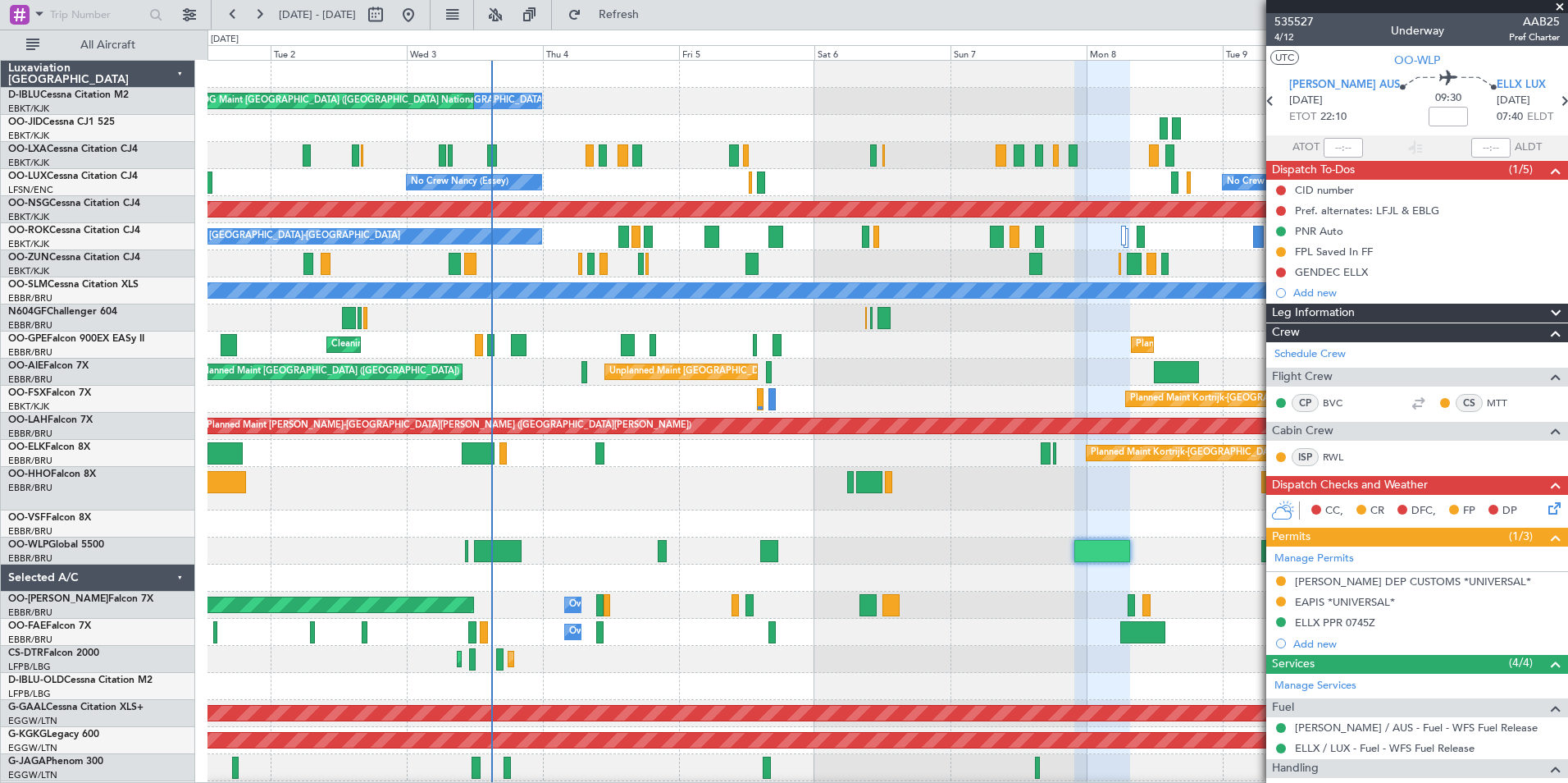
click at [984, 575] on div "No Crew Brussels (Brussels National) No Crew Brussels (Brussels National) AOG M…" at bounding box center [887, 609] width 1359 height 1099
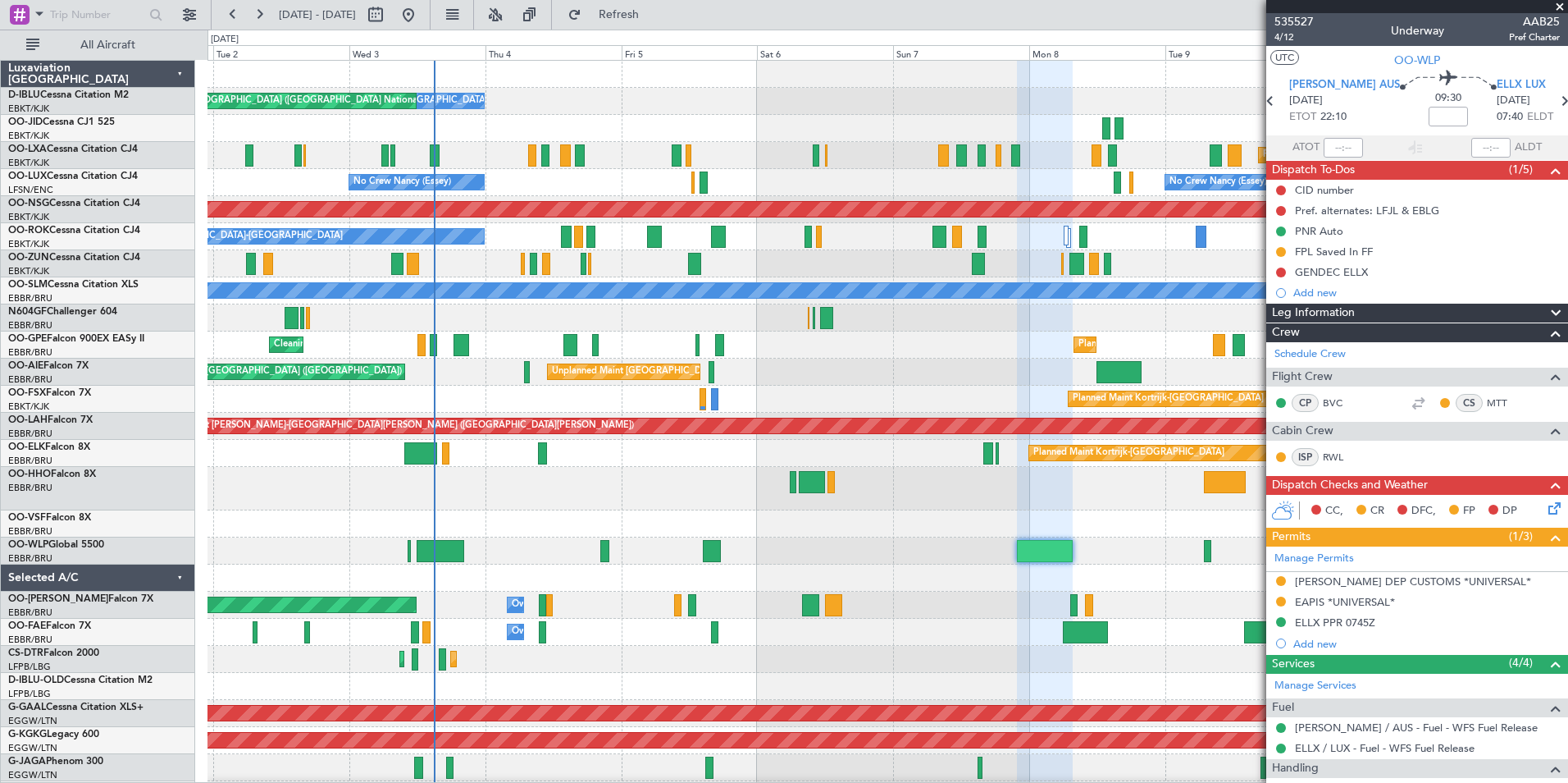
click at [614, 518] on div "No Crew Brussels (Brussels National) No Crew Brussels (Brussels National) AOG M…" at bounding box center [887, 623] width 1359 height 1126
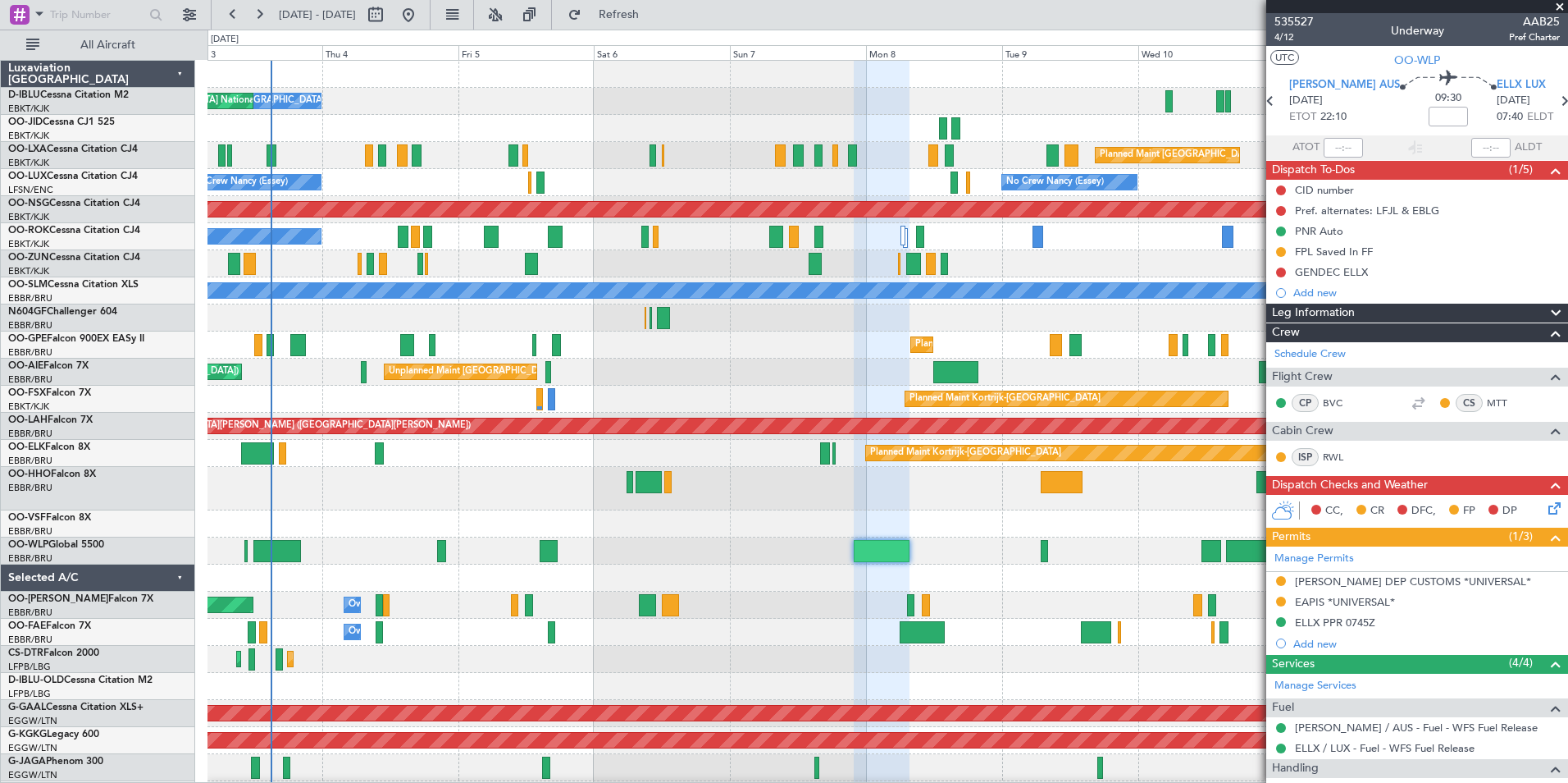
click at [707, 532] on div at bounding box center [887, 524] width 1359 height 27
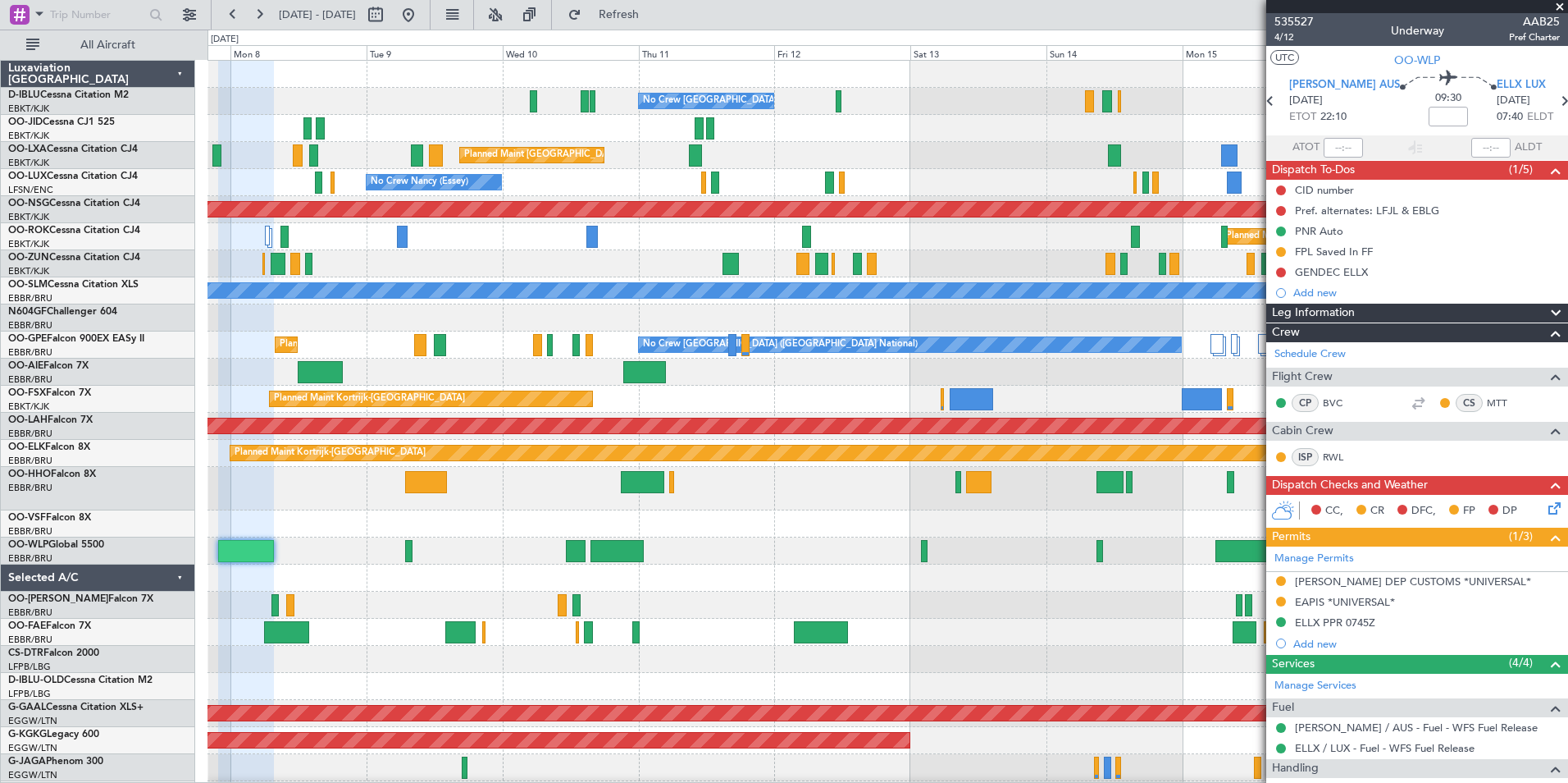
click at [752, 589] on div "No Crew Brussels (Brussels National) Planned Maint Brussels (Brussels National)…" at bounding box center [887, 609] width 1359 height 1099
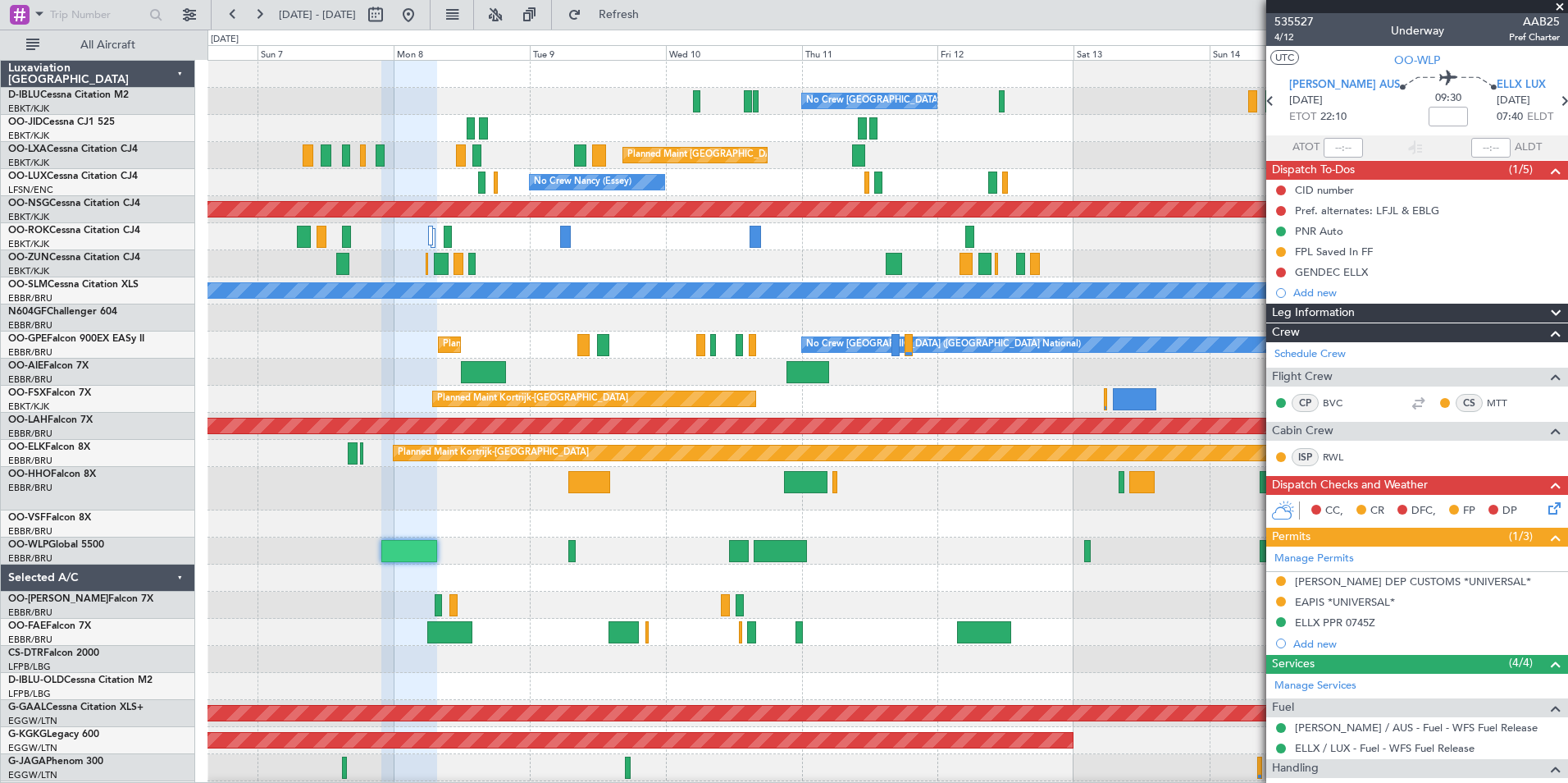
click at [995, 584] on div at bounding box center [887, 578] width 1359 height 27
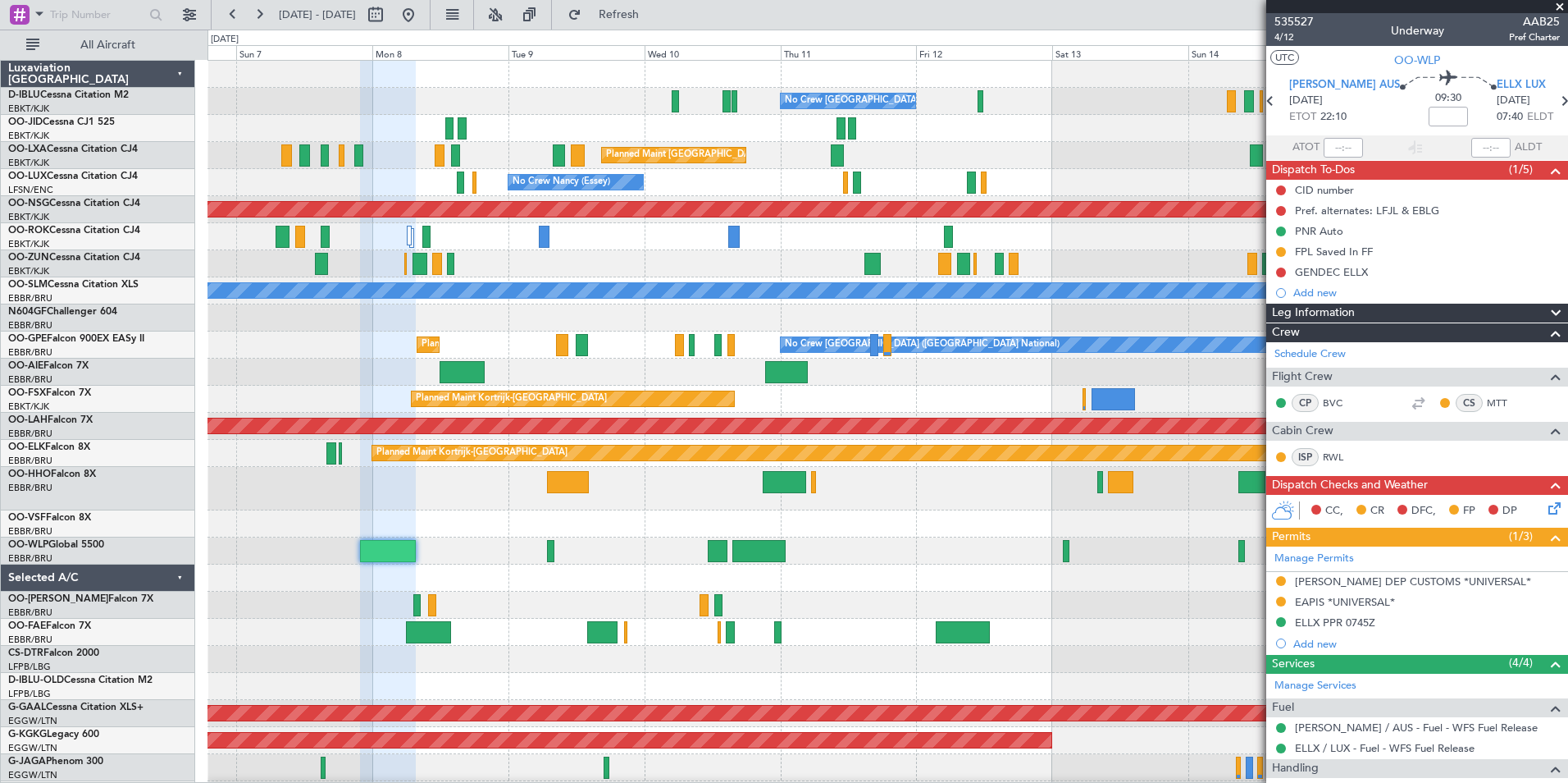
click at [889, 549] on div at bounding box center [887, 551] width 1359 height 27
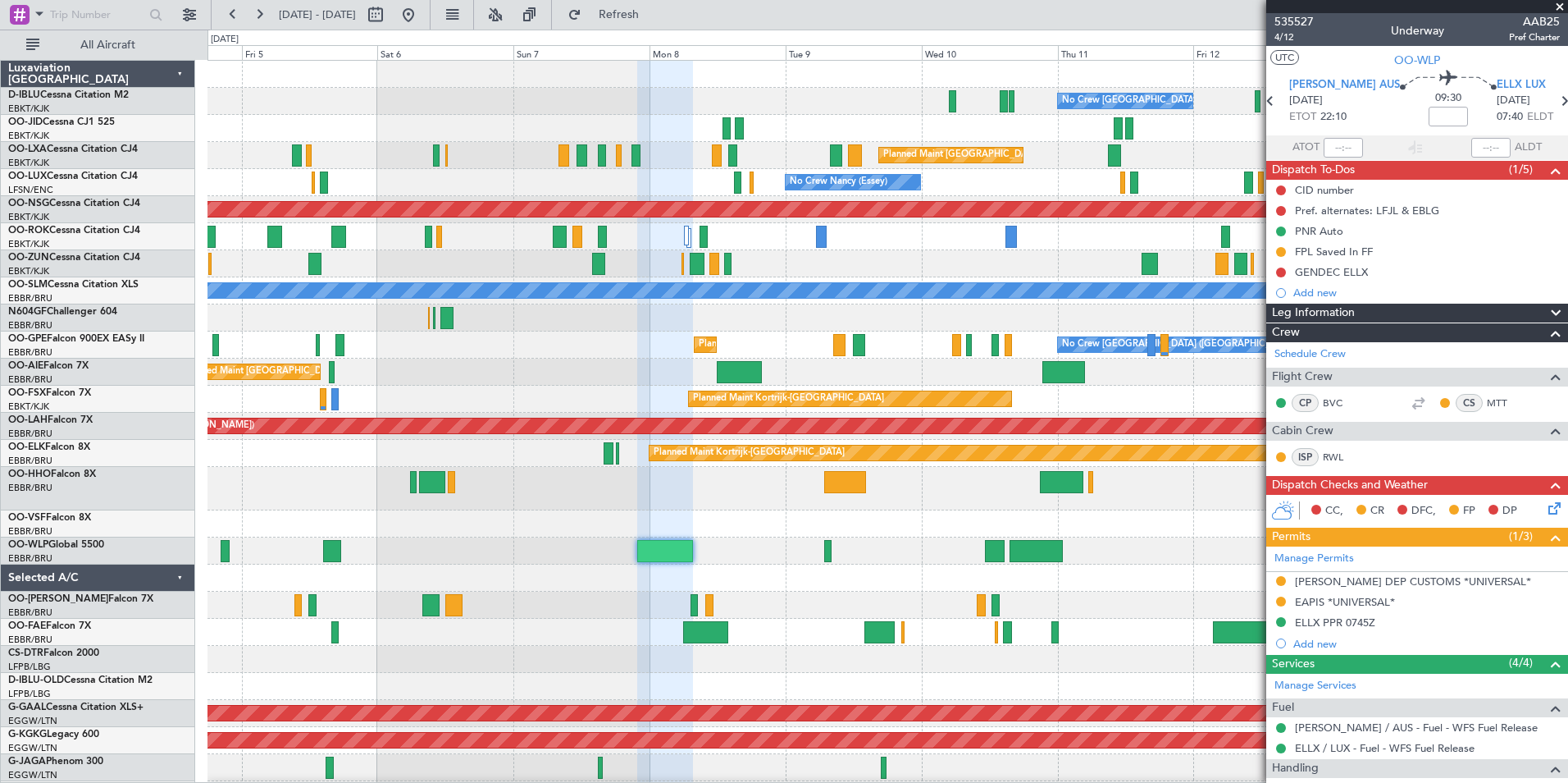
click at [811, 592] on div "No Crew Brussels (Brussels National) No Crew Brussels (Brussels National) AOG M…" at bounding box center [887, 609] width 1359 height 1099
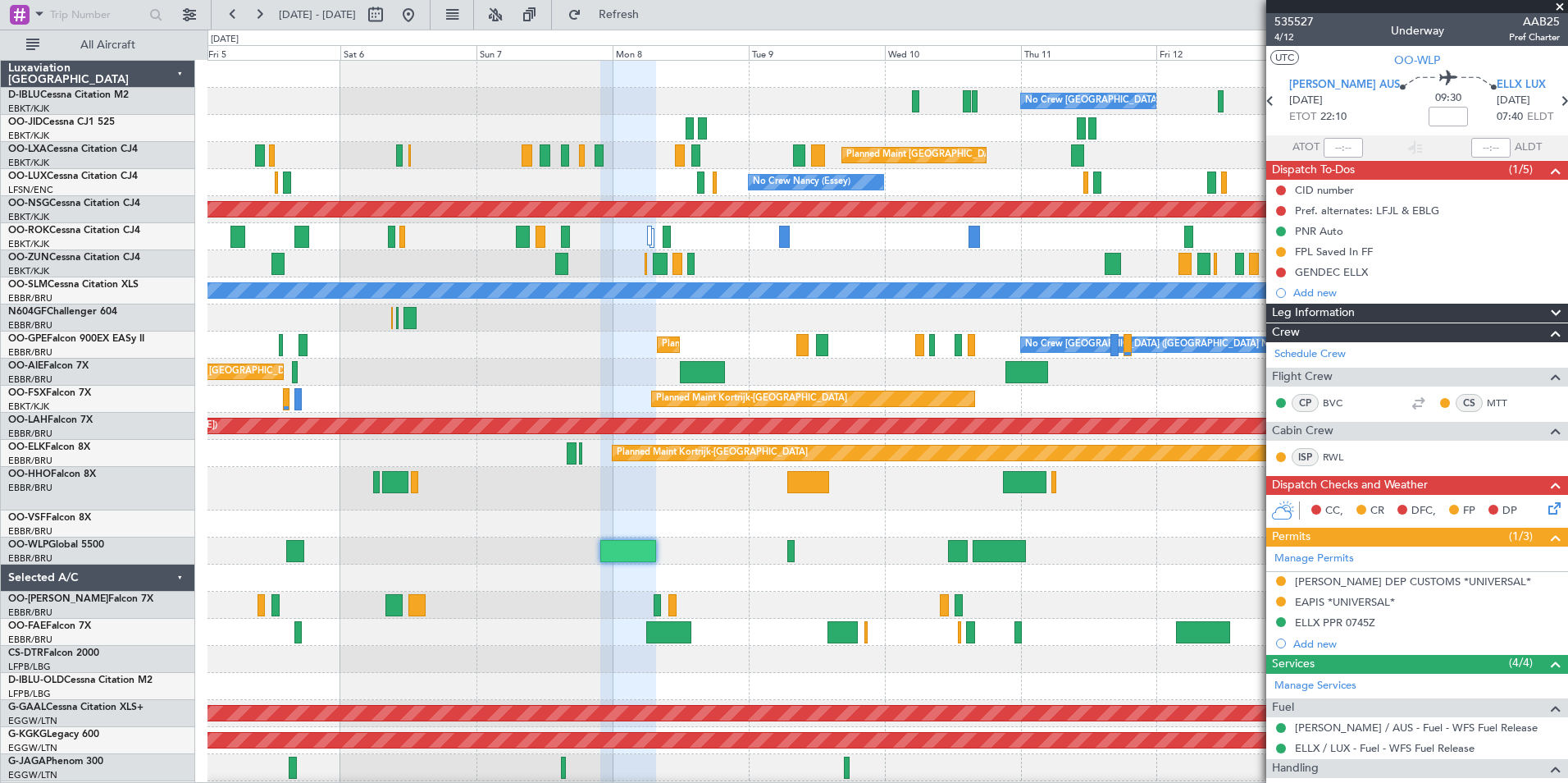
click at [939, 530] on div at bounding box center [887, 524] width 1359 height 27
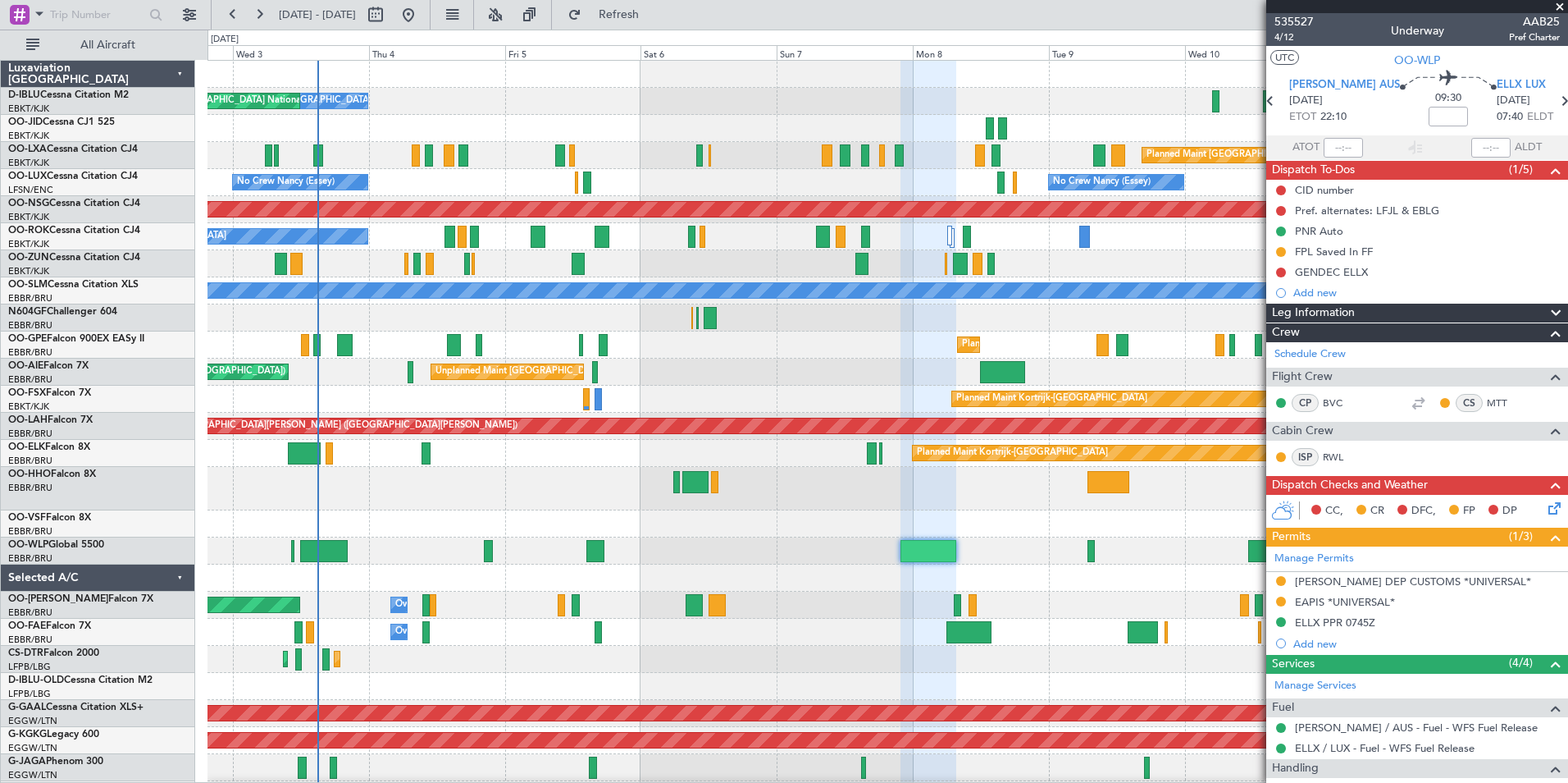
click at [753, 581] on div "No Crew Brussels (Brussels National) No Crew Brussels (Brussels National) AOG M…" at bounding box center [887, 609] width 1359 height 1099
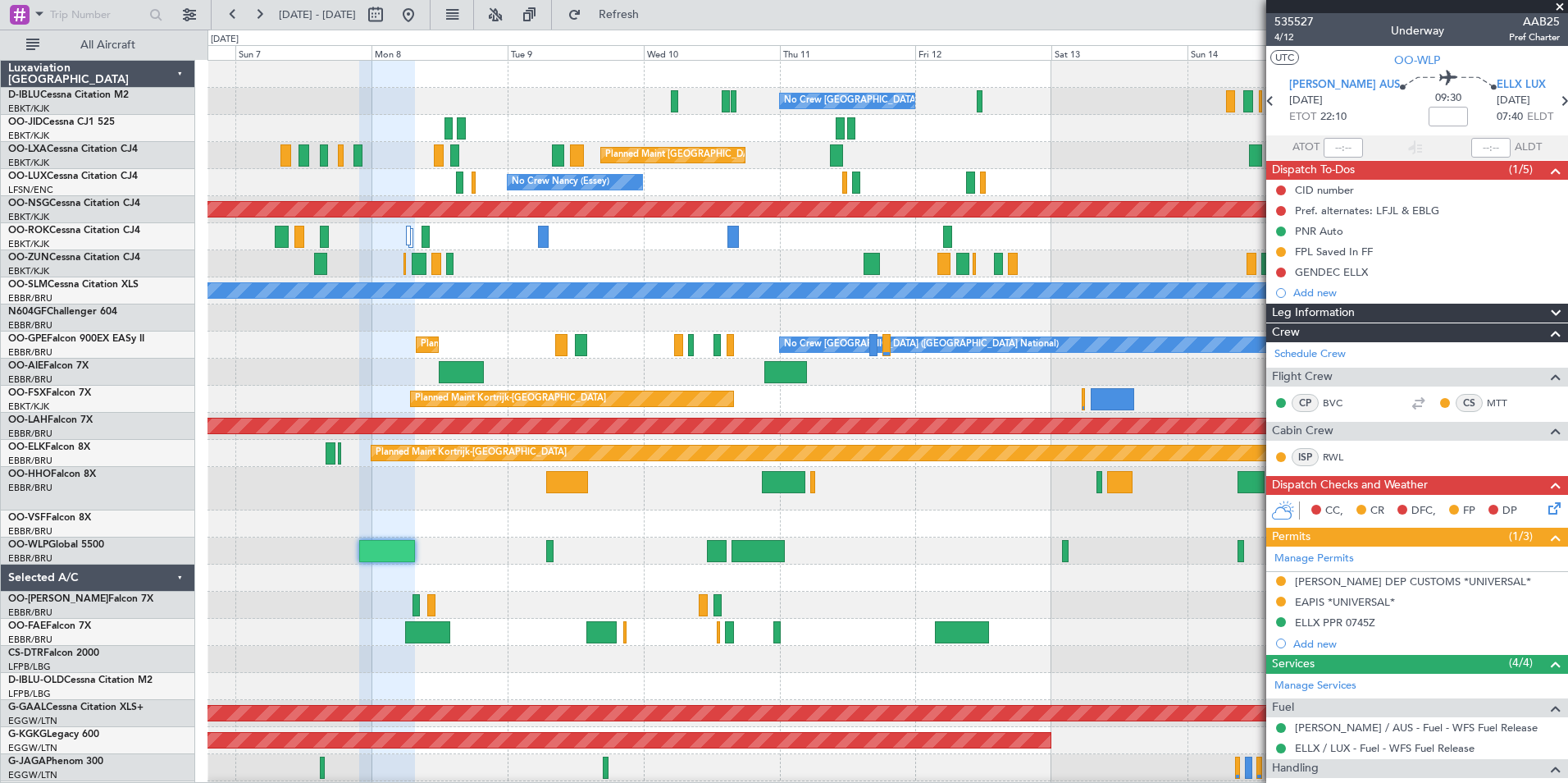
click at [522, 621] on div "No Crew Brussels (Brussels National) Planned Maint Brussels (Brussels National)…" at bounding box center [887, 623] width 1359 height 1126
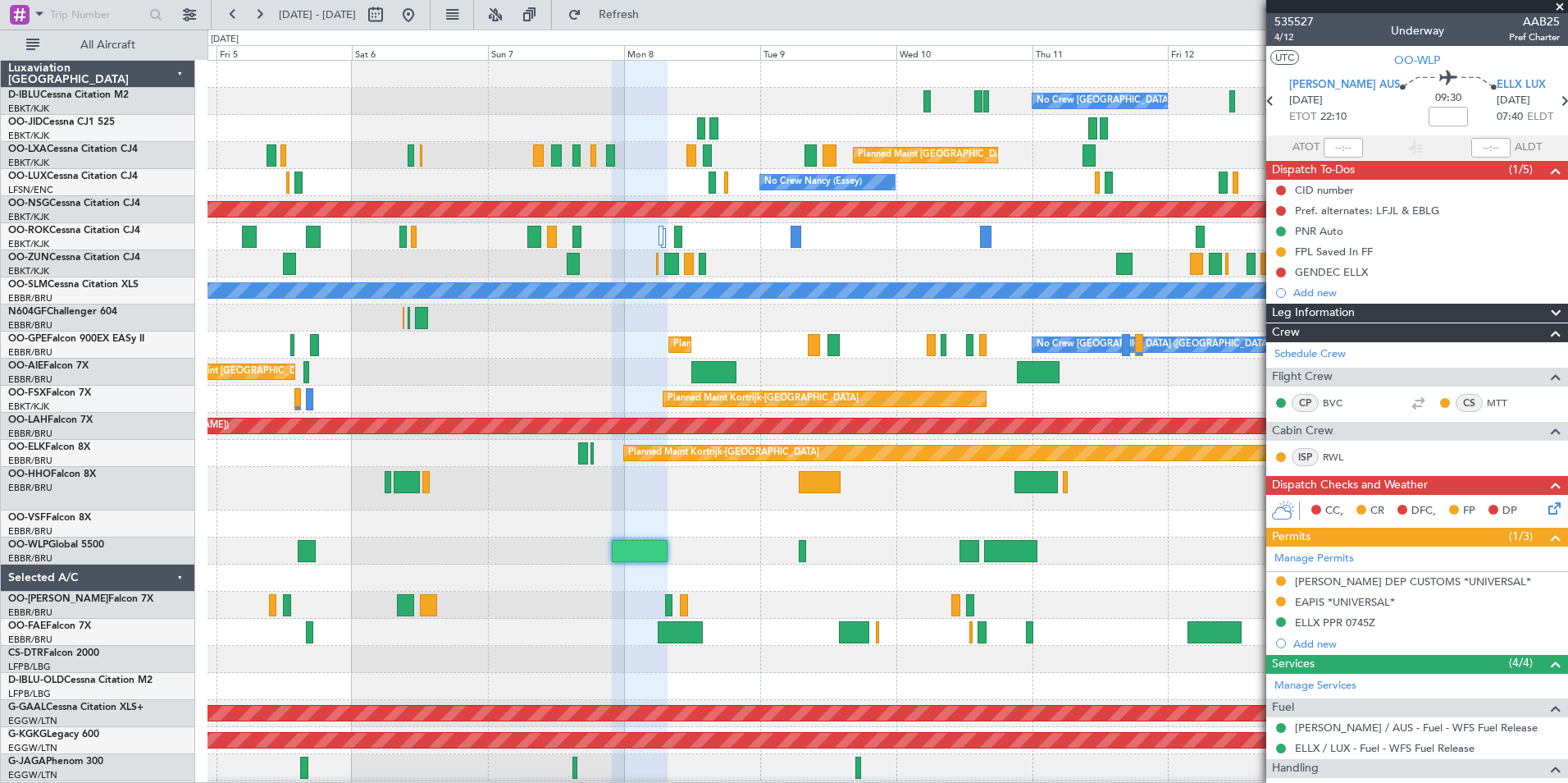
click at [768, 500] on div at bounding box center [887, 489] width 1359 height 43
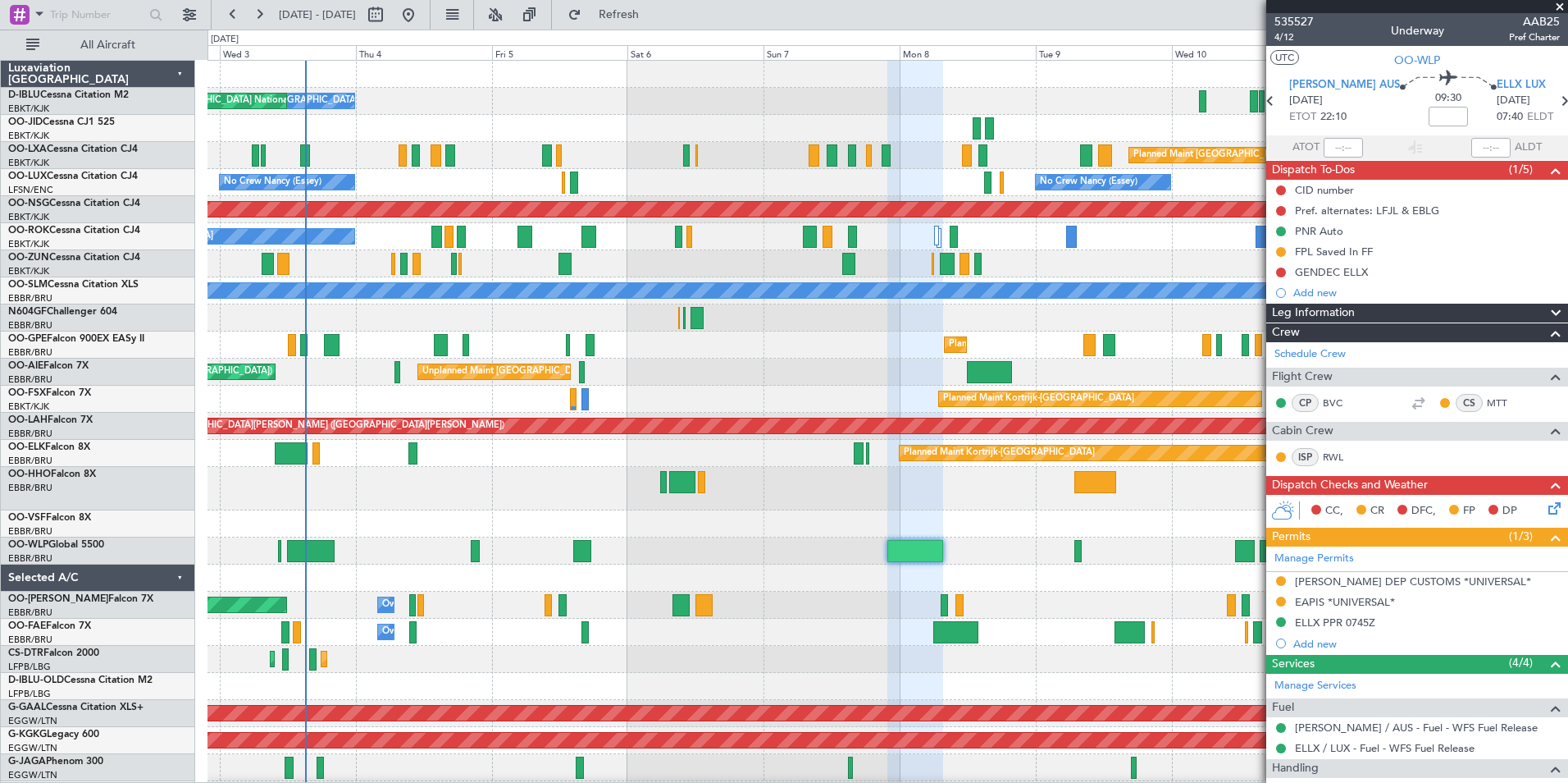
click at [1042, 536] on div at bounding box center [887, 524] width 1359 height 27
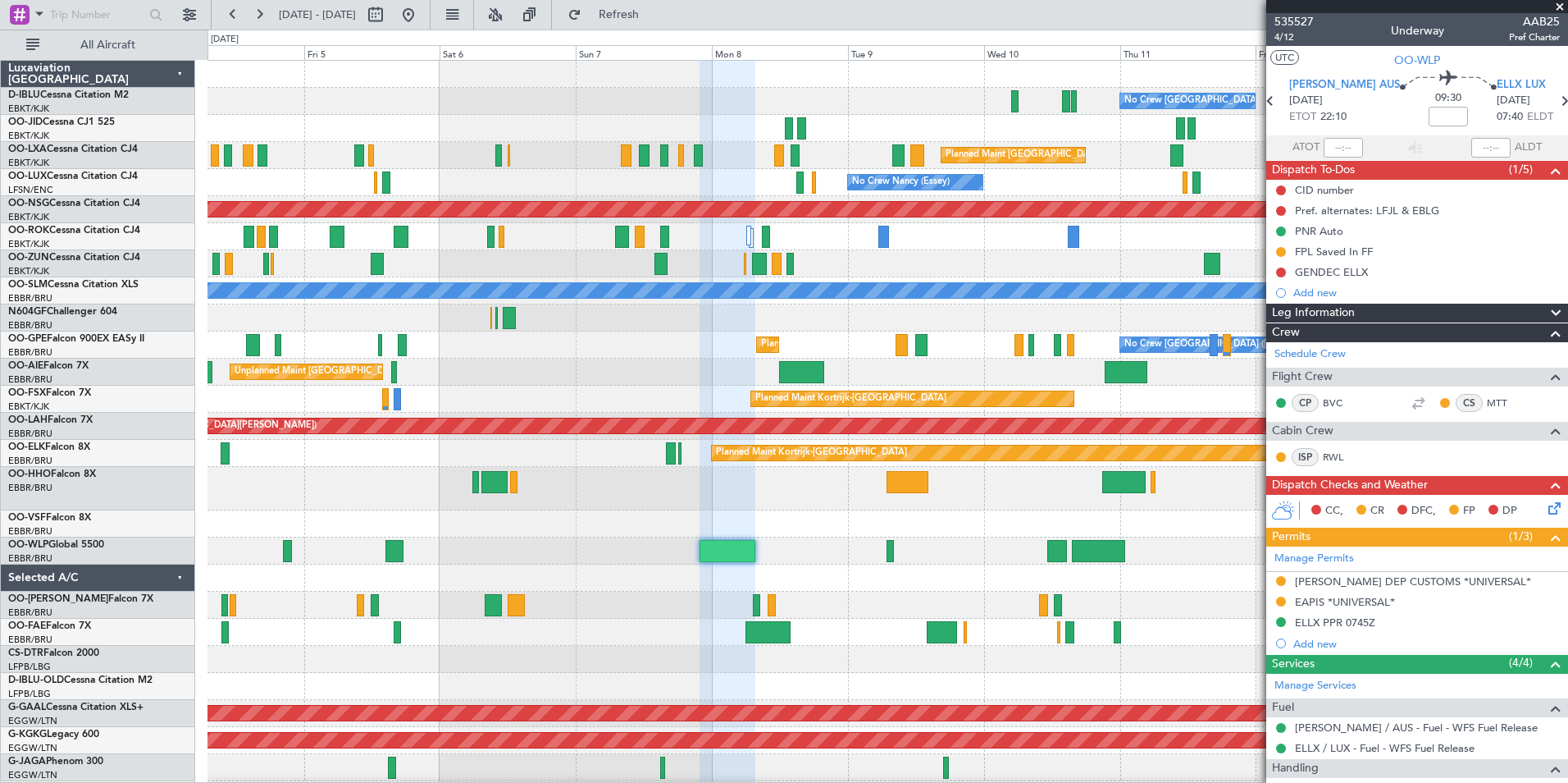
click at [855, 542] on div "No Crew [GEOGRAPHIC_DATA] ([GEOGRAPHIC_DATA] National) No Crew [GEOGRAPHIC_DATA…" at bounding box center [887, 623] width 1359 height 1126
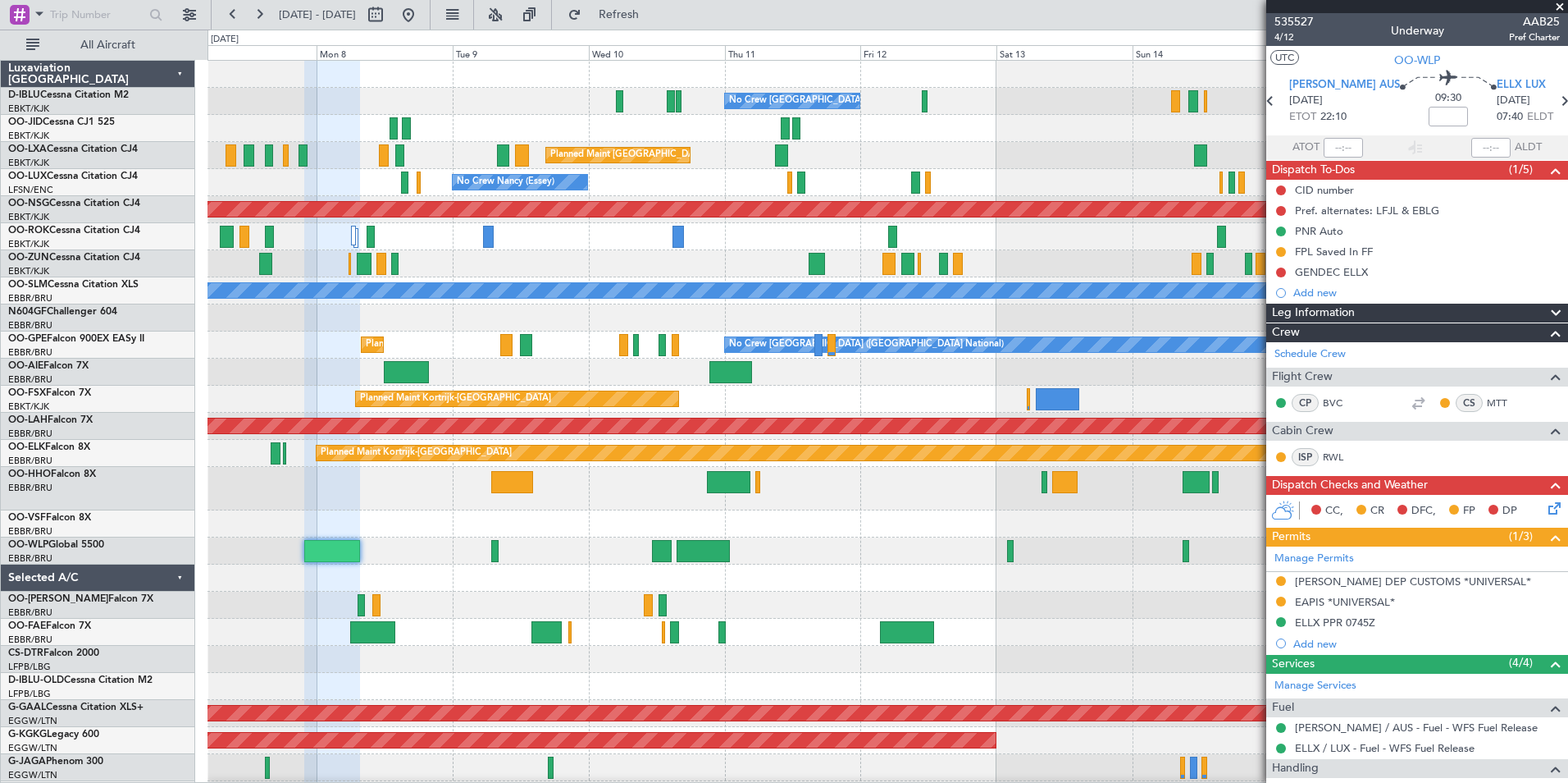
click at [901, 536] on div at bounding box center [887, 524] width 1359 height 27
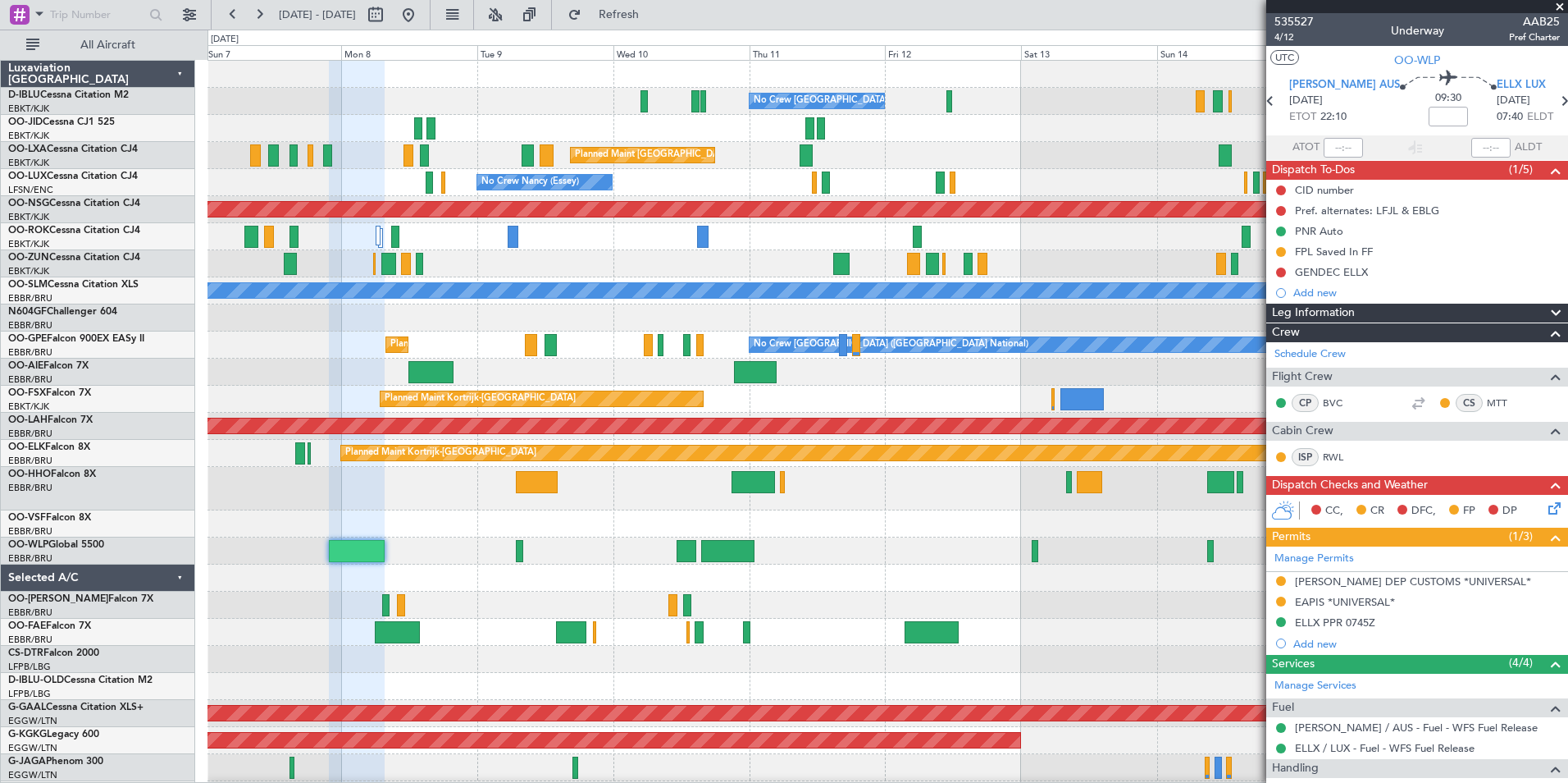
click at [1144, 562] on div at bounding box center [887, 551] width 1359 height 27
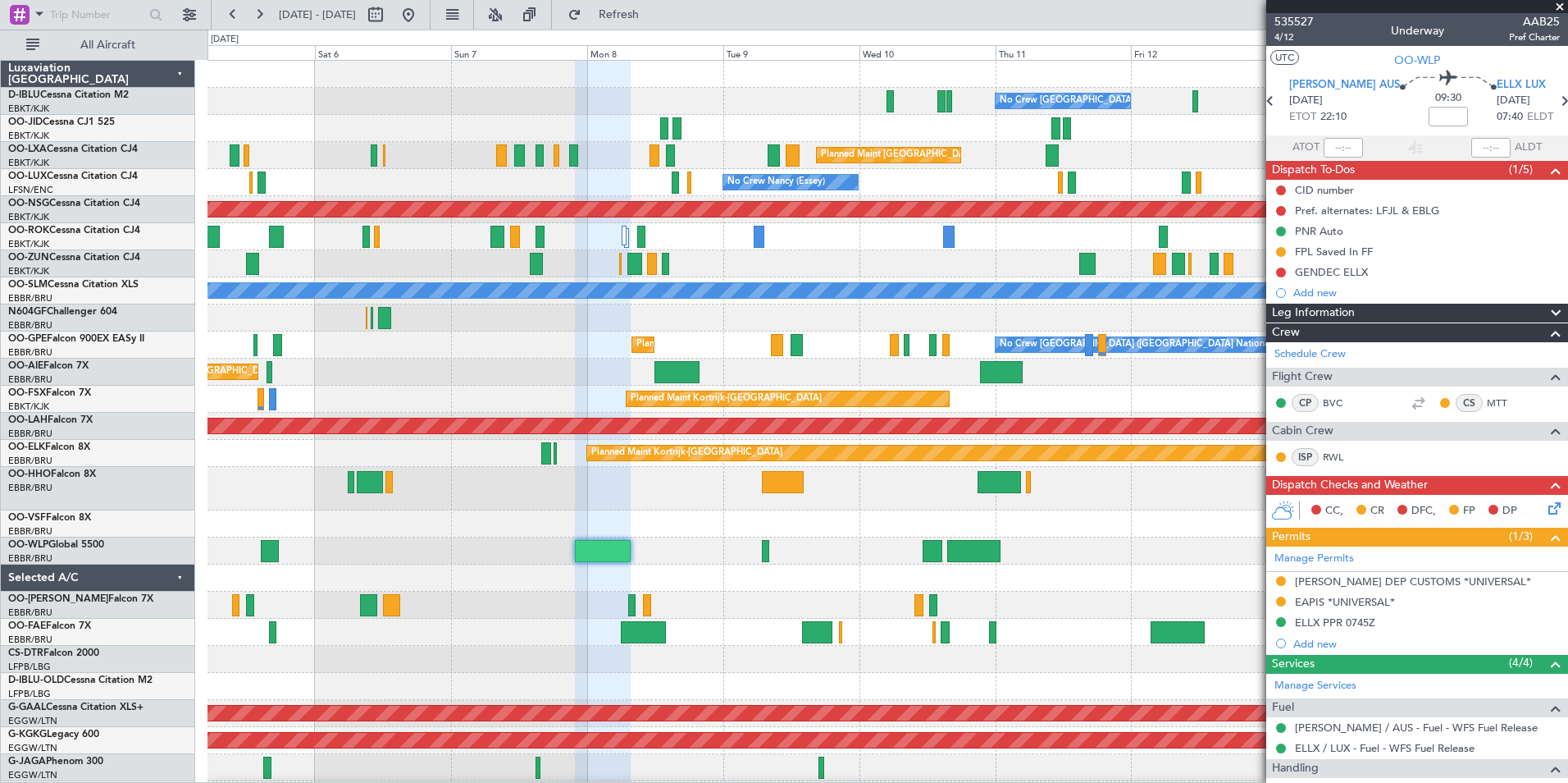
click at [1127, 570] on div "No Crew [GEOGRAPHIC_DATA] ([GEOGRAPHIC_DATA] National) No Crew [GEOGRAPHIC_DATA…" at bounding box center [887, 609] width 1359 height 1099
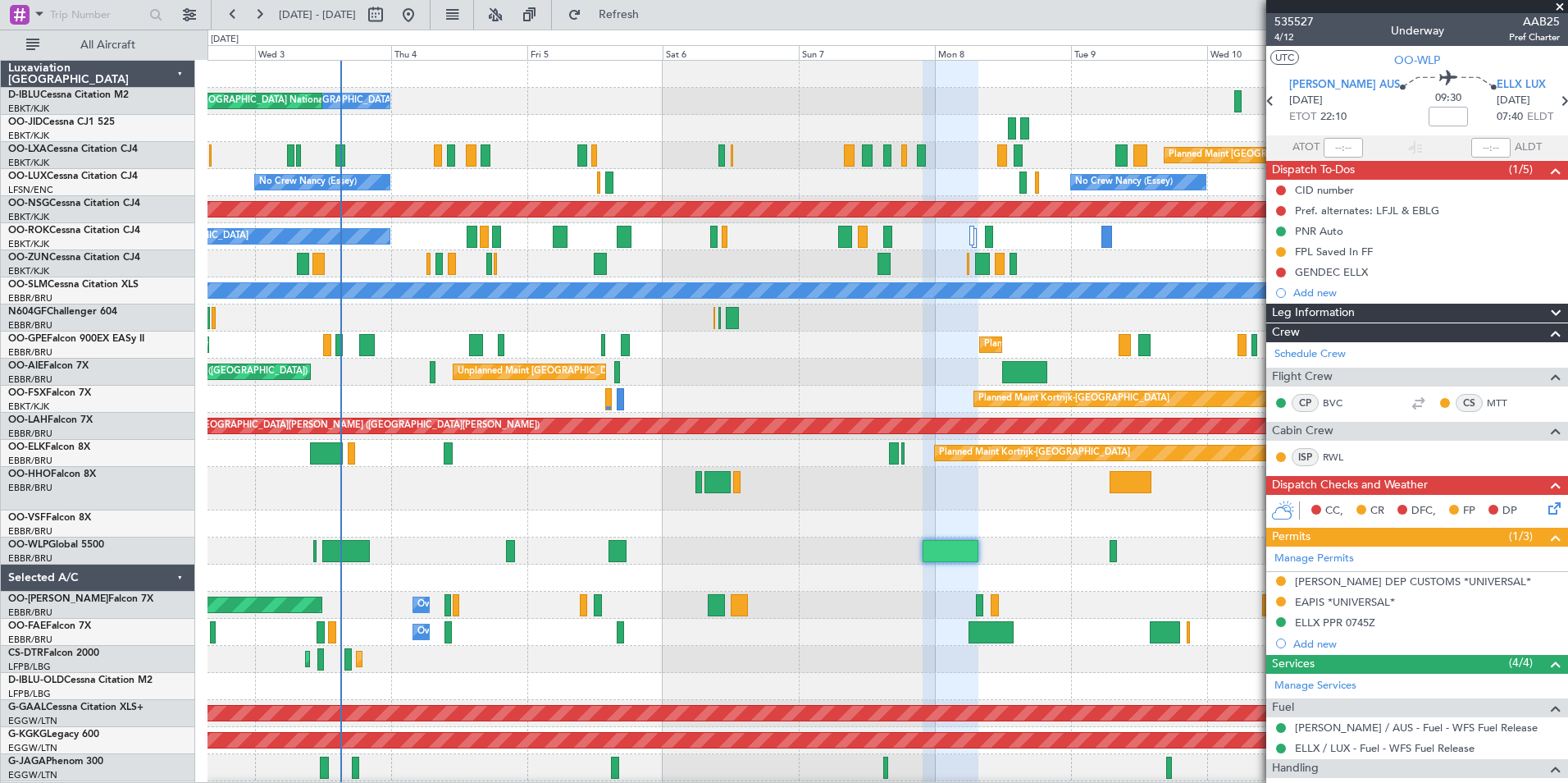
click at [1447, 591] on fb-app "[DATE] - [DATE] Refresh Quick Links All Aircraft No Crew [GEOGRAPHIC_DATA] (Bru…" at bounding box center [784, 398] width 1568 height 770
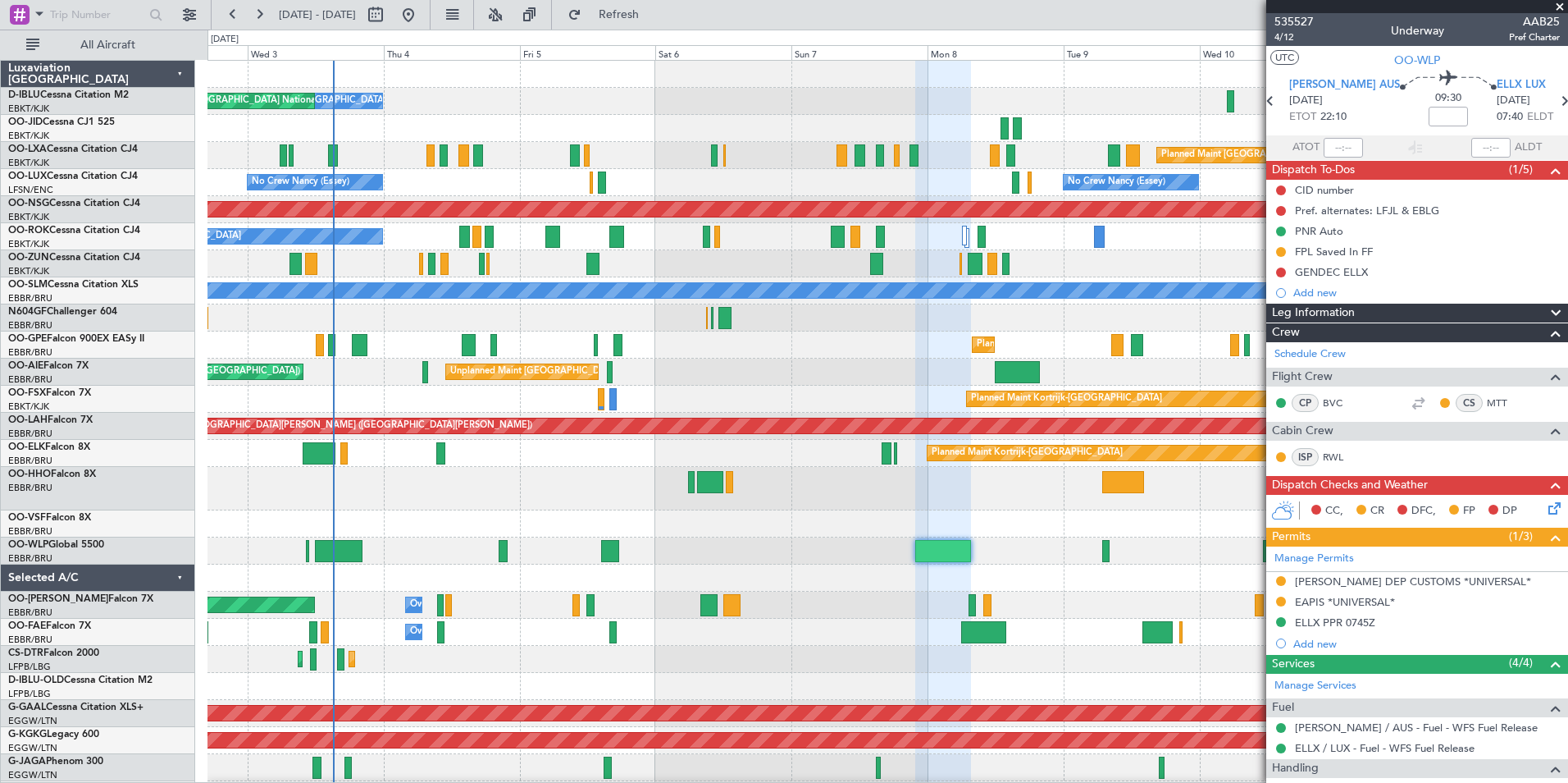
click at [1185, 596] on div "No Crew [GEOGRAPHIC_DATA] ([GEOGRAPHIC_DATA] National) No Crew [GEOGRAPHIC_DATA…" at bounding box center [887, 609] width 1359 height 1099
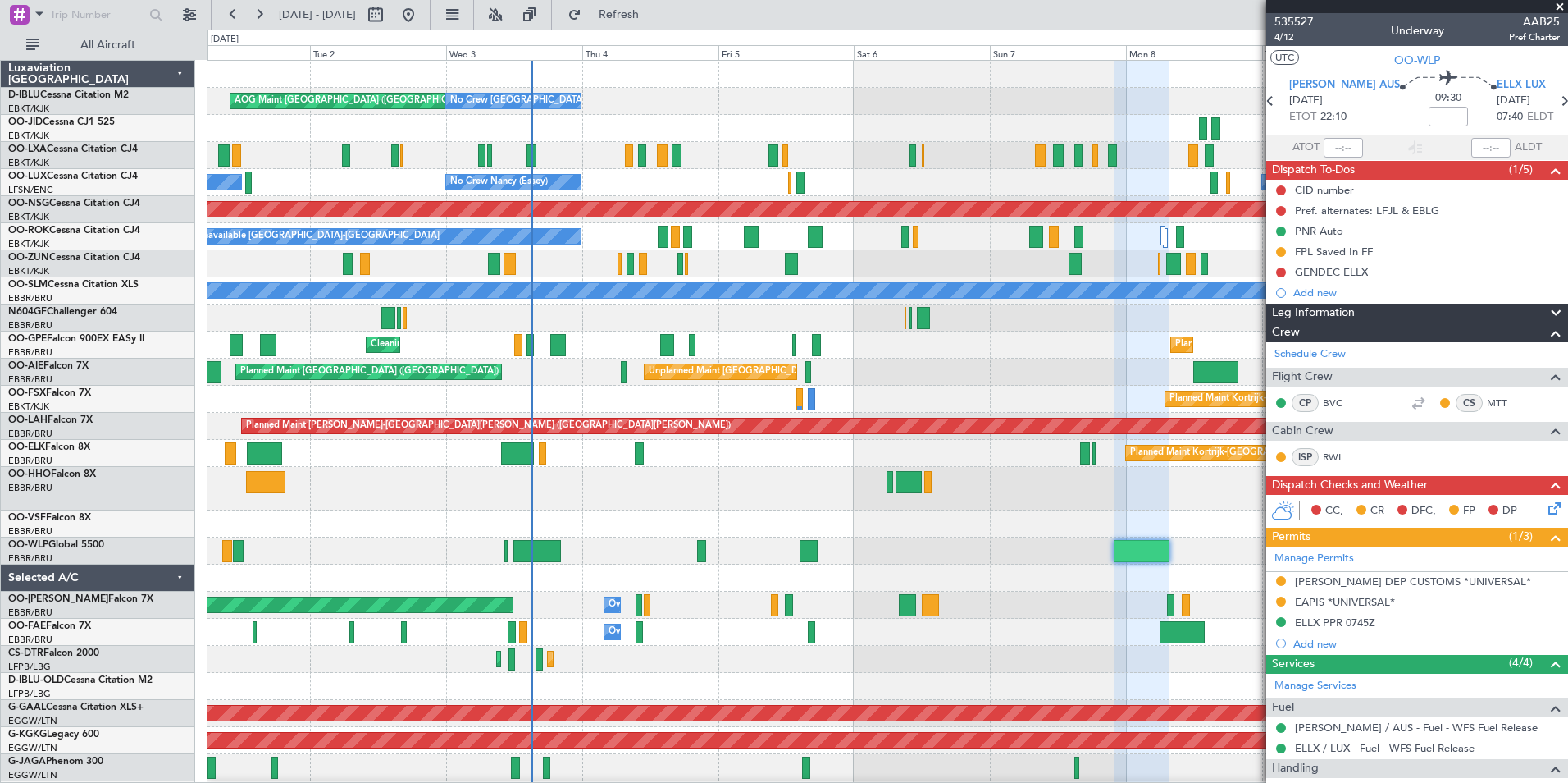
click at [804, 592] on div "AOG Maint [GEOGRAPHIC_DATA] ([GEOGRAPHIC_DATA] National) No Crew [GEOGRAPHIC_DA…" at bounding box center [887, 623] width 1359 height 1126
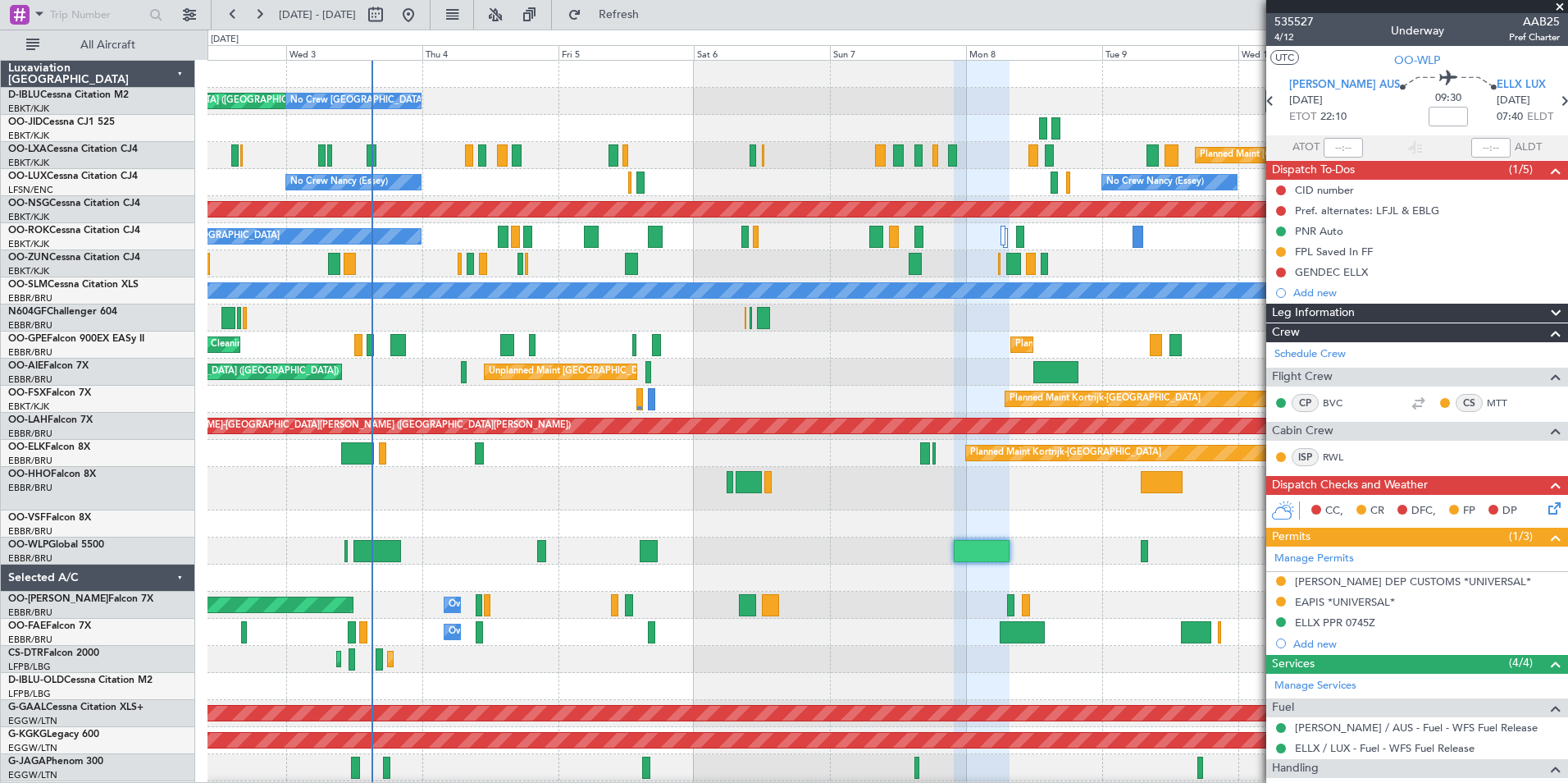
click at [766, 583] on div "AOG Maint [GEOGRAPHIC_DATA] ([GEOGRAPHIC_DATA] National) No Crew [GEOGRAPHIC_DA…" at bounding box center [887, 623] width 1359 height 1126
